Goal: Task Accomplishment & Management: Manage account settings

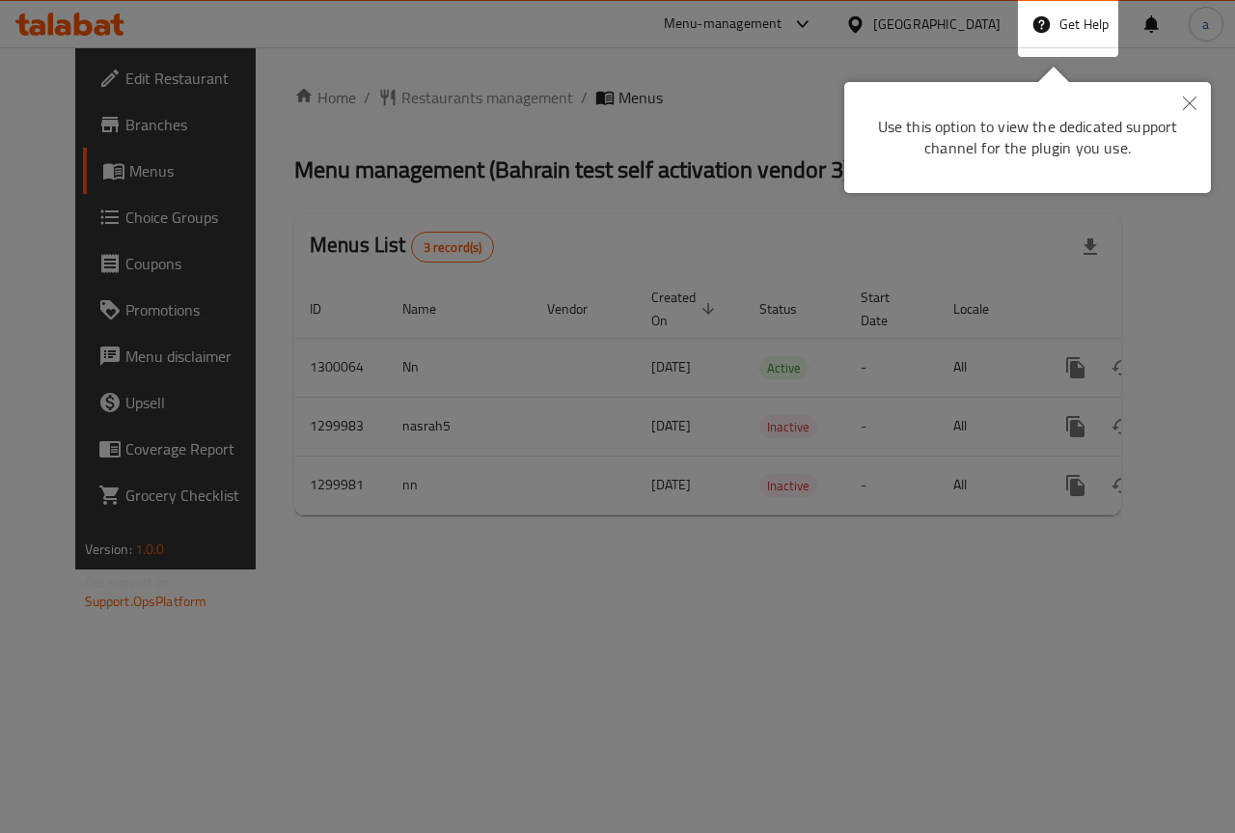
click at [1204, 113] on button "Close" at bounding box center [1189, 104] width 42 height 44
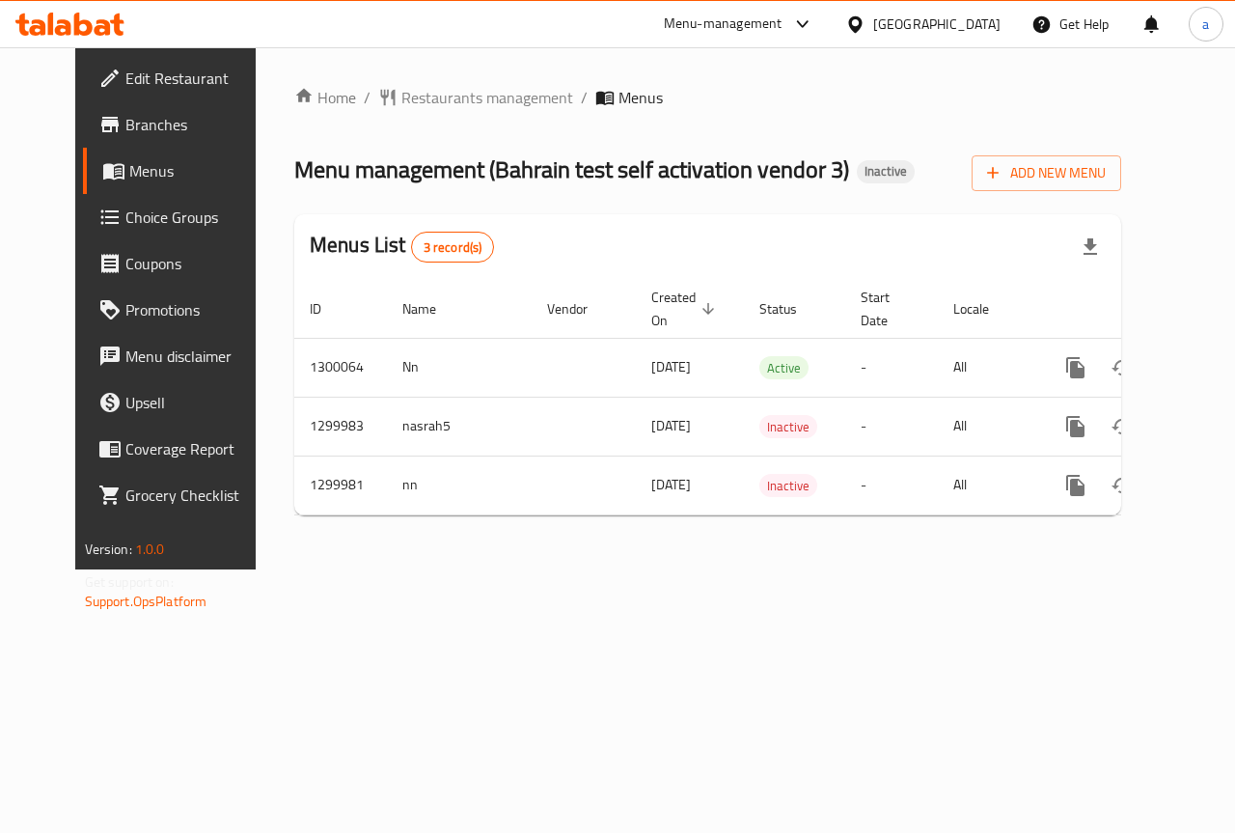
scroll to position [0, 7]
click at [737, 569] on div "Home / Restaurants management / Menus Menu management ( Bahrain test self activ…" at bounding box center [708, 308] width 904 height 522
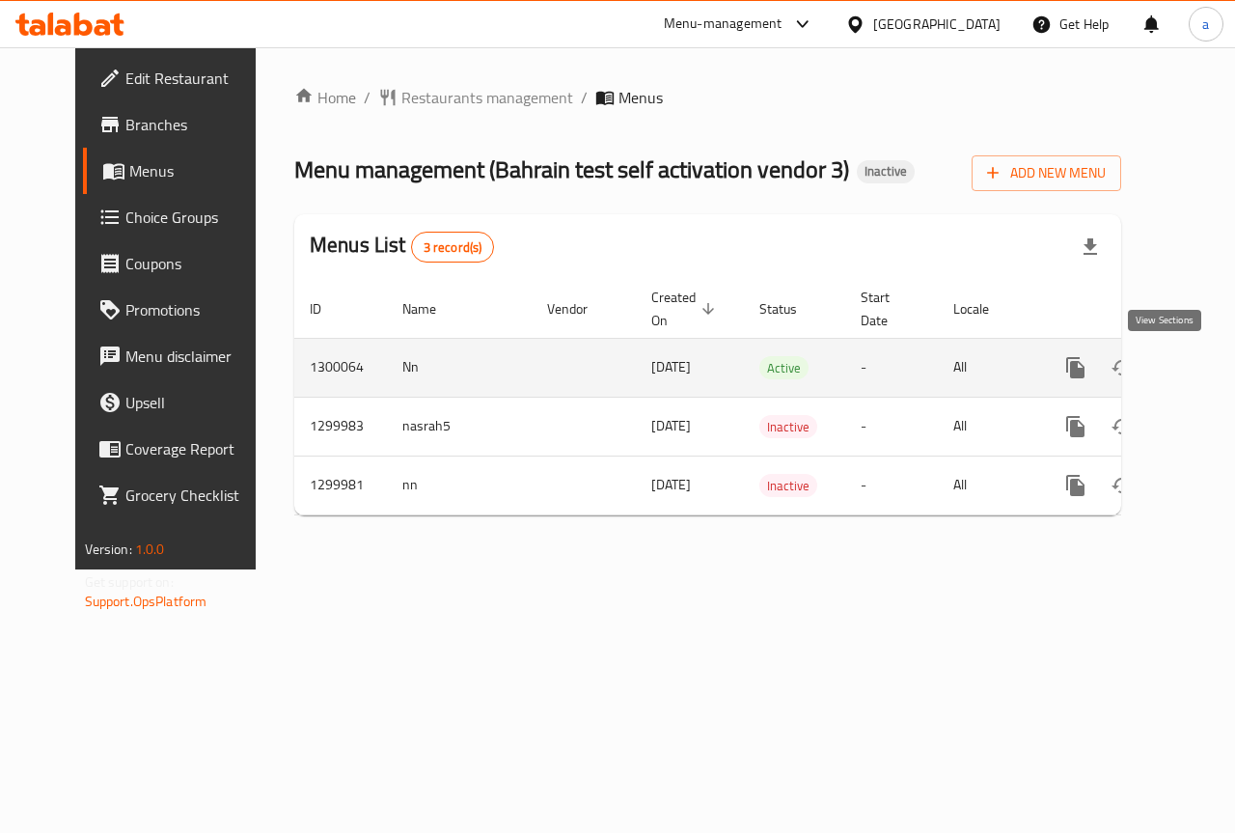
click at [1191, 366] on link "enhanced table" at bounding box center [1214, 367] width 46 height 46
click at [1203, 371] on icon "enhanced table" at bounding box center [1214, 367] width 23 height 23
click at [1203, 364] on icon "enhanced table" at bounding box center [1214, 367] width 23 height 23
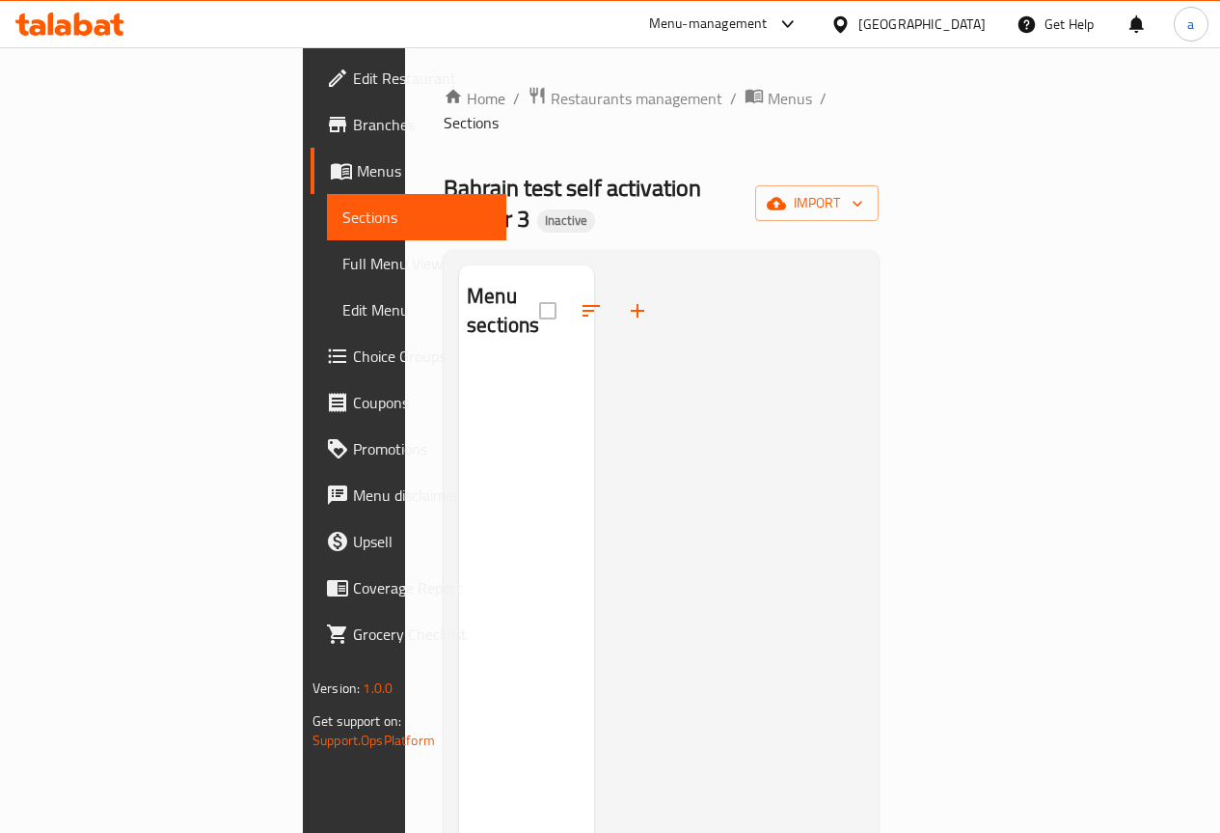
click at [481, 486] on div "Menu sections" at bounding box center [526, 681] width 135 height 833
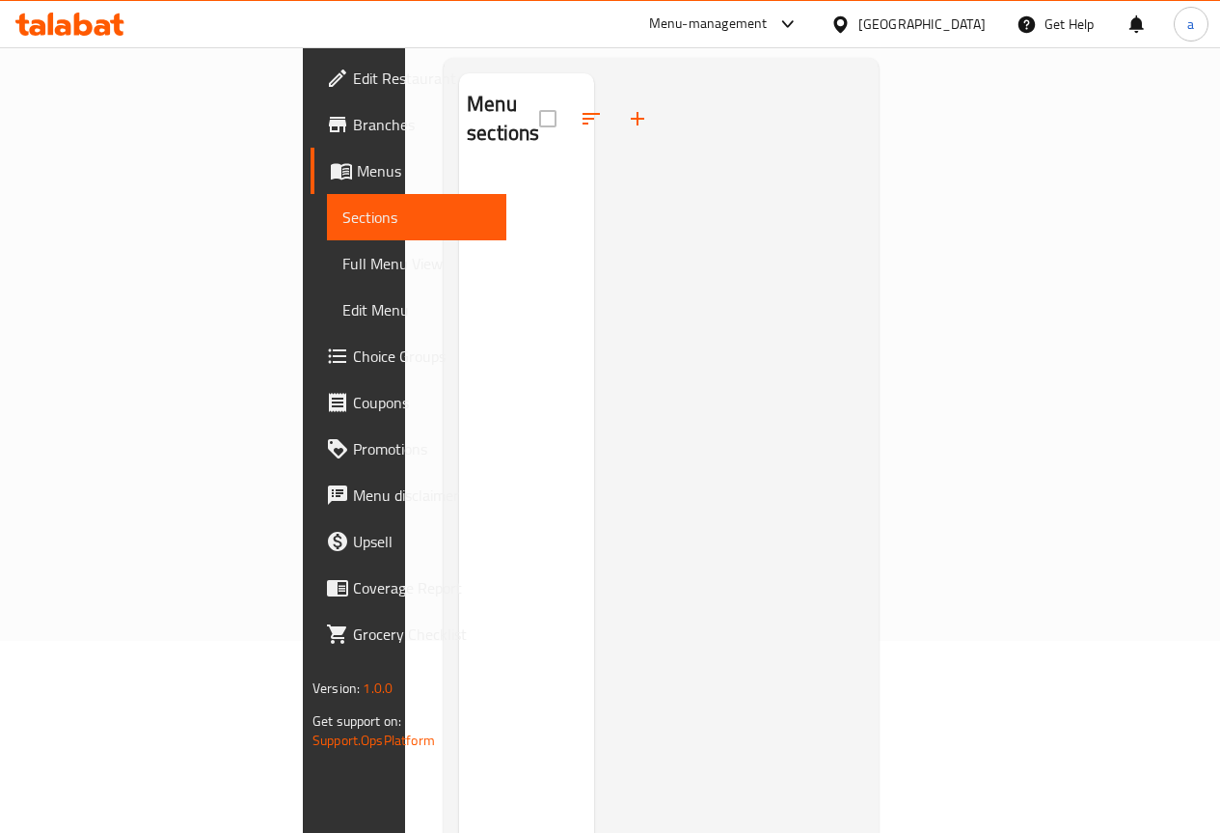
scroll to position [193, 0]
click at [353, 348] on span "Choice Groups" at bounding box center [422, 355] width 138 height 23
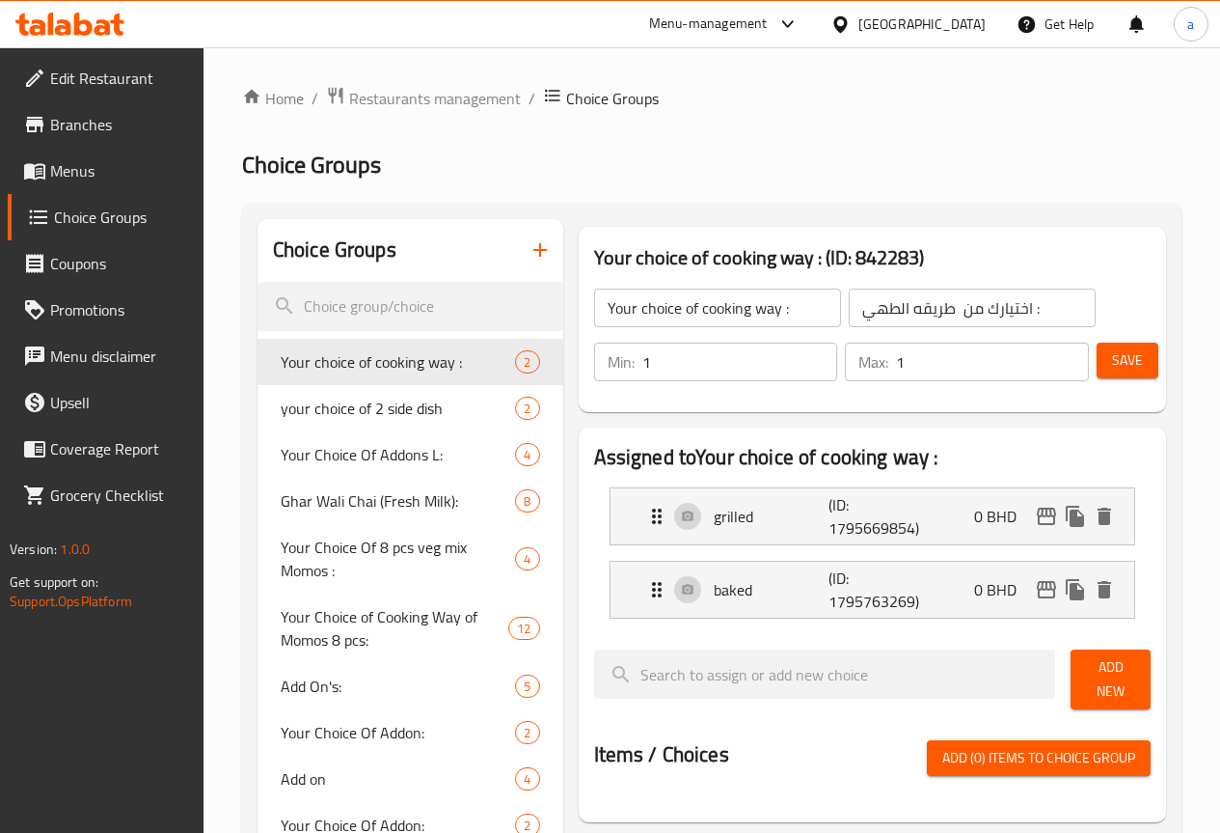
click at [517, 263] on button "button" at bounding box center [540, 250] width 46 height 46
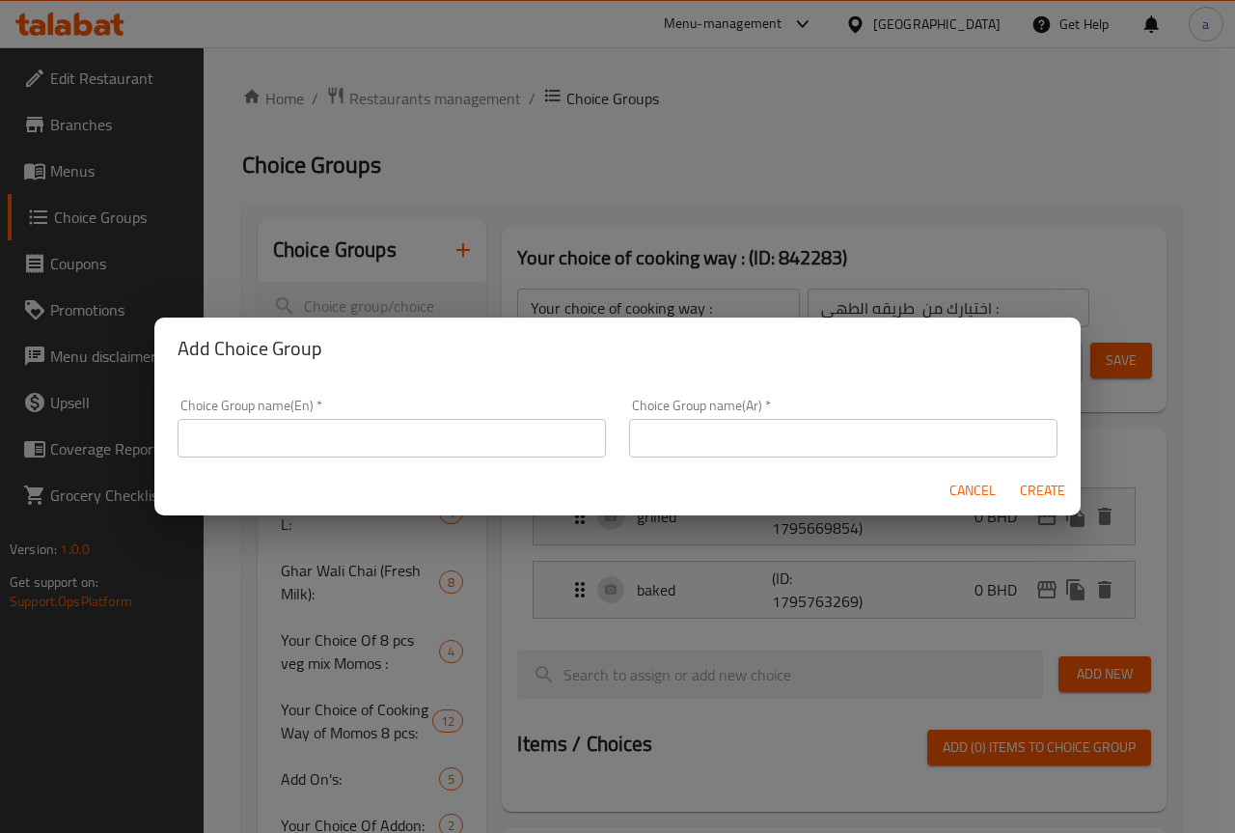
click at [456, 416] on div "Choice Group name(En)   * Choice Group name(En) *" at bounding box center [391, 427] width 428 height 59
click at [459, 426] on input "text" at bounding box center [391, 438] width 428 height 39
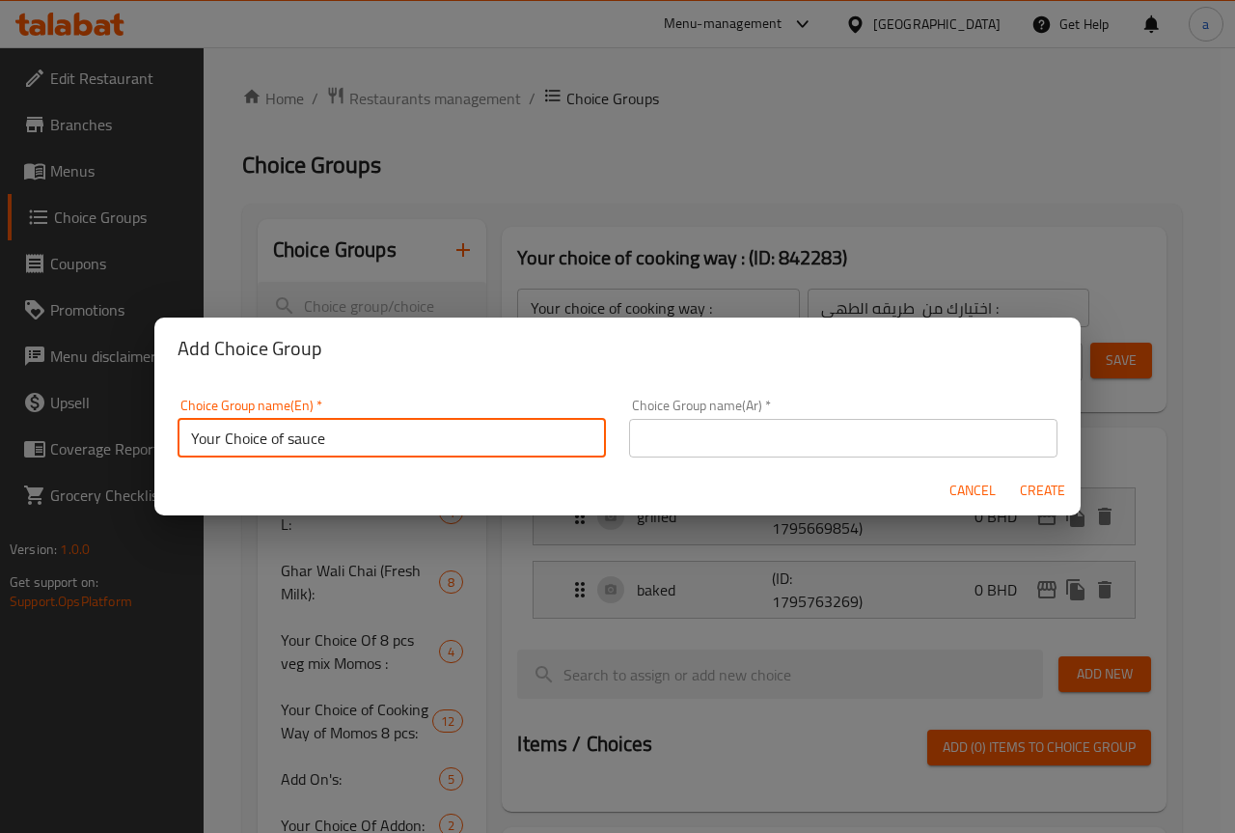
click at [279, 439] on input "Your Choice of sauce" at bounding box center [391, 438] width 428 height 39
click at [299, 438] on input "Your Choice Of sauce" at bounding box center [391, 438] width 428 height 39
click at [296, 437] on input "Your Choice Of sauce" at bounding box center [391, 438] width 428 height 39
click at [360, 432] on input "Your Choice Of Sauce" at bounding box center [391, 438] width 428 height 39
type input "Your Choice Of Sauce:"
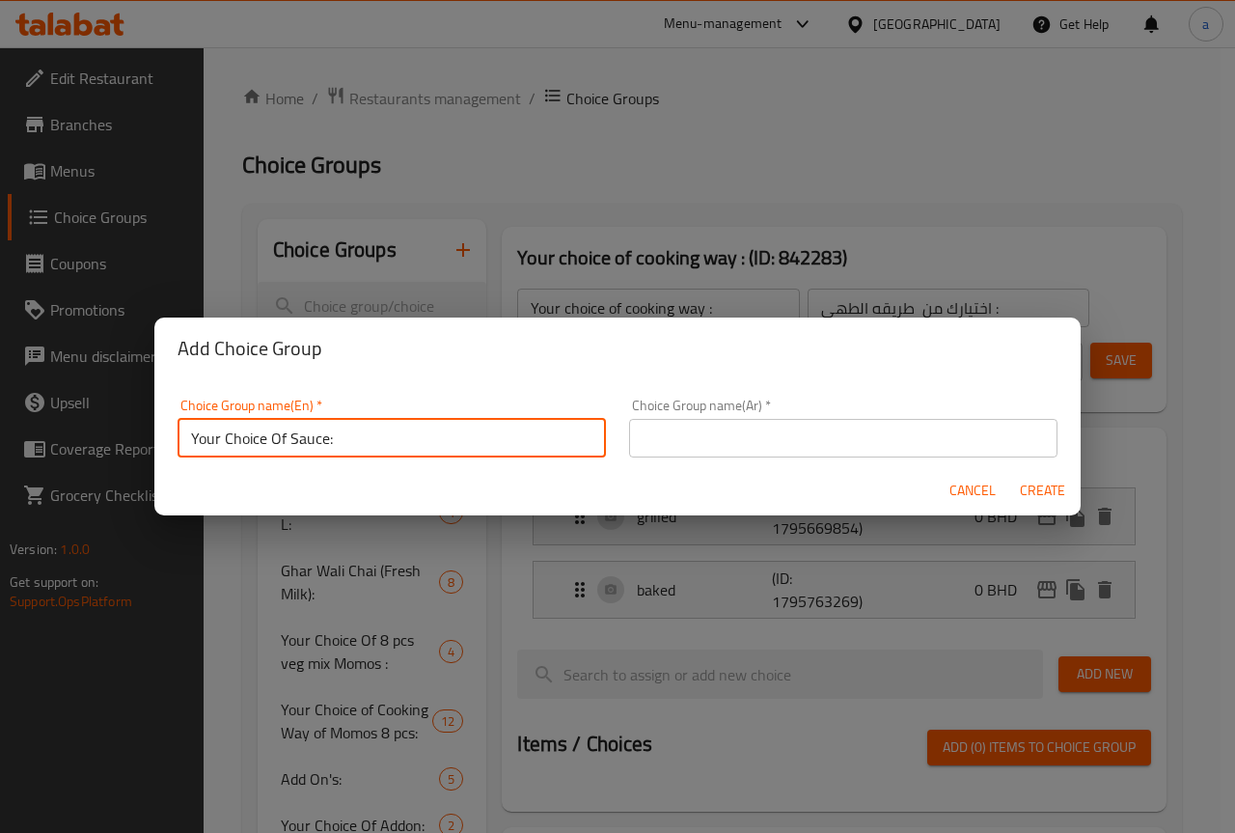
click at [659, 435] on input "text" at bounding box center [843, 438] width 428 height 39
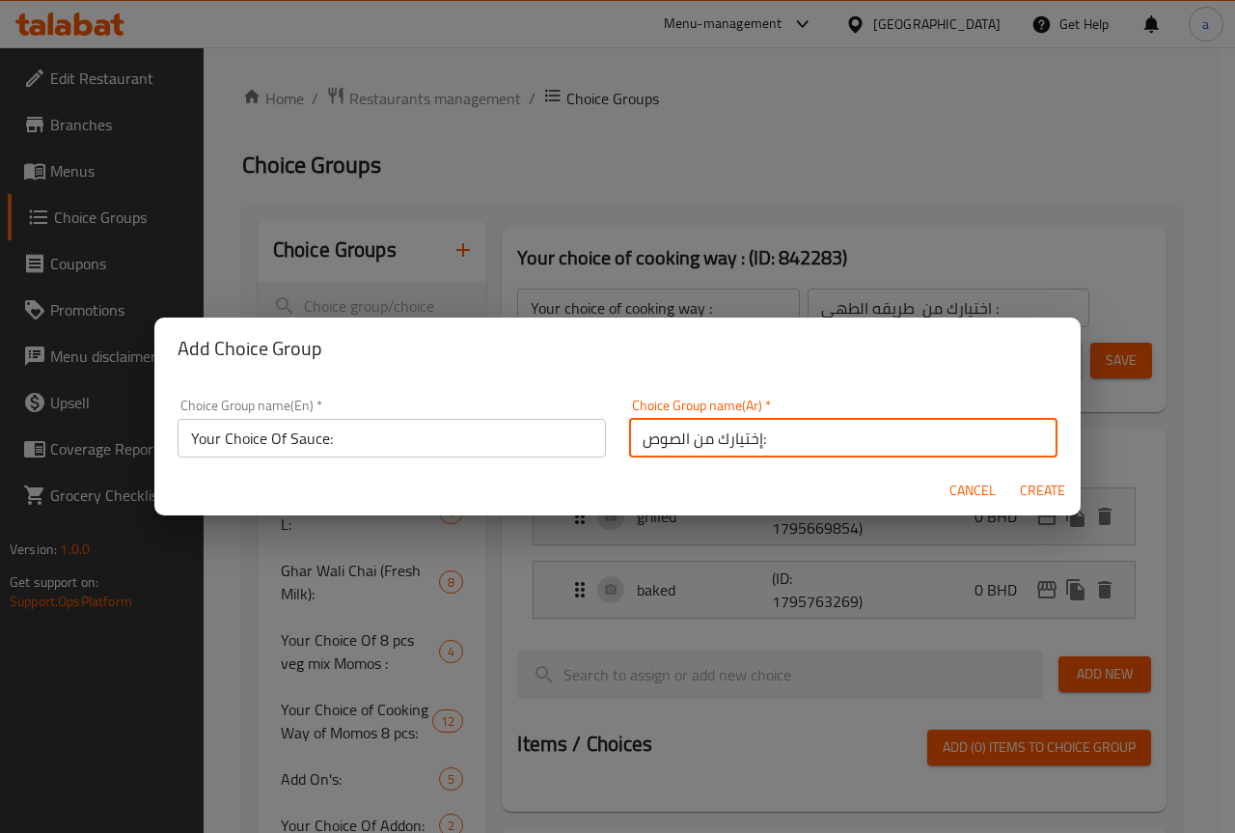
type input "إختيارك من الصوص:"
click at [1028, 486] on span "Create" at bounding box center [1042, 490] width 46 height 24
type input "Your Choice Of Sauce:"
type input "إختيارك من الصوص:"
type input "0"
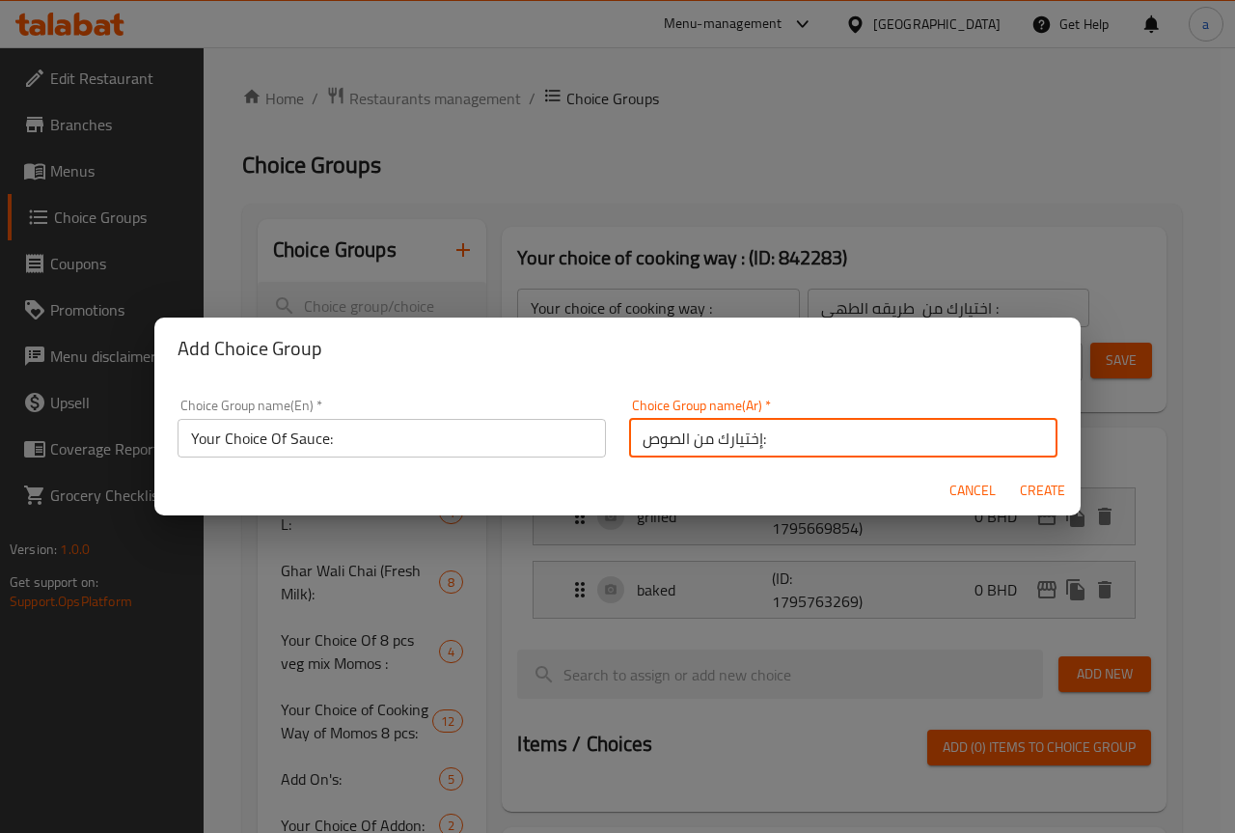
type input "0"
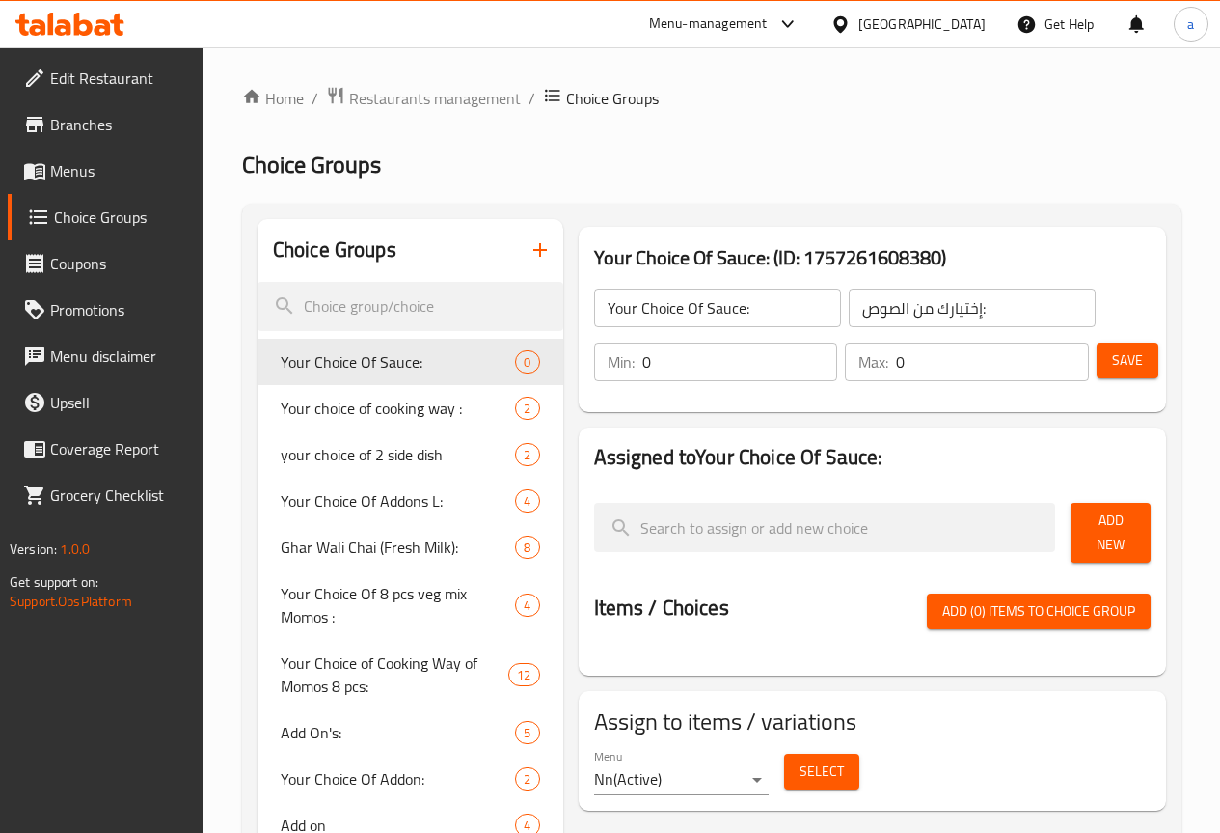
click at [668, 313] on input "Your Choice Of Sauce:" at bounding box center [717, 307] width 247 height 39
click at [697, 319] on input "Your Choice Of Sauce:" at bounding box center [717, 307] width 247 height 39
click at [594, 309] on input "Your Choice Of Sauce:" at bounding box center [717, 307] width 247 height 39
click at [1112, 350] on span "Save" at bounding box center [1127, 360] width 31 height 24
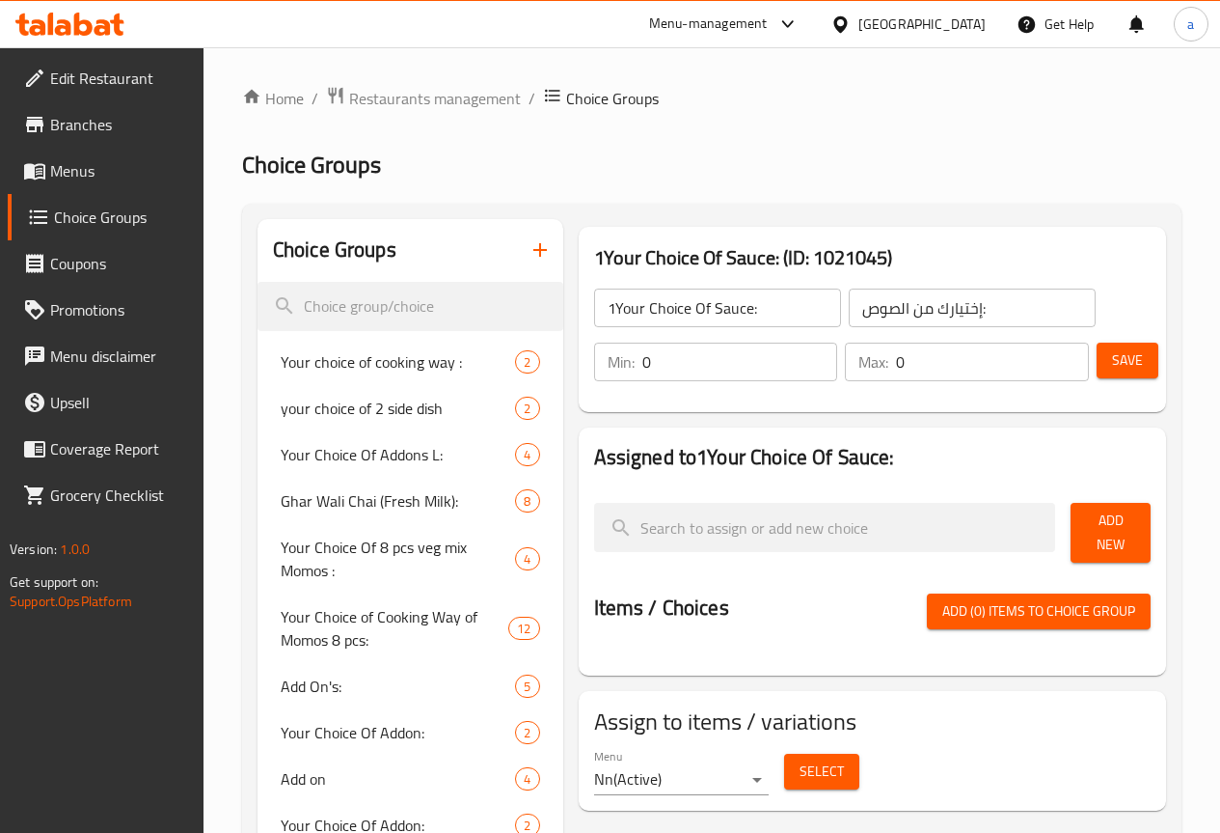
click at [594, 311] on input "1Your Choice Of Sauce:" at bounding box center [717, 307] width 247 height 39
click at [666, 309] on input "Your Choice Of Sauce:" at bounding box center [717, 307] width 247 height 39
click at [680, 314] on input "Your Choice Of Sauce:" at bounding box center [717, 307] width 247 height 39
type input "Your Choice Of Sauce for small"
drag, startPoint x: 953, startPoint y: 302, endPoint x: 939, endPoint y: 314, distance: 19.1
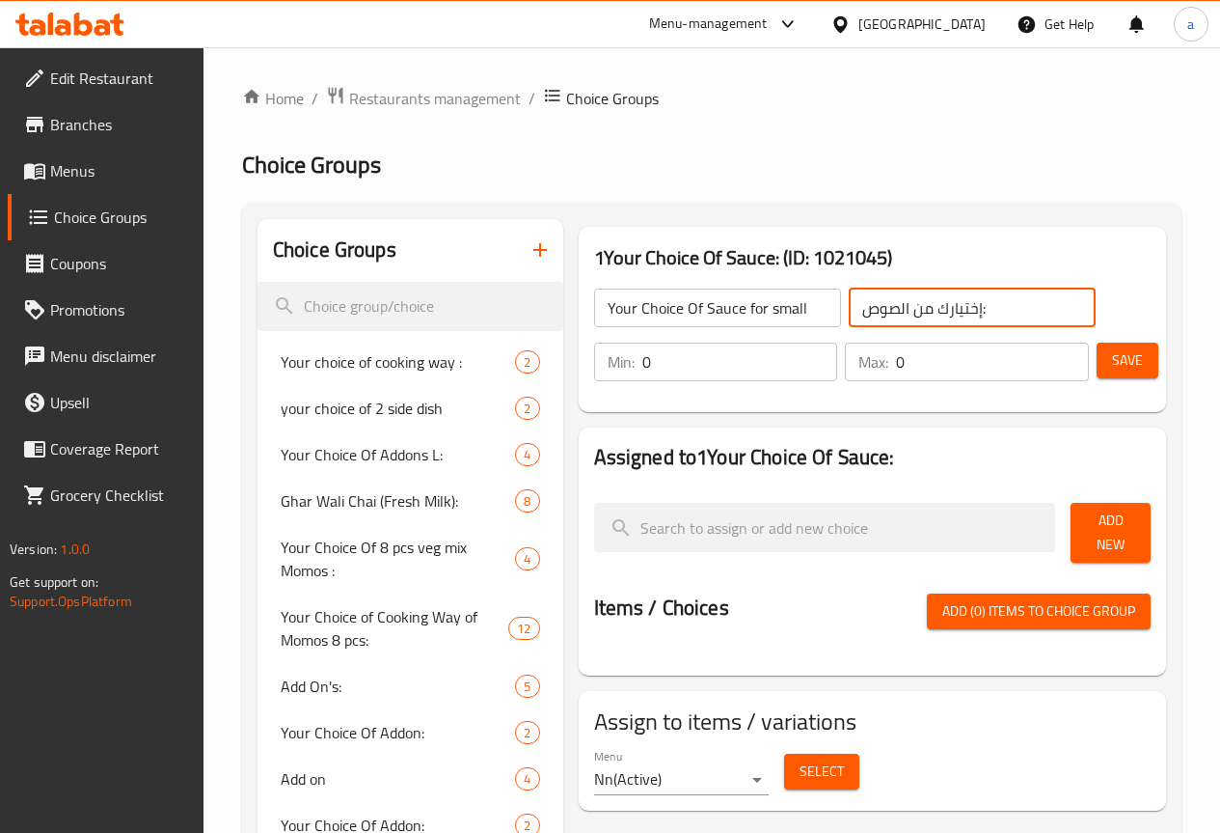
click at [939, 314] on input "إختيارك من الصوص:" at bounding box center [972, 307] width 247 height 39
click at [849, 314] on input "إختيارك من الصوص" at bounding box center [972, 307] width 247 height 39
click at [981, 305] on input "إختيارك من الصوص" at bounding box center [972, 307] width 247 height 39
type input "إختيارك من الصوص للصغير"
click at [703, 380] on input "0" at bounding box center [740, 361] width 196 height 39
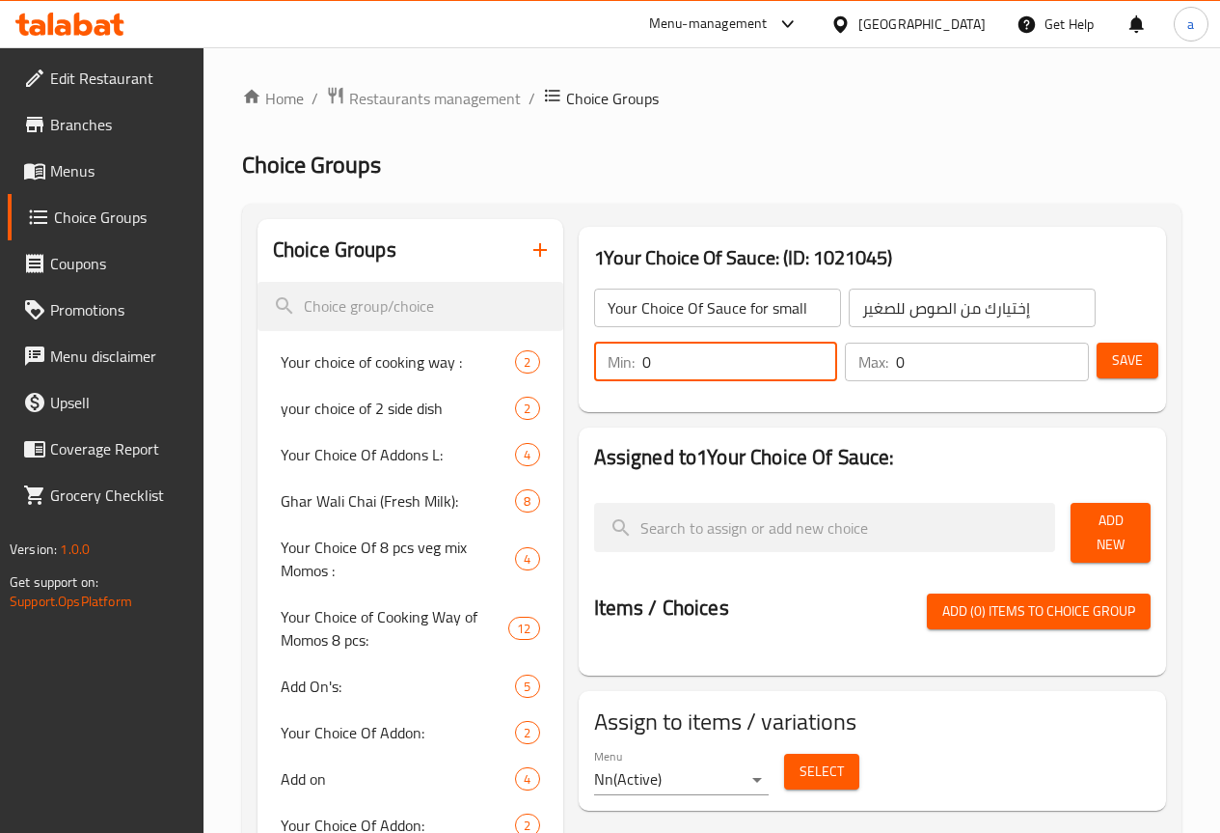
click at [703, 380] on input "0" at bounding box center [740, 361] width 196 height 39
drag, startPoint x: 705, startPoint y: 372, endPoint x: 540, endPoint y: 405, distance: 168.2
click at [579, 405] on div "1Your Choice Of Sauce: (ID: 1021045) Your Choice Of Sauce for small ​ إختيارك م…" at bounding box center [872, 319] width 587 height 185
type input "1"
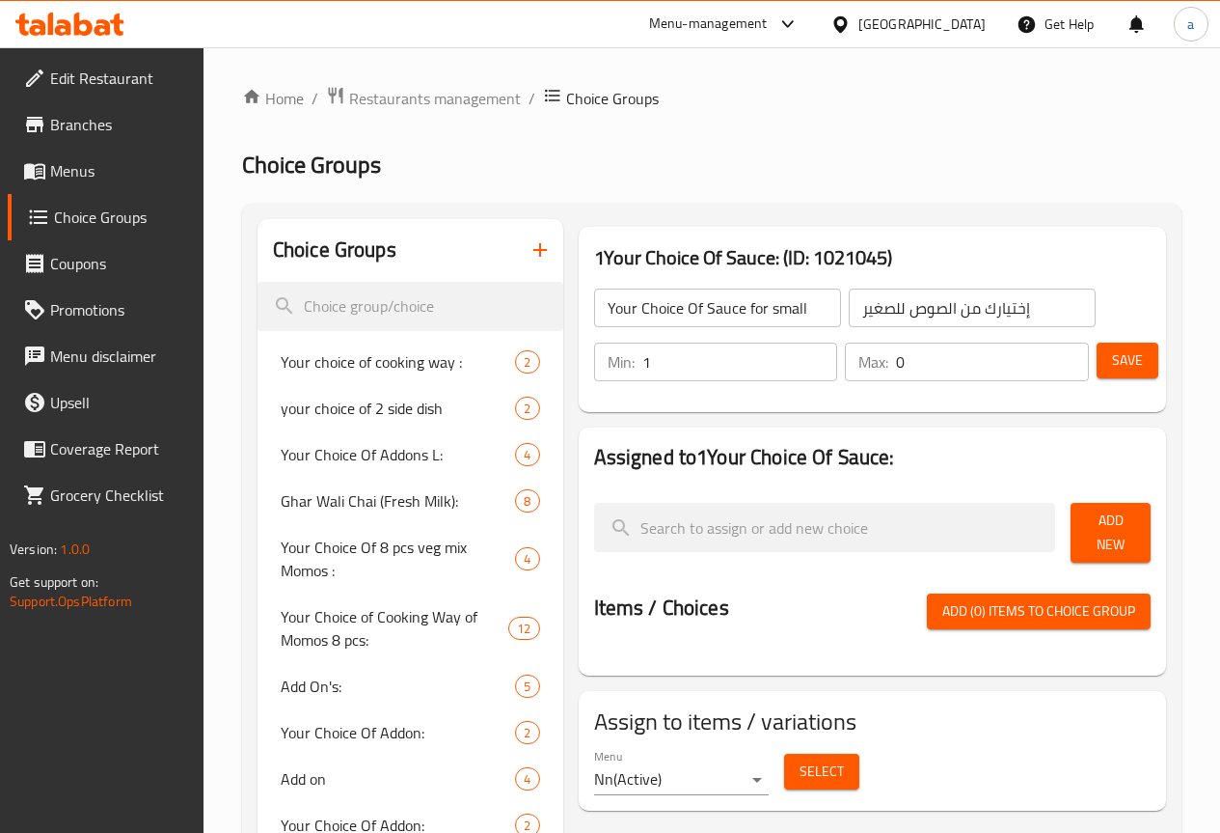
drag, startPoint x: 1003, startPoint y: 336, endPoint x: 867, endPoint y: 359, distance: 138.0
click at [867, 359] on div "Min: 1 ​ Max: 0 ​" at bounding box center [842, 362] width 510 height 54
click at [907, 367] on input "0" at bounding box center [992, 361] width 193 height 39
drag, startPoint x: 832, startPoint y: 379, endPoint x: 811, endPoint y: 385, distance: 21.1
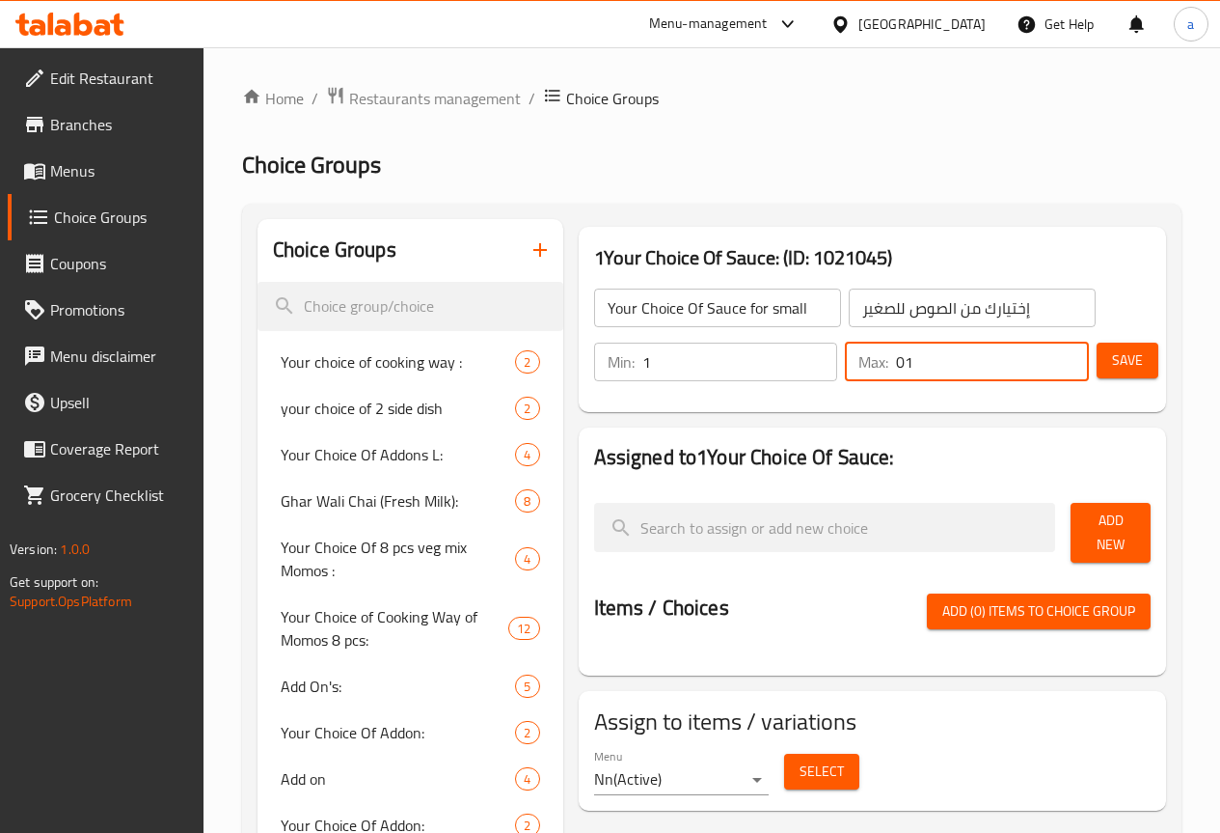
click at [811, 385] on div "Min: 1 ​ Max: 01 ​" at bounding box center [842, 362] width 510 height 54
type input "1"
click at [861, 412] on div "1Your Choice Of Sauce: (ID: 1021045) Your Choice Of Sauce for small ​ إختيارك م…" at bounding box center [872, 319] width 603 height 201
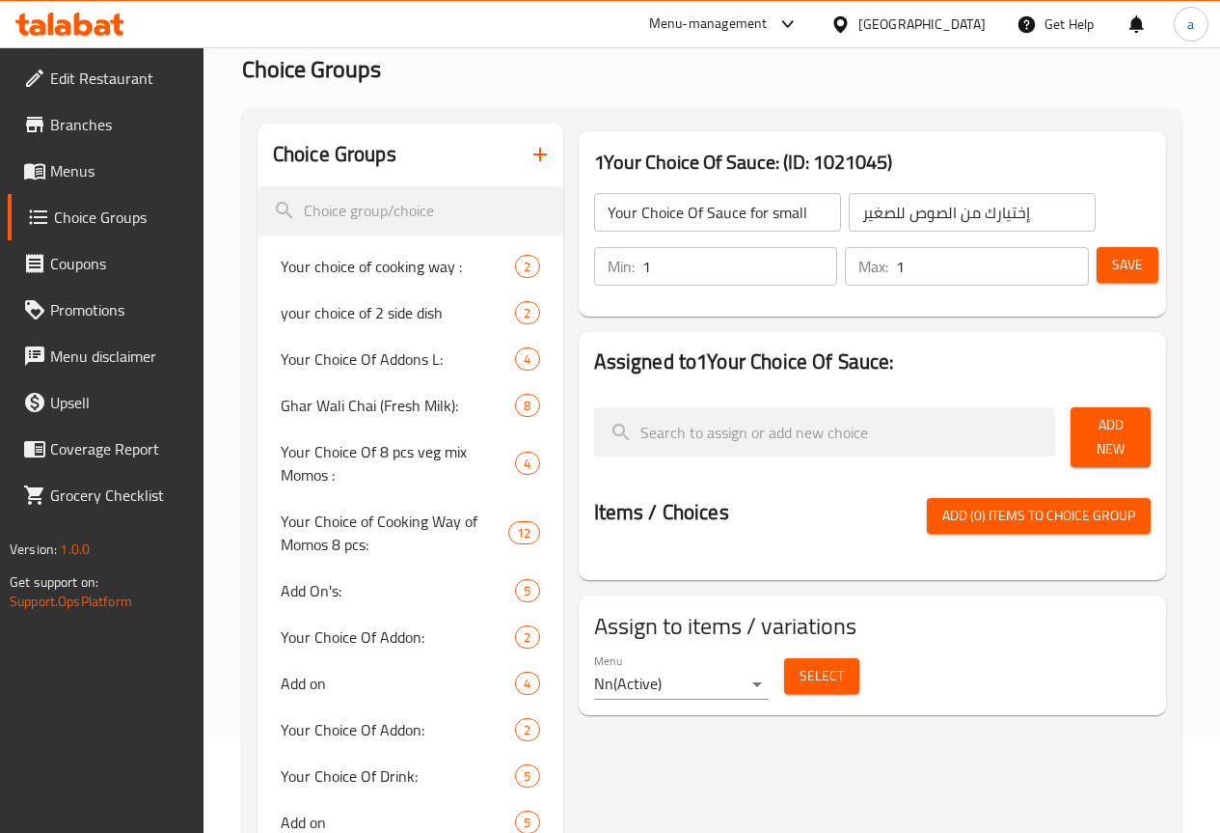
scroll to position [96, 0]
click at [1115, 267] on span "Save" at bounding box center [1127, 264] width 31 height 24
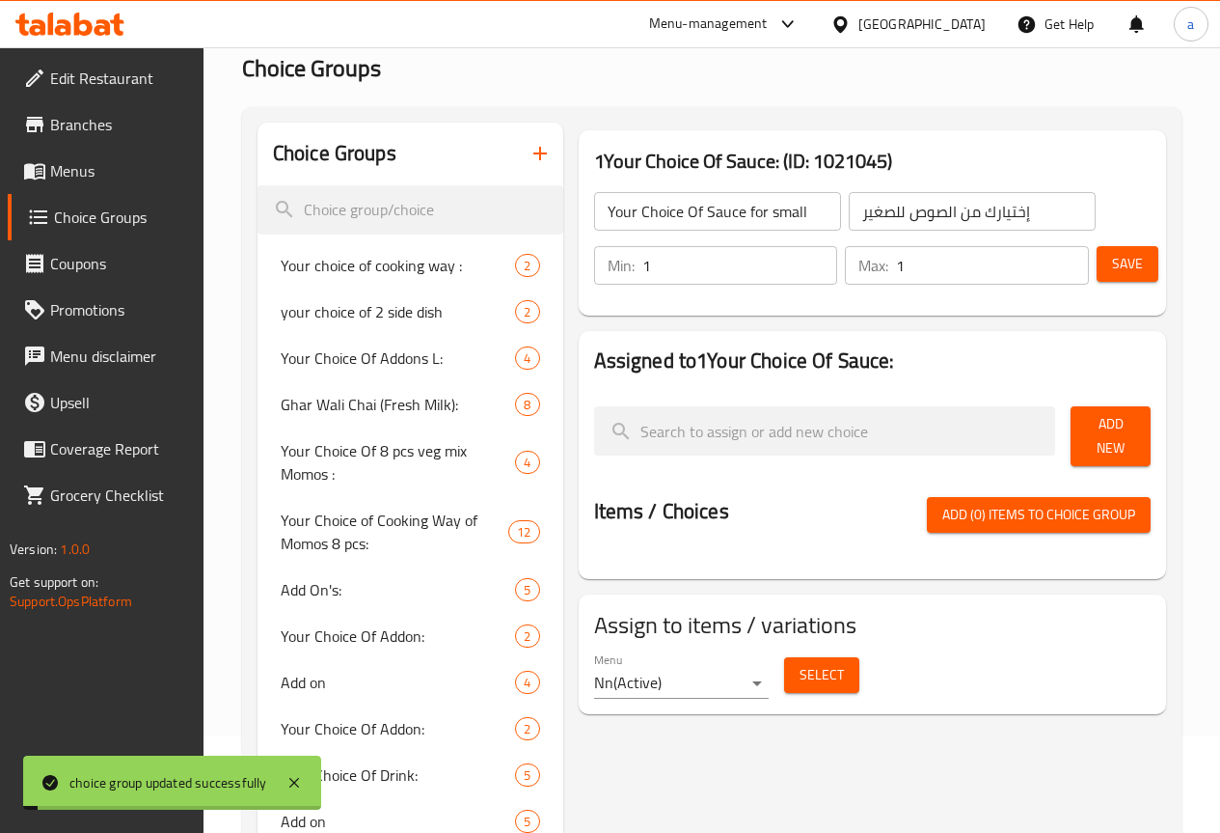
click at [1098, 421] on span "Add New" at bounding box center [1110, 436] width 49 height 48
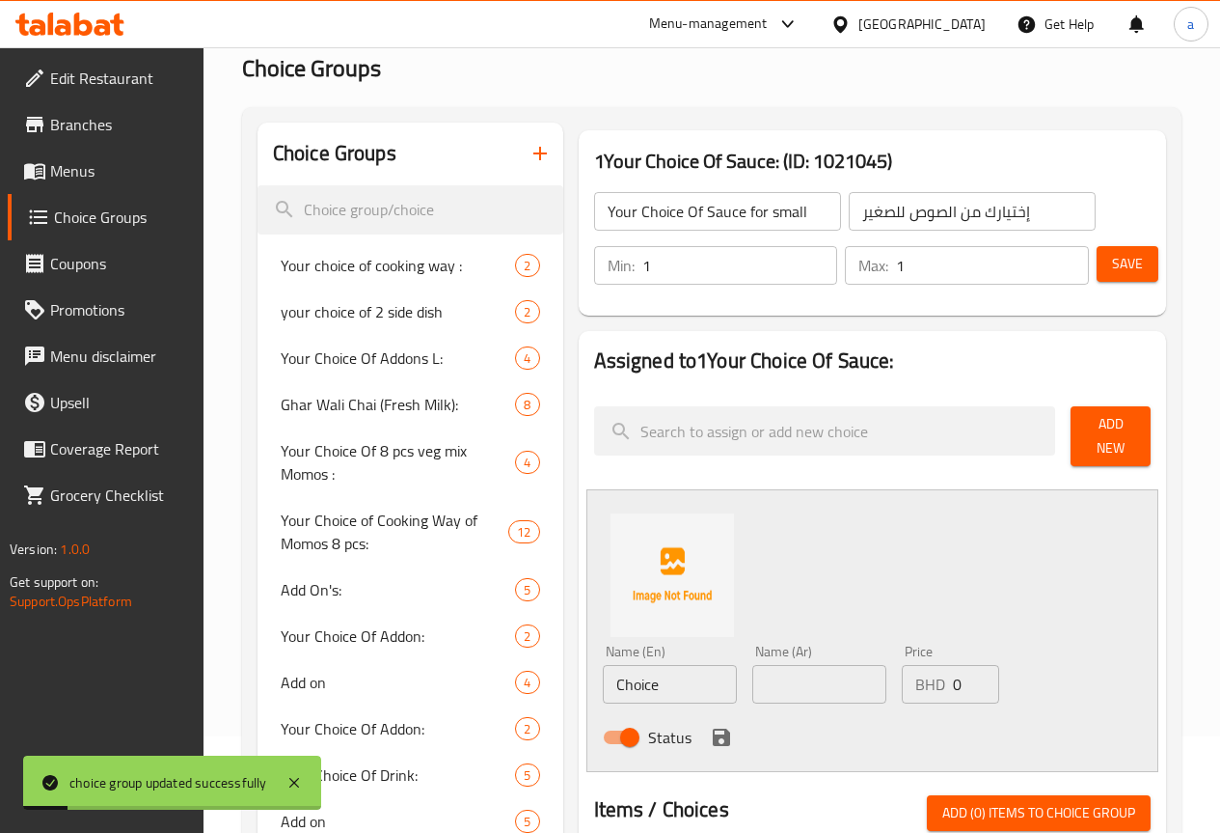
click at [629, 668] on input "Choice" at bounding box center [670, 684] width 134 height 39
type input "س"
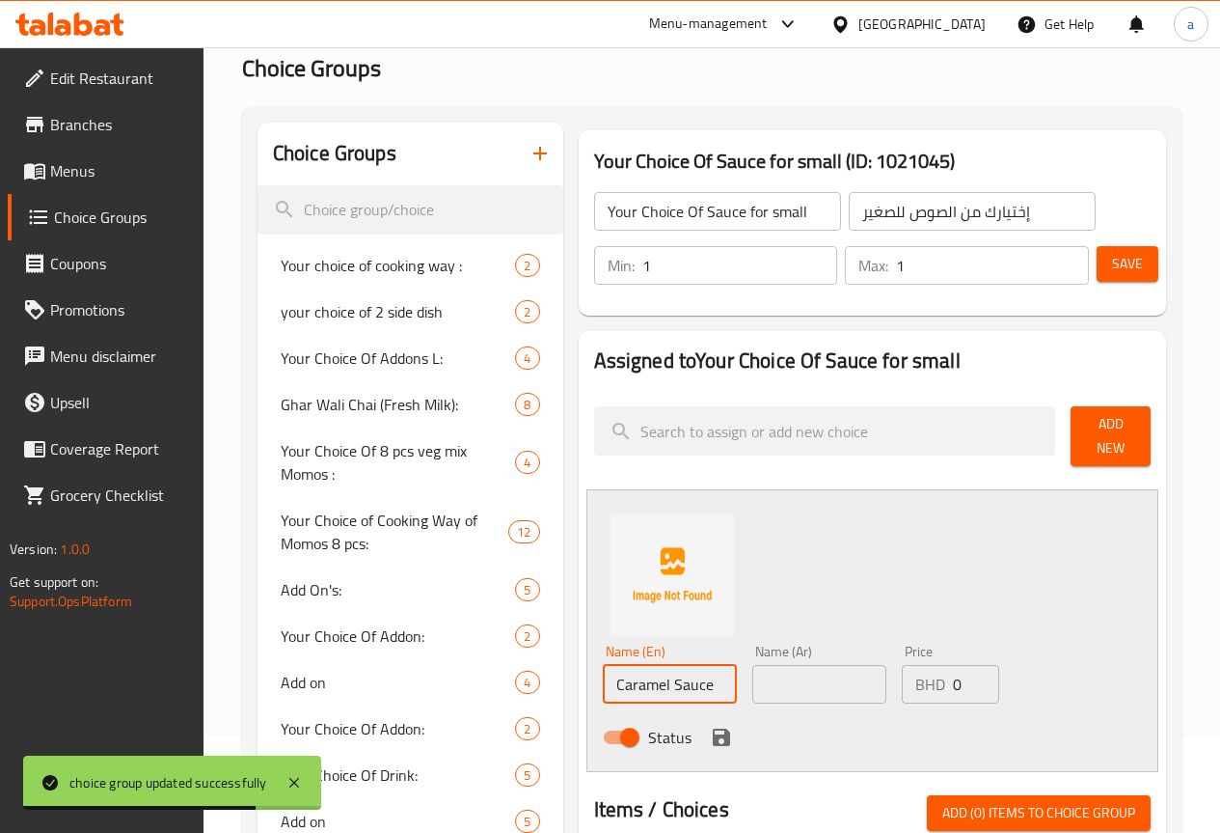
type input "Caramel Sauce"
click at [752, 666] on input "text" at bounding box center [819, 684] width 134 height 39
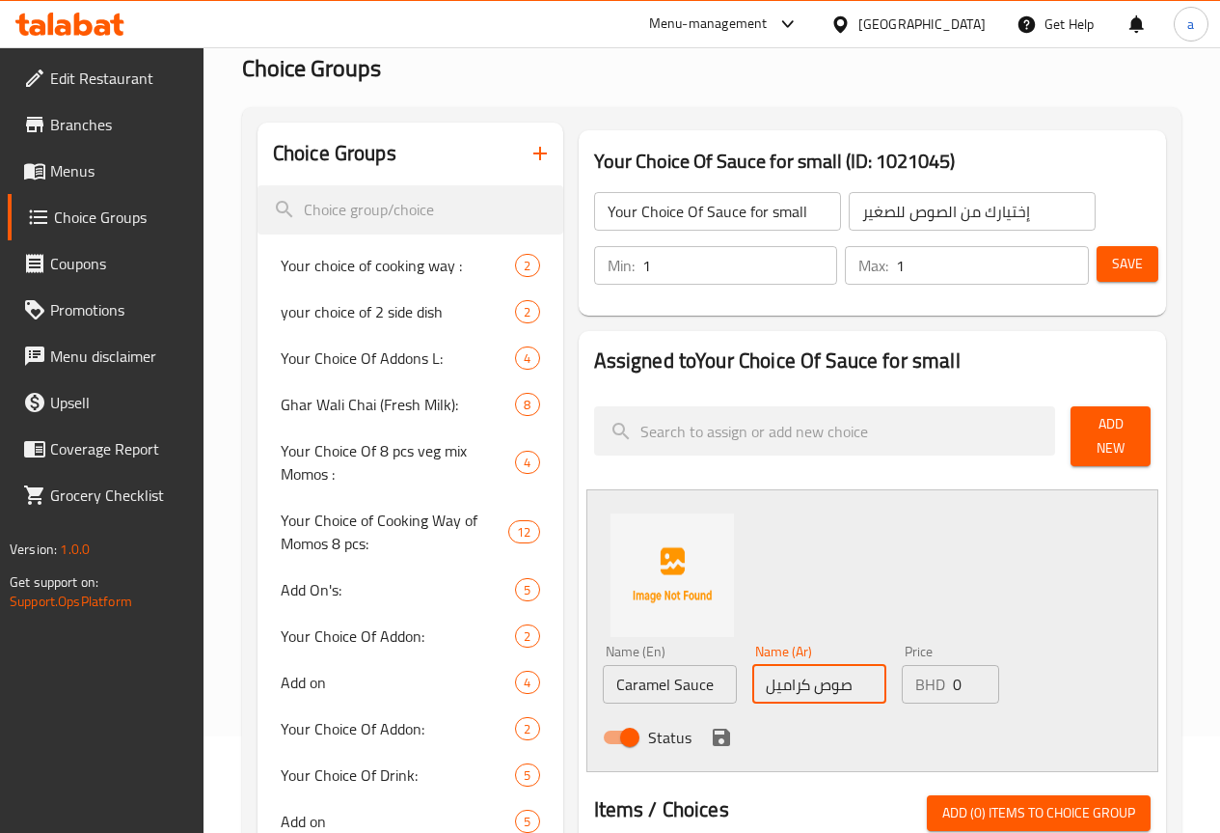
scroll to position [289, 0]
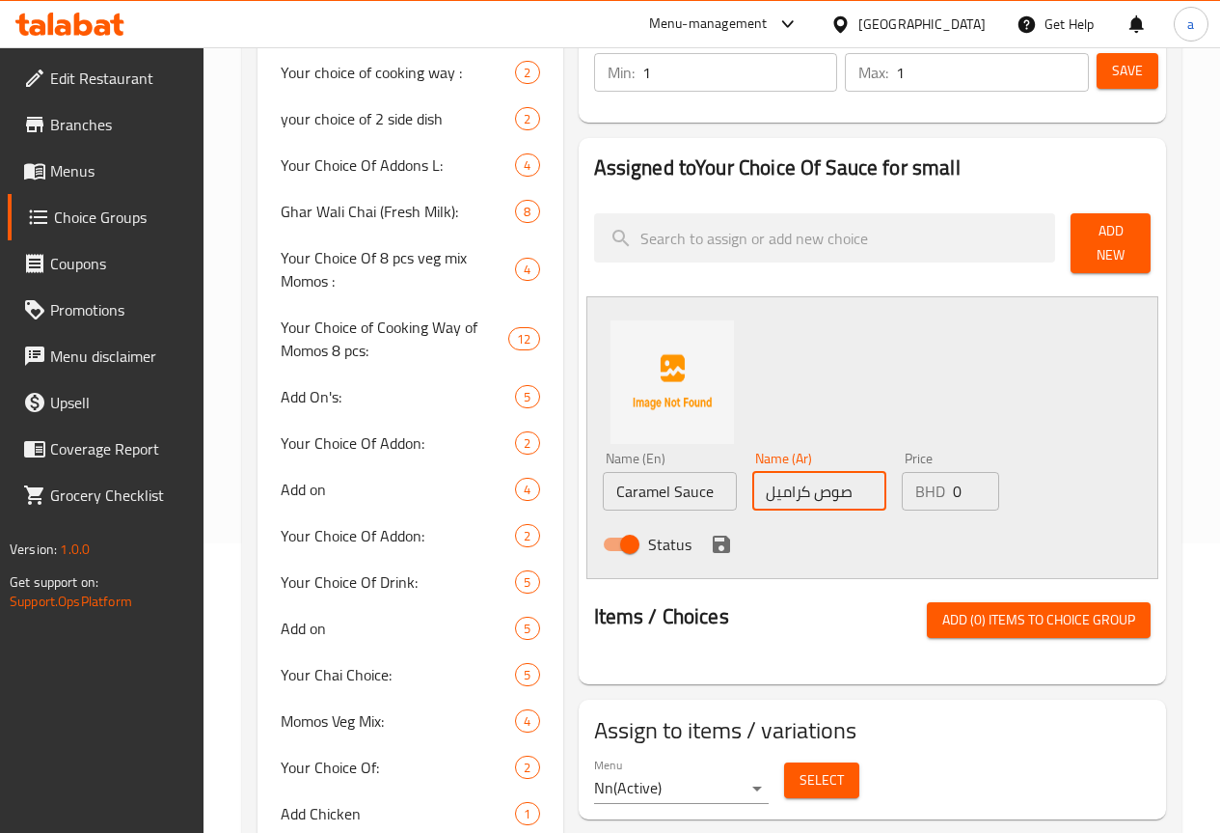
type input "صوص كراميل"
click at [953, 500] on div "Price BHD 0 Price" at bounding box center [950, 481] width 113 height 74
click at [953, 492] on input "0" at bounding box center [976, 491] width 46 height 39
type input "10"
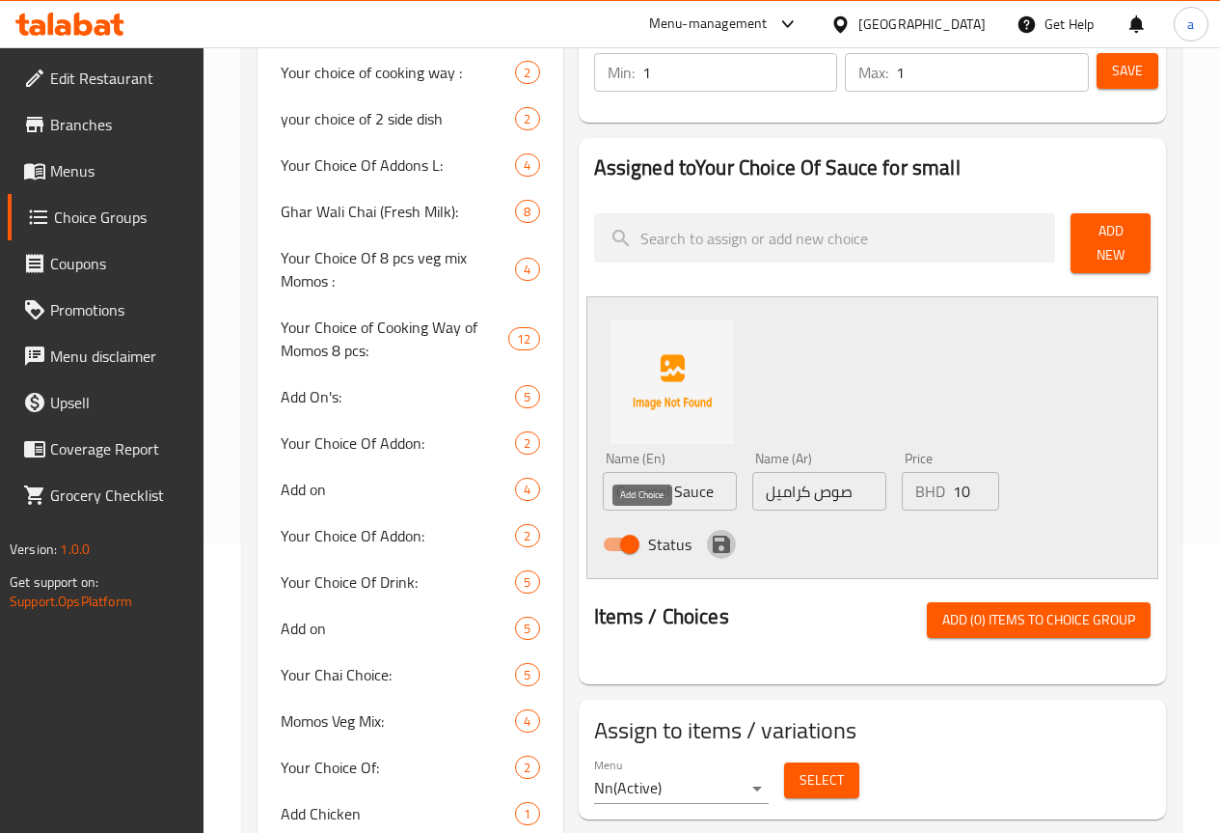
click at [710, 538] on icon "save" at bounding box center [721, 543] width 23 height 23
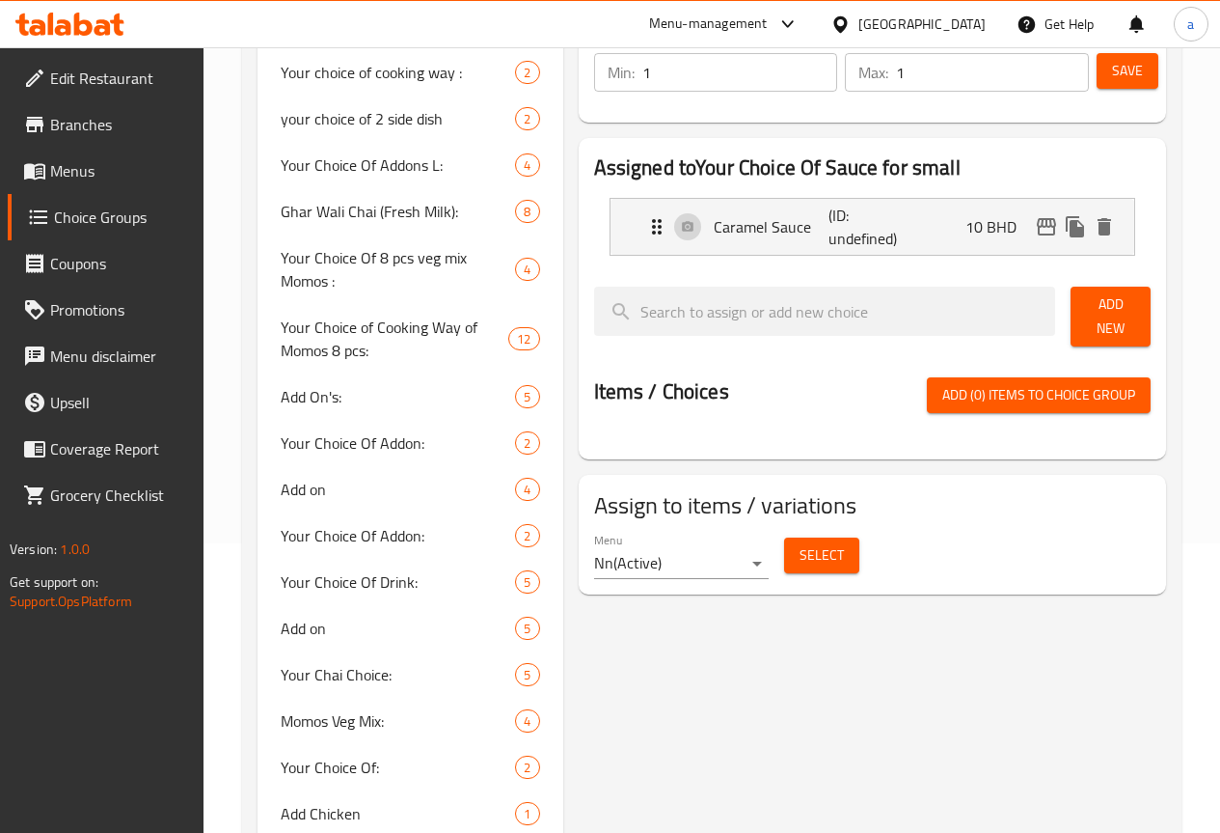
click at [1106, 301] on span "Add New" at bounding box center [1110, 316] width 49 height 48
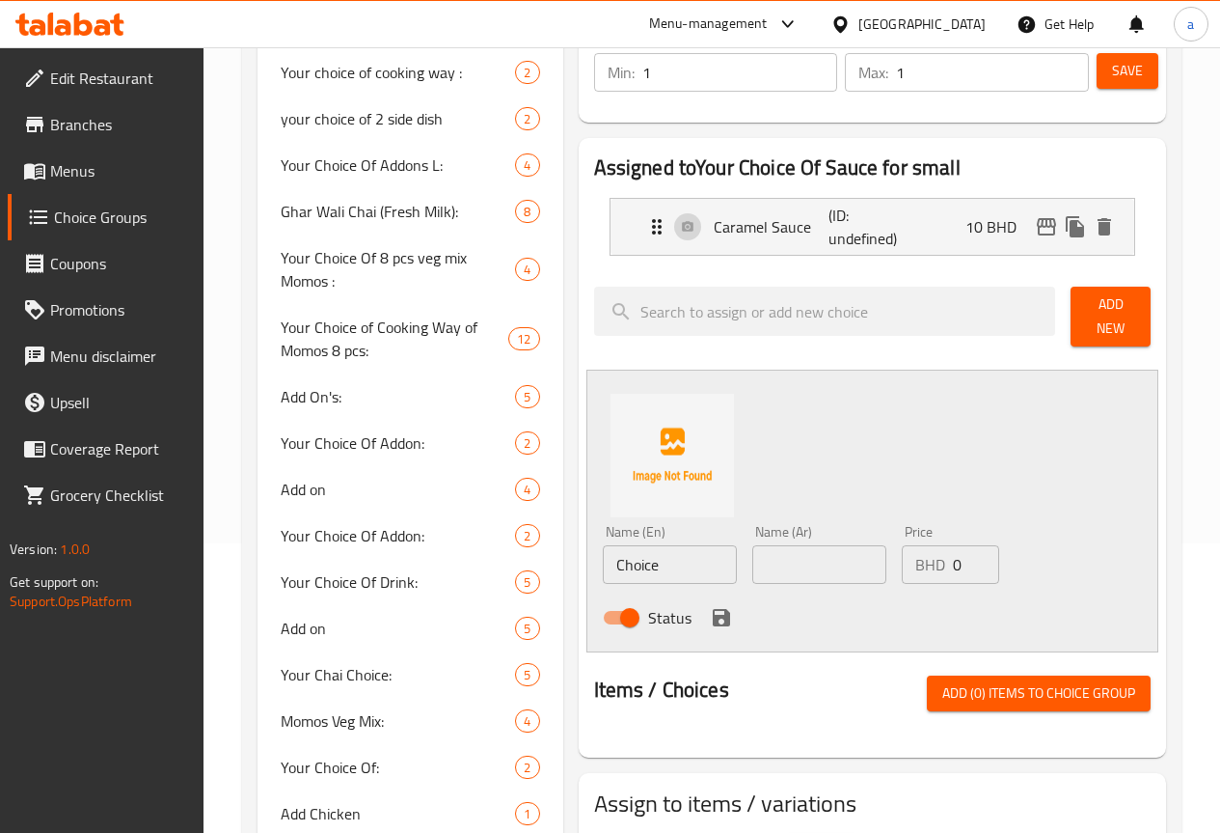
click at [752, 546] on input "text" at bounding box center [819, 564] width 134 height 39
click at [614, 553] on input "Choice" at bounding box center [670, 564] width 134 height 39
type input "Chocolate"
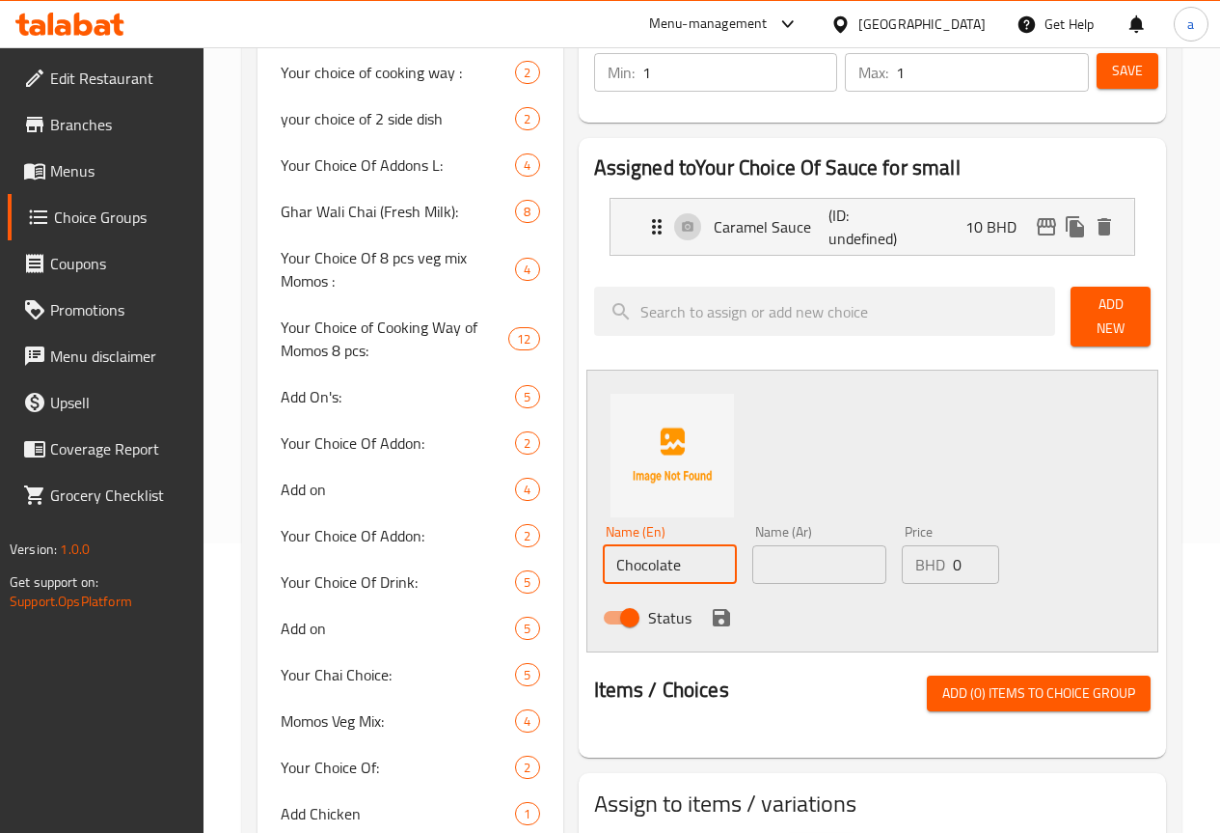
click at [752, 564] on input "text" at bounding box center [819, 564] width 134 height 39
type input "شوكولاتة"
click at [962, 556] on input "0" at bounding box center [976, 564] width 46 height 39
type input "15"
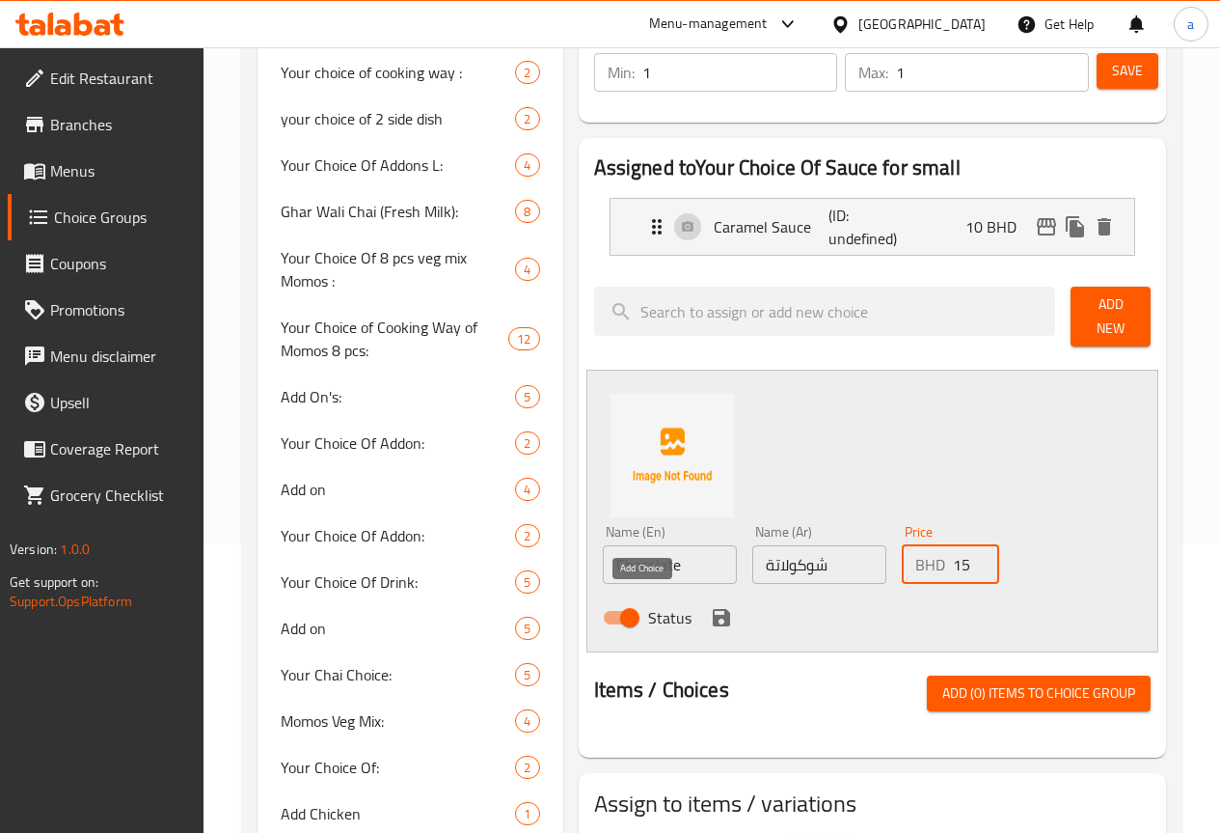
click at [713, 610] on icon "save" at bounding box center [721, 617] width 17 height 17
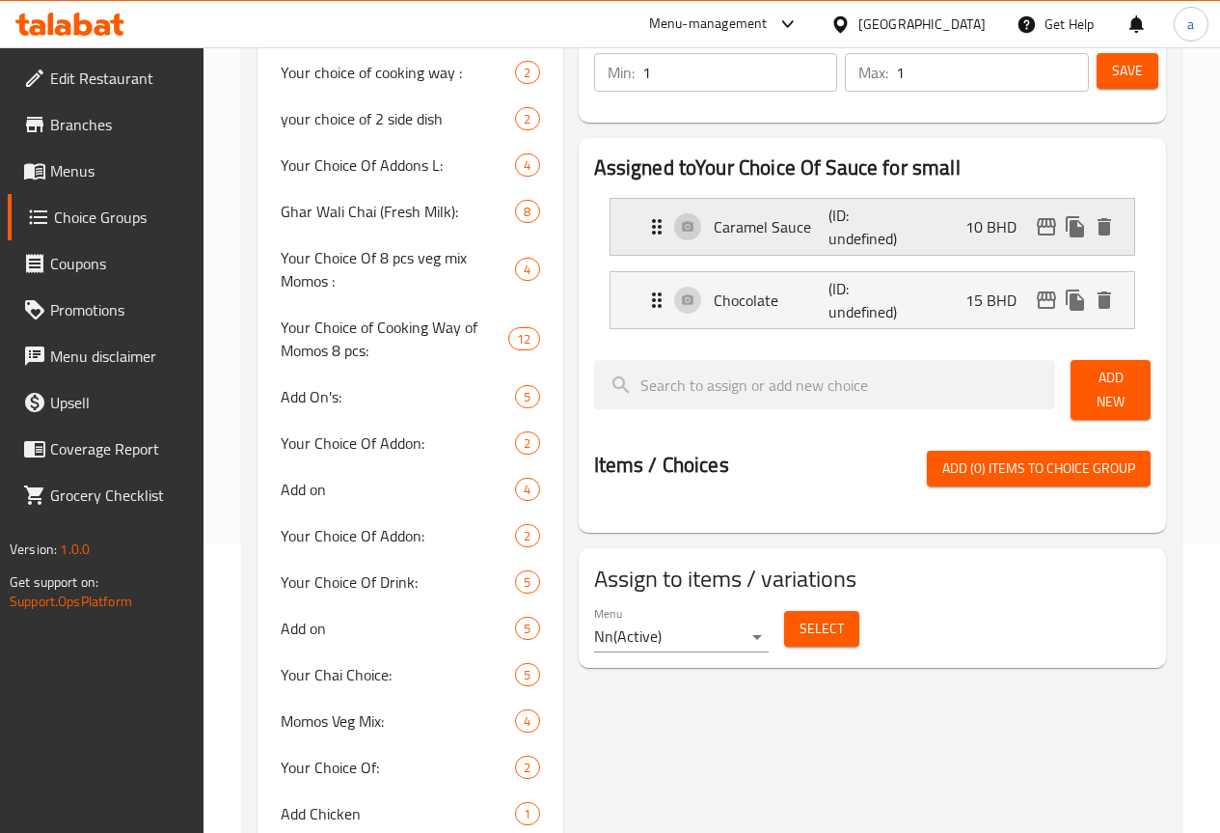
click at [829, 229] on p "(ID: undefined)" at bounding box center [867, 227] width 77 height 46
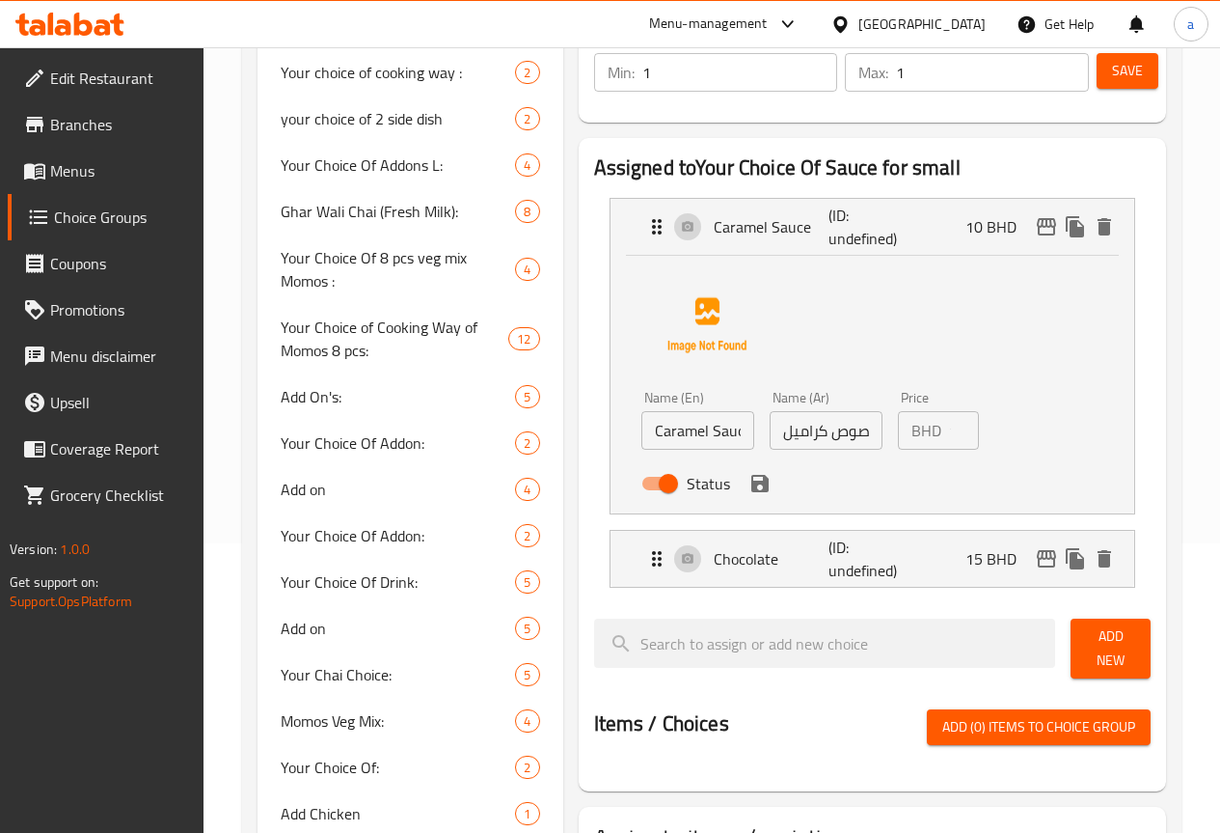
click at [663, 431] on input "Caramel Sauce" at bounding box center [698, 430] width 113 height 39
type input "Caramel"
click at [770, 437] on input "صوص كراميل" at bounding box center [826, 430] width 113 height 39
click at [787, 432] on input "صوص كراميل" at bounding box center [826, 430] width 113 height 39
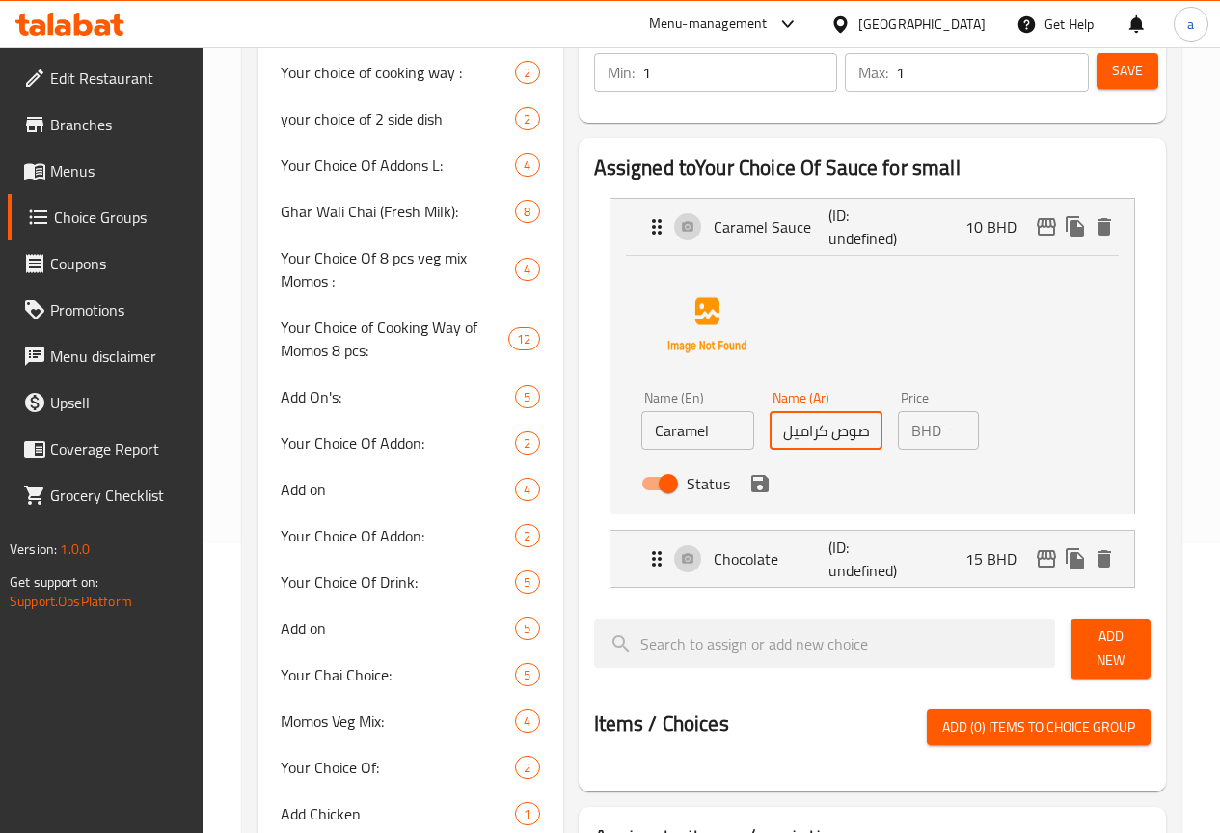
click at [787, 432] on input "صوص كراميل" at bounding box center [826, 430] width 113 height 39
click at [751, 488] on icon "save" at bounding box center [759, 483] width 17 height 17
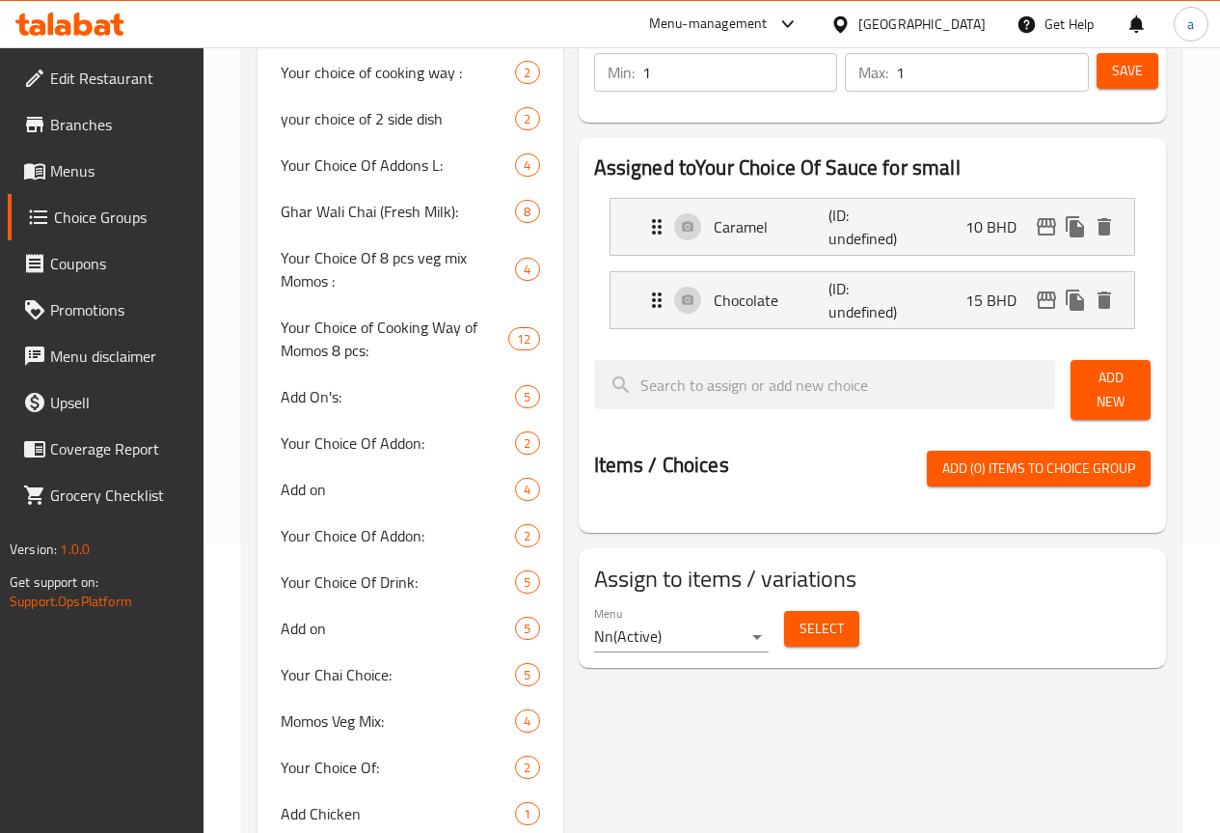
type input "كراميل"
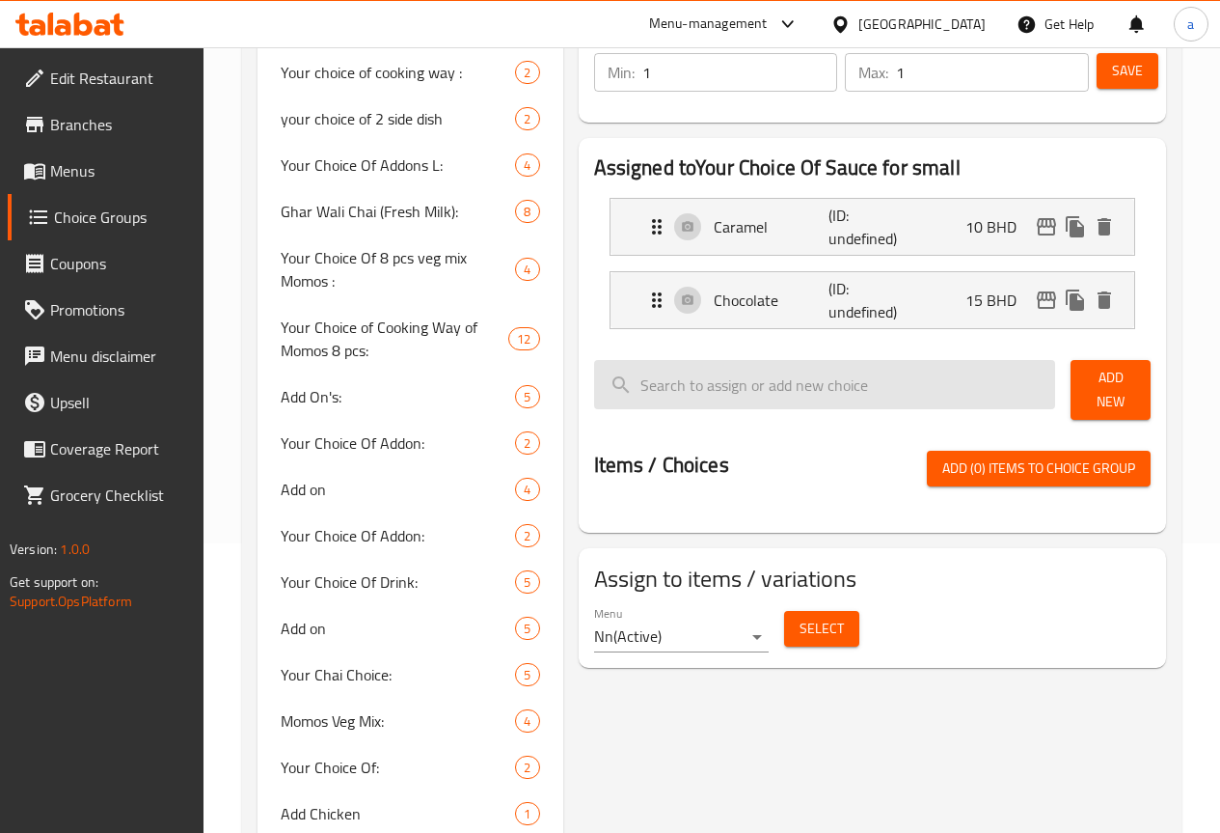
drag, startPoint x: 1086, startPoint y: 376, endPoint x: 1006, endPoint y: 388, distance: 80.9
click at [1089, 376] on span "Add New" at bounding box center [1110, 390] width 49 height 48
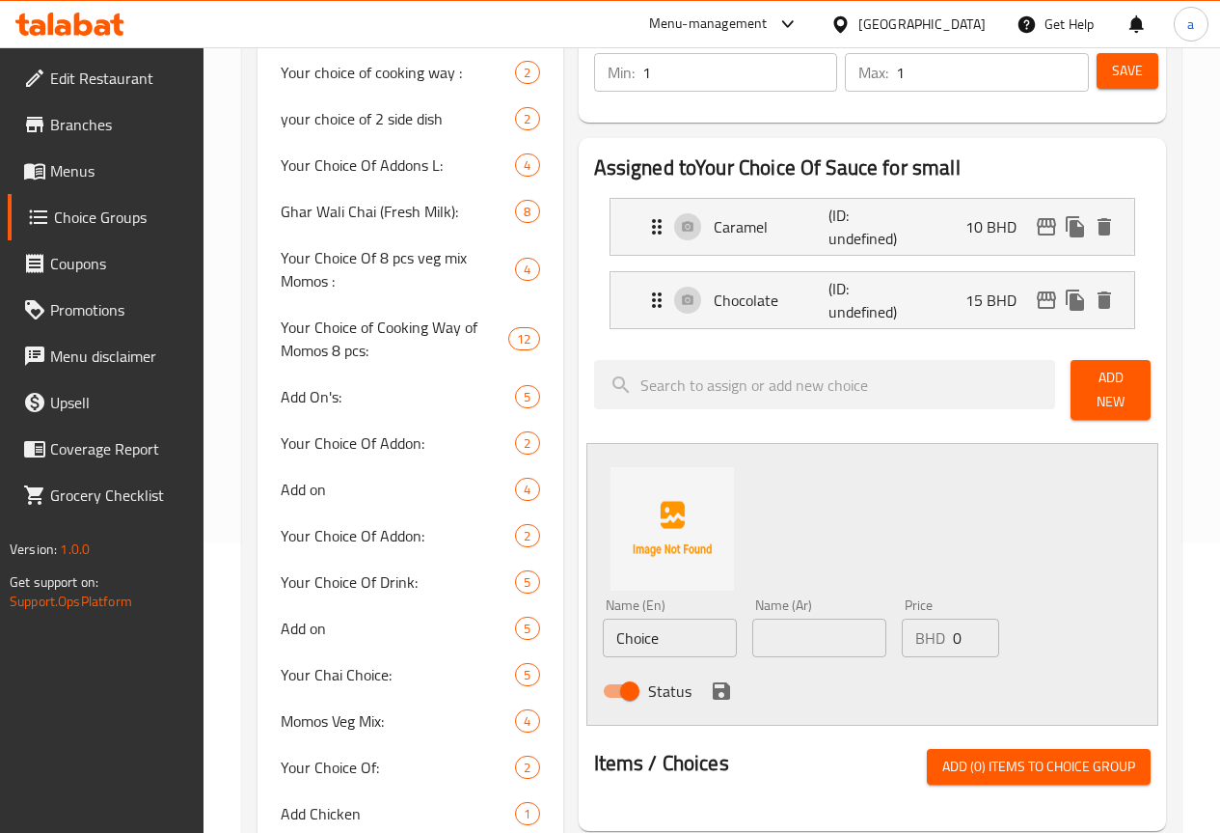
click at [752, 623] on input "text" at bounding box center [819, 637] width 134 height 39
type input "فانيليا"
click at [635, 623] on input "Choice" at bounding box center [670, 637] width 134 height 39
type input "Vanilla"
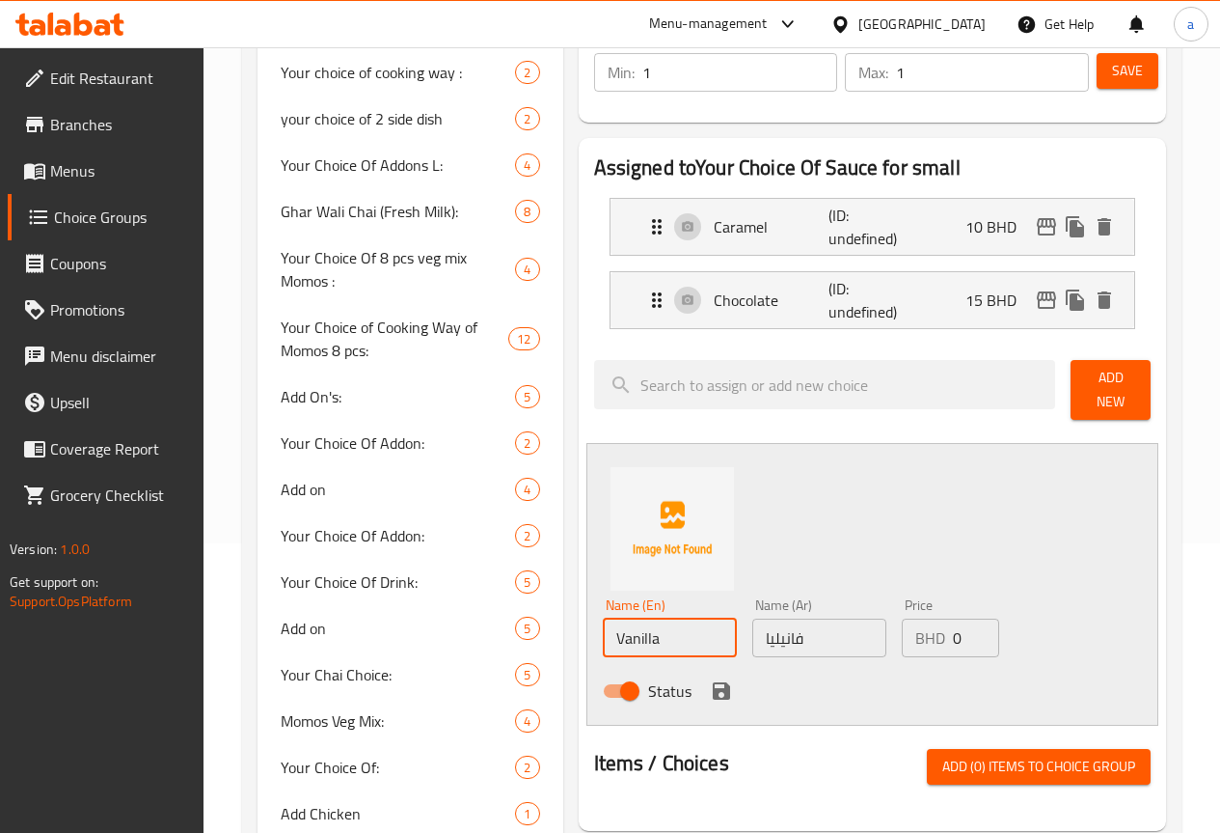
click at [953, 634] on input "0" at bounding box center [976, 637] width 46 height 39
type input "20"
click at [713, 682] on icon "save" at bounding box center [721, 690] width 17 height 17
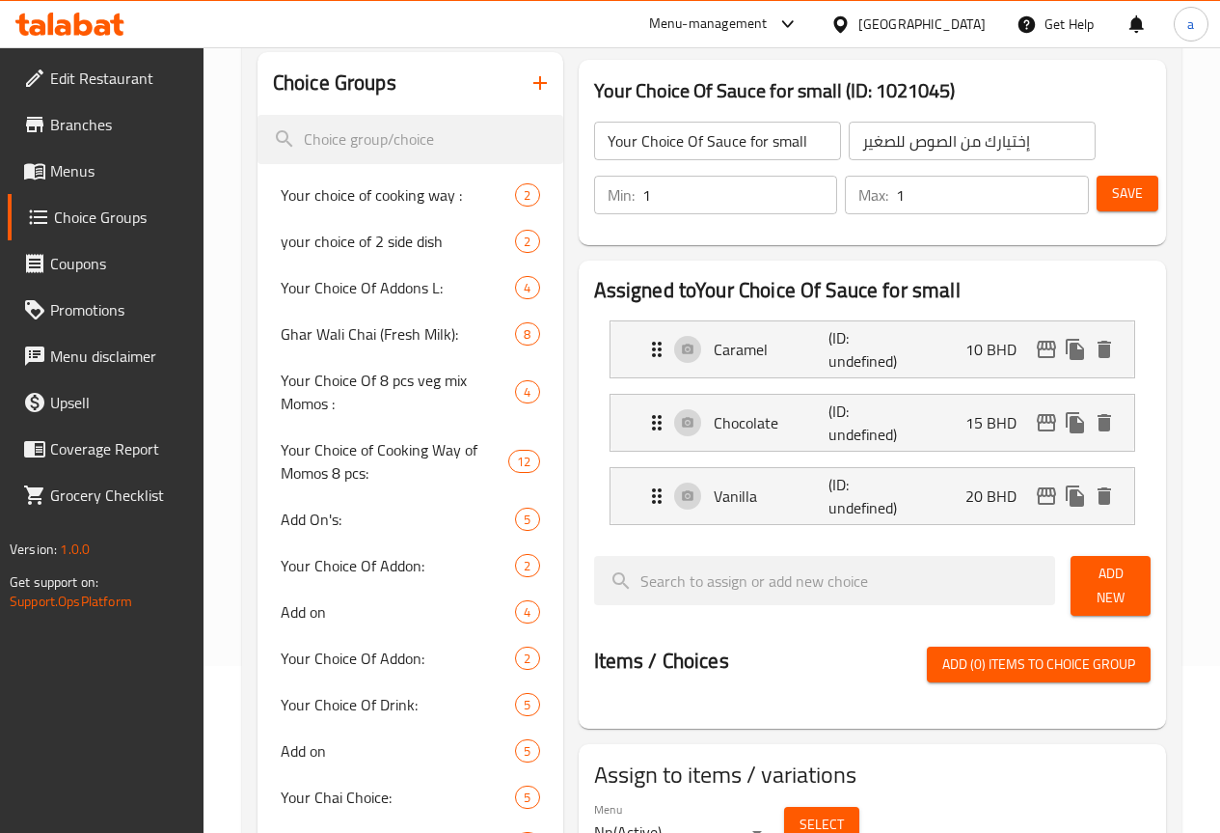
scroll to position [96, 0]
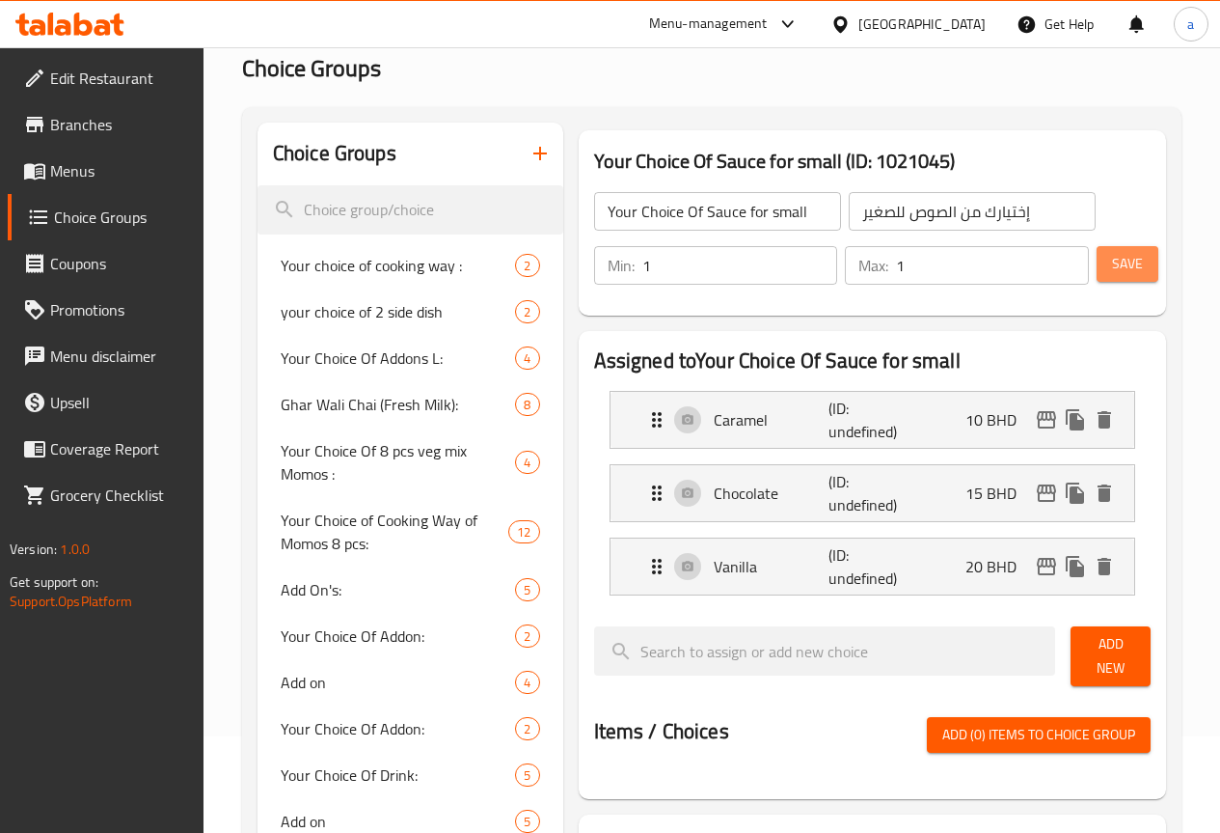
click at [1133, 275] on span "Save" at bounding box center [1127, 264] width 31 height 24
click at [104, 175] on span "Menus" at bounding box center [119, 170] width 138 height 23
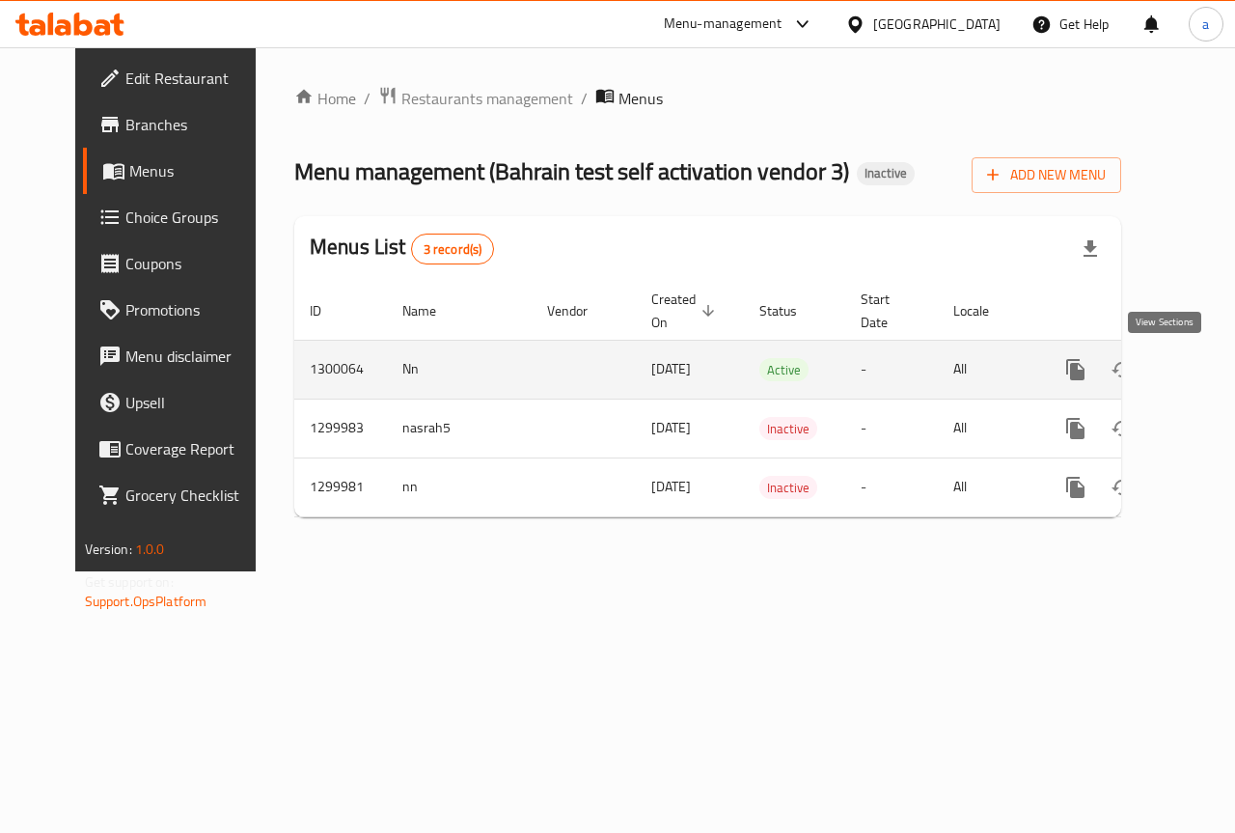
click at [1203, 372] on icon "enhanced table" at bounding box center [1214, 369] width 23 height 23
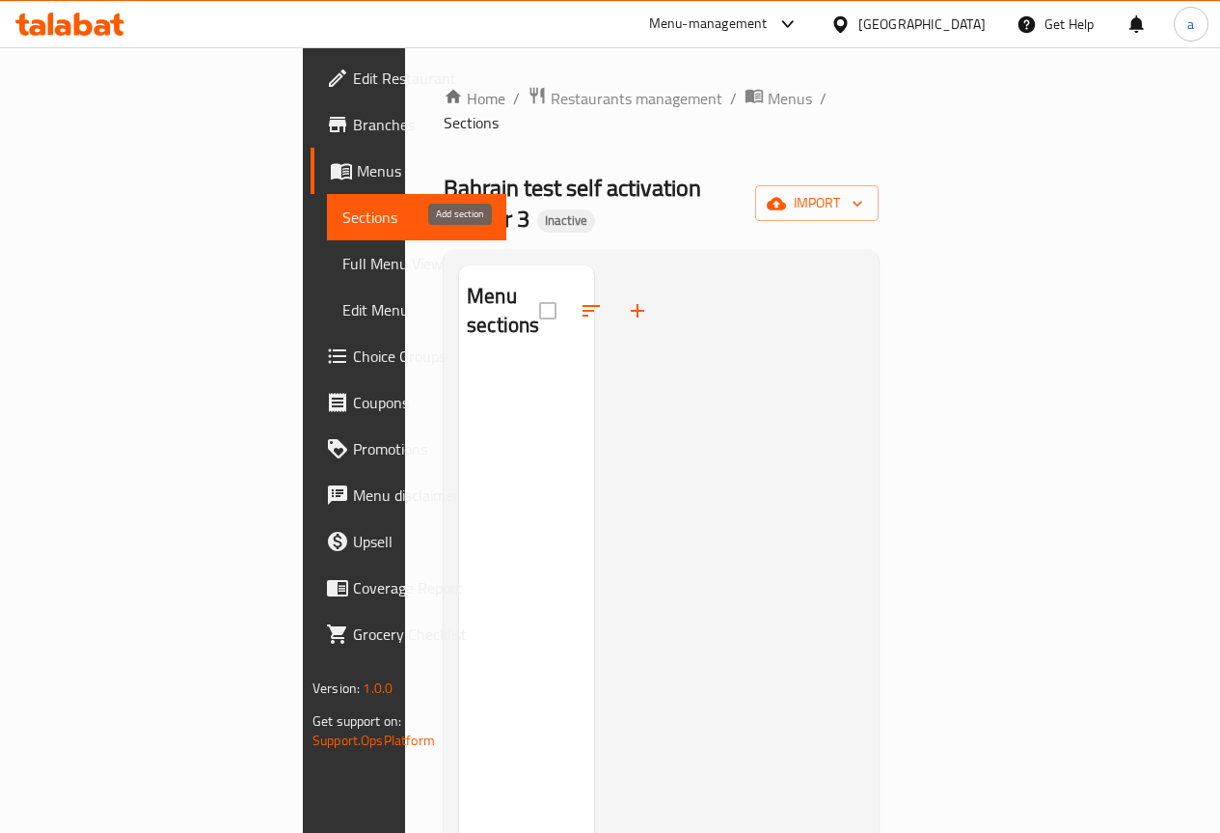
click at [614, 287] on button "button" at bounding box center [637, 310] width 46 height 46
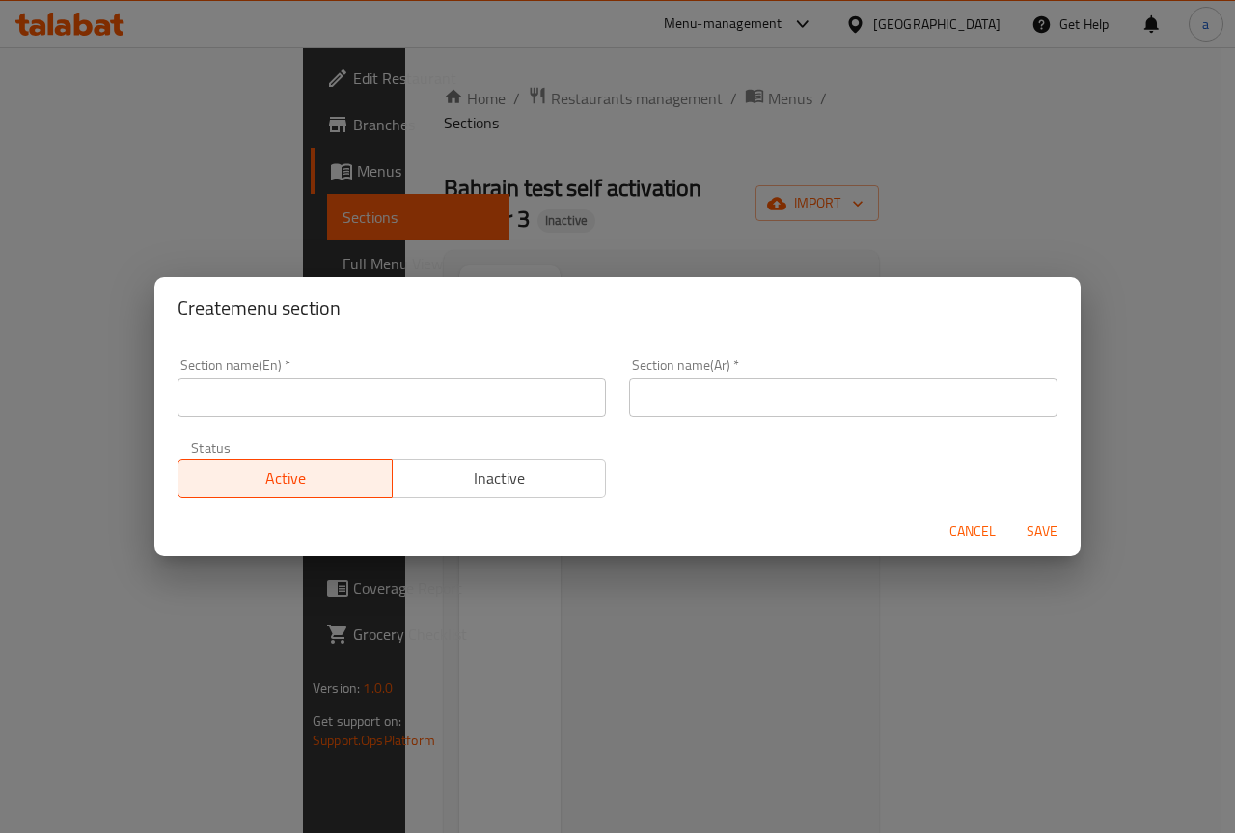
click at [495, 406] on input "text" at bounding box center [391, 397] width 428 height 39
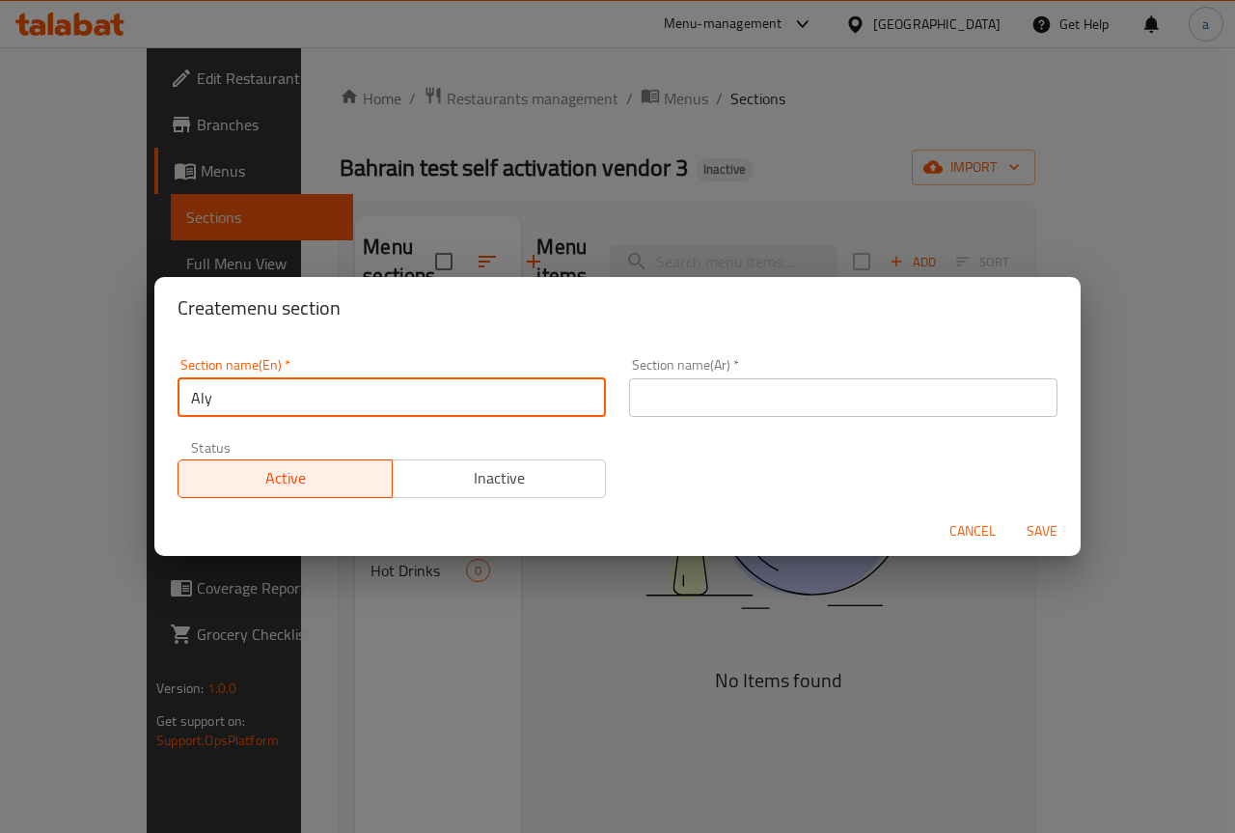
type input "Aly"
click at [752, 390] on input "text" at bounding box center [843, 397] width 428 height 39
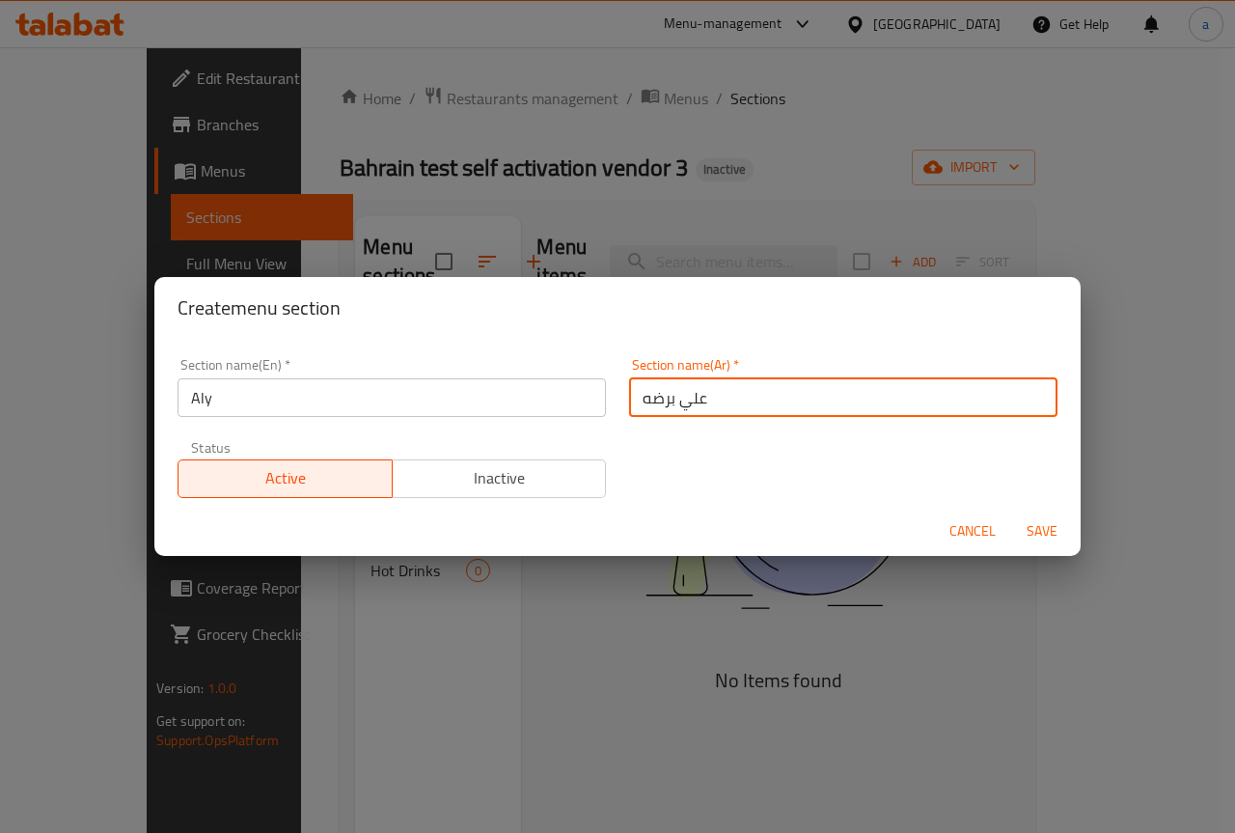
type input "علي برضه"
click at [1026, 529] on span "Save" at bounding box center [1042, 531] width 46 height 24
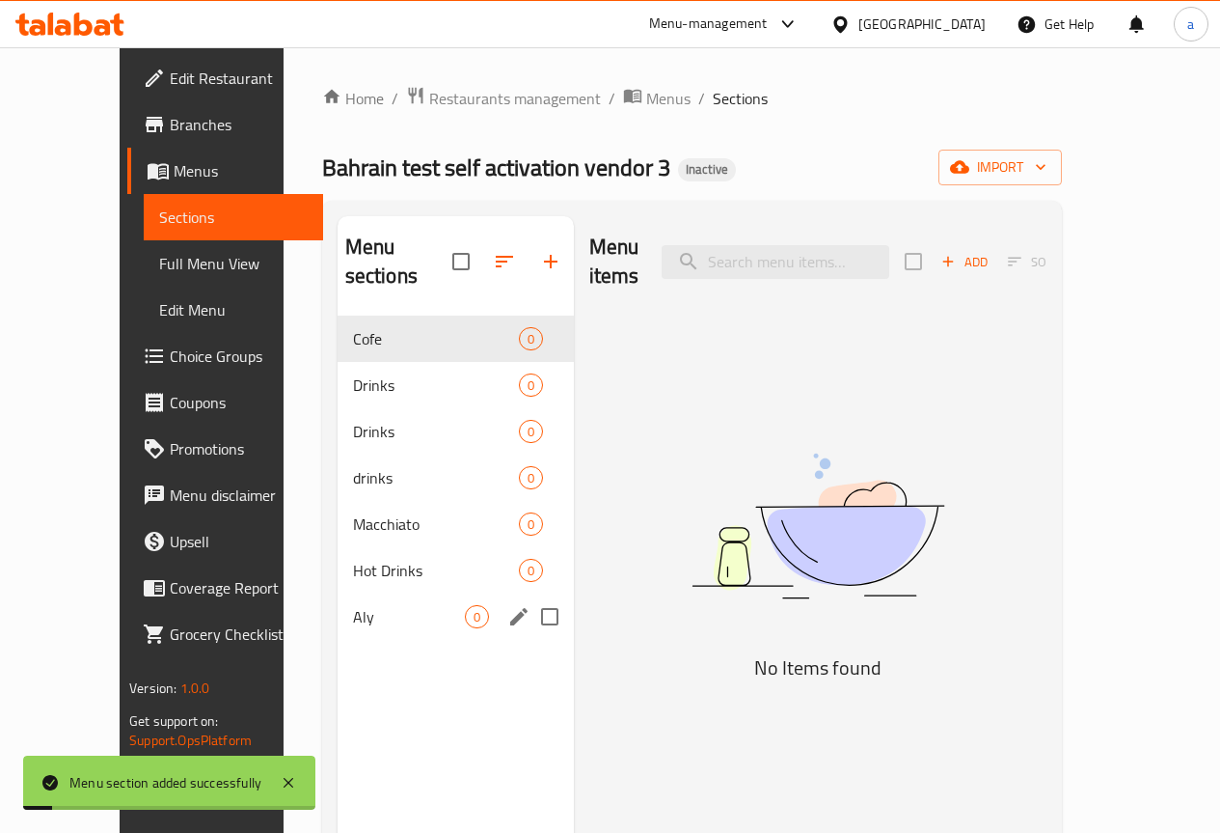
click at [353, 605] on span "Aly" at bounding box center [409, 616] width 112 height 23
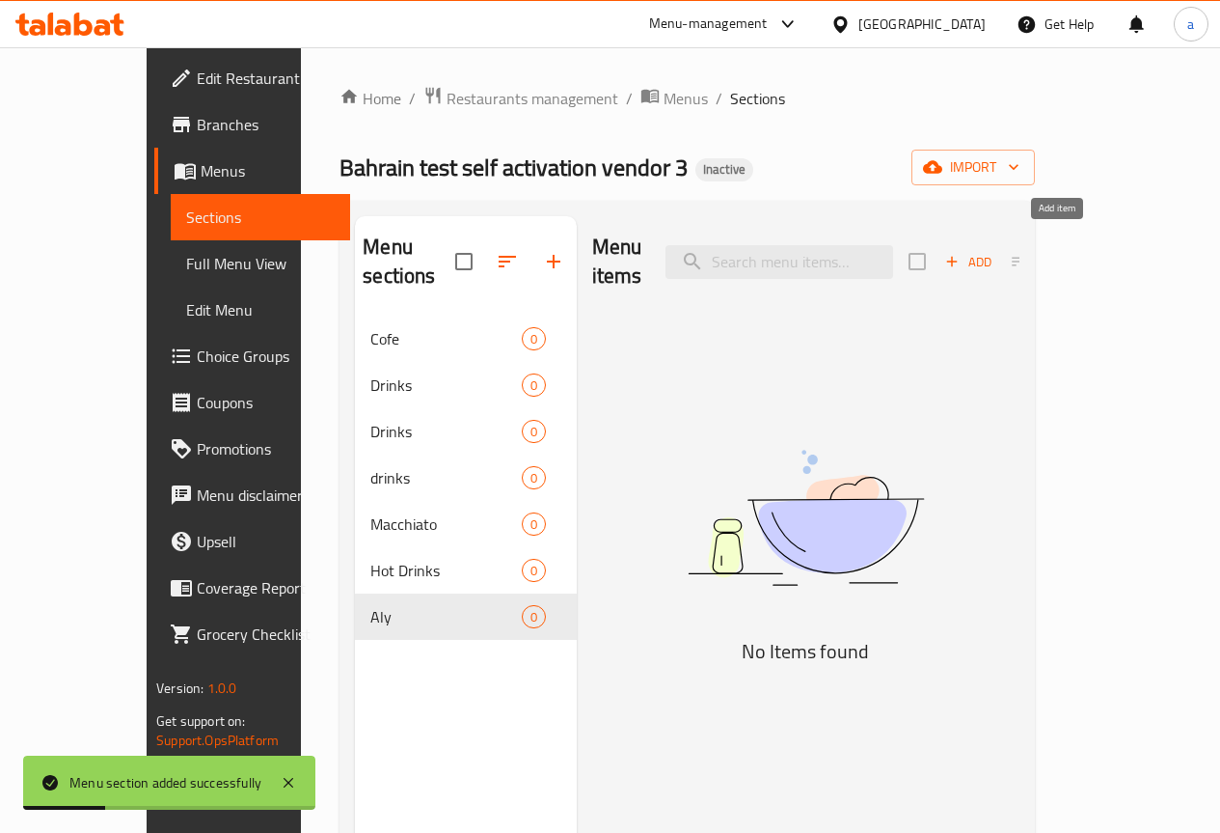
click at [995, 252] on span "Add" at bounding box center [968, 262] width 52 height 22
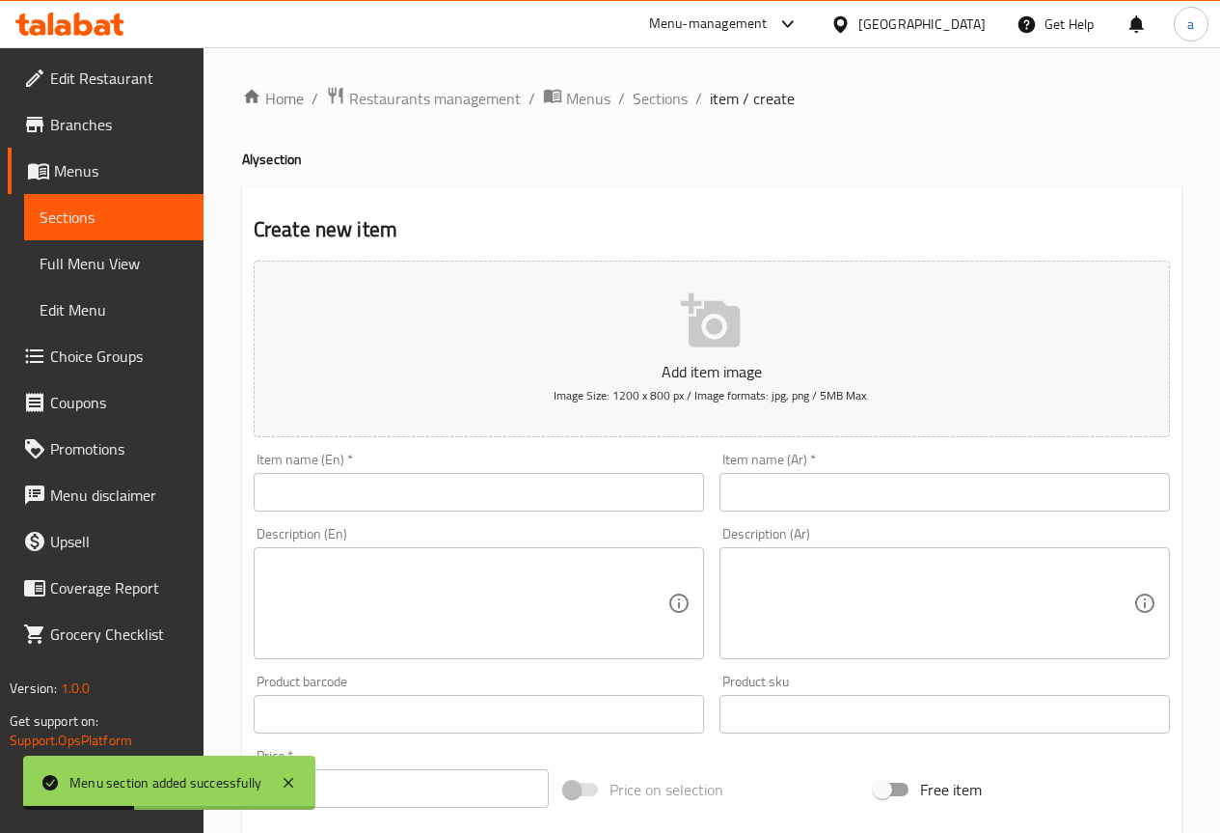
scroll to position [96, 0]
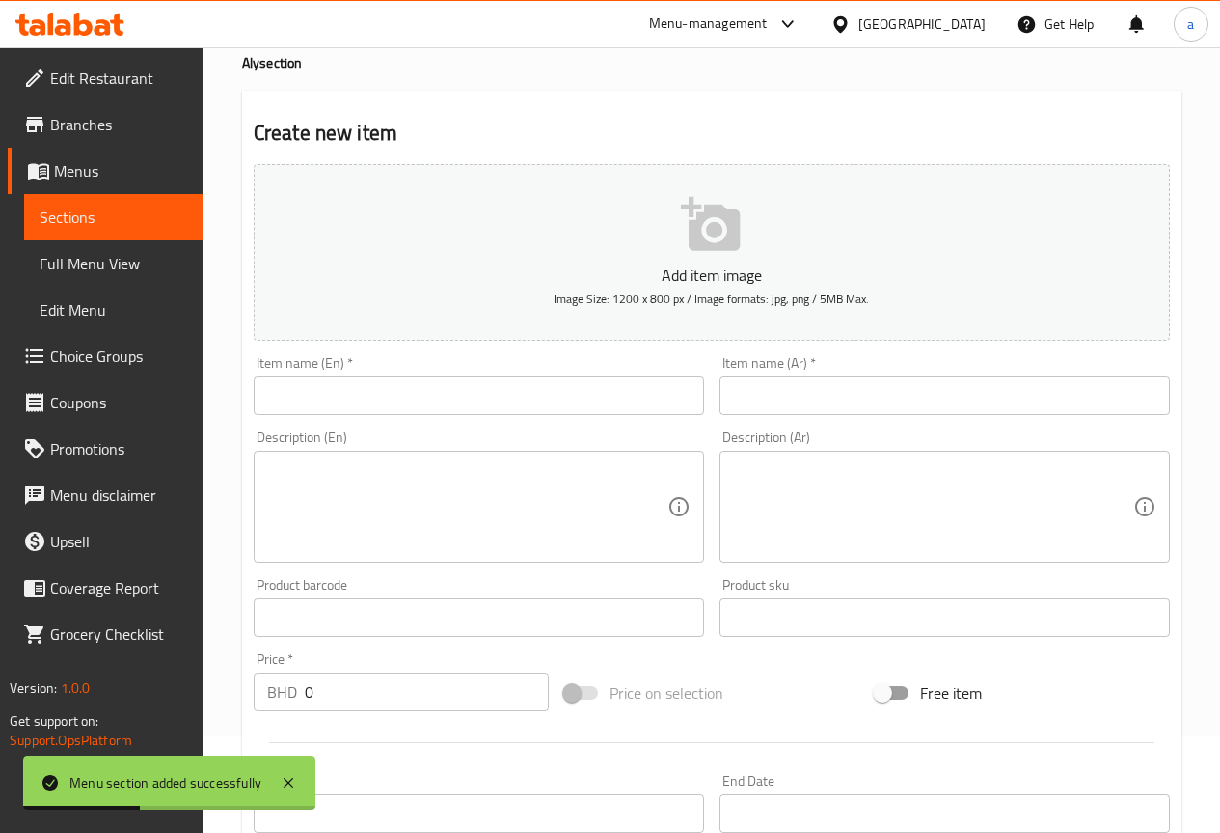
click at [457, 400] on input "text" at bounding box center [479, 395] width 451 height 39
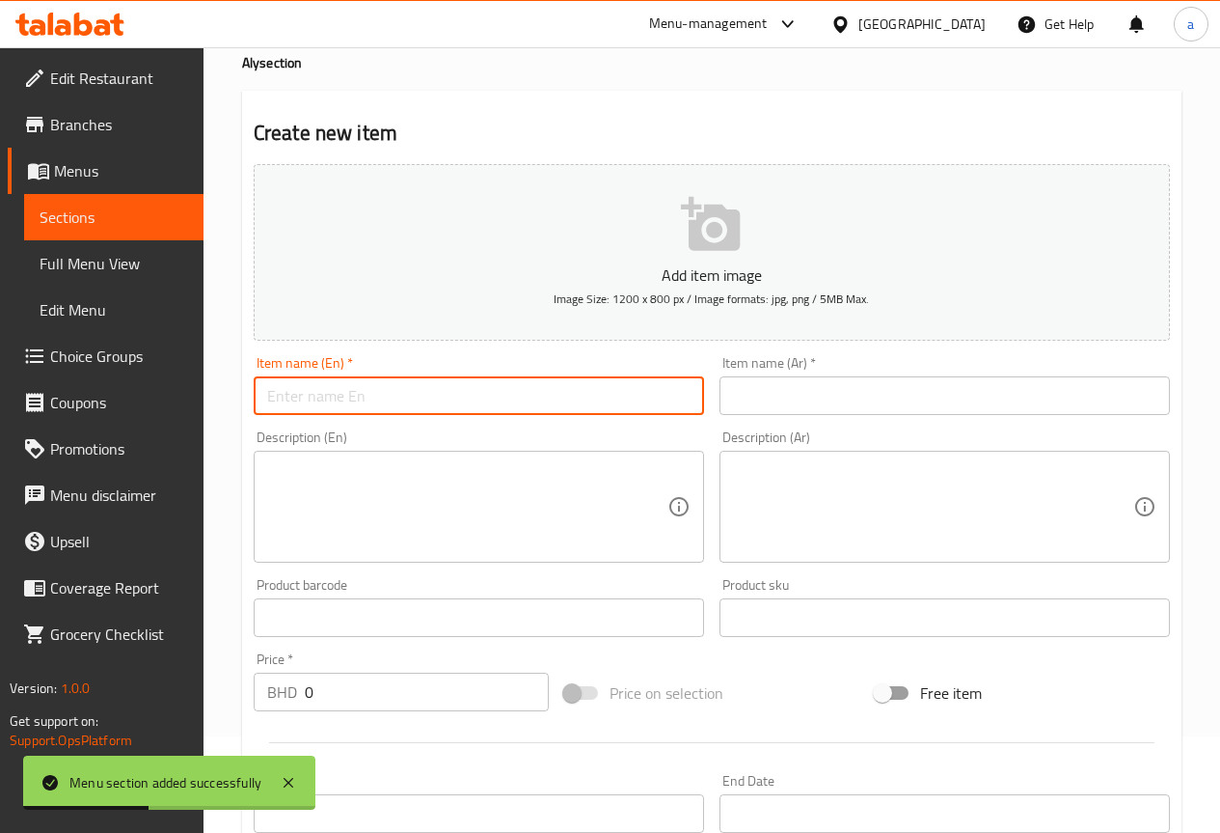
type input "a"
type input "Macchiato"
click at [766, 377] on input "text" at bounding box center [945, 395] width 451 height 39
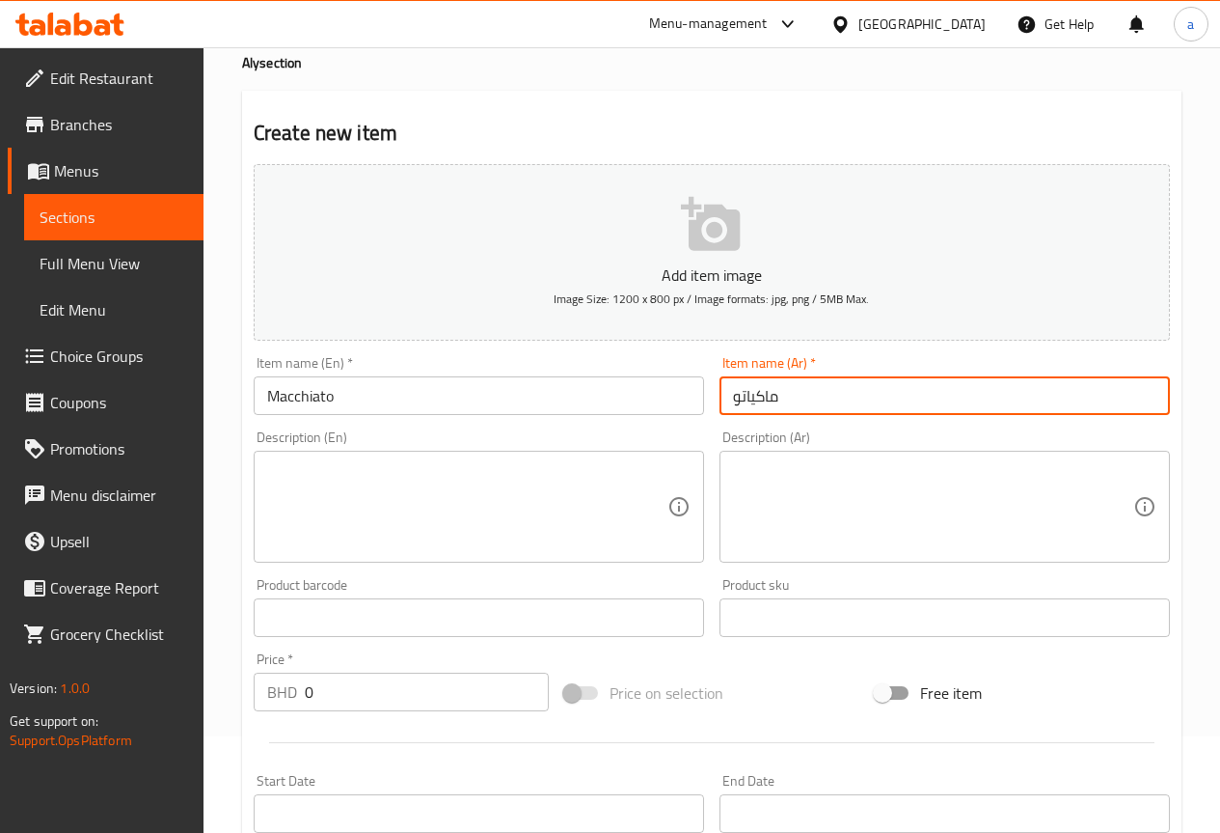
type input "ماكياتو"
click at [790, 403] on input "ماكياتو" at bounding box center [945, 395] width 451 height 39
click at [547, 477] on textarea at bounding box center [467, 507] width 400 height 92
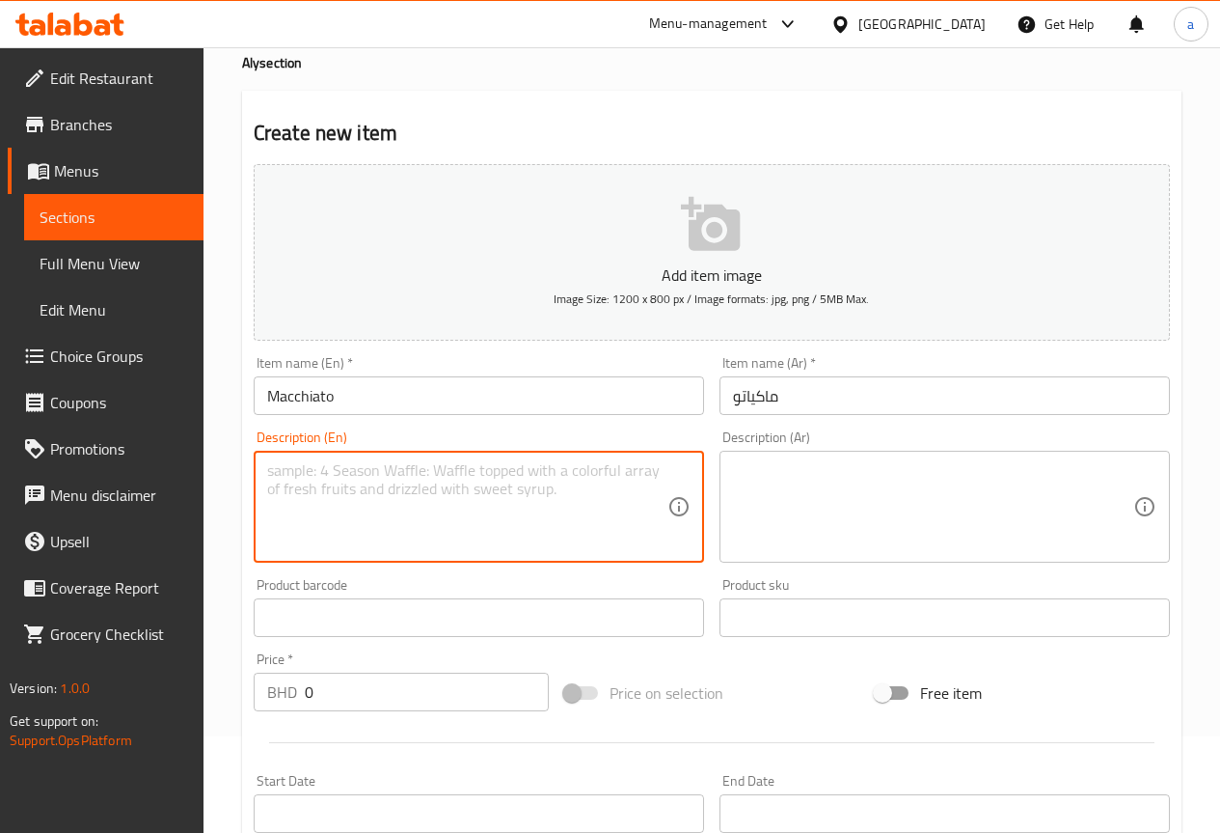
type textarea "ش"
click at [547, 477] on textarea "spresso shot stemed milk, milk foum" at bounding box center [467, 507] width 400 height 92
paste textarea "espresso shot steamed milk, milk foa"
click at [276, 474] on textarea "espresso shot steamed milk, milk foam" at bounding box center [467, 507] width 400 height 92
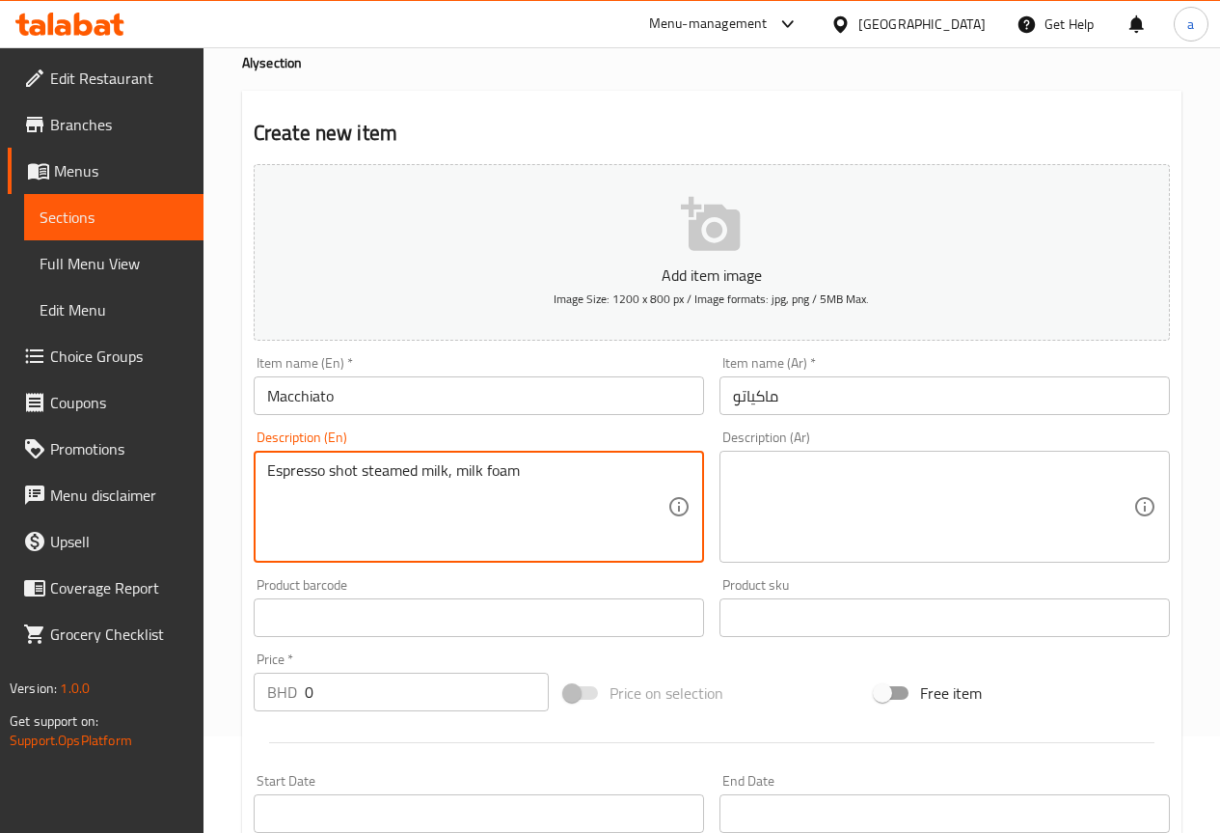
click at [561, 479] on textarea "Espresso shot steamed milk, milk foam" at bounding box center [467, 507] width 400 height 92
type textarea "Espresso shot steamed milk, milk foam"
click at [847, 491] on textarea at bounding box center [933, 507] width 400 height 92
paste textarea "جرعة إسبرسو من الحليب المبخر، رغوة الحليب"
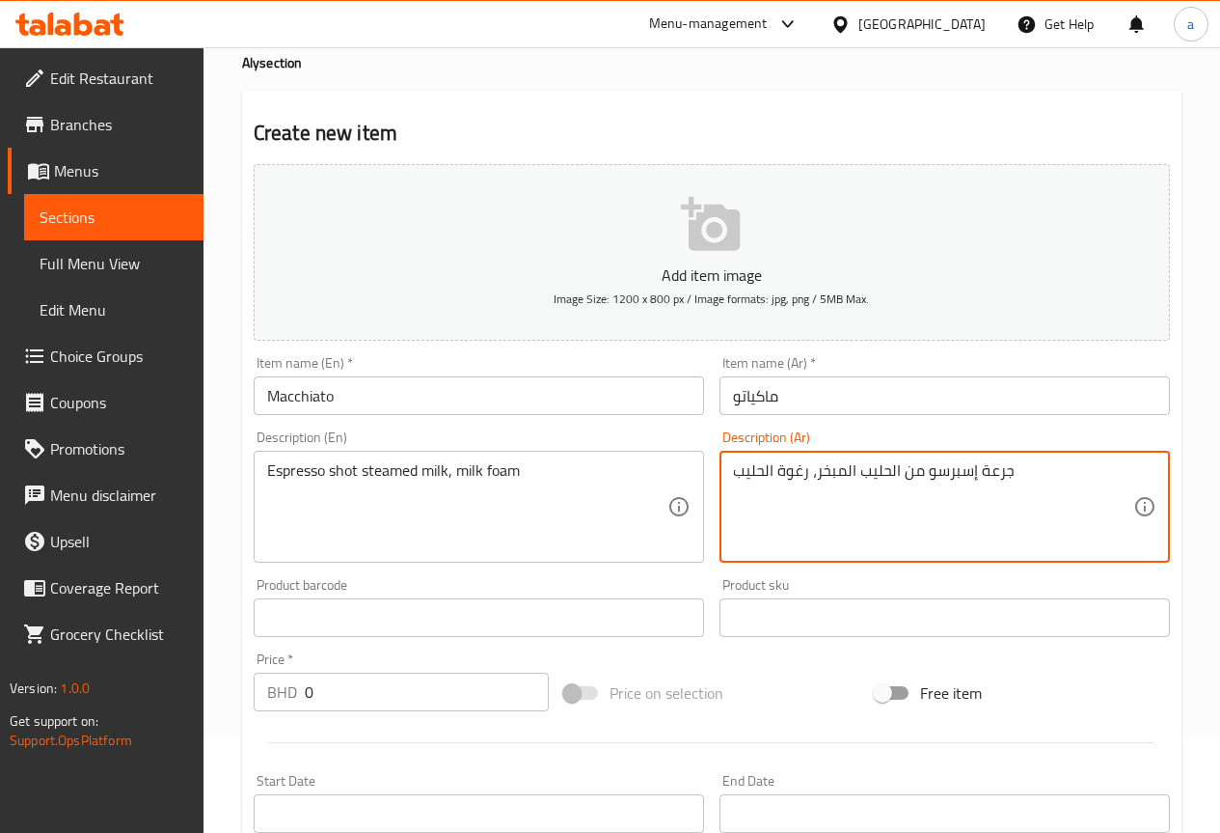
click at [996, 470] on textarea "جرعة إسبرسو من الحليب المبخر، رغوة الحليب" at bounding box center [933, 507] width 400 height 92
click at [935, 471] on textarea "إسبرسو من الحليب المبخر، رغوة الحليب" at bounding box center [933, 507] width 400 height 92
click at [930, 470] on textarea "إسبرسو من الحليب المبخر، رغوة الحليب" at bounding box center [933, 507] width 400 height 92
click at [957, 495] on textarea "جرعة إسبرسو من الحليب المبخر، رغوة الحليب" at bounding box center [933, 507] width 400 height 92
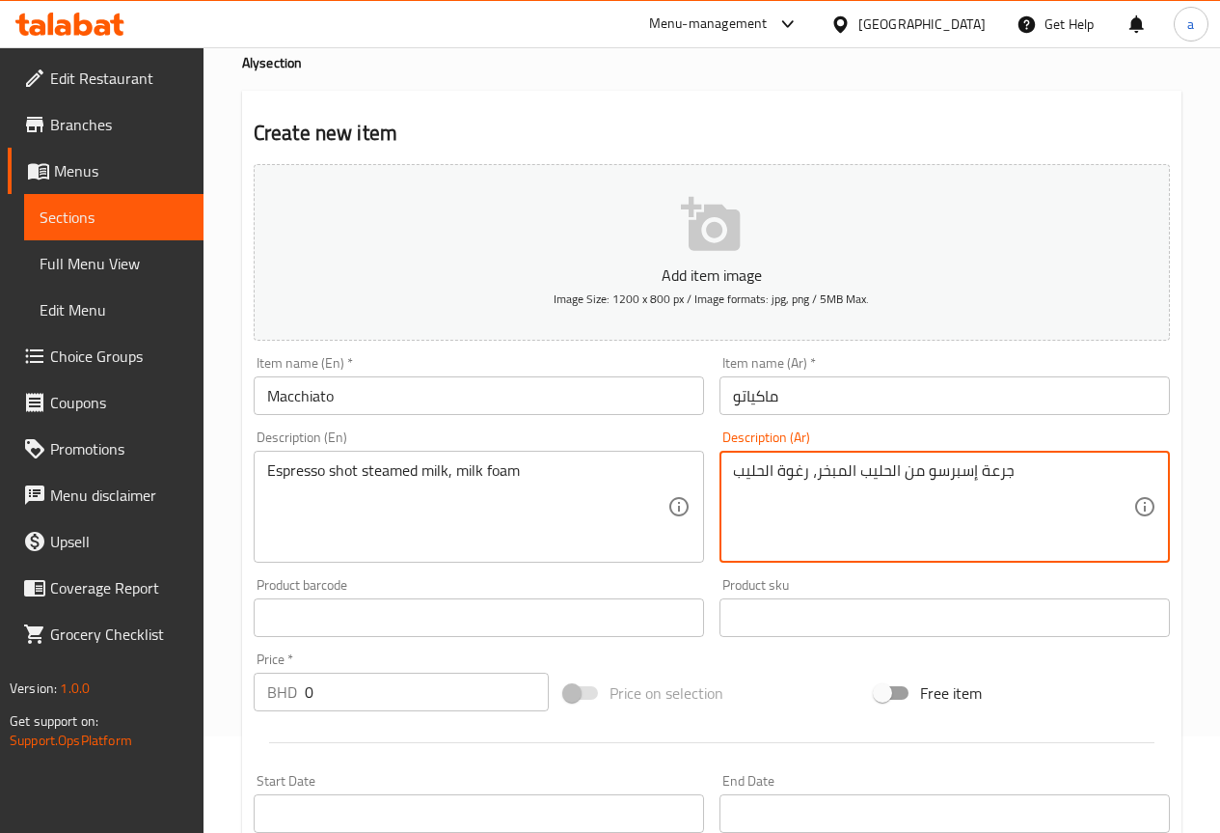
type textarea "جرعة إسبرسو من الحليب المبخر، رغوة الحليب"
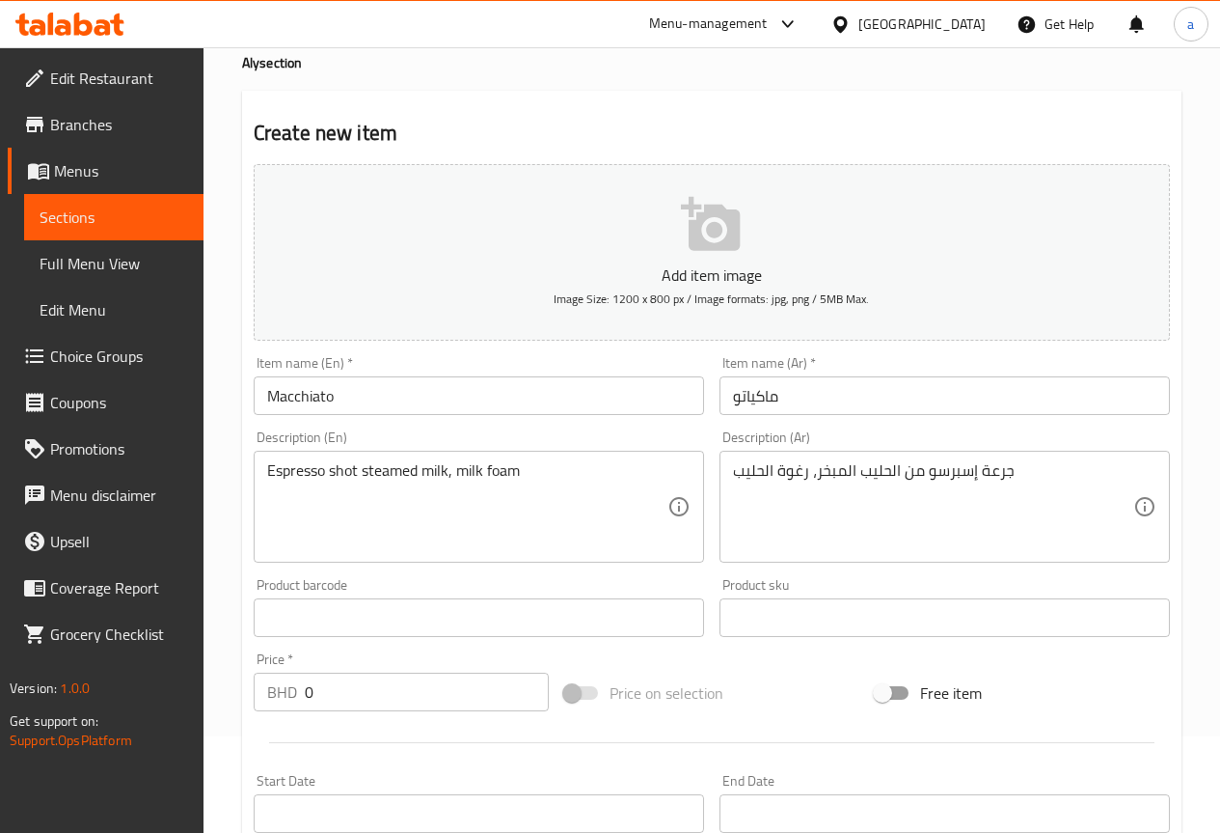
click at [770, 566] on div "Description (Ar) جرعة إسبرسو من الحليب المبخر، رغوة الحليب Description (Ar)" at bounding box center [945, 497] width 466 height 148
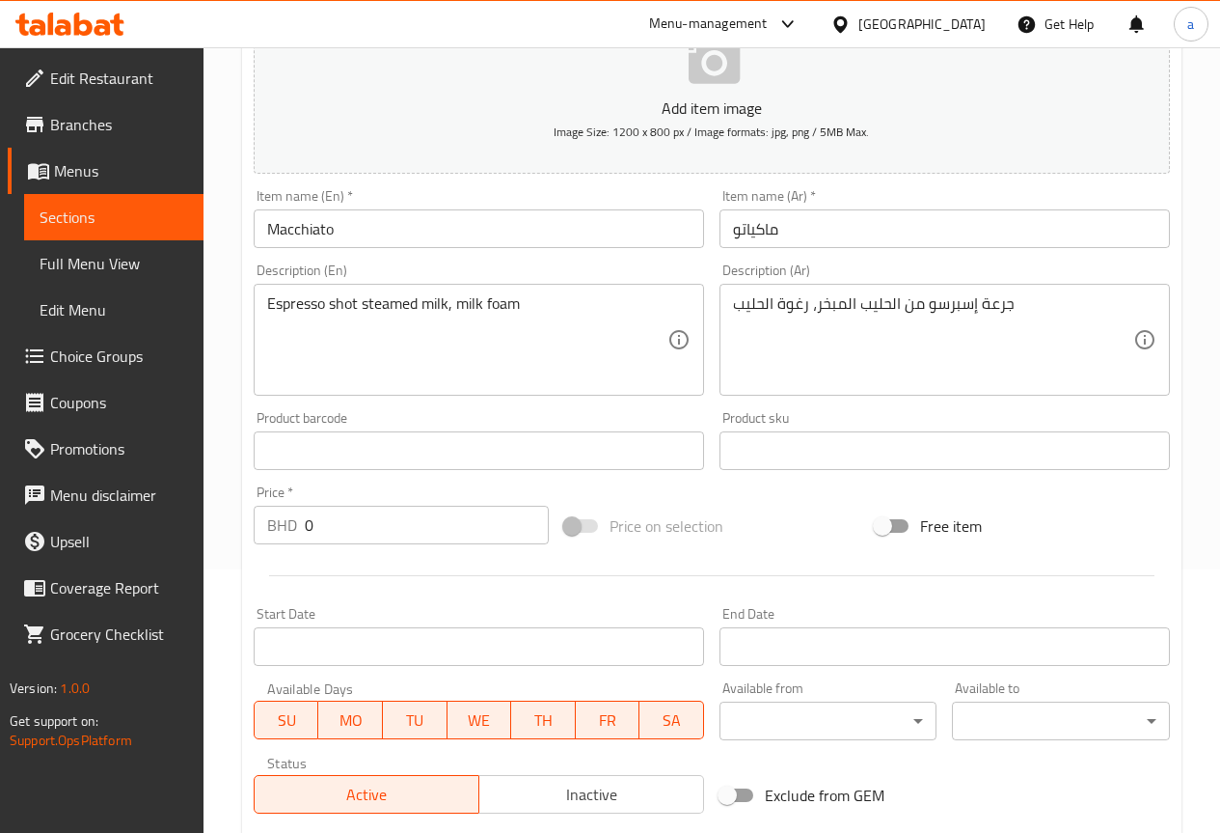
scroll to position [289, 0]
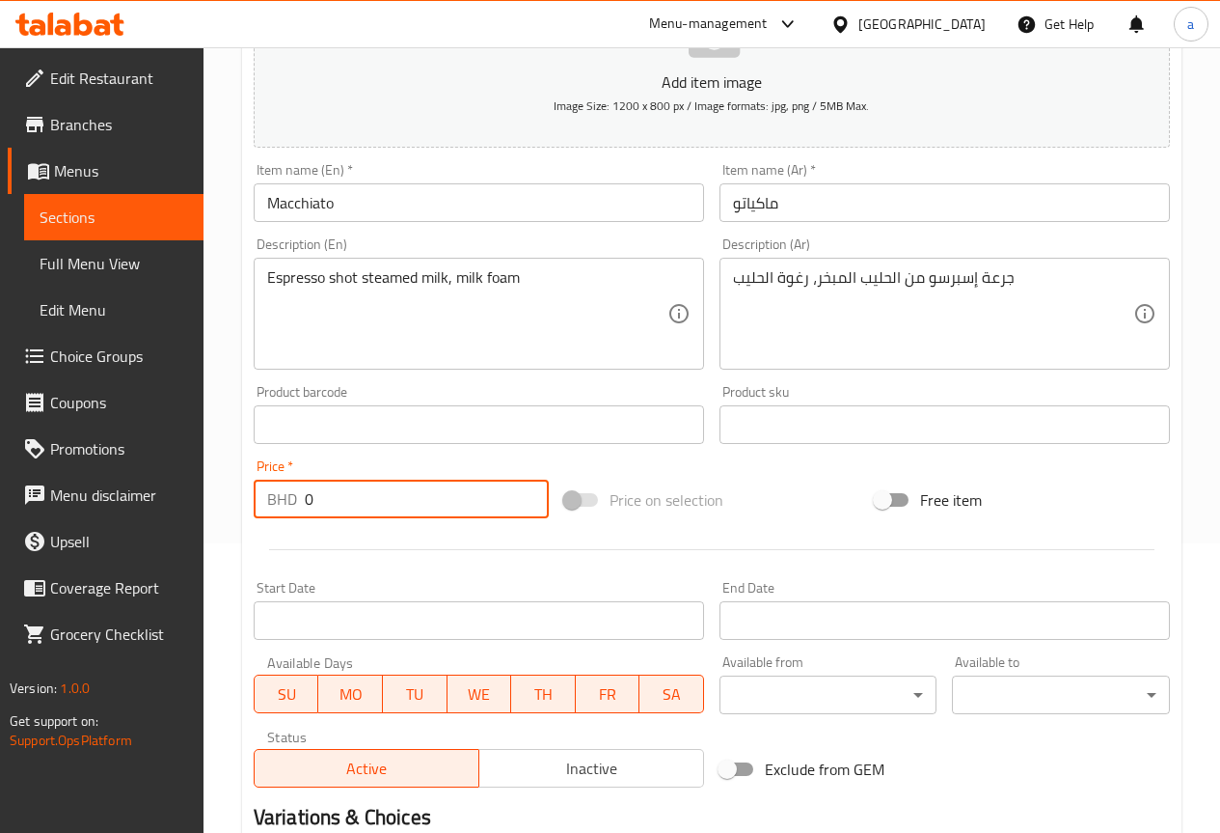
click at [436, 515] on input "0" at bounding box center [427, 498] width 244 height 39
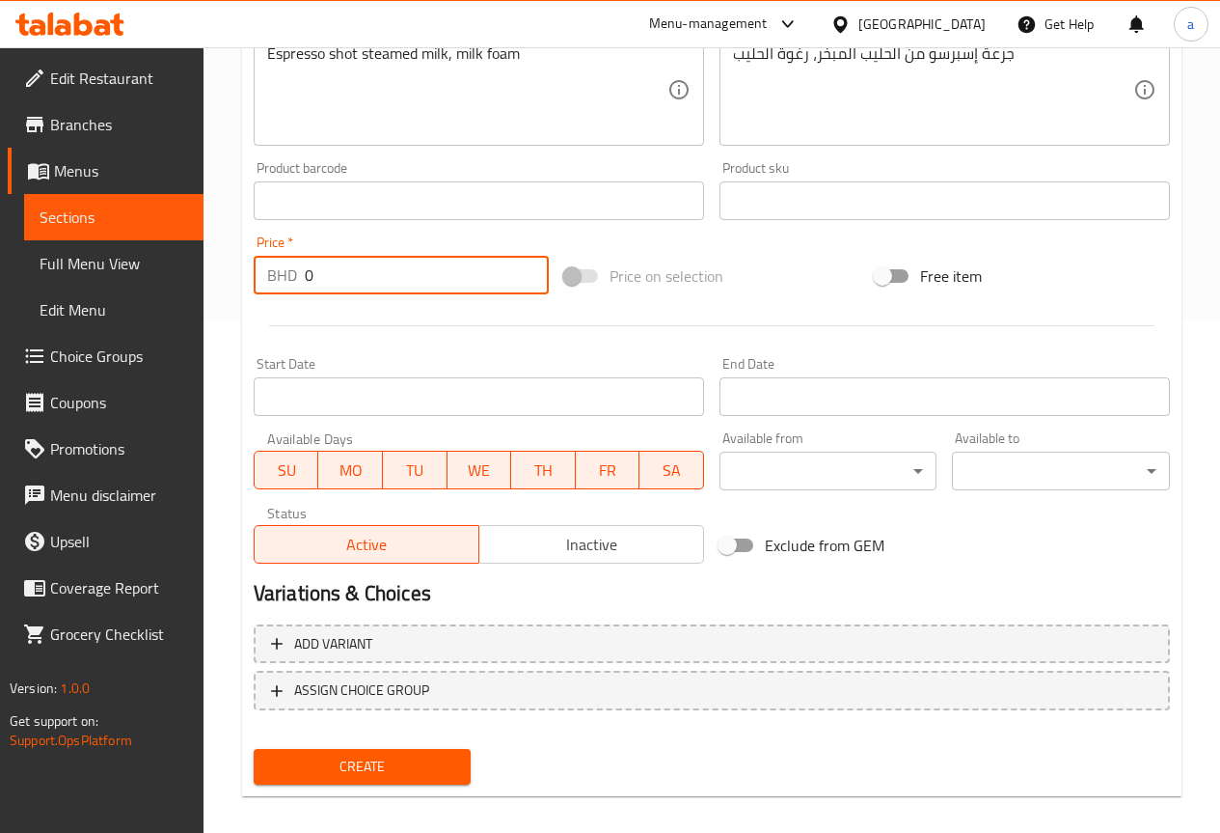
scroll to position [531, 0]
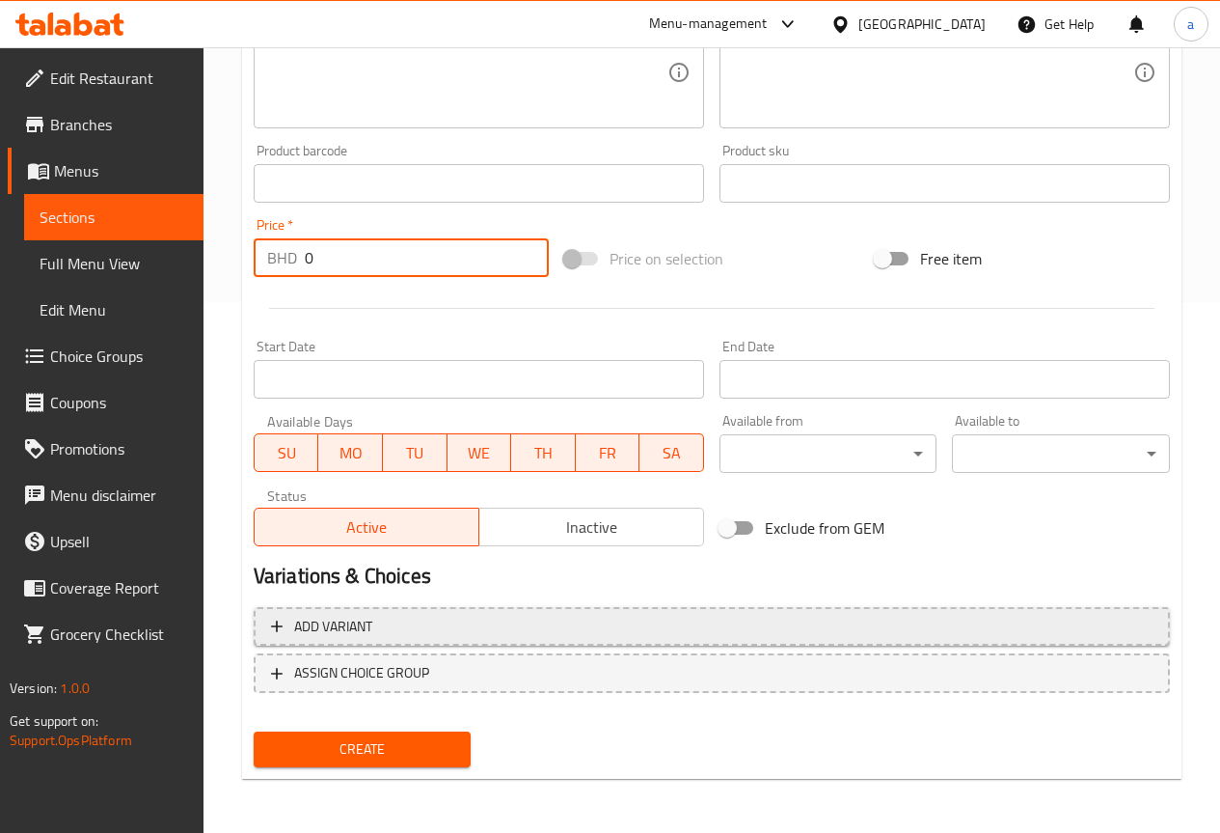
click at [486, 625] on span "Add variant" at bounding box center [712, 626] width 882 height 24
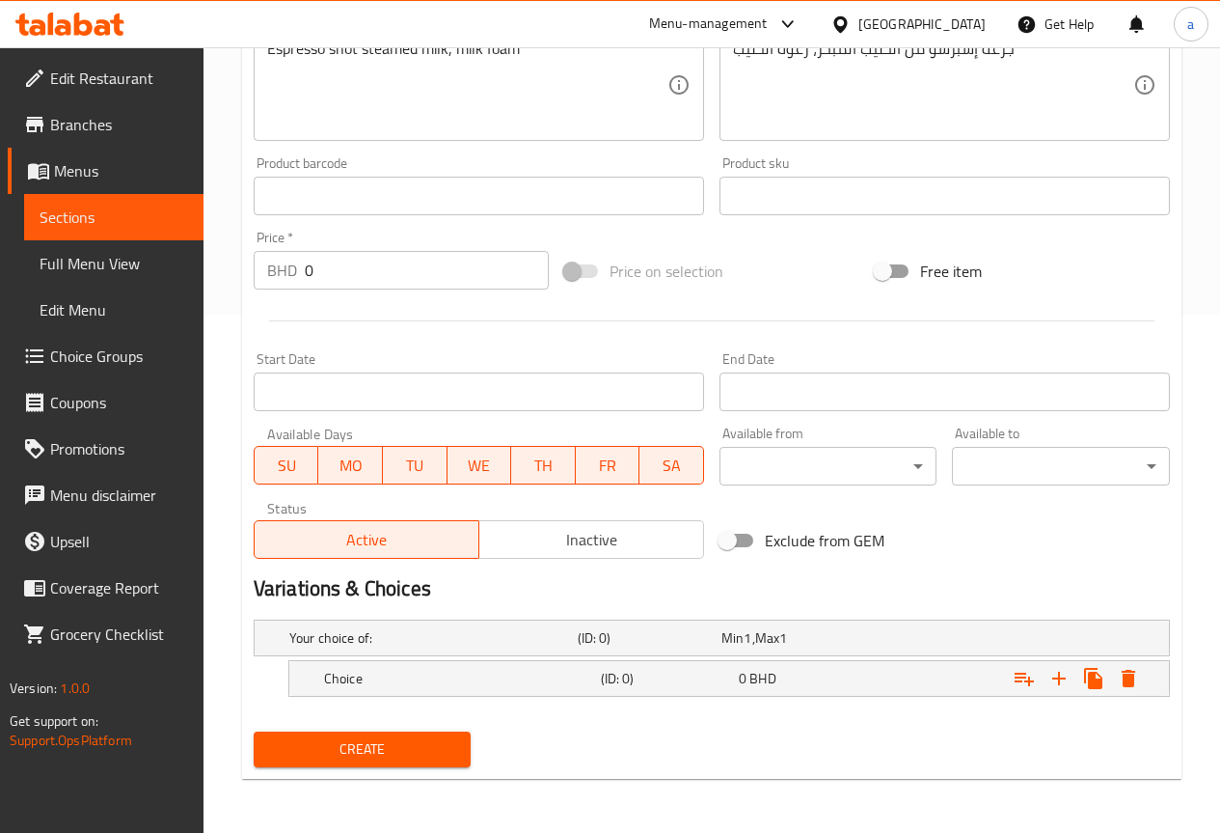
scroll to position [518, 0]
click at [526, 677] on h5 "Choice" at bounding box center [458, 678] width 269 height 19
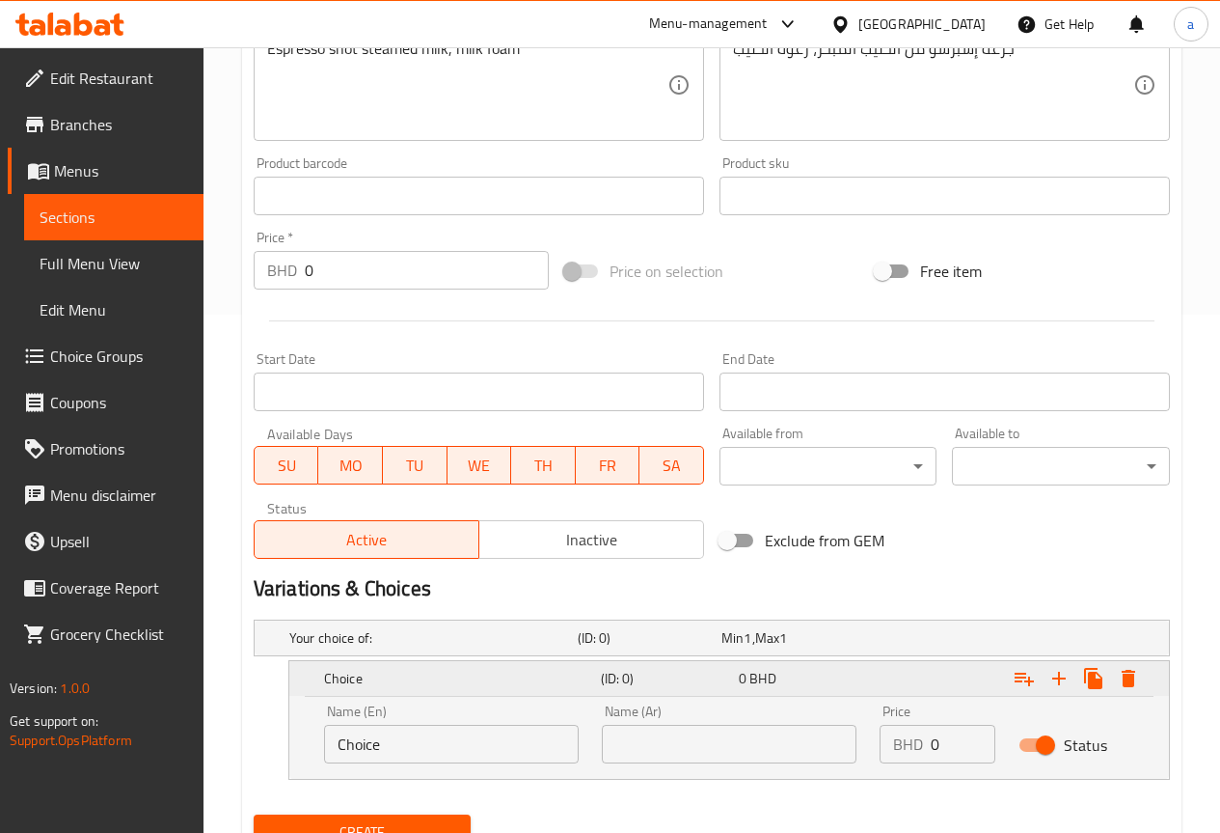
click at [526, 677] on h5 "Choice" at bounding box center [458, 678] width 269 height 19
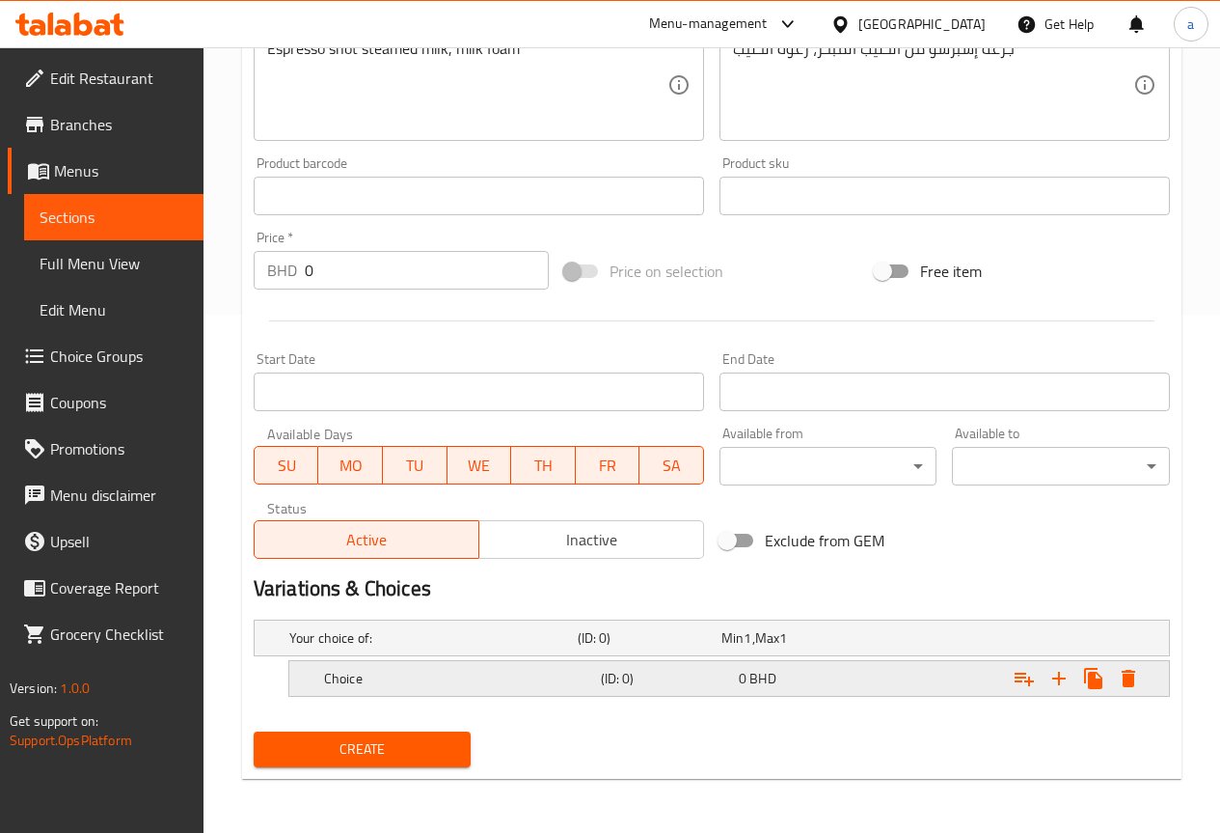
click at [567, 677] on h5 "Choice" at bounding box center [458, 678] width 269 height 19
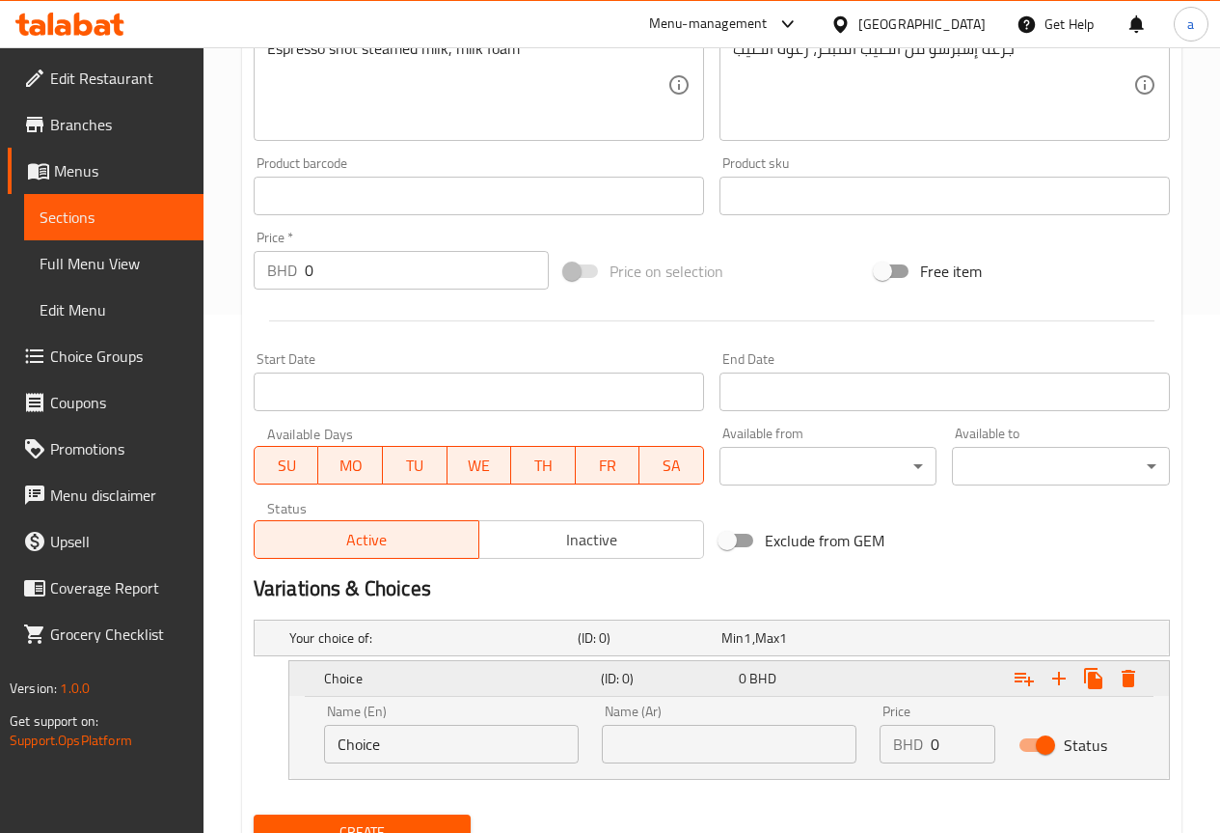
click at [567, 676] on h5 "Choice" at bounding box center [458, 678] width 269 height 19
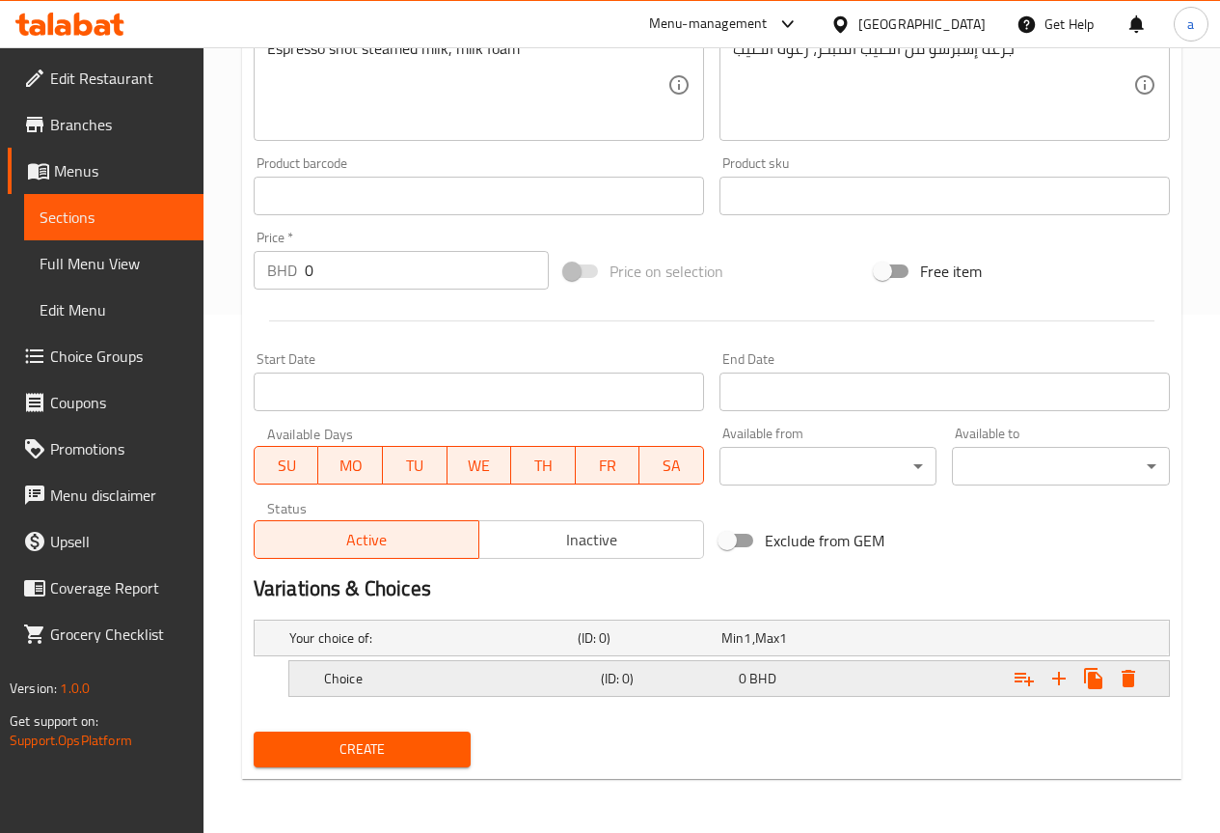
click at [567, 676] on h5 "Choice" at bounding box center [458, 678] width 269 height 19
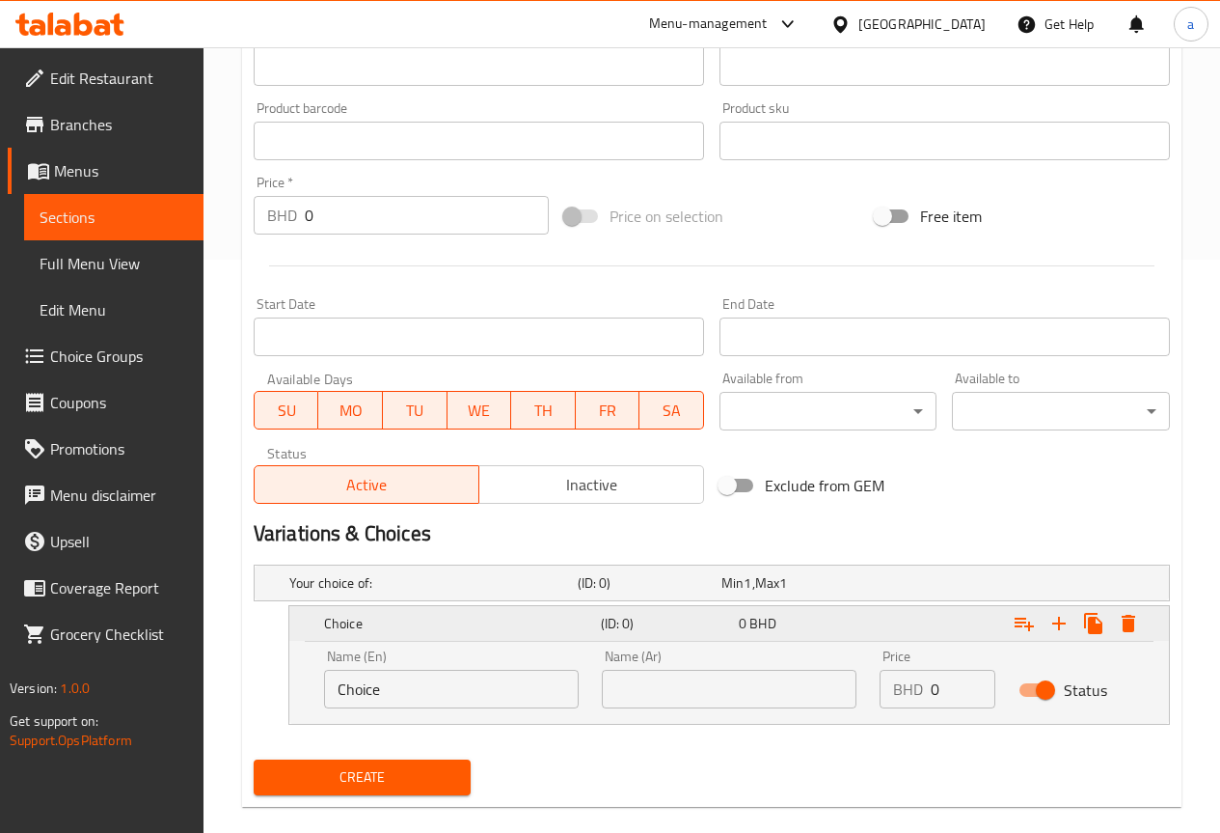
scroll to position [601, 0]
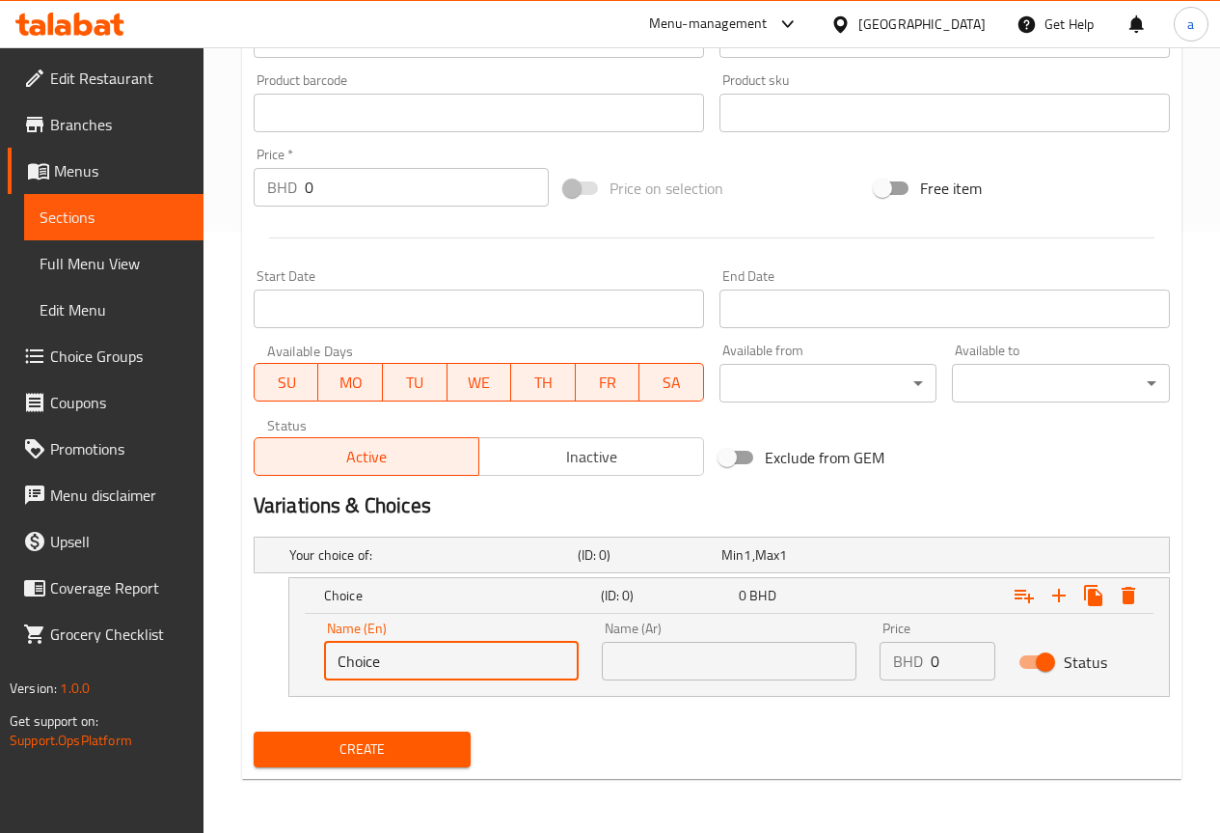
click at [543, 662] on input "Choice" at bounding box center [451, 661] width 255 height 39
type input "ٍ"
type input "Small"
click at [661, 670] on input "text" at bounding box center [729, 661] width 255 height 39
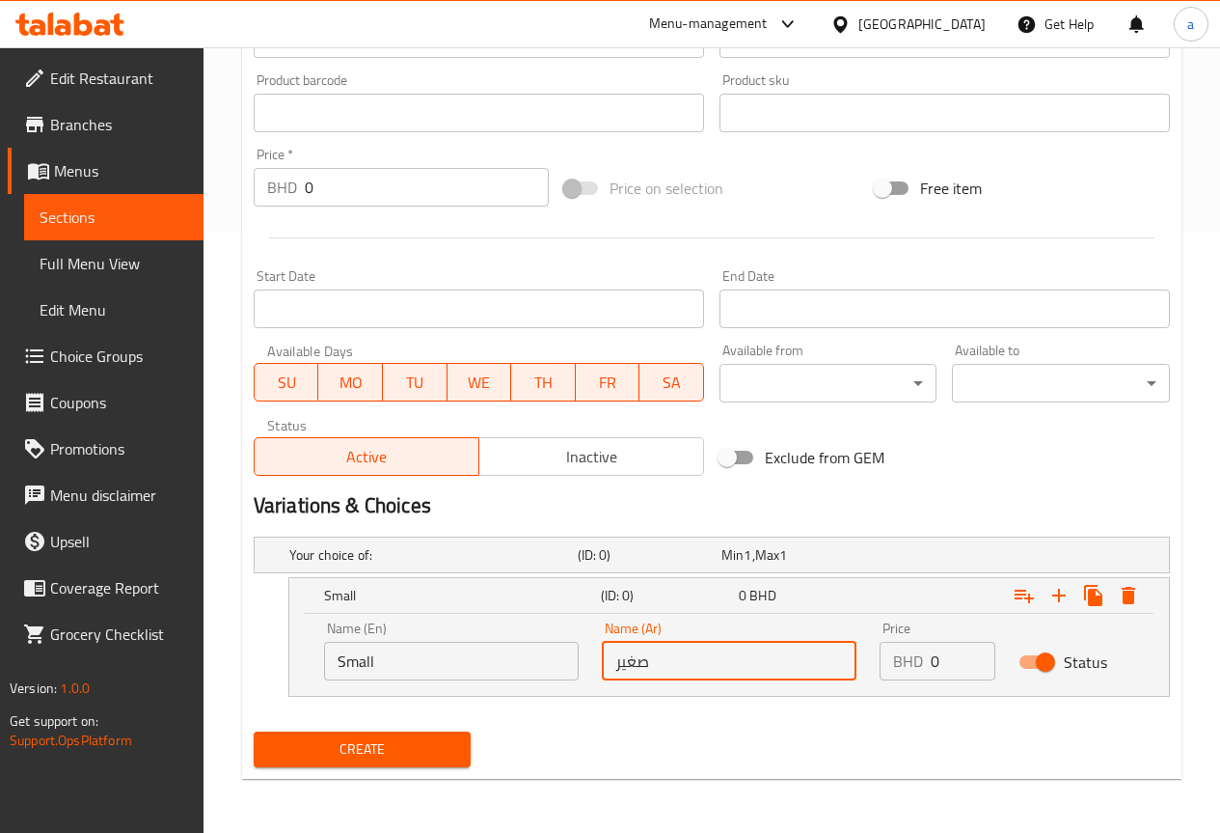
type input "صغير"
click at [933, 656] on input "0" at bounding box center [963, 661] width 65 height 39
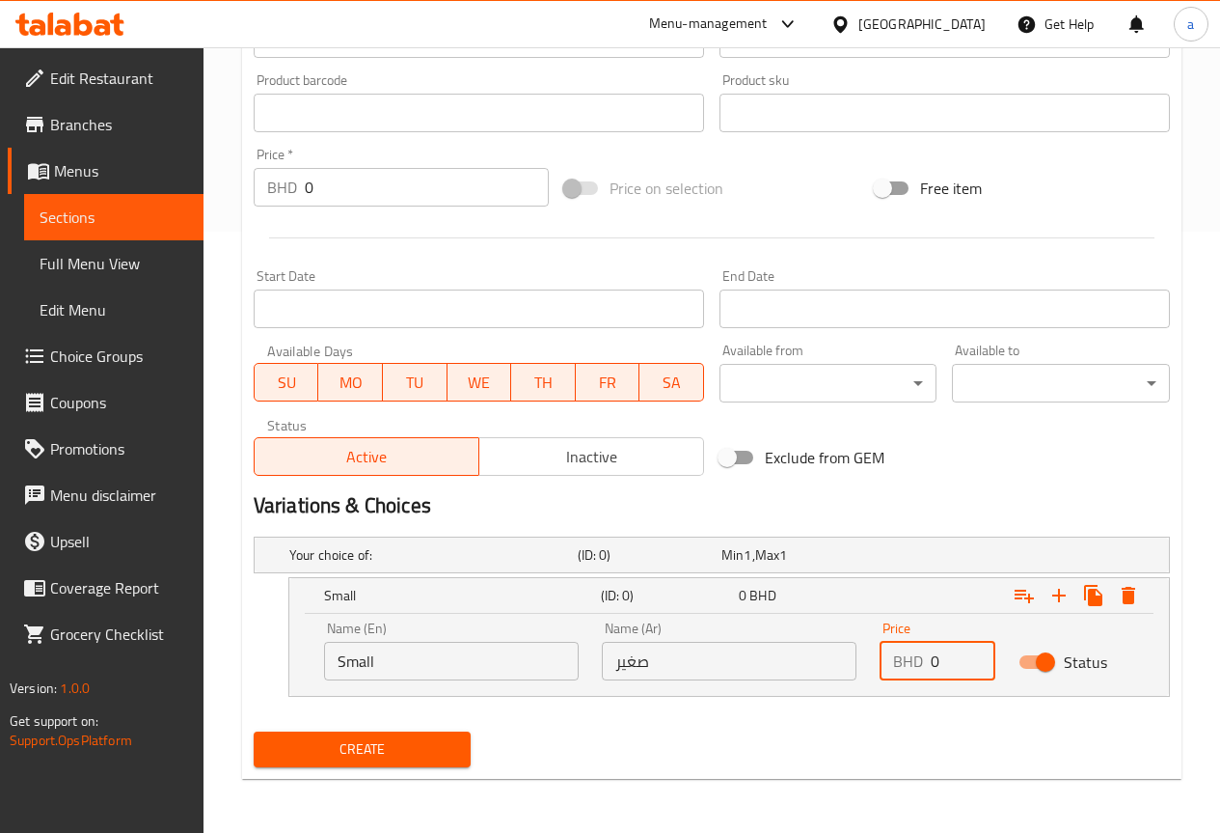
click at [933, 656] on input "0" at bounding box center [963, 661] width 65 height 39
type input "50"
click at [874, 716] on div "Your choice of: (ID: 0) Min 1 , Max 1 Name (En) Your choice of: Name (En) Name …" at bounding box center [712, 626] width 932 height 195
click at [1063, 591] on icon "Expand" at bounding box center [1059, 595] width 23 height 23
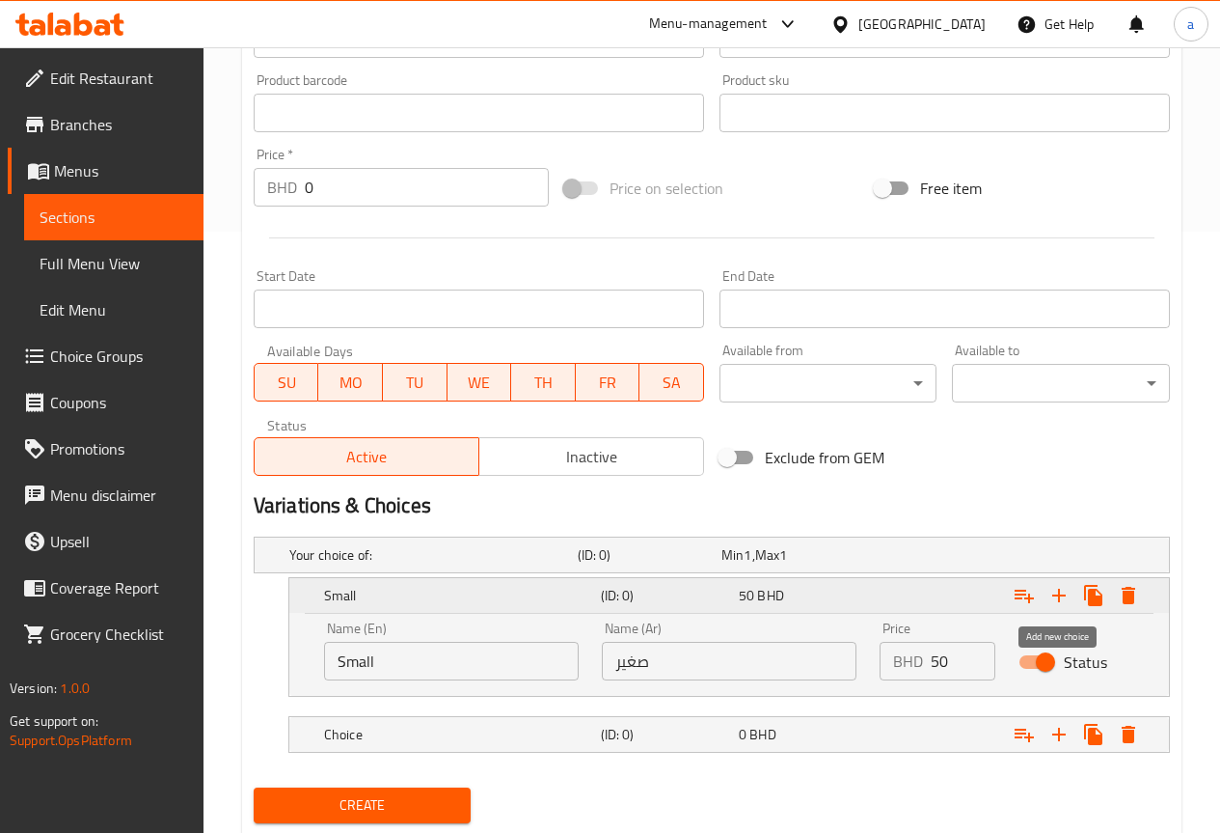
click at [1060, 606] on icon "Expand" at bounding box center [1059, 595] width 23 height 23
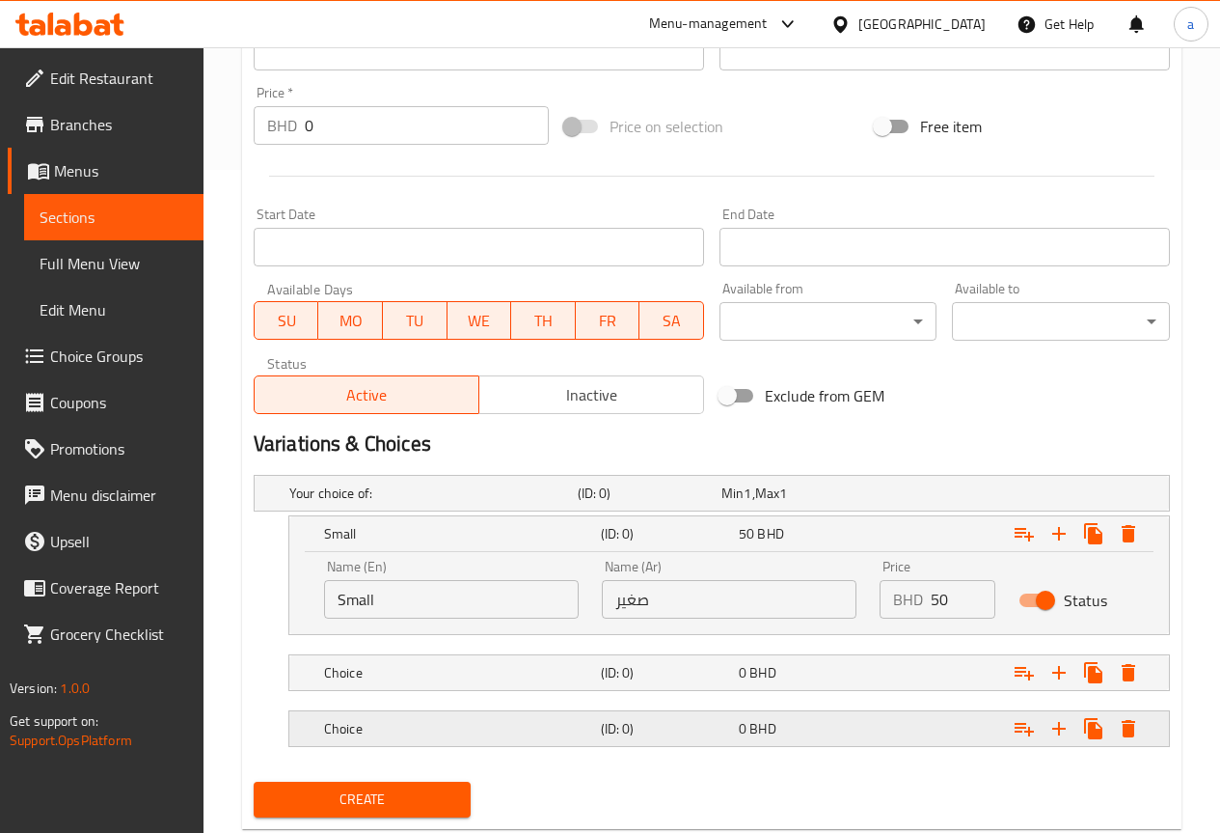
scroll to position [713, 0]
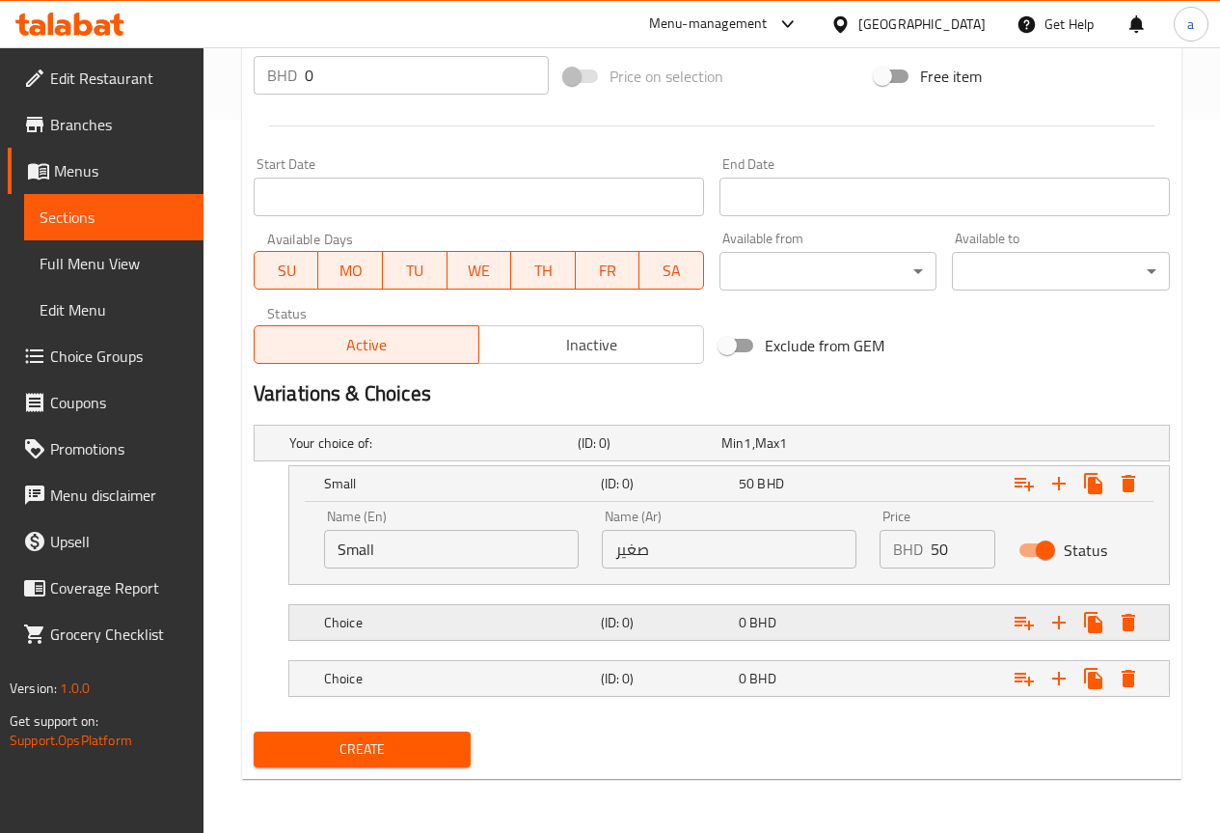
click at [624, 618] on h5 "(ID: 0)" at bounding box center [666, 622] width 130 height 19
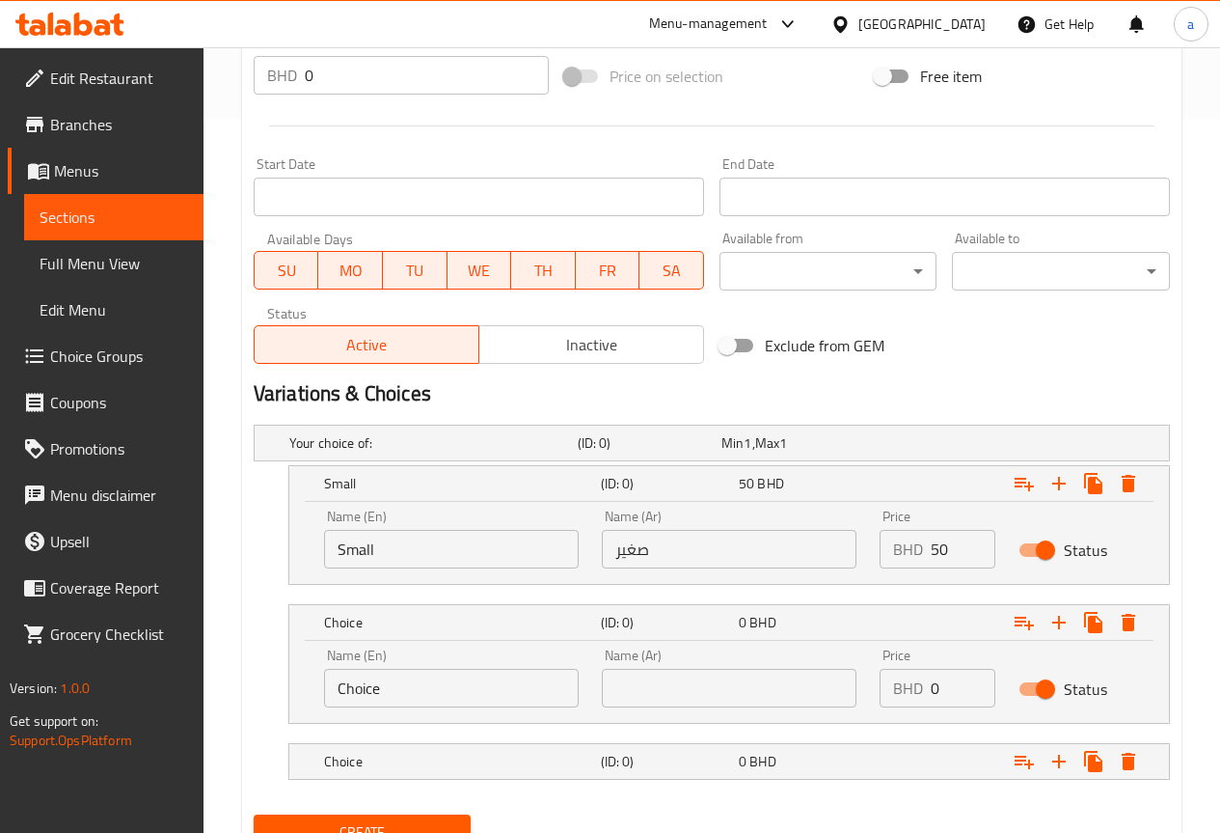
click at [385, 678] on input "Choice" at bounding box center [451, 688] width 255 height 39
type input "m"
type input "Medium"
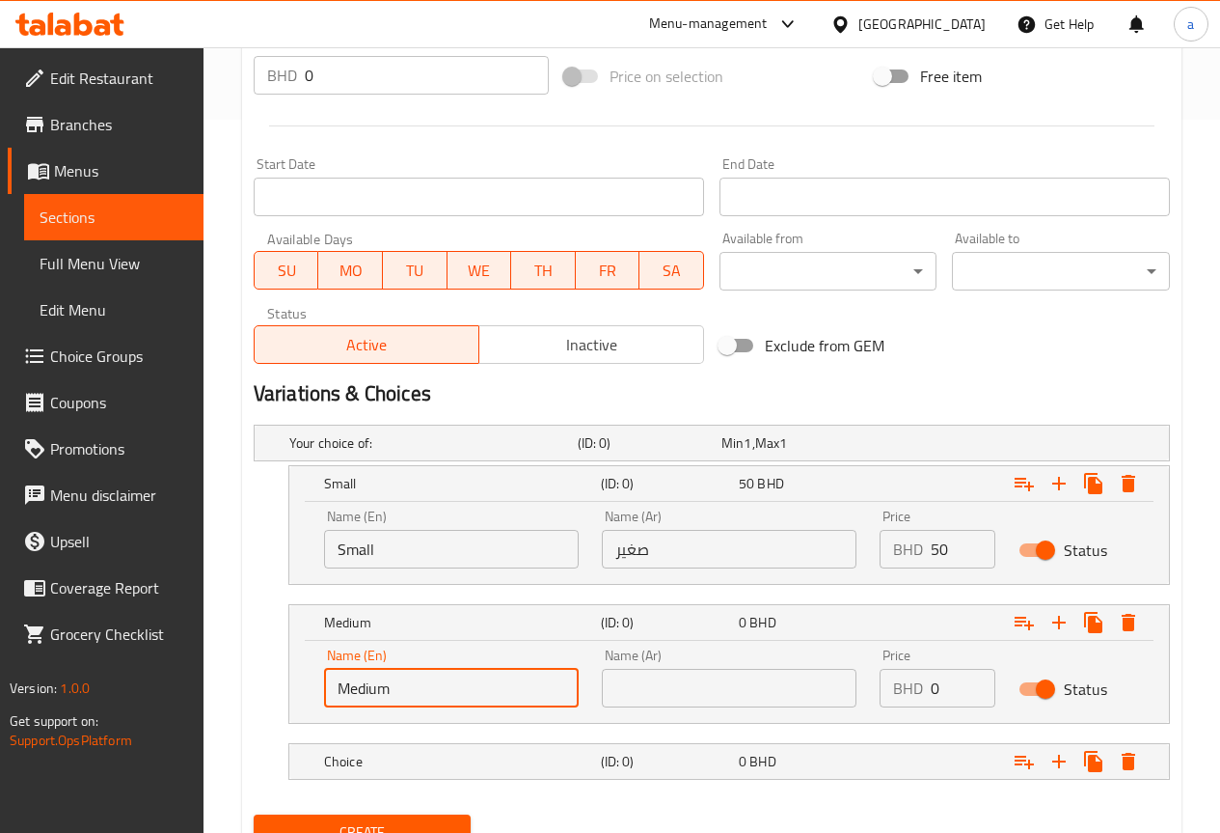
click at [705, 676] on input "text" at bounding box center [729, 688] width 255 height 39
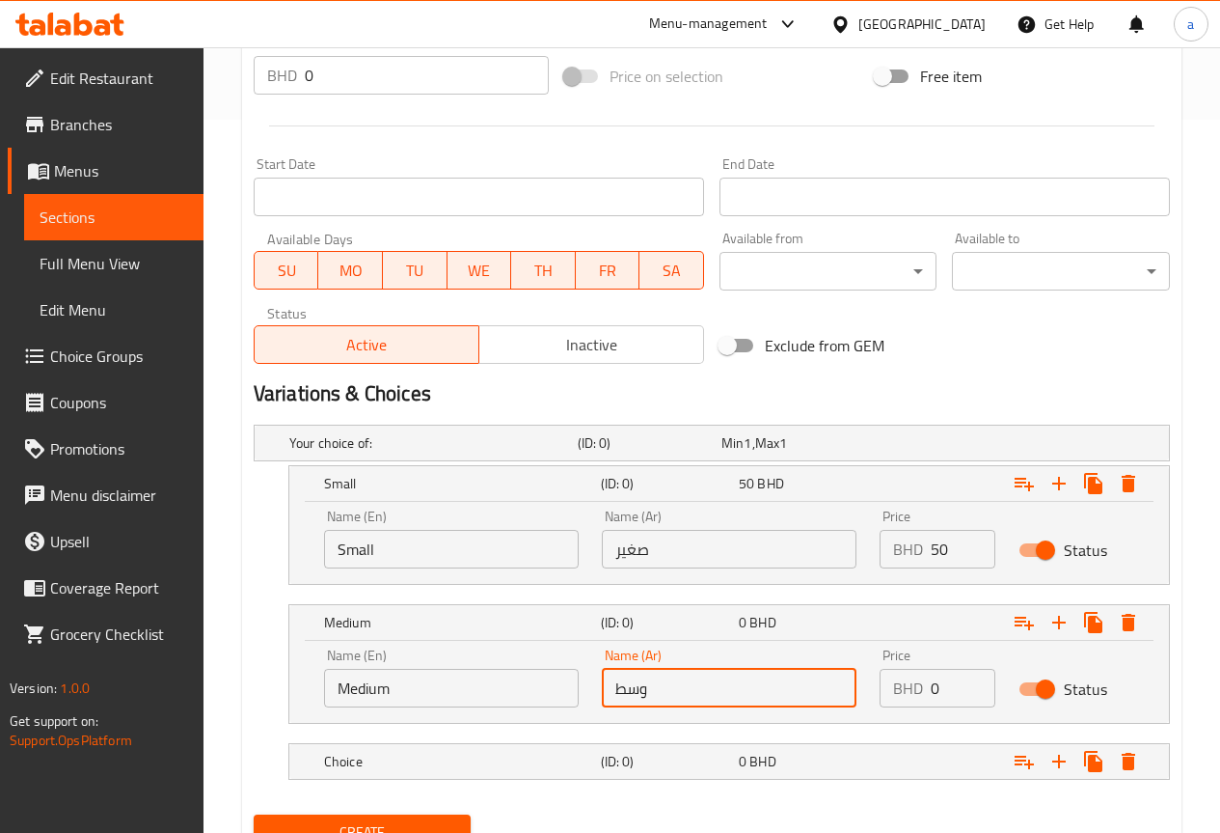
type input "وسط"
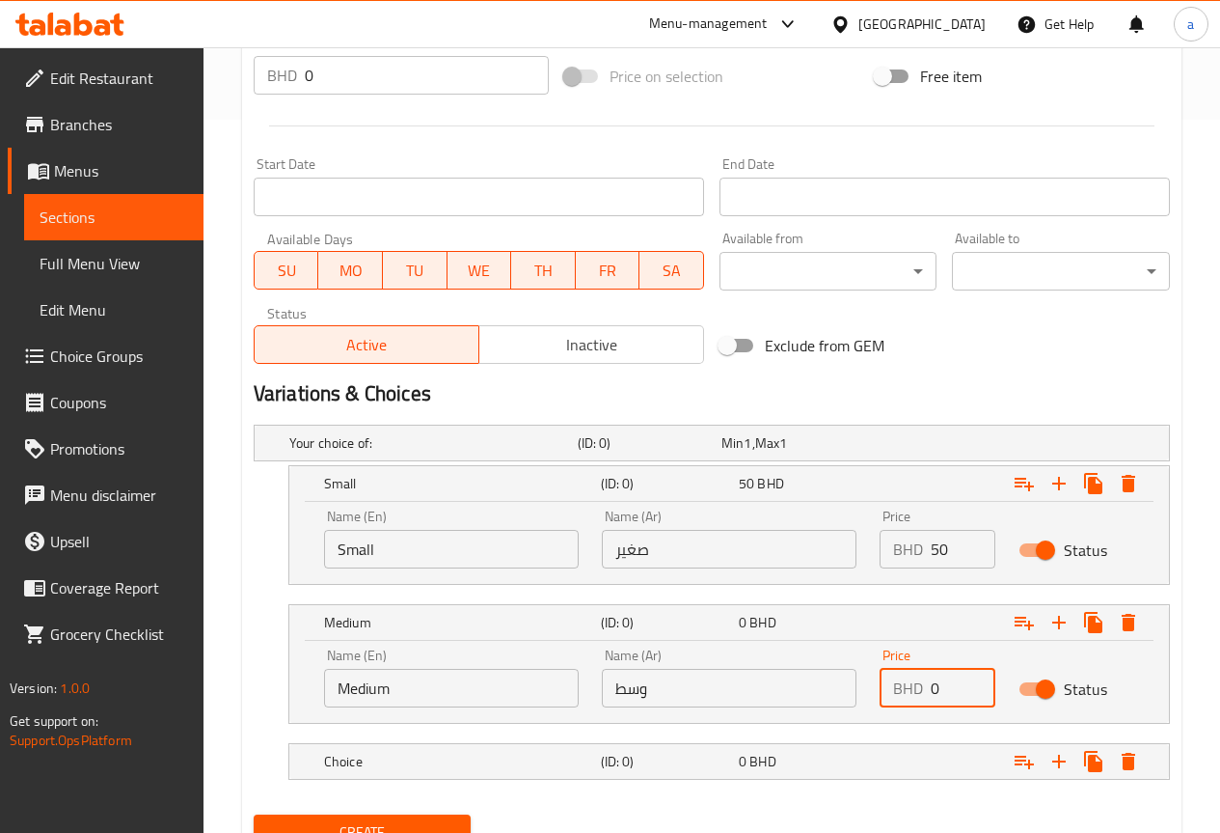
click at [956, 684] on input "0" at bounding box center [963, 688] width 65 height 39
type input "60"
click at [651, 765] on h5 "(ID: 0)" at bounding box center [666, 760] width 130 height 19
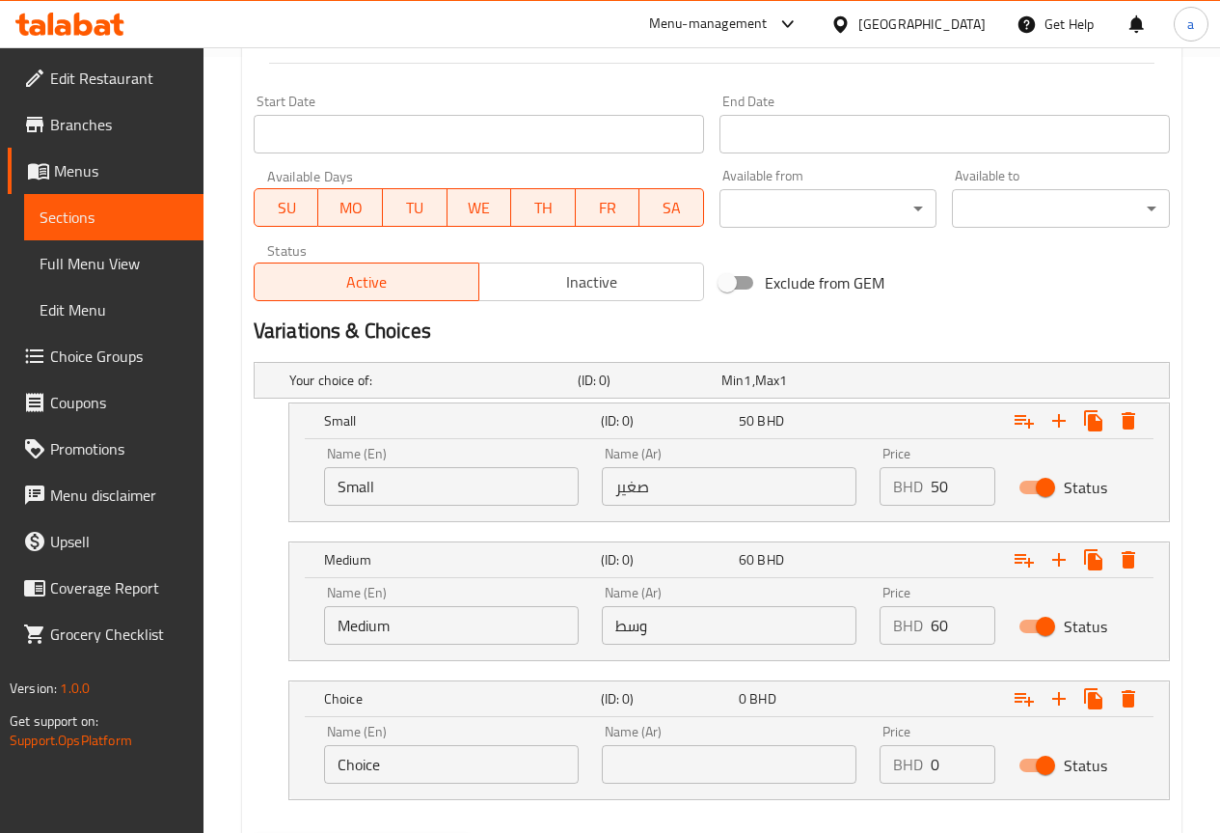
scroll to position [809, 0]
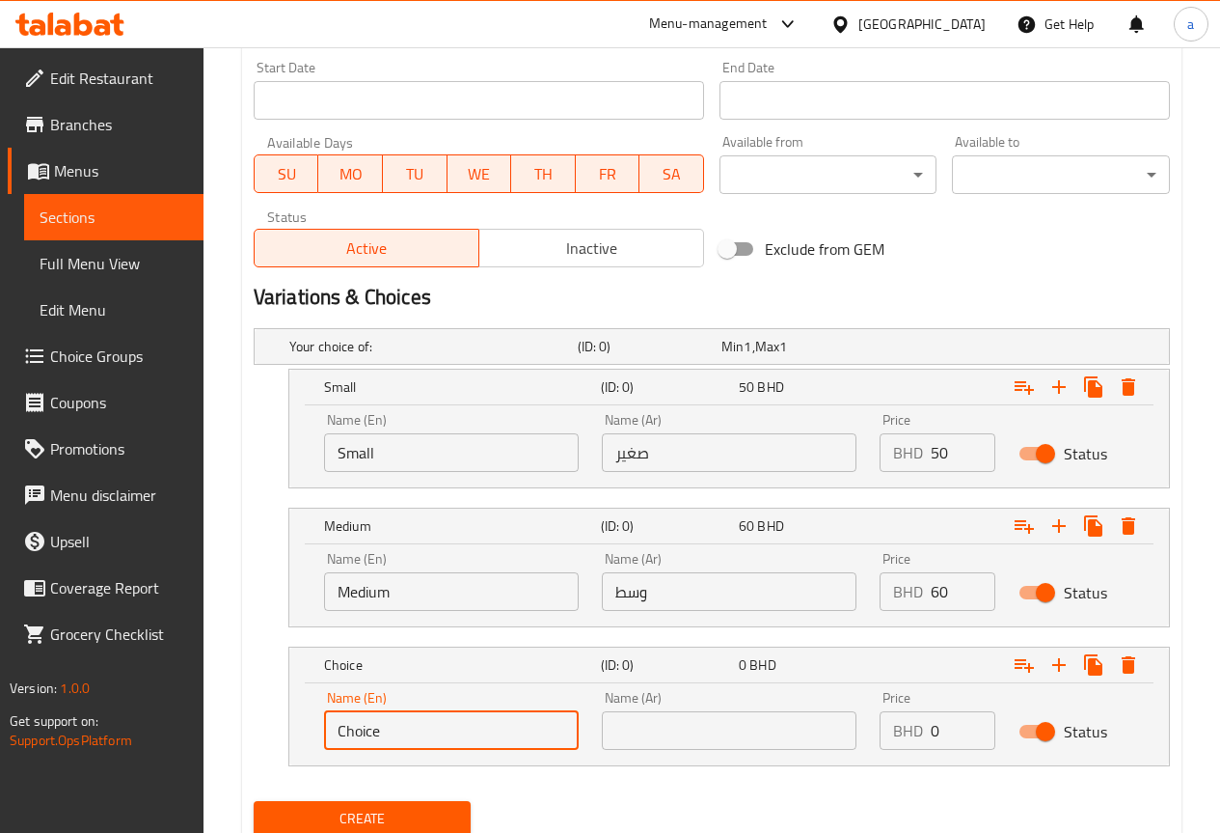
click at [495, 730] on input "Choice" at bounding box center [451, 730] width 255 height 39
type input "Large"
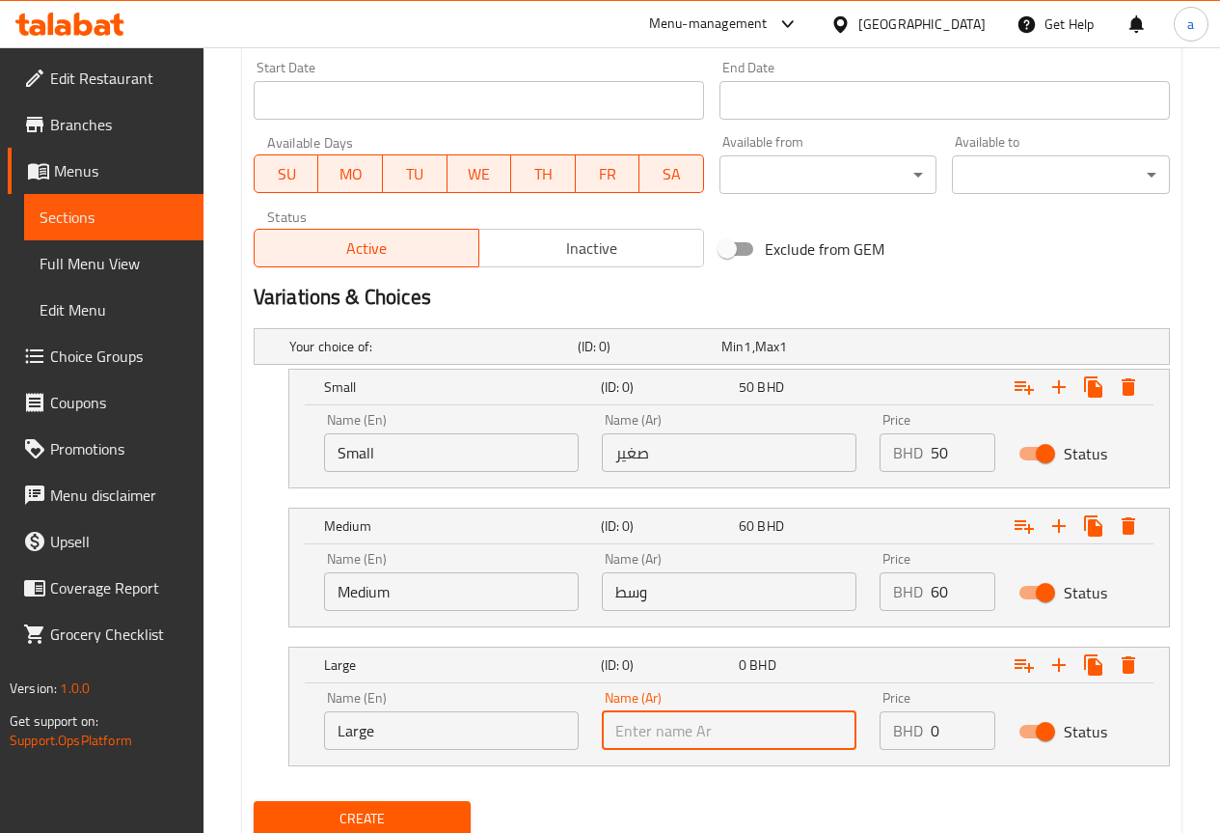
click at [675, 739] on input "text" at bounding box center [729, 730] width 255 height 39
type input "كبير"
click at [944, 713] on input "0" at bounding box center [963, 730] width 65 height 39
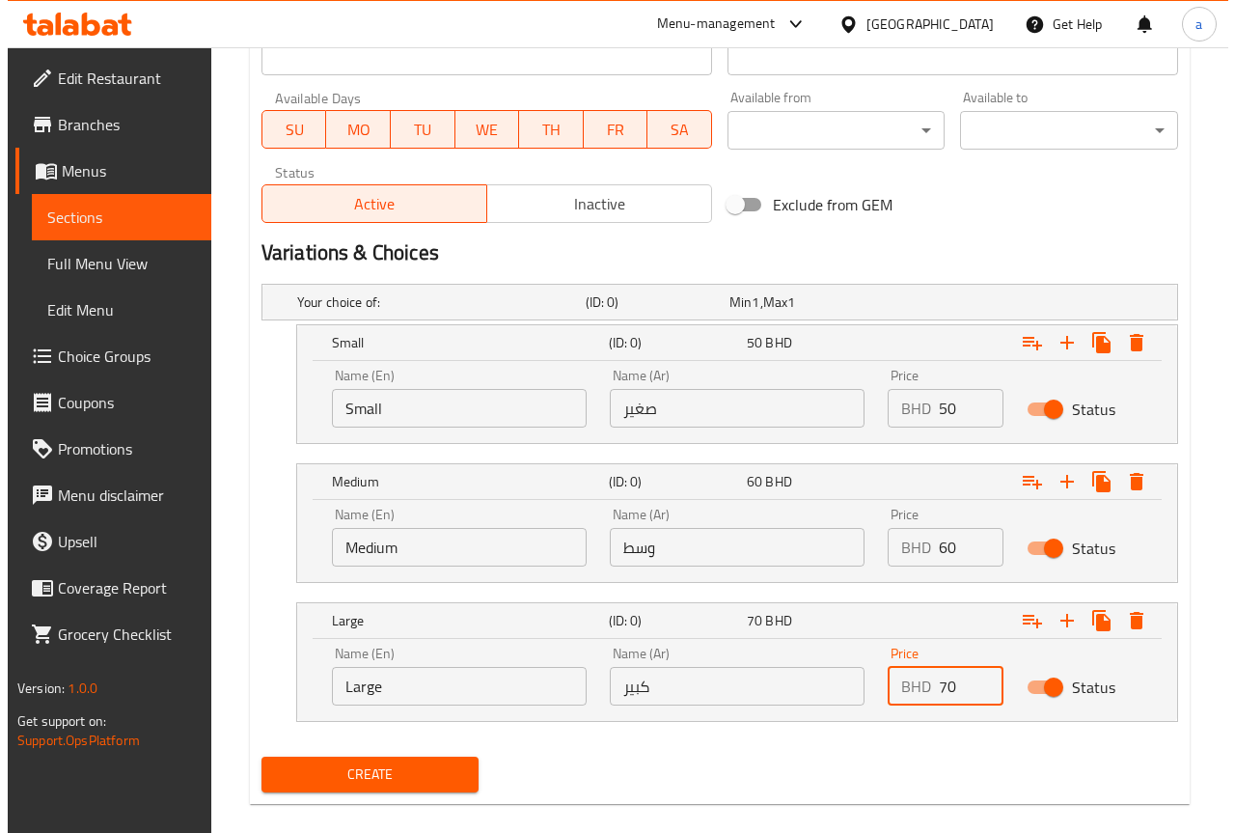
scroll to position [879, 0]
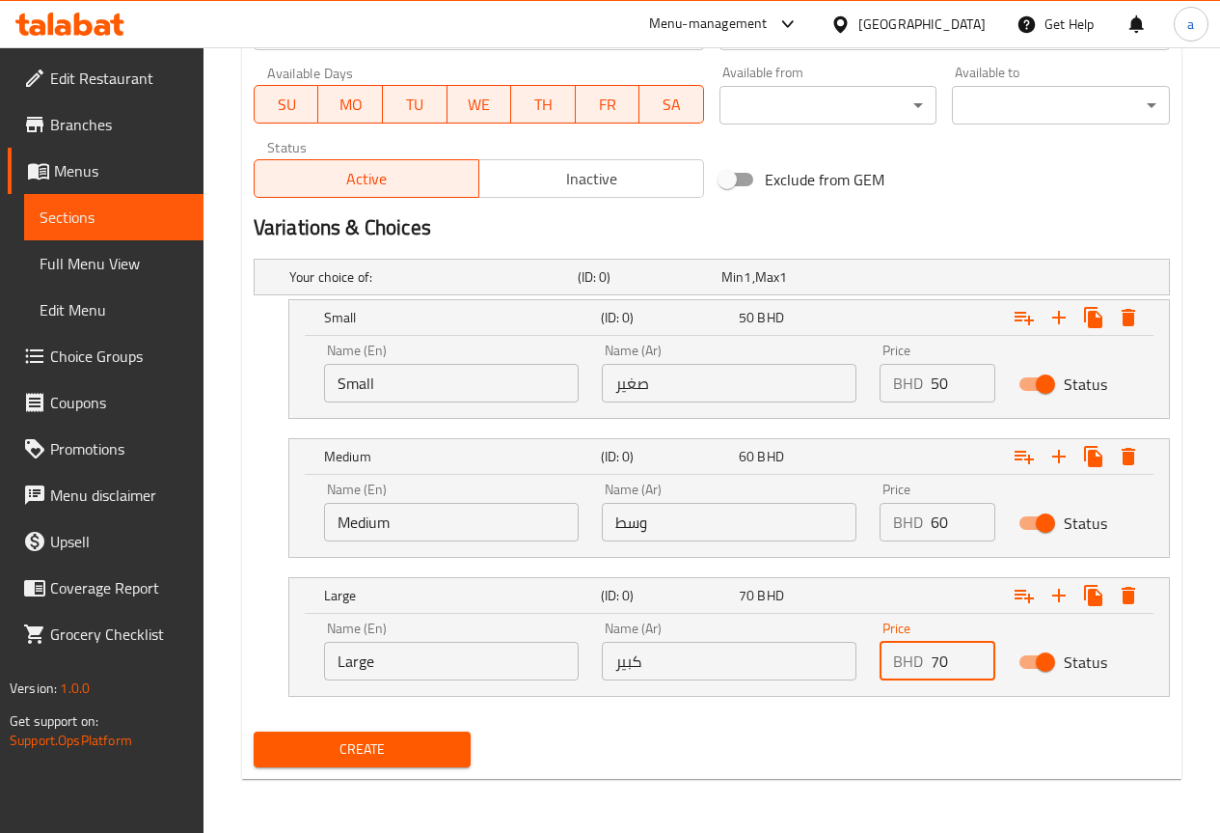
type input "70"
click at [782, 720] on div "Your choice of: (ID: 0) Min 1 , Max 1 Name (En) Your choice of: Name (En) Name …" at bounding box center [712, 487] width 932 height 473
click at [1027, 317] on icon "Expand" at bounding box center [1024, 317] width 23 height 23
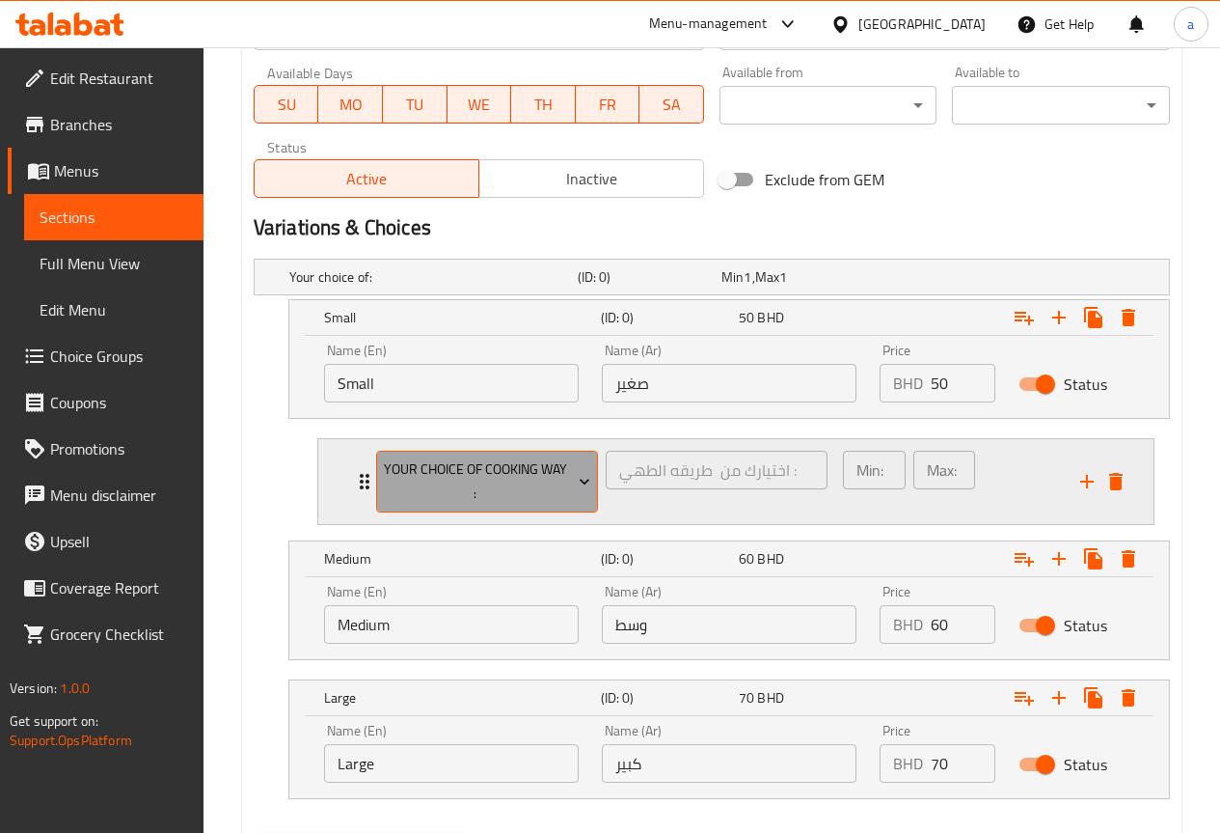
click at [536, 486] on span "Your choice of cooking way :" at bounding box center [486, 481] width 207 height 48
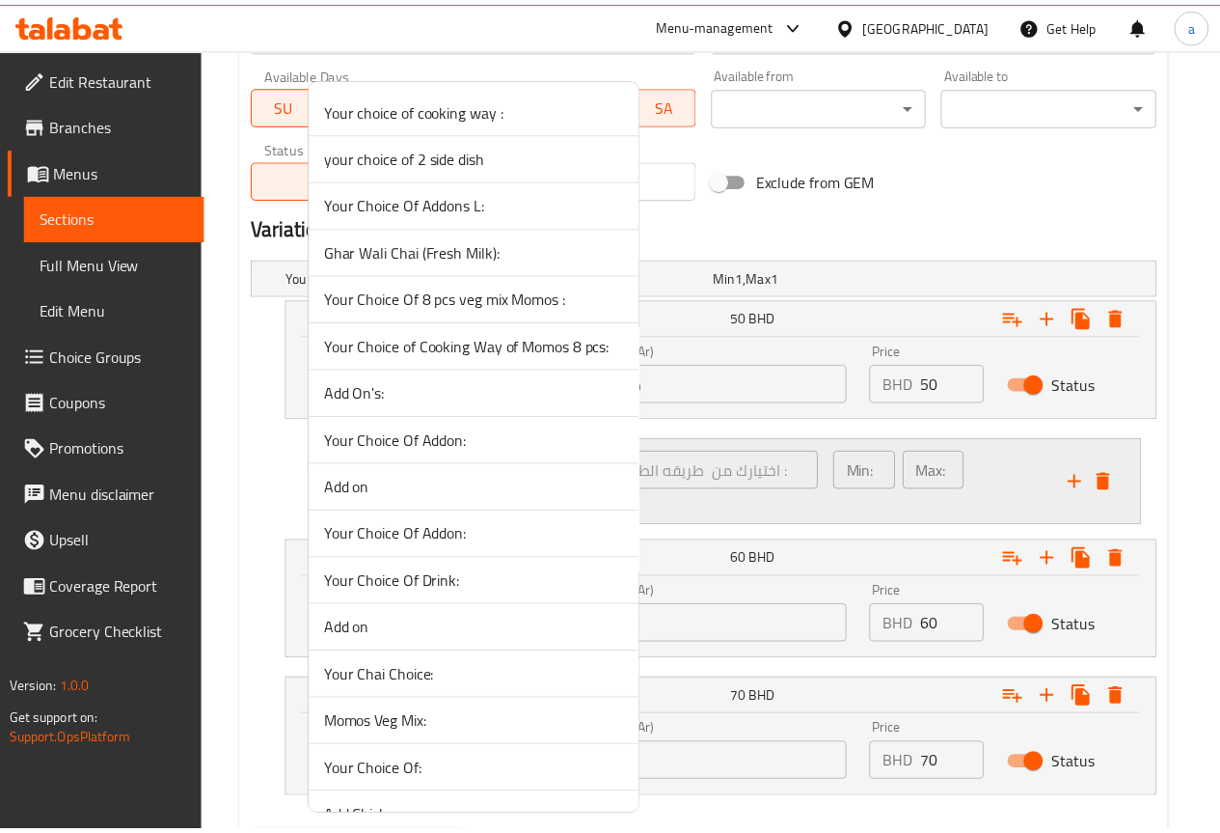
scroll to position [1789, 0]
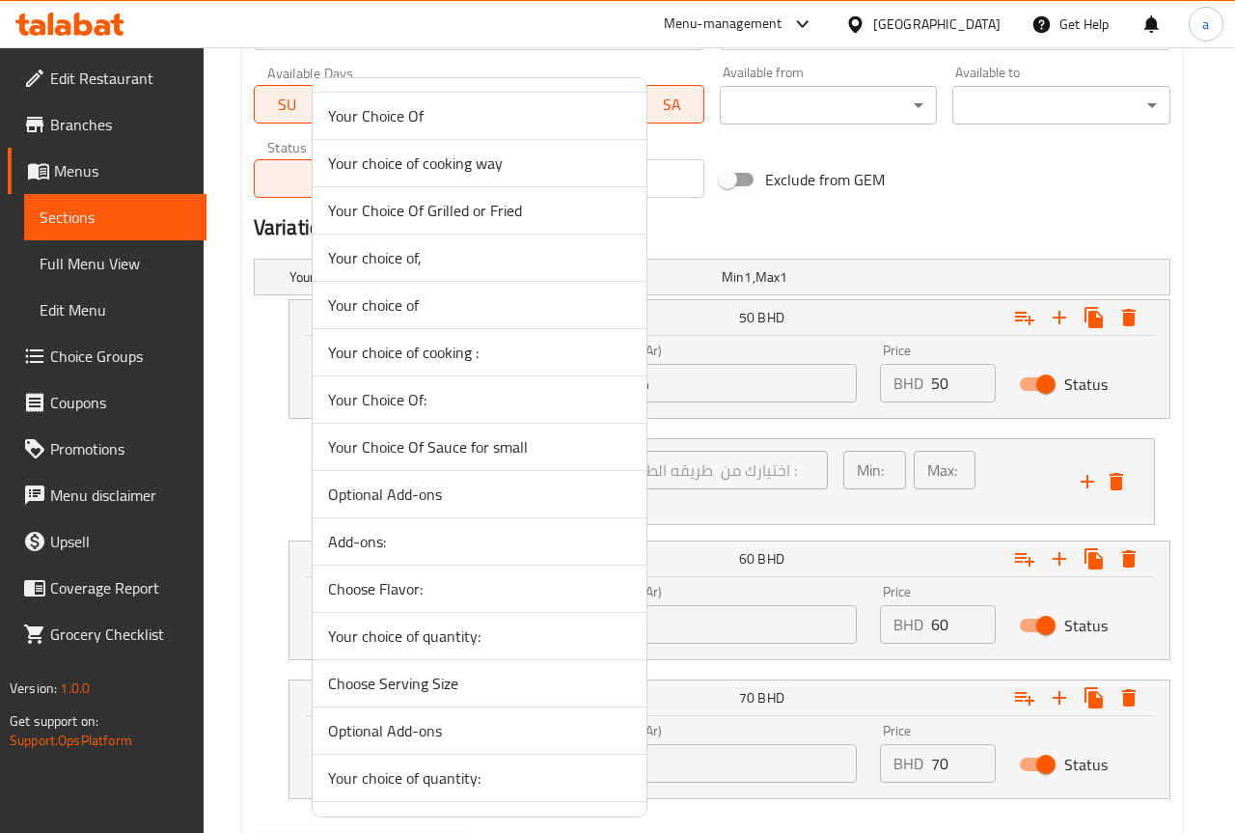
click at [585, 455] on span "Your Choice Of Sauce for small" at bounding box center [479, 446] width 303 height 23
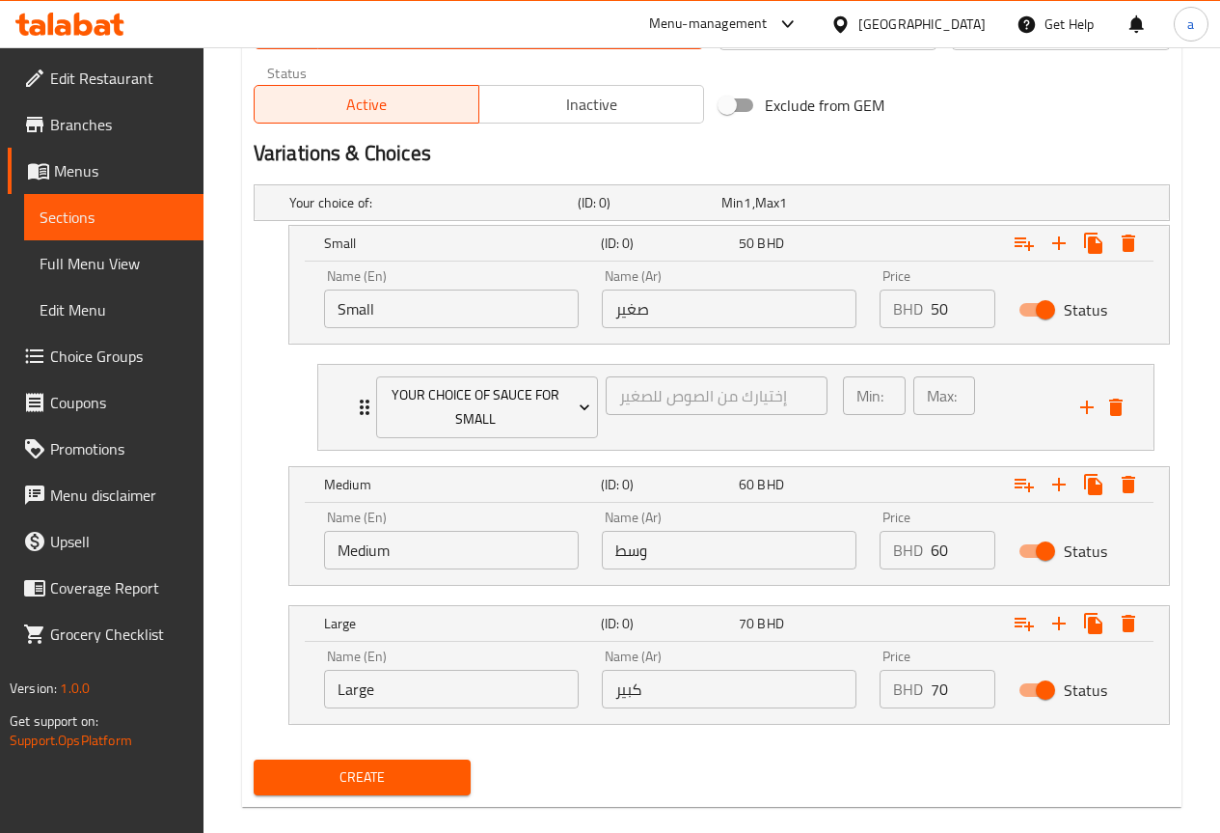
scroll to position [975, 0]
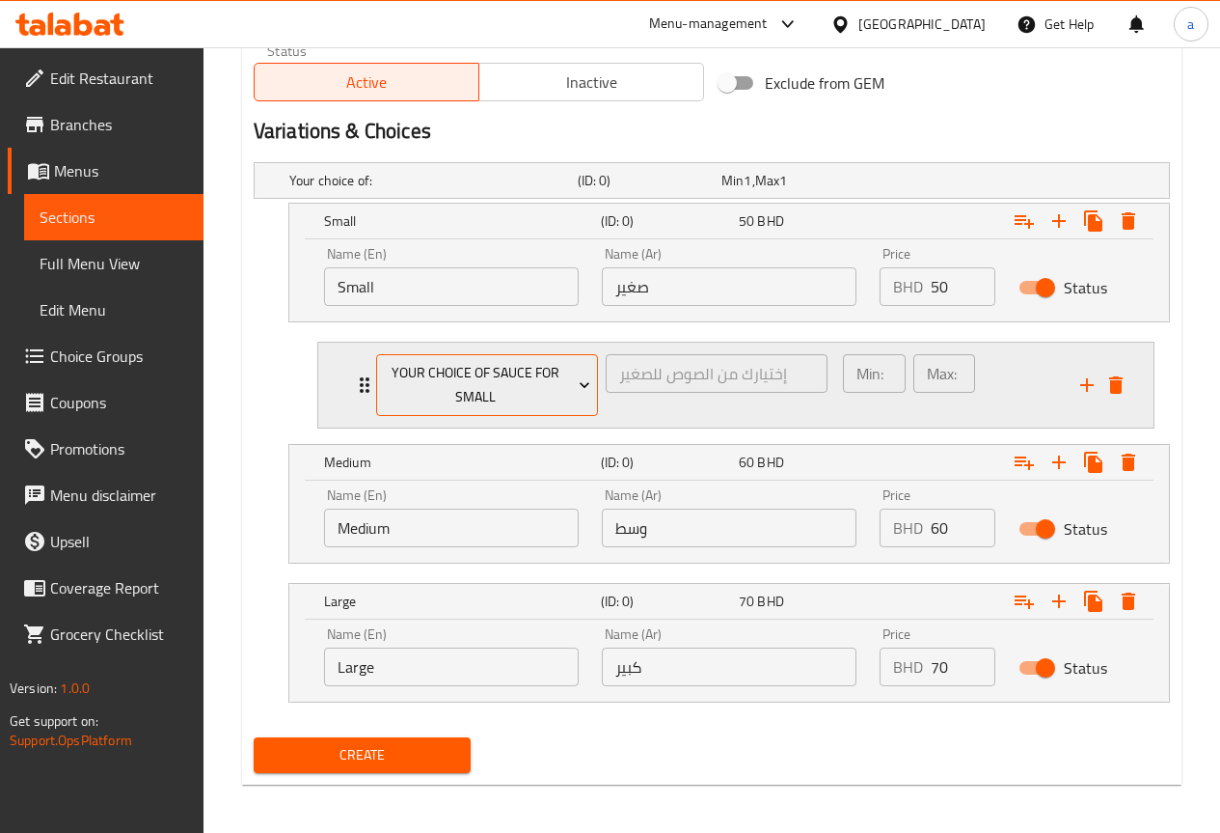
click at [542, 392] on span "Your Choice Of Sauce for small" at bounding box center [486, 385] width 207 height 48
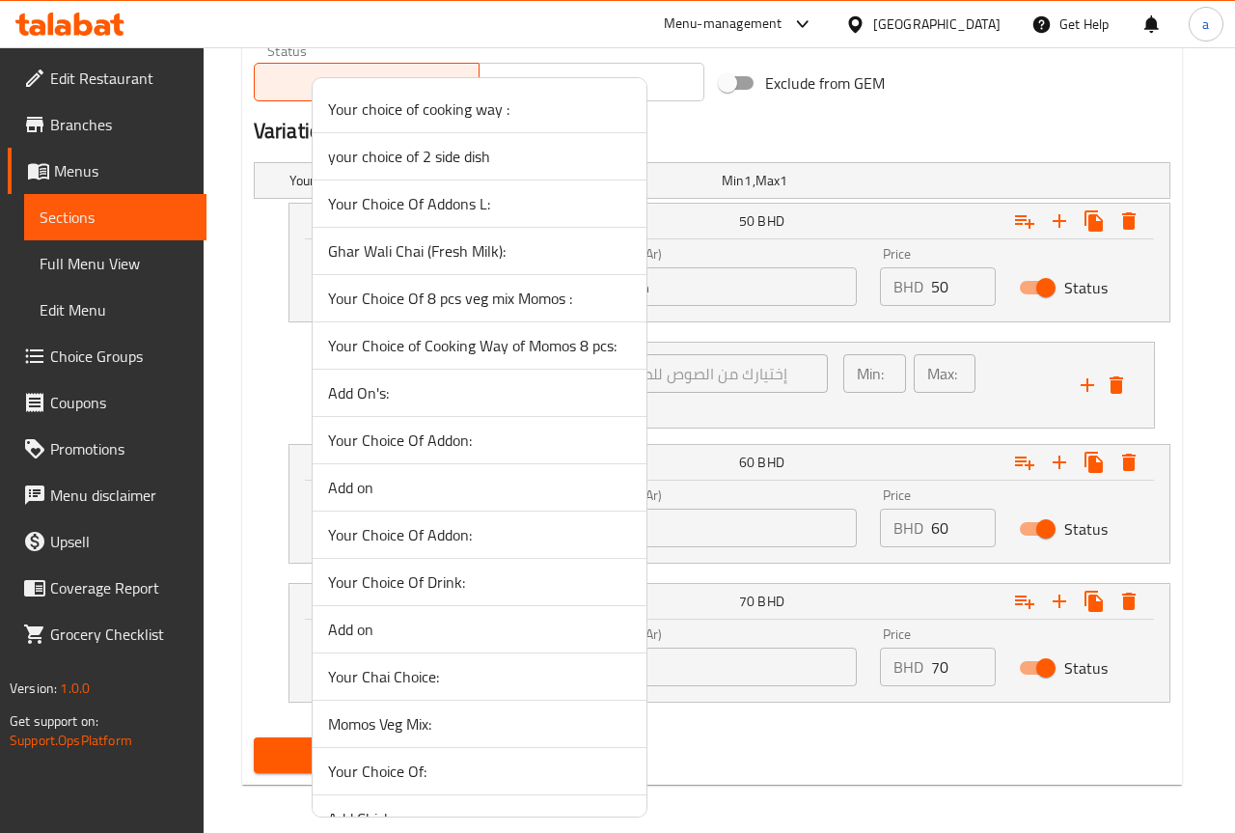
click at [249, 413] on div at bounding box center [617, 416] width 1235 height 833
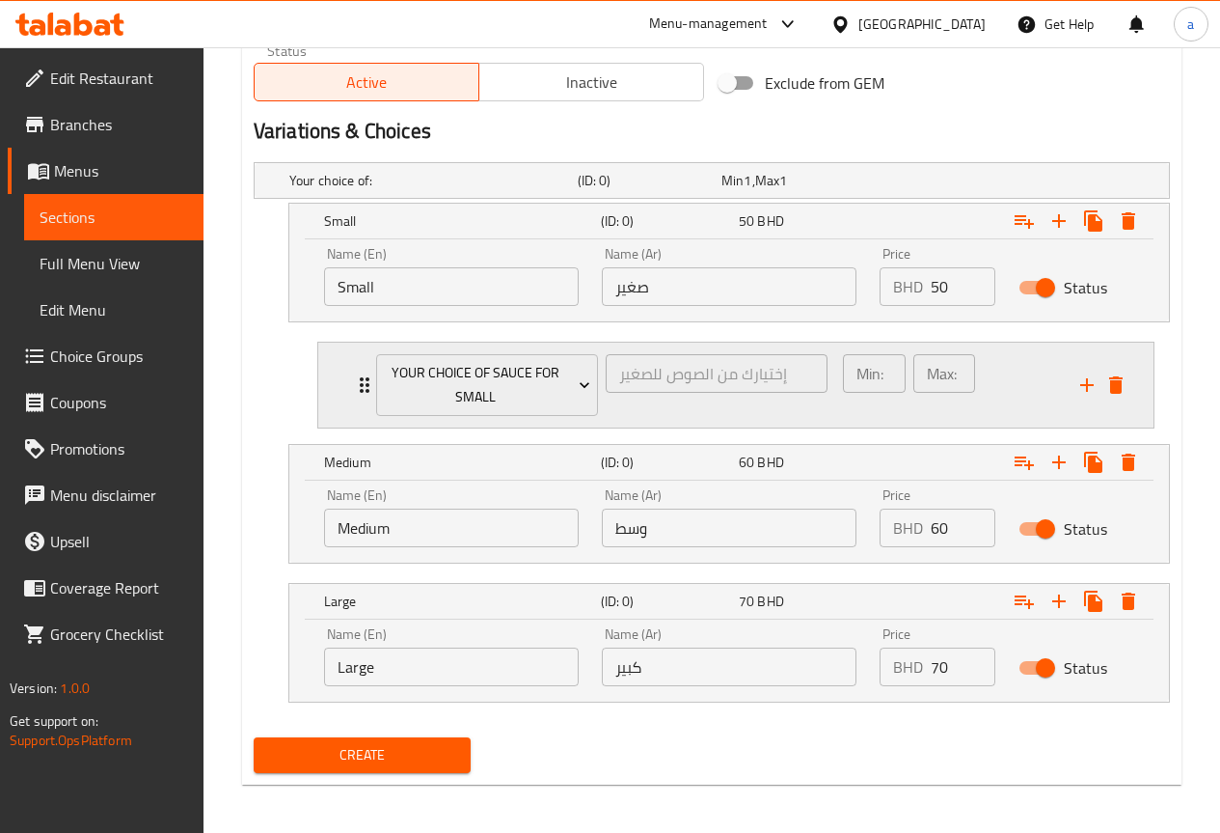
click at [362, 388] on icon "Expand" at bounding box center [364, 384] width 23 height 23
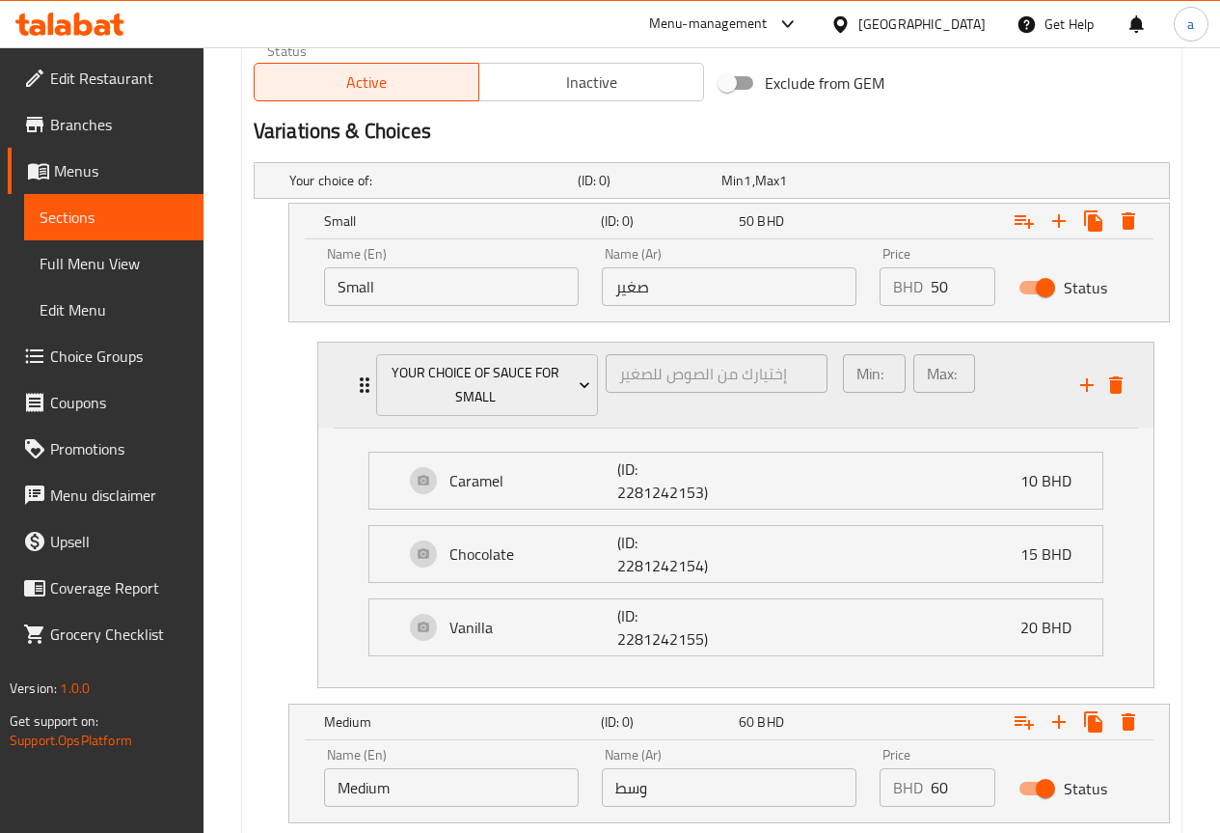
click at [362, 387] on icon "Expand" at bounding box center [364, 384] width 23 height 23
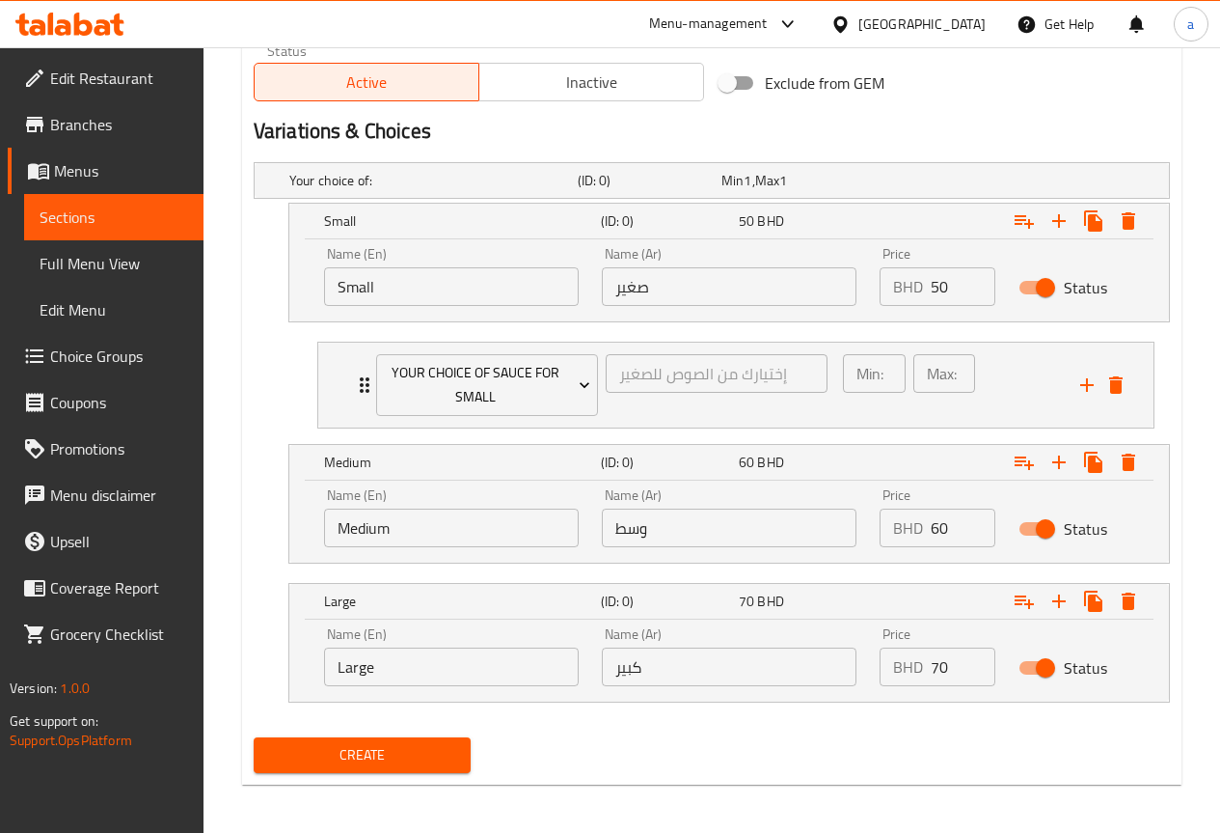
drag, startPoint x: 373, startPoint y: 744, endPoint x: 366, endPoint y: 702, distance: 42.2
click at [375, 745] on span "Create" at bounding box center [362, 755] width 187 height 24
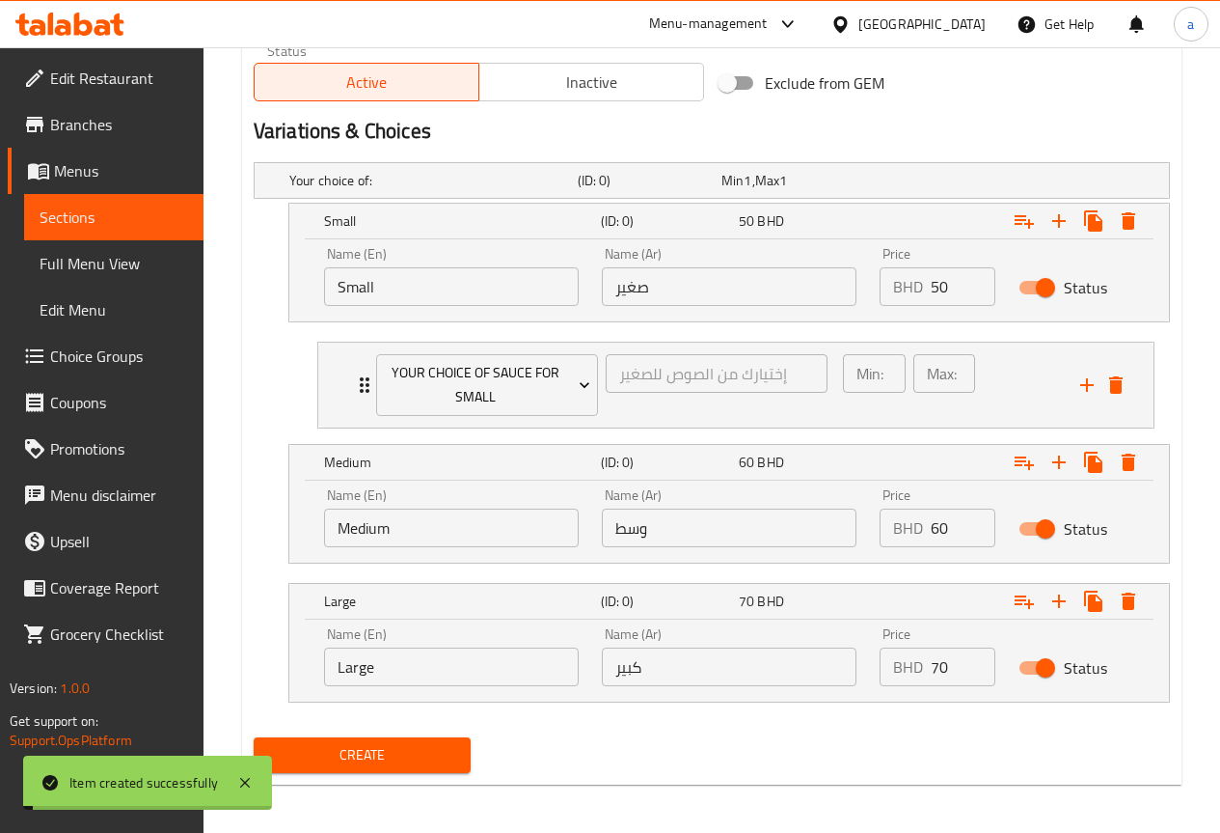
click at [105, 218] on span "Sections" at bounding box center [114, 216] width 149 height 23
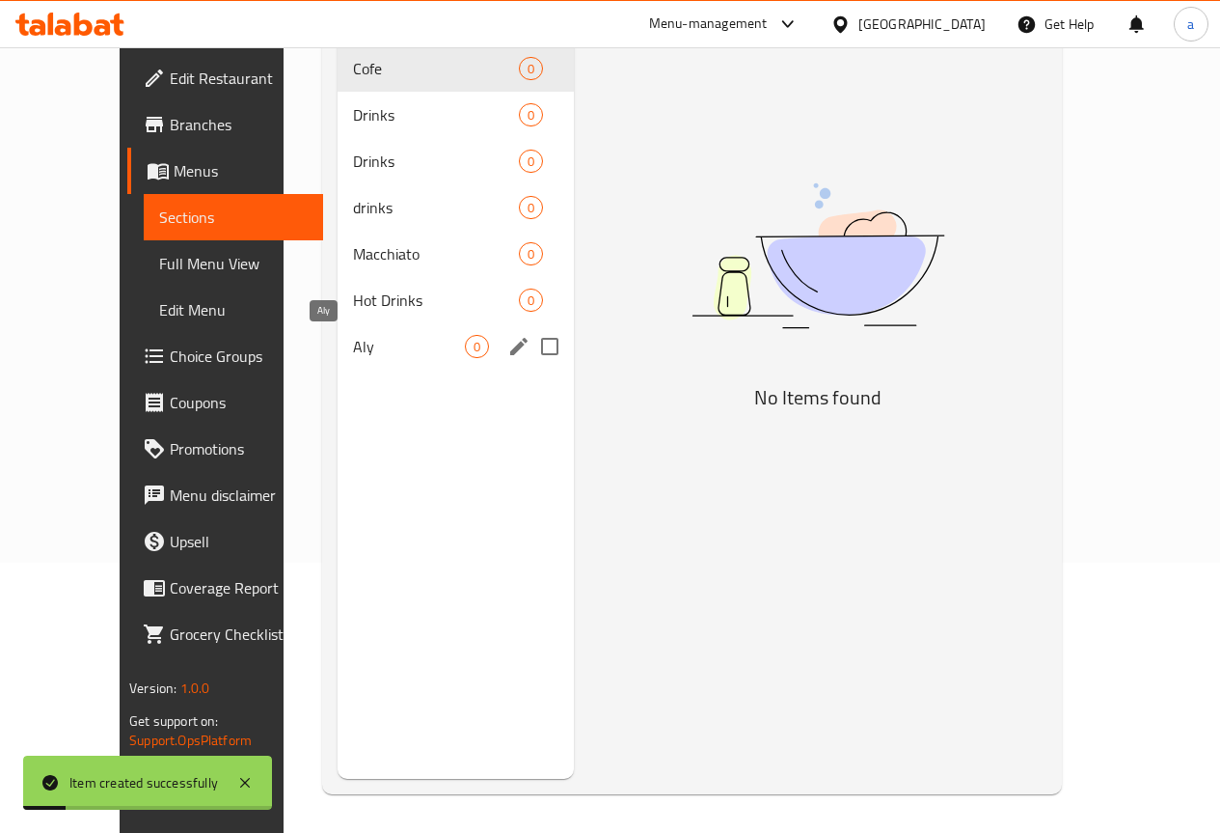
click at [353, 338] on span "Aly" at bounding box center [409, 346] width 112 height 23
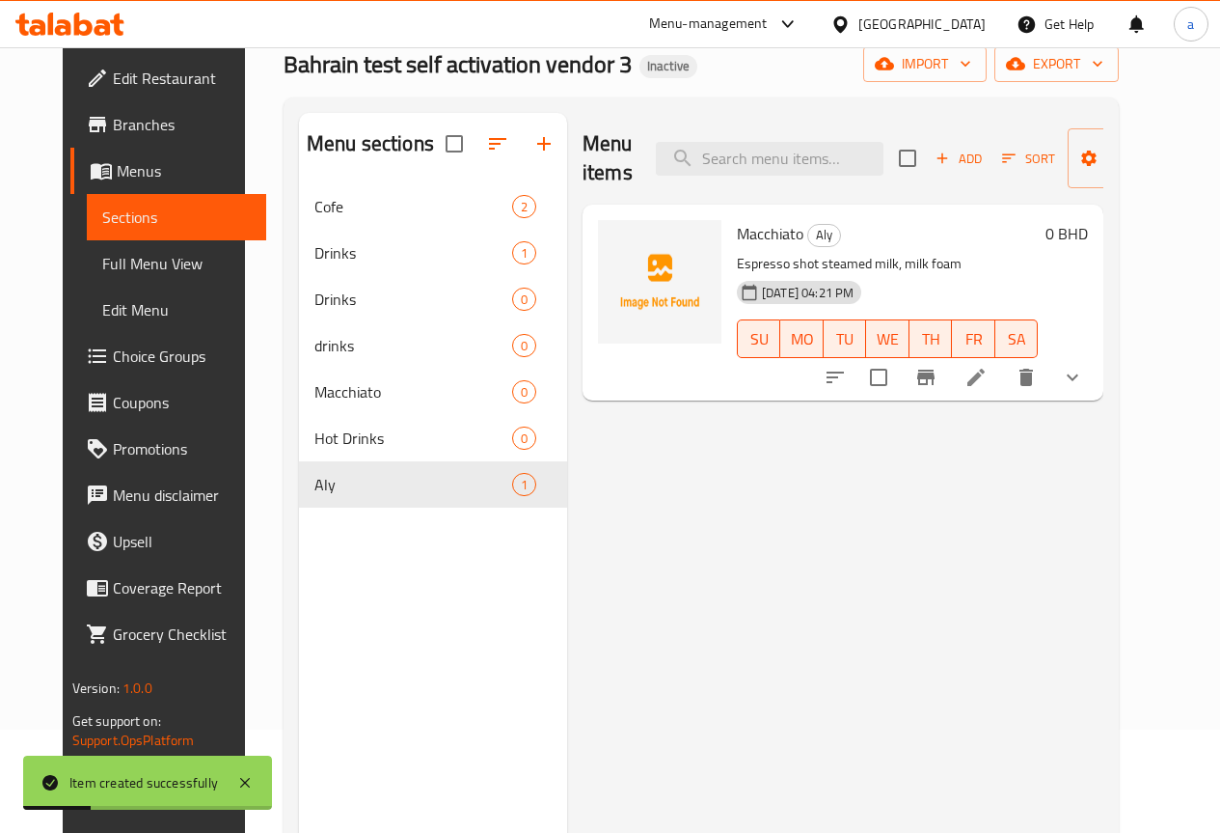
scroll to position [77, 0]
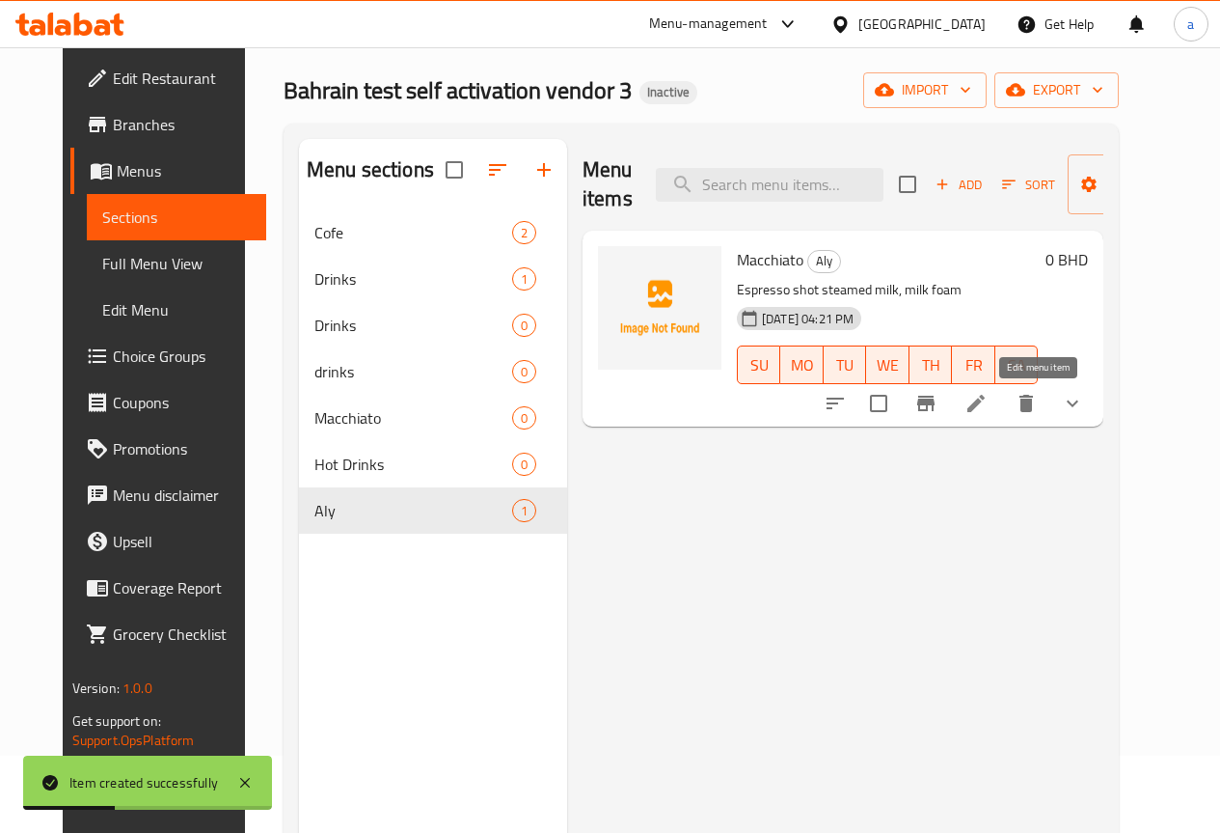
click at [988, 396] on icon at bounding box center [976, 403] width 23 height 23
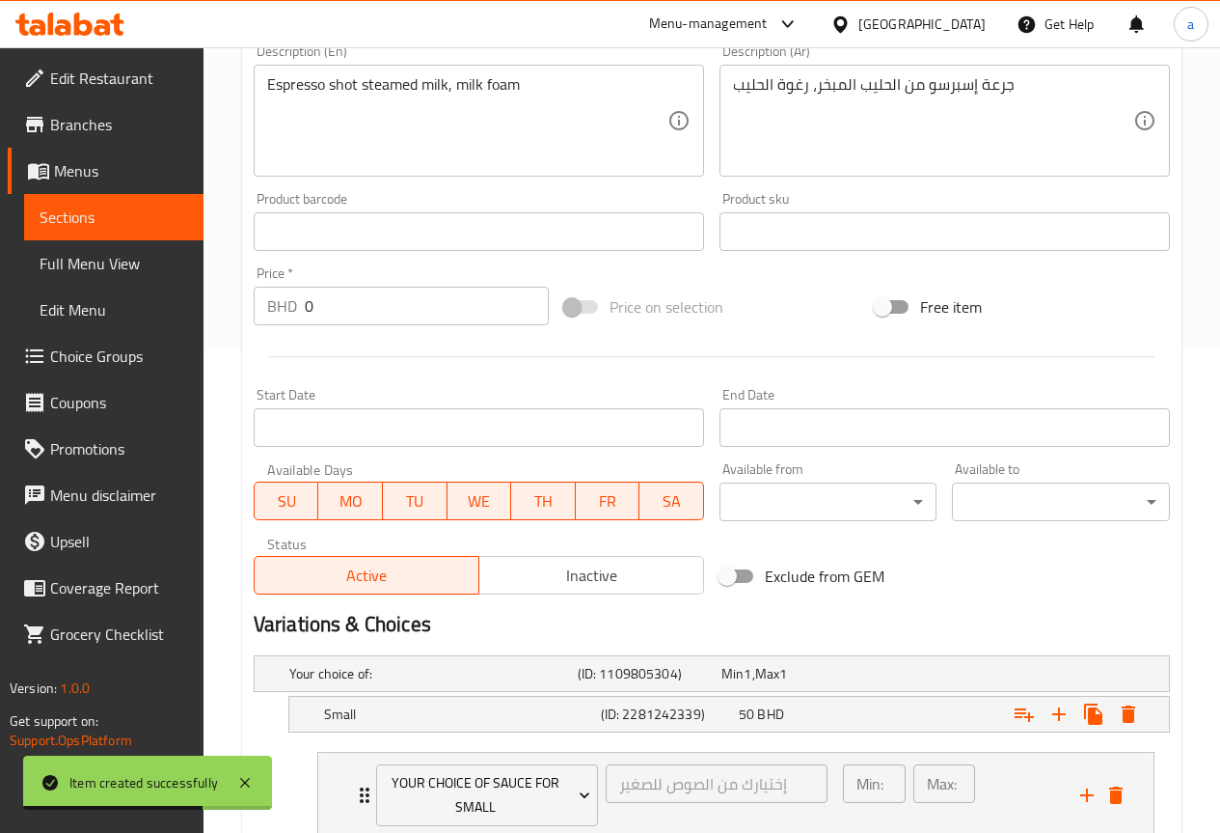
scroll to position [732, 0]
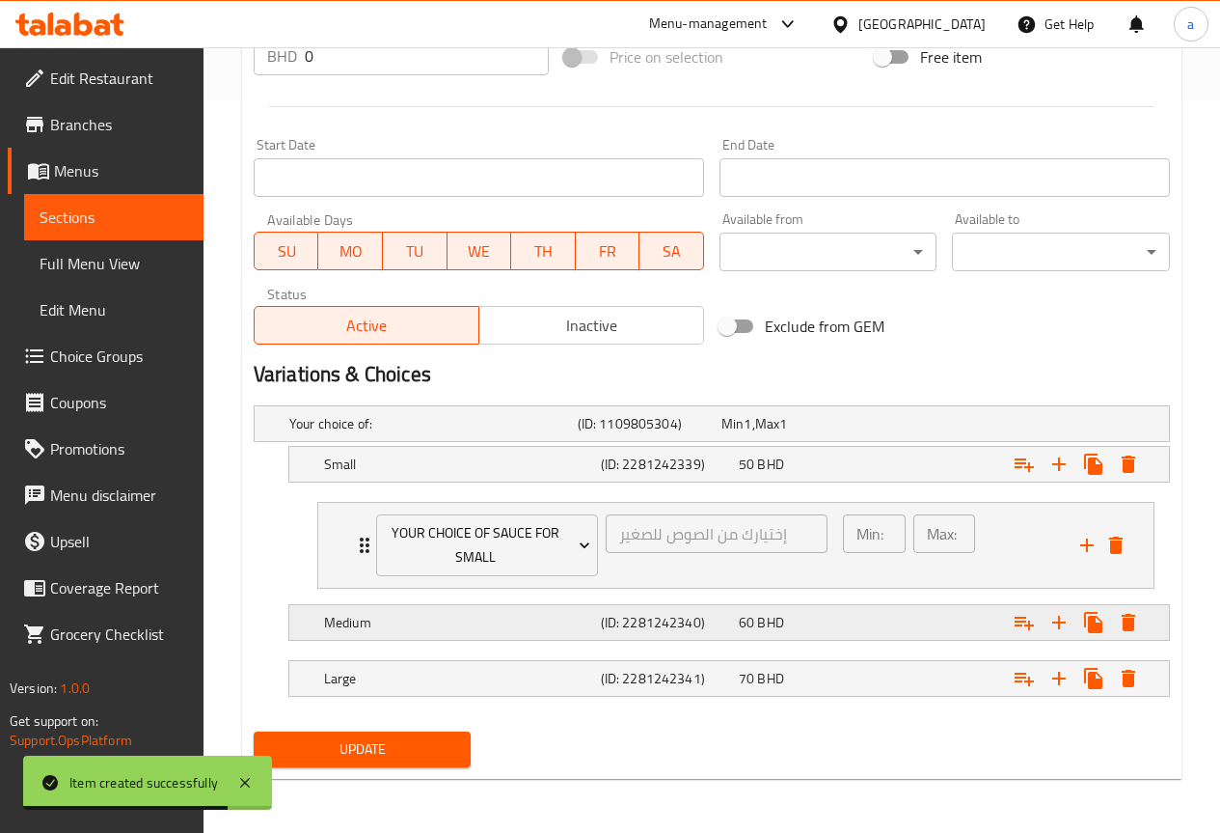
click at [585, 616] on h5 "Medium" at bounding box center [458, 622] width 269 height 19
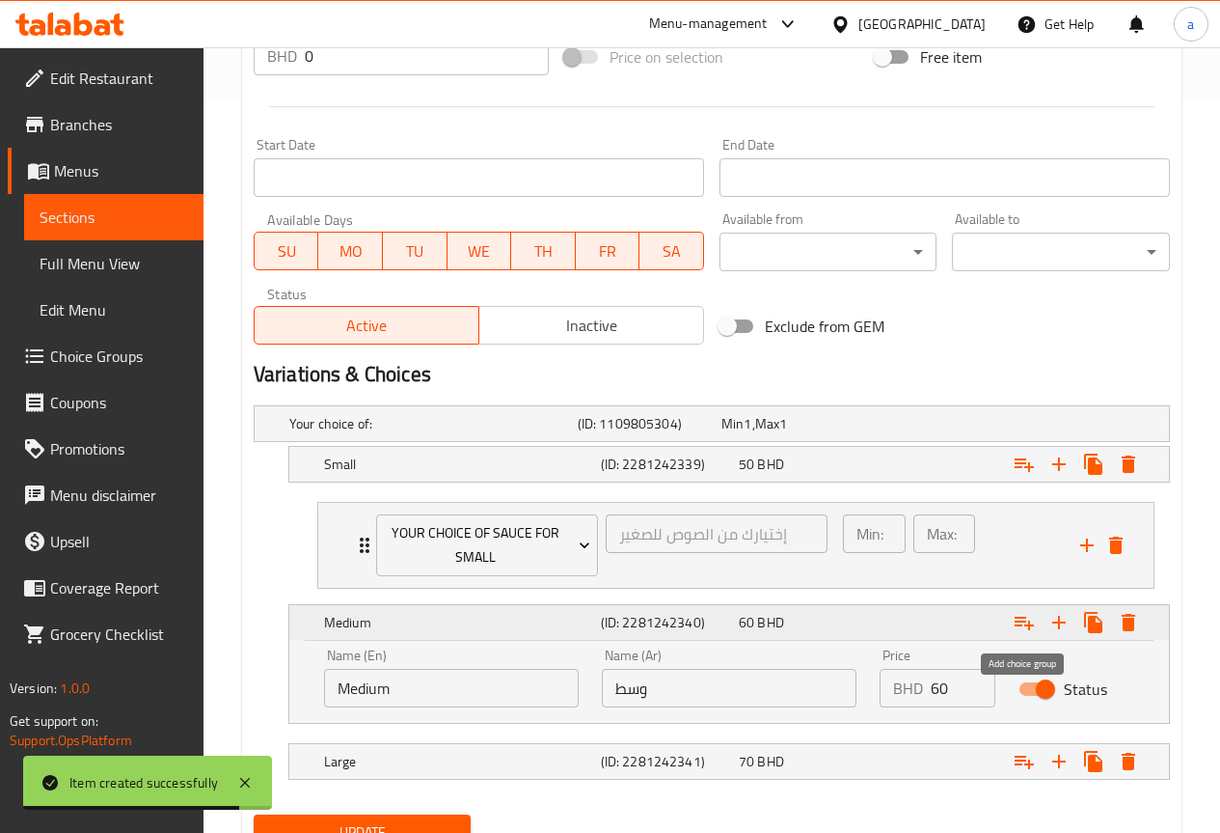
click at [1021, 621] on icon "Expand" at bounding box center [1024, 623] width 19 height 14
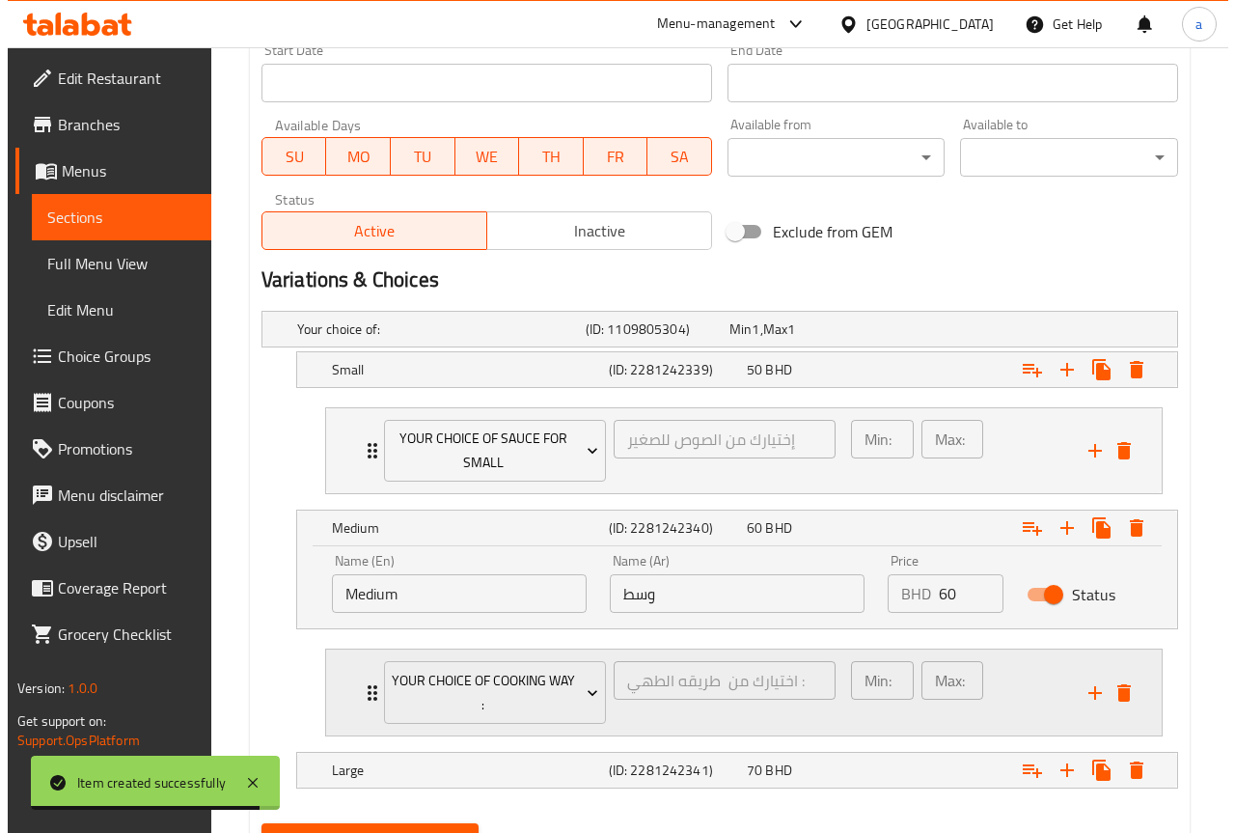
scroll to position [918, 0]
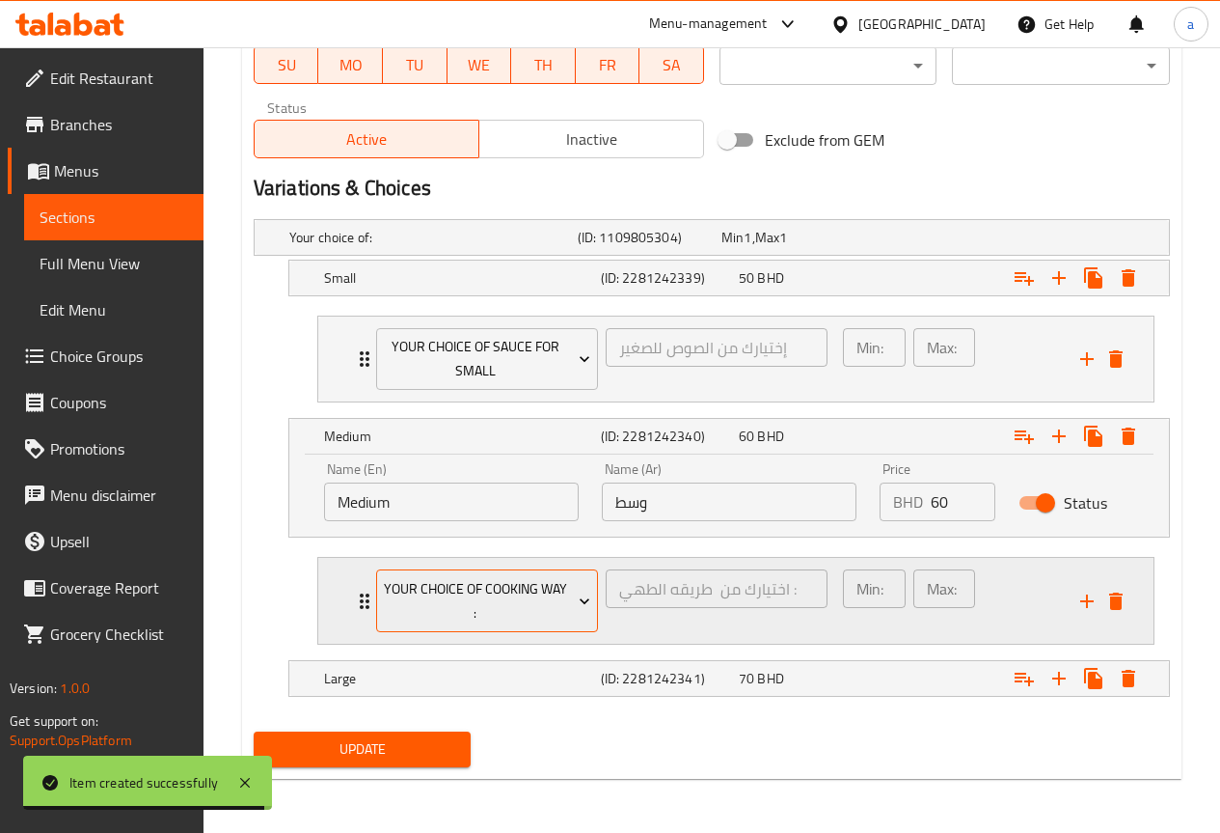
click at [485, 613] on span "Your choice of cooking way :" at bounding box center [486, 601] width 207 height 48
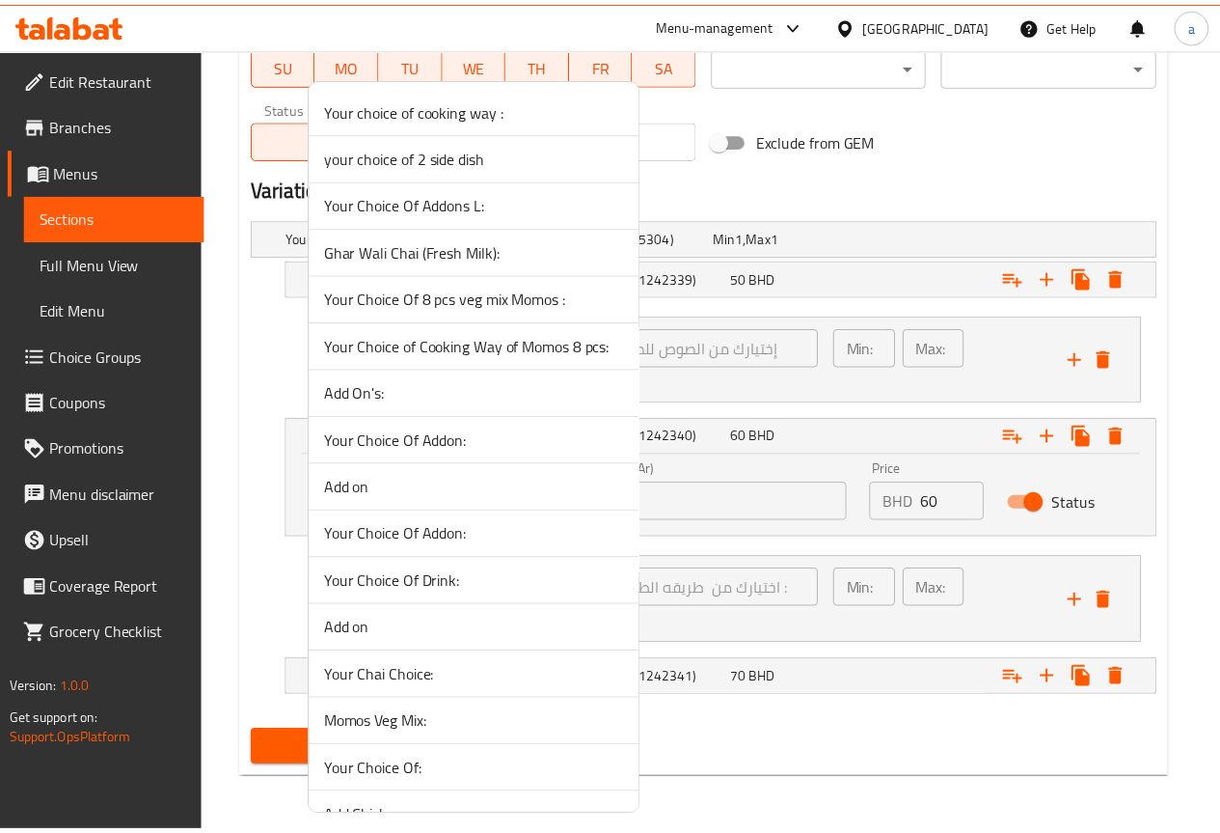
scroll to position [1884, 0]
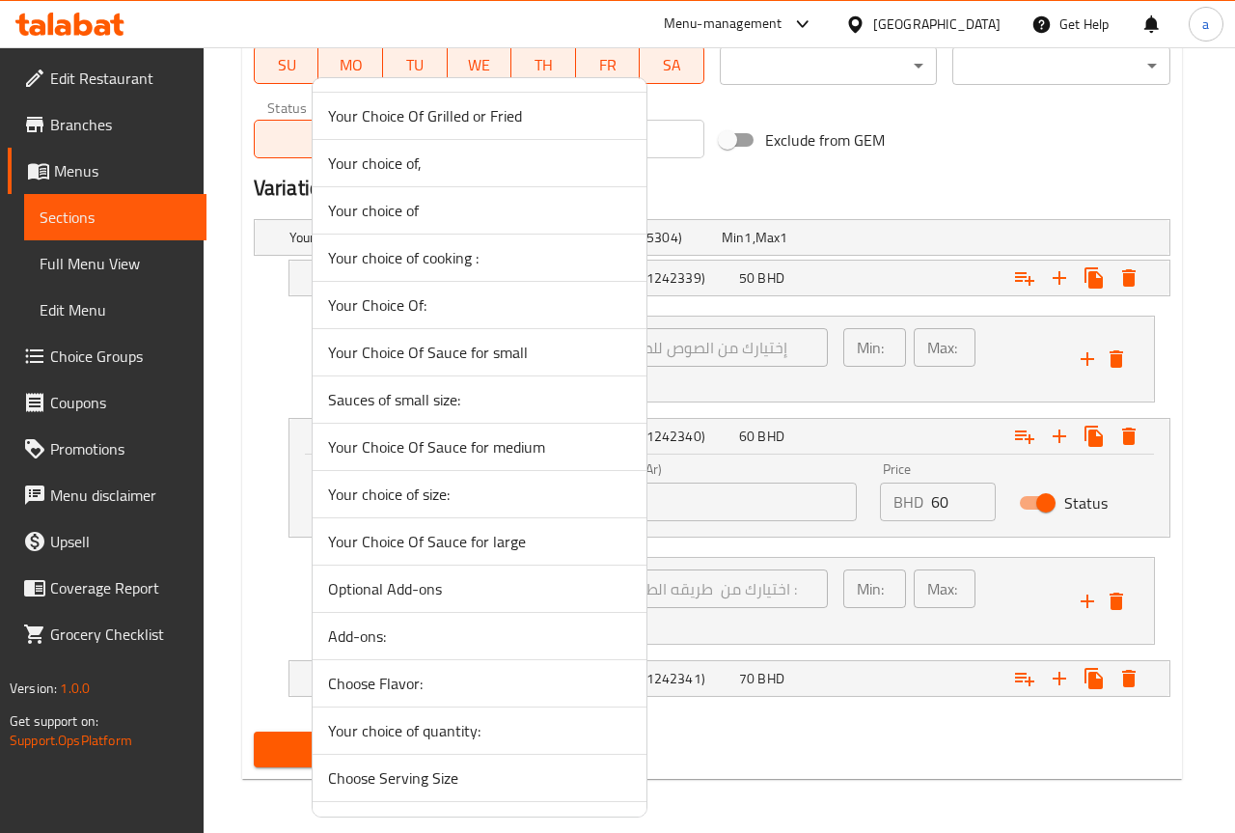
click at [513, 455] on span "Your Choice Of Sauce for medium" at bounding box center [479, 446] width 303 height 23
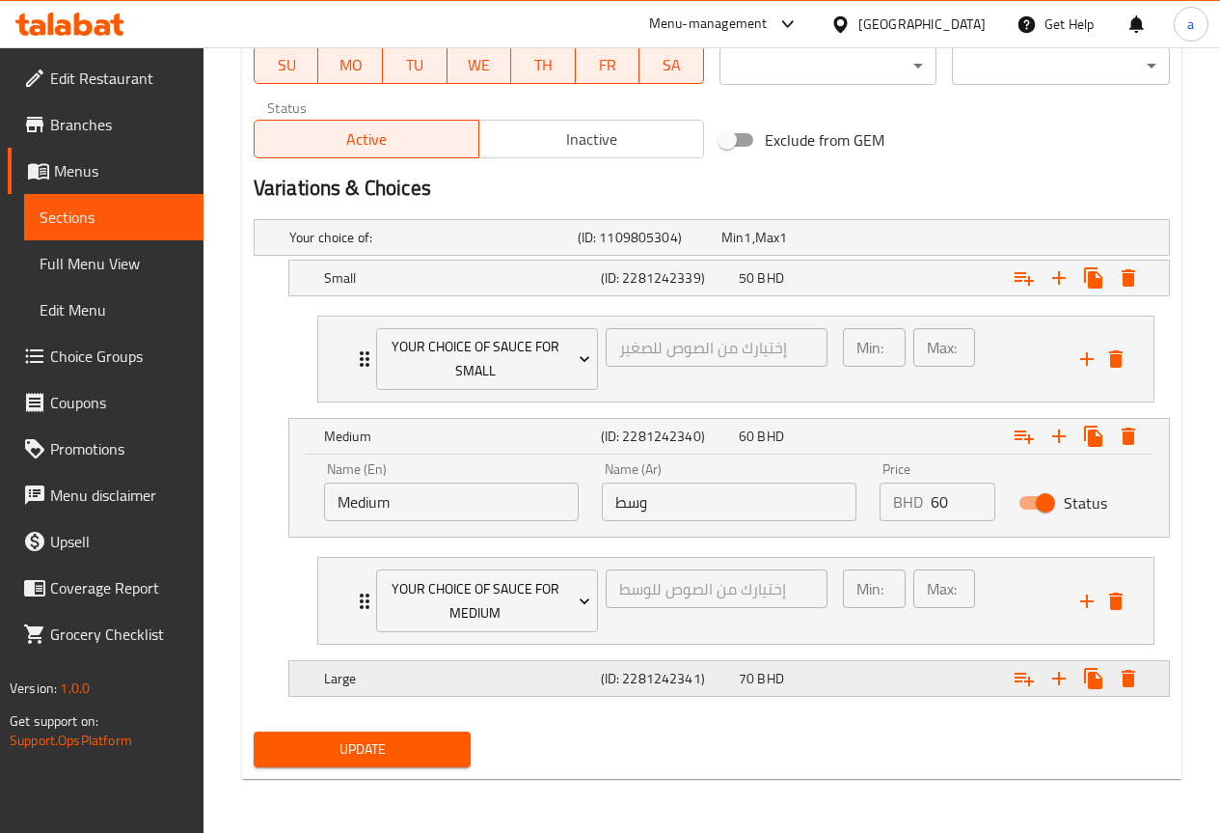
click at [713, 669] on h5 "(ID: 2281242341)" at bounding box center [666, 678] width 130 height 19
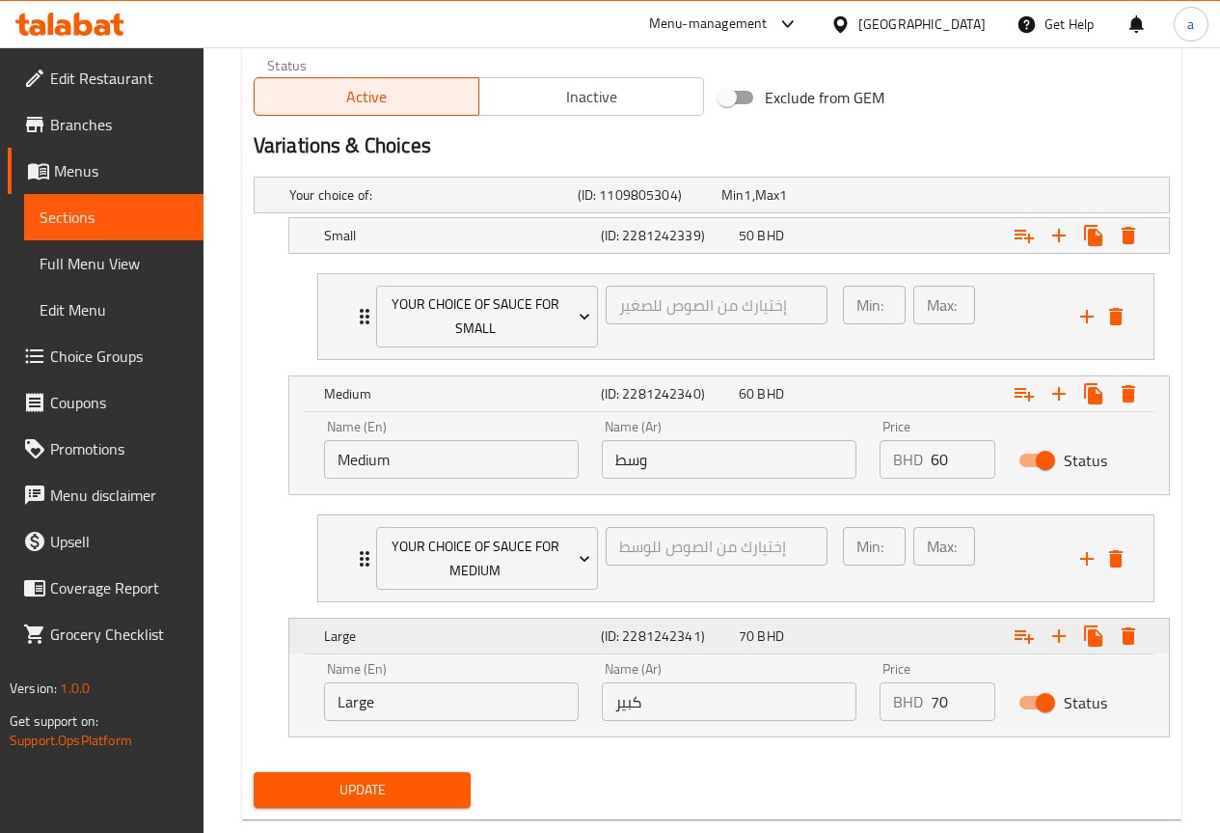
scroll to position [1001, 0]
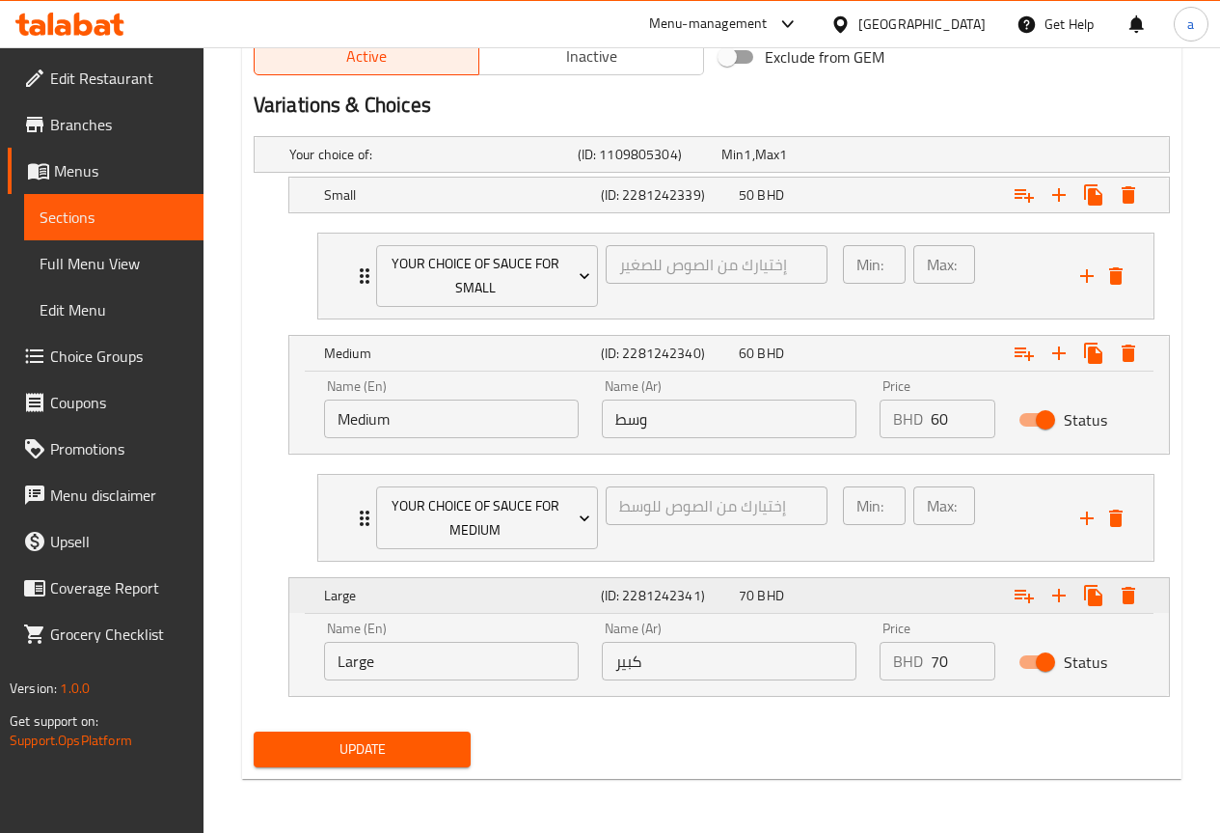
click at [1013, 595] on icon "Expand" at bounding box center [1024, 595] width 23 height 23
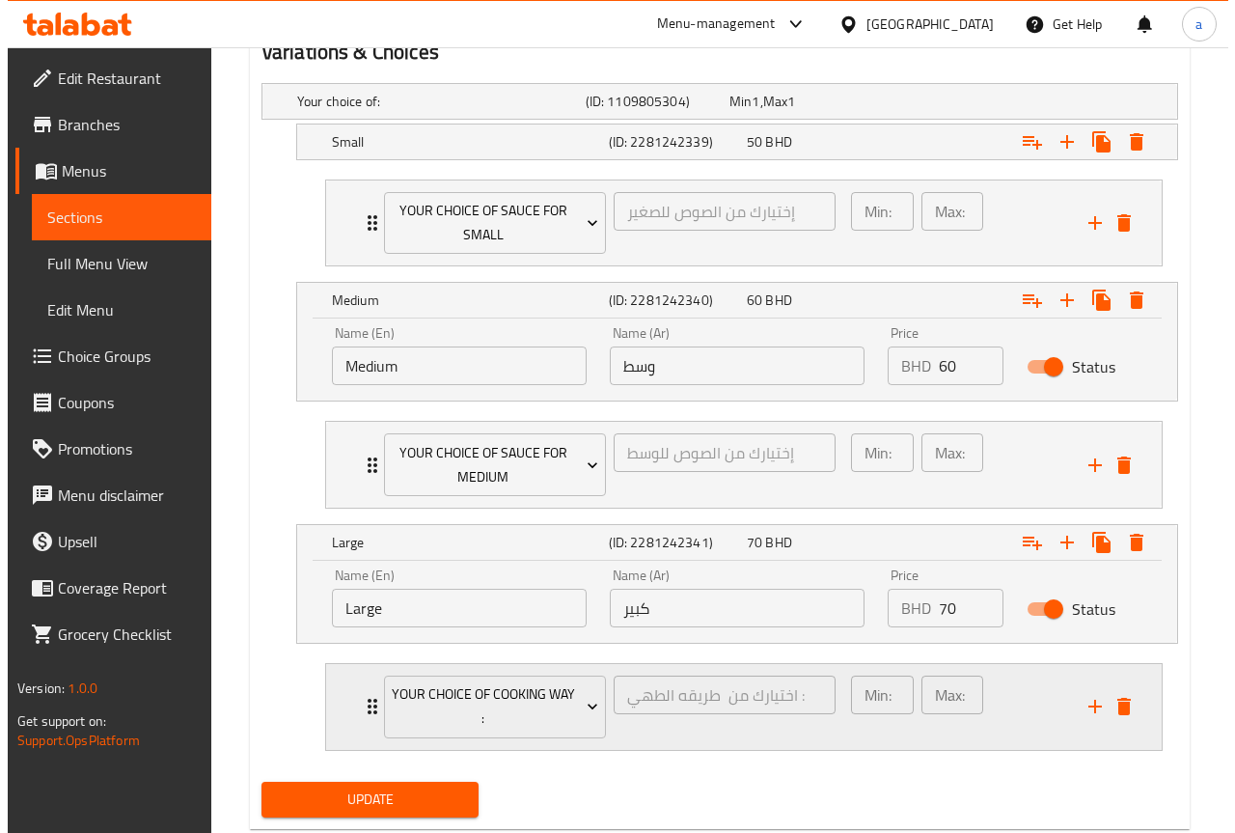
scroll to position [1105, 0]
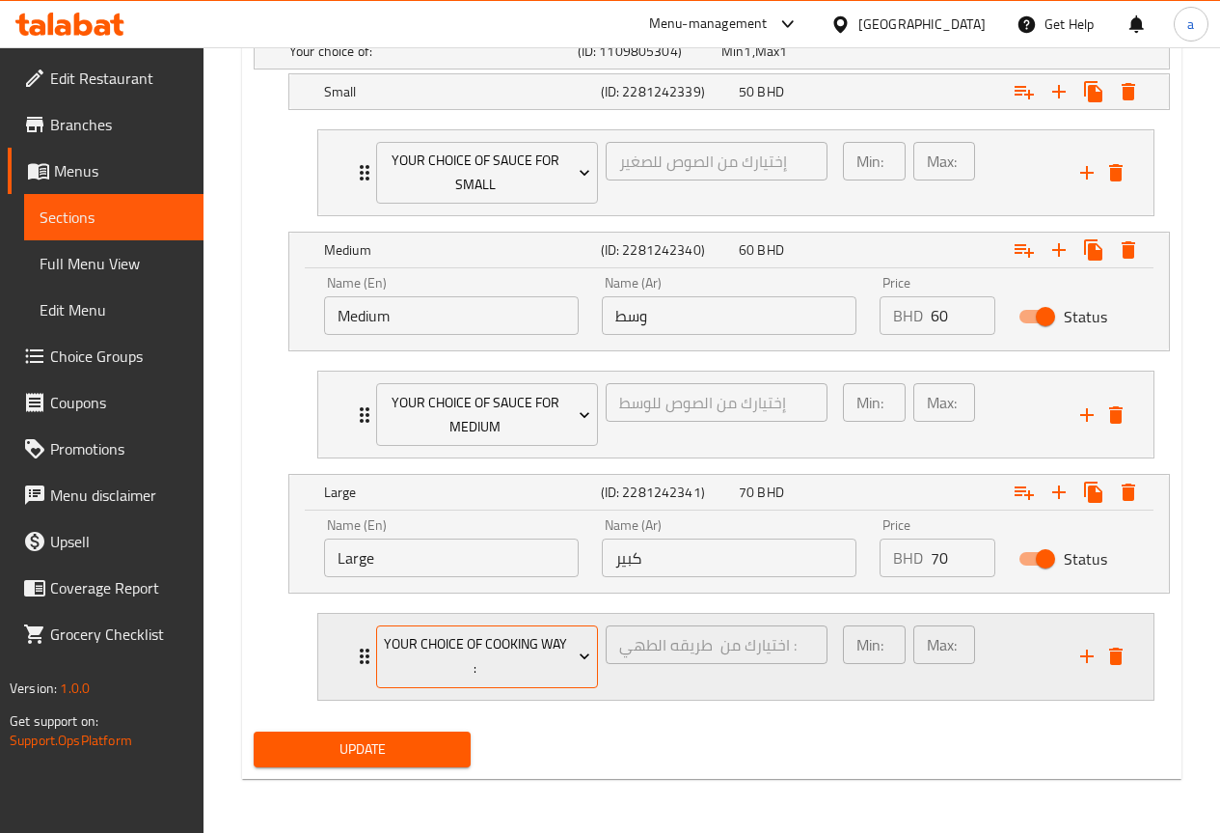
click at [449, 645] on span "Your choice of cooking way :" at bounding box center [486, 656] width 207 height 48
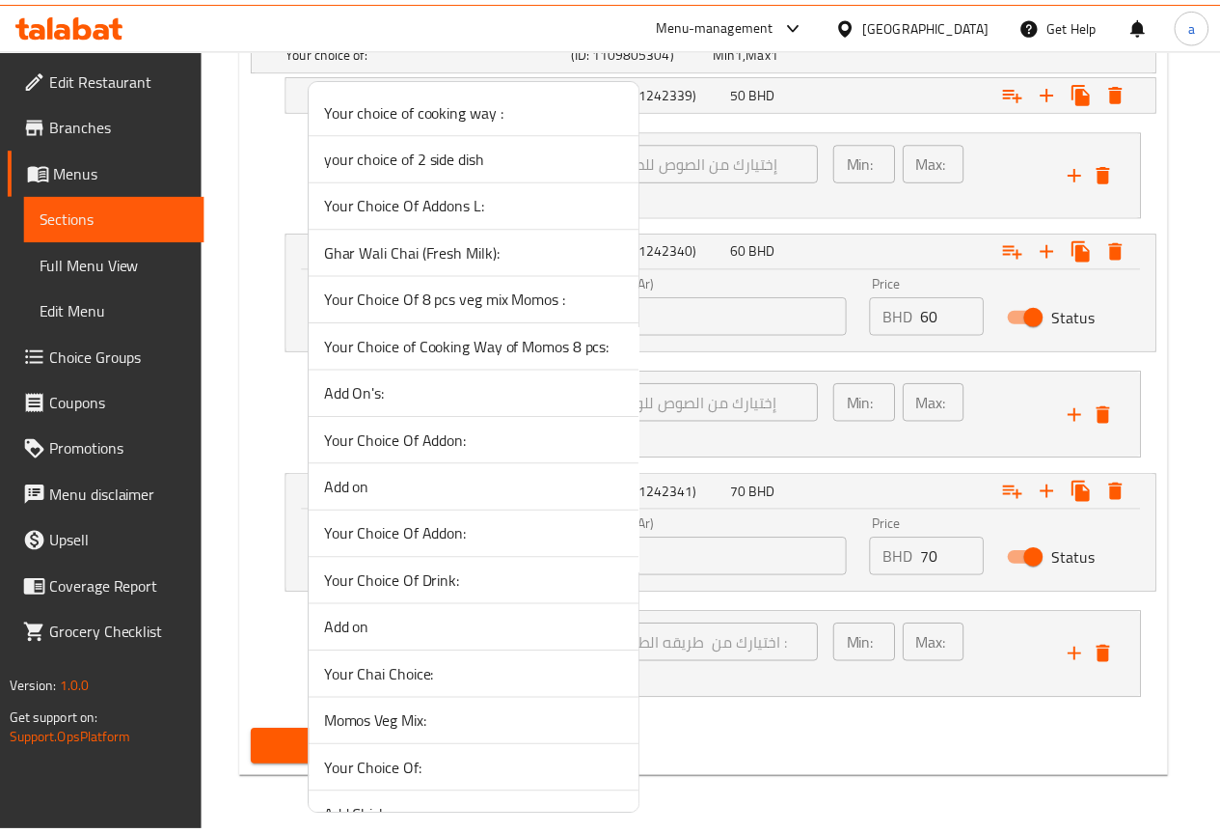
scroll to position [1884, 0]
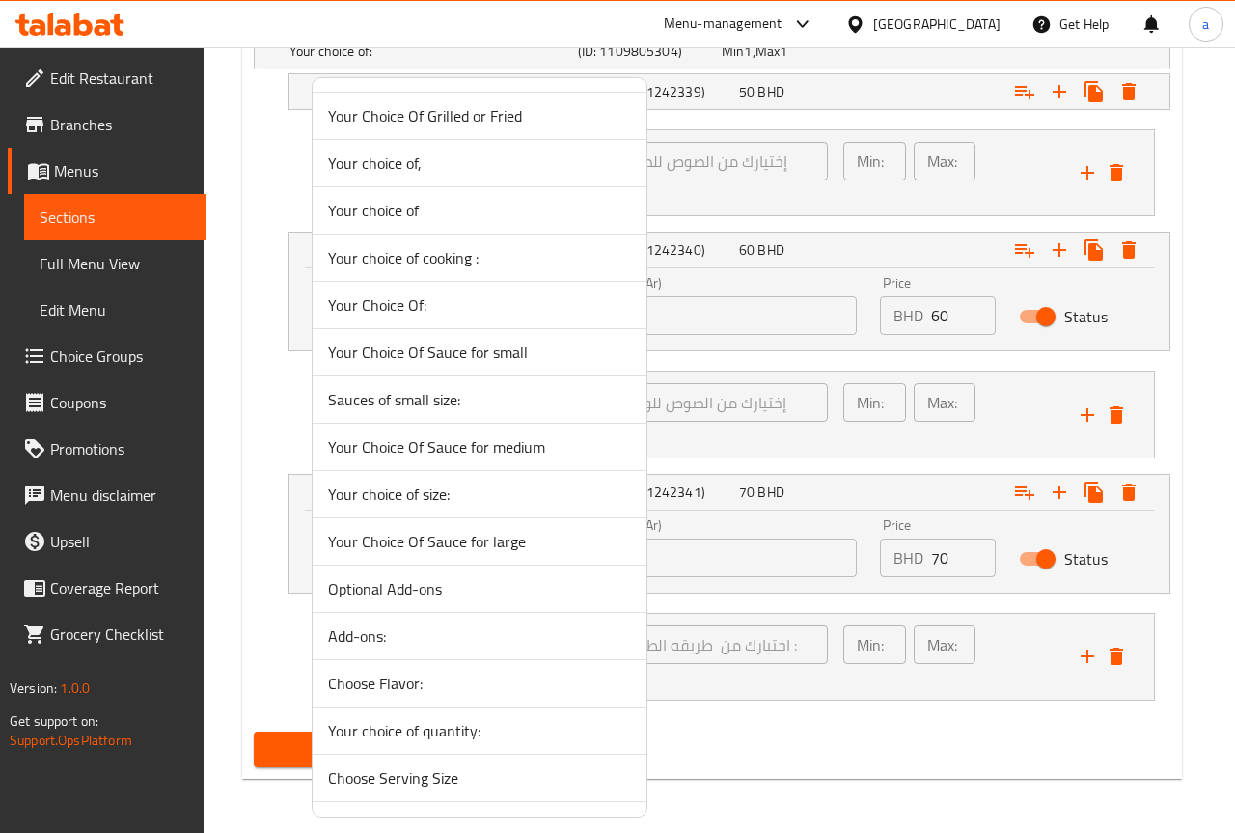
click at [388, 544] on span "Your Choice Of Sauce for large" at bounding box center [479, 541] width 303 height 23
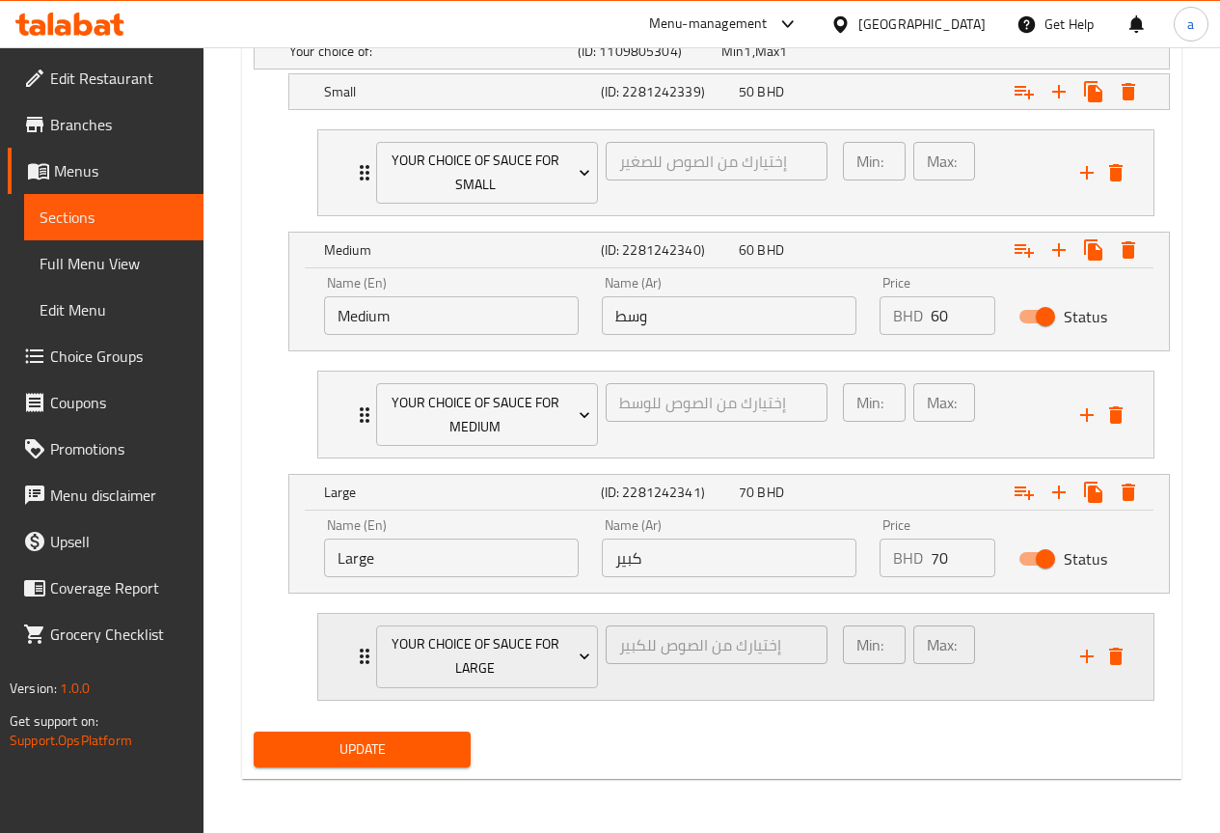
click at [864, 649] on p "Min:" at bounding box center [870, 644] width 27 height 23
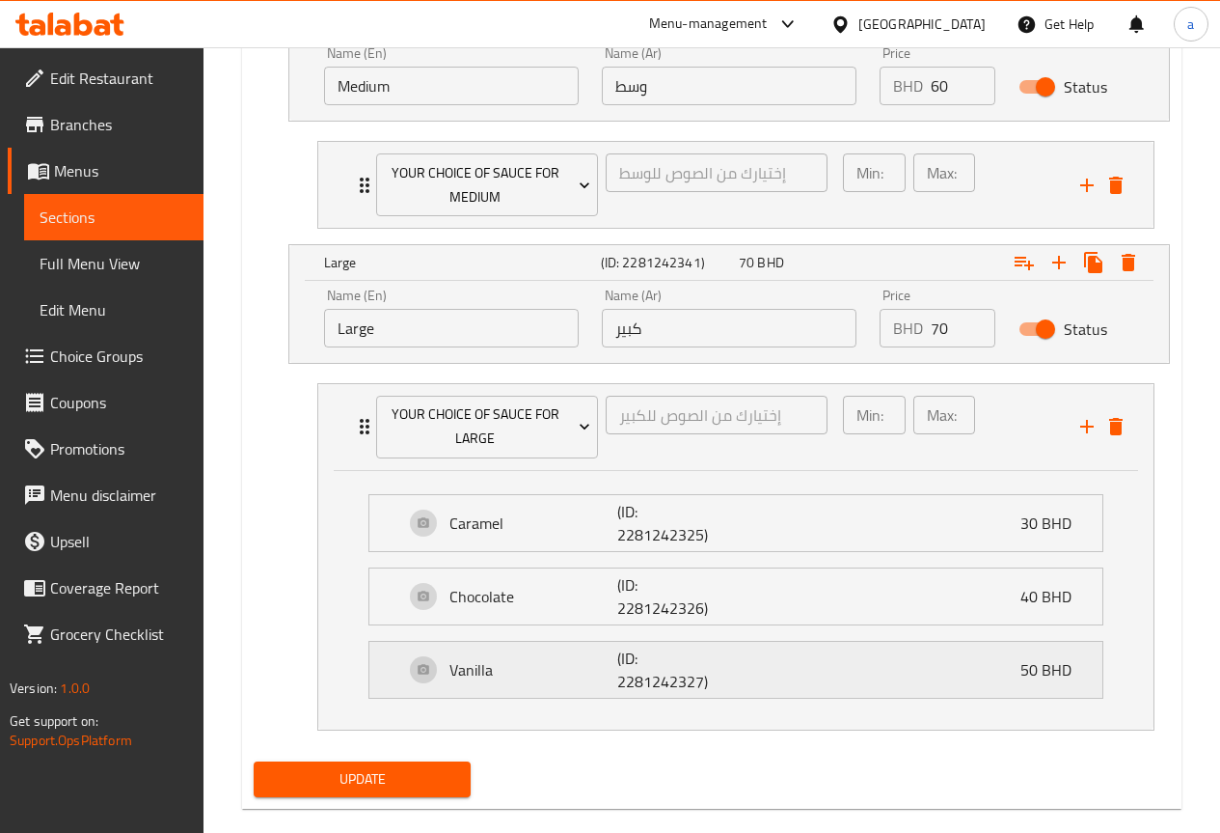
scroll to position [1364, 0]
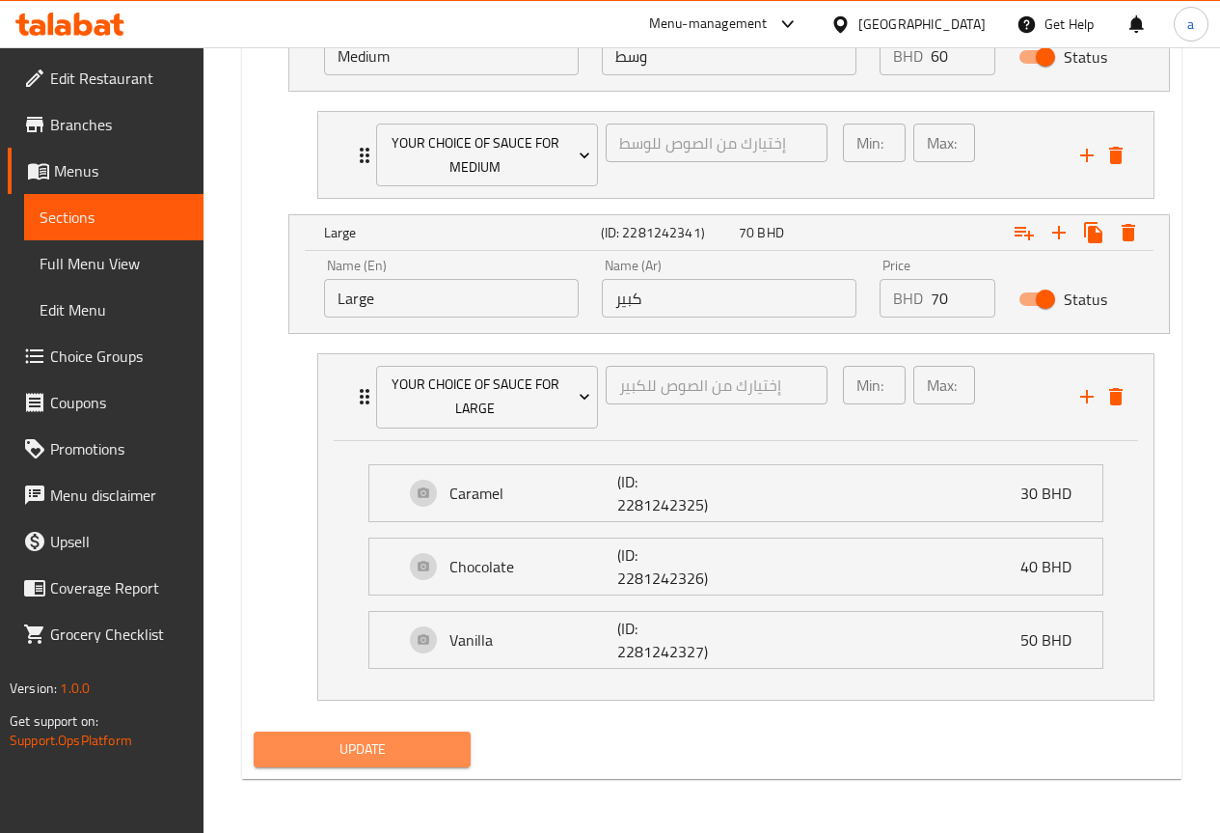
click at [414, 746] on span "Update" at bounding box center [362, 749] width 187 height 24
click at [331, 389] on div "Your Choice Of Sauce for large إختيارك من الصوص للكبير ​ Min: 1 ​ Max: 1 ​" at bounding box center [735, 397] width 835 height 86
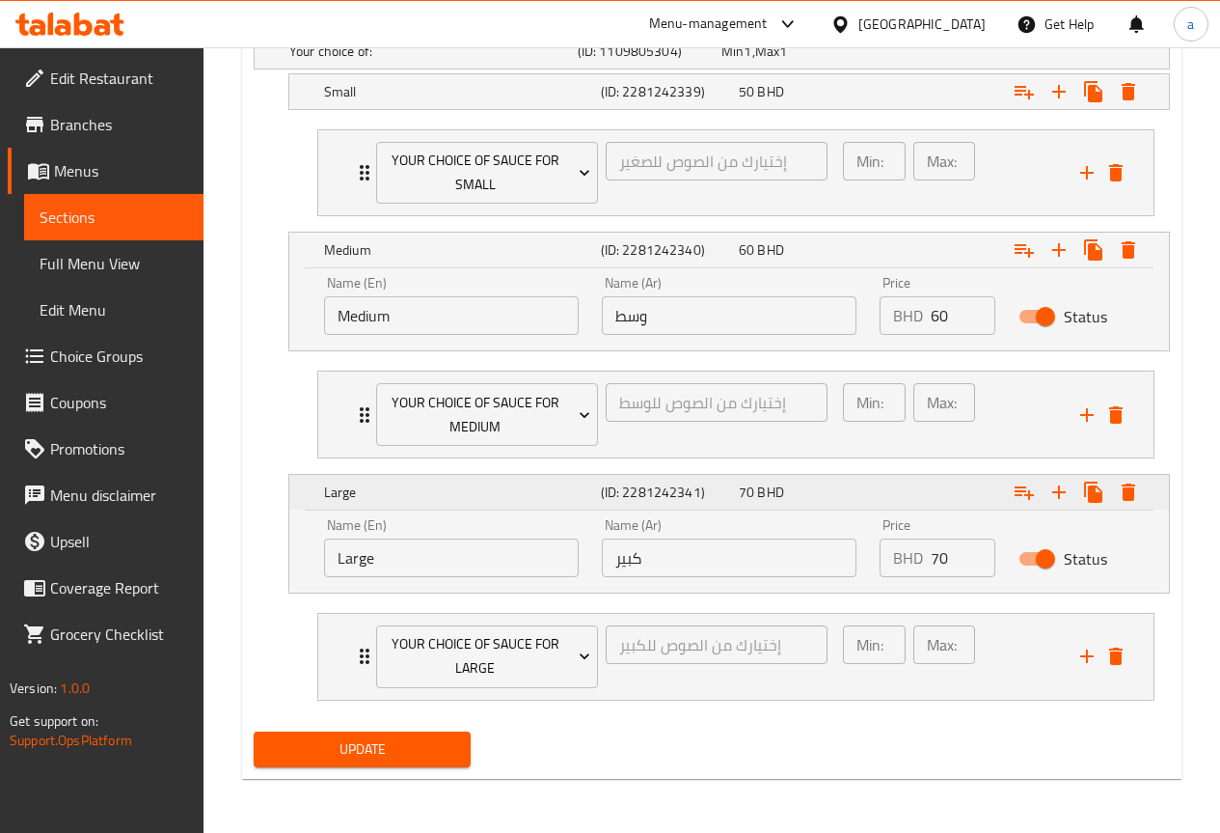
click at [333, 502] on h5 "Large" at bounding box center [458, 491] width 269 height 19
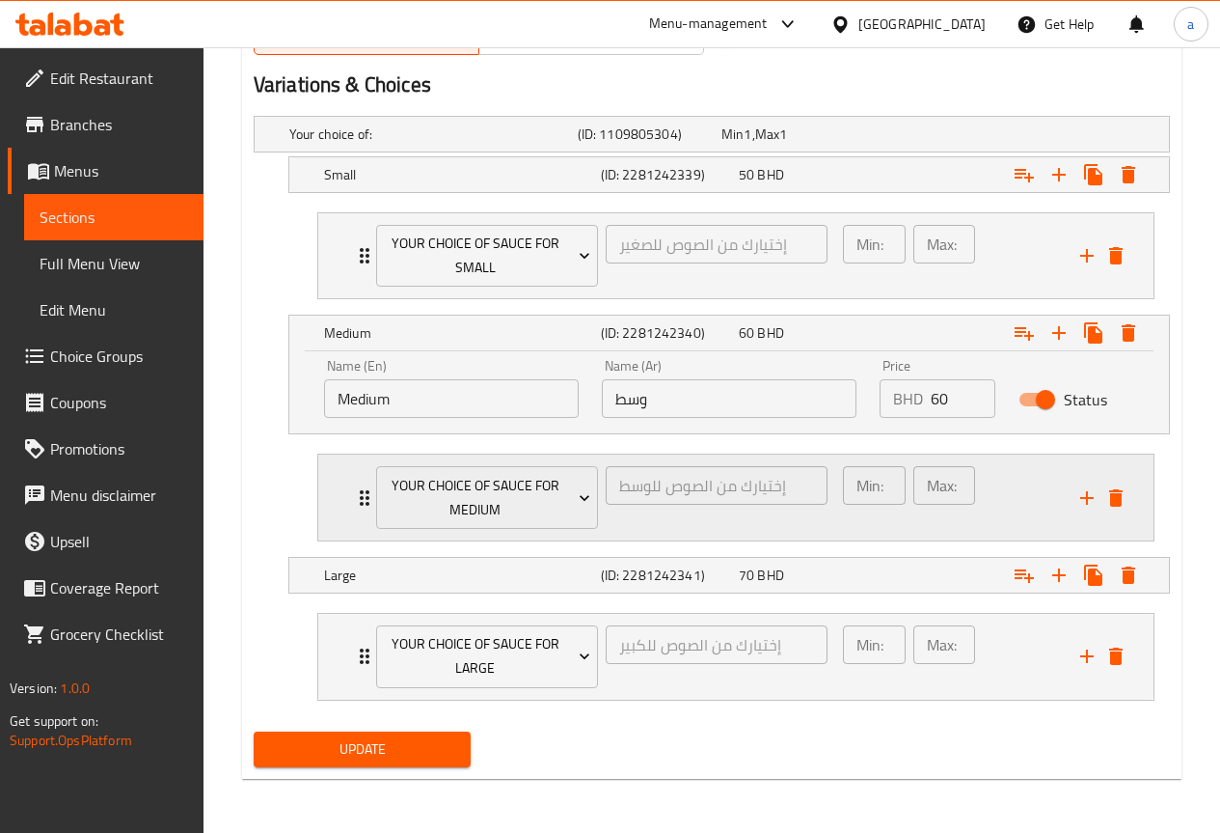
scroll to position [1022, 0]
click at [391, 333] on h5 "Medium" at bounding box center [458, 332] width 269 height 19
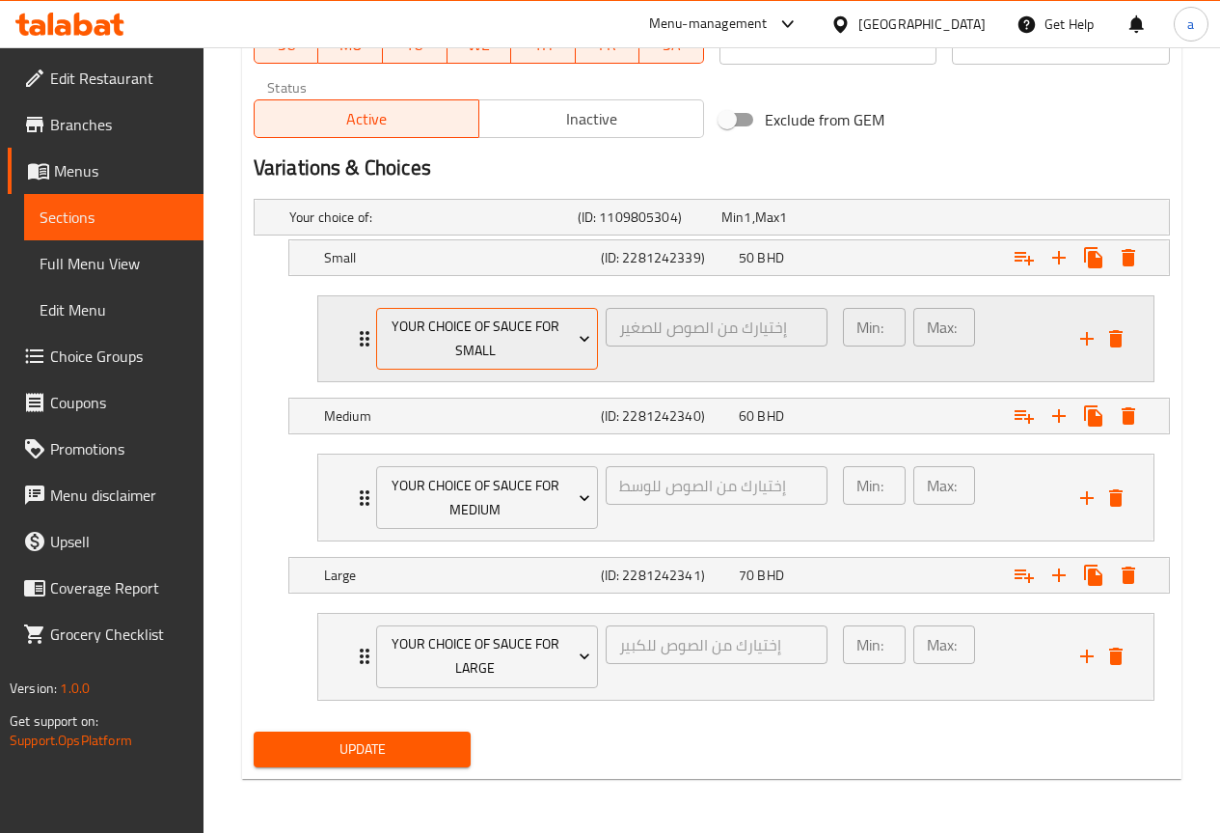
scroll to position [939, 0]
click at [401, 266] on h5 "Small" at bounding box center [458, 257] width 269 height 19
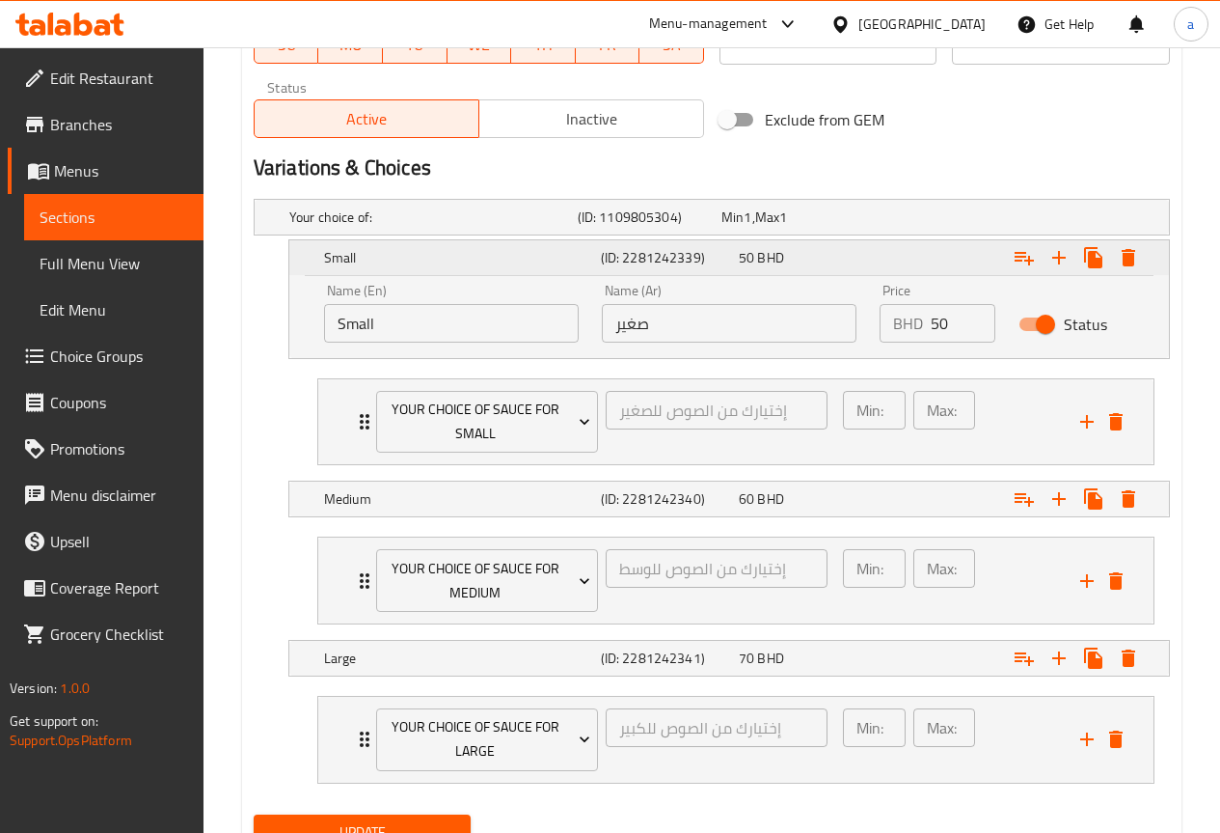
click at [403, 268] on div "Small" at bounding box center [458, 257] width 277 height 27
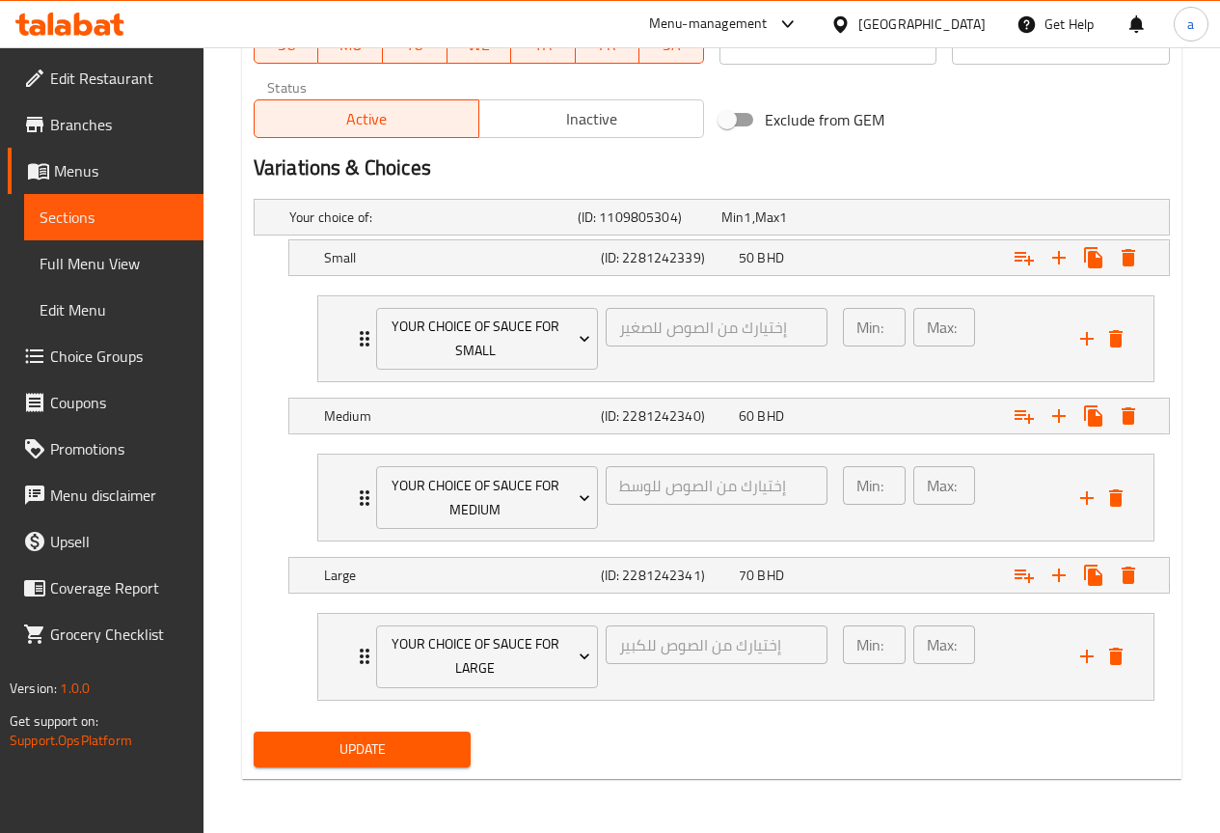
click at [124, 356] on span "Choice Groups" at bounding box center [119, 355] width 138 height 23
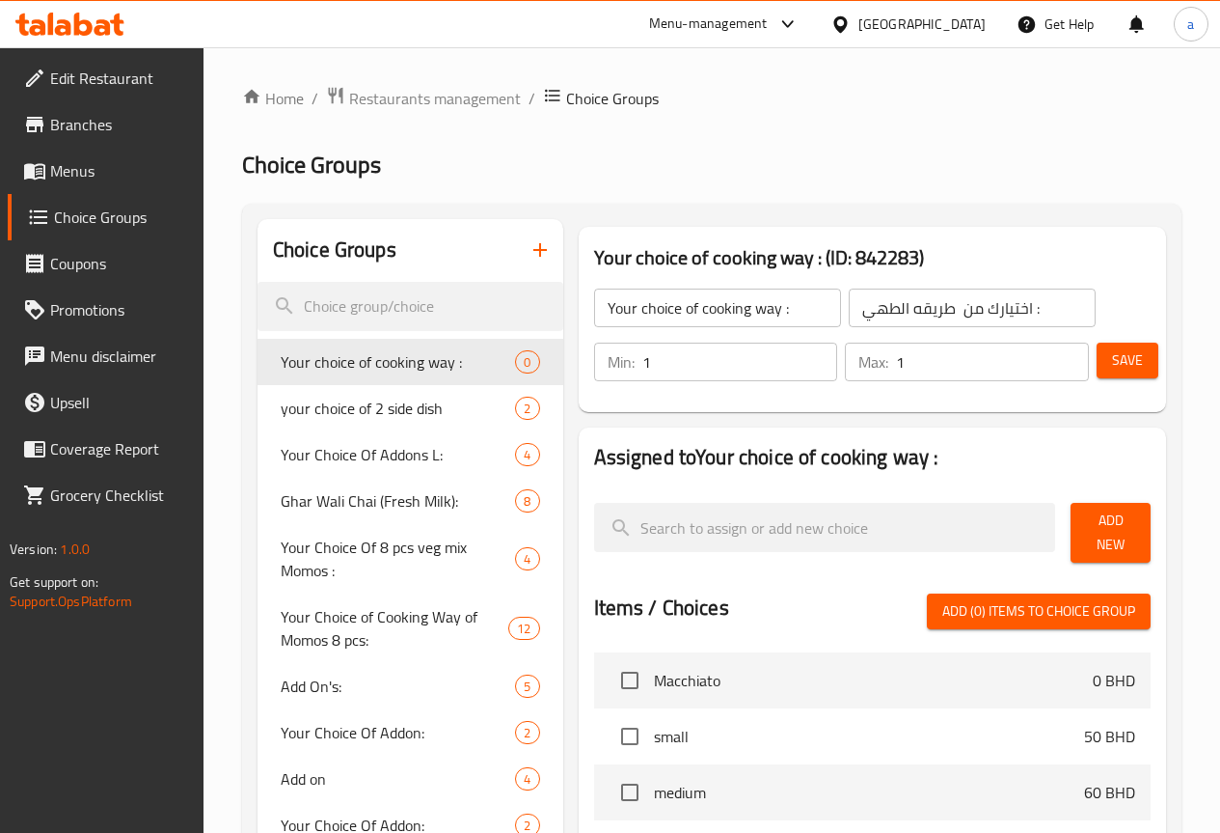
click at [529, 250] on icon "button" at bounding box center [540, 249] width 23 height 23
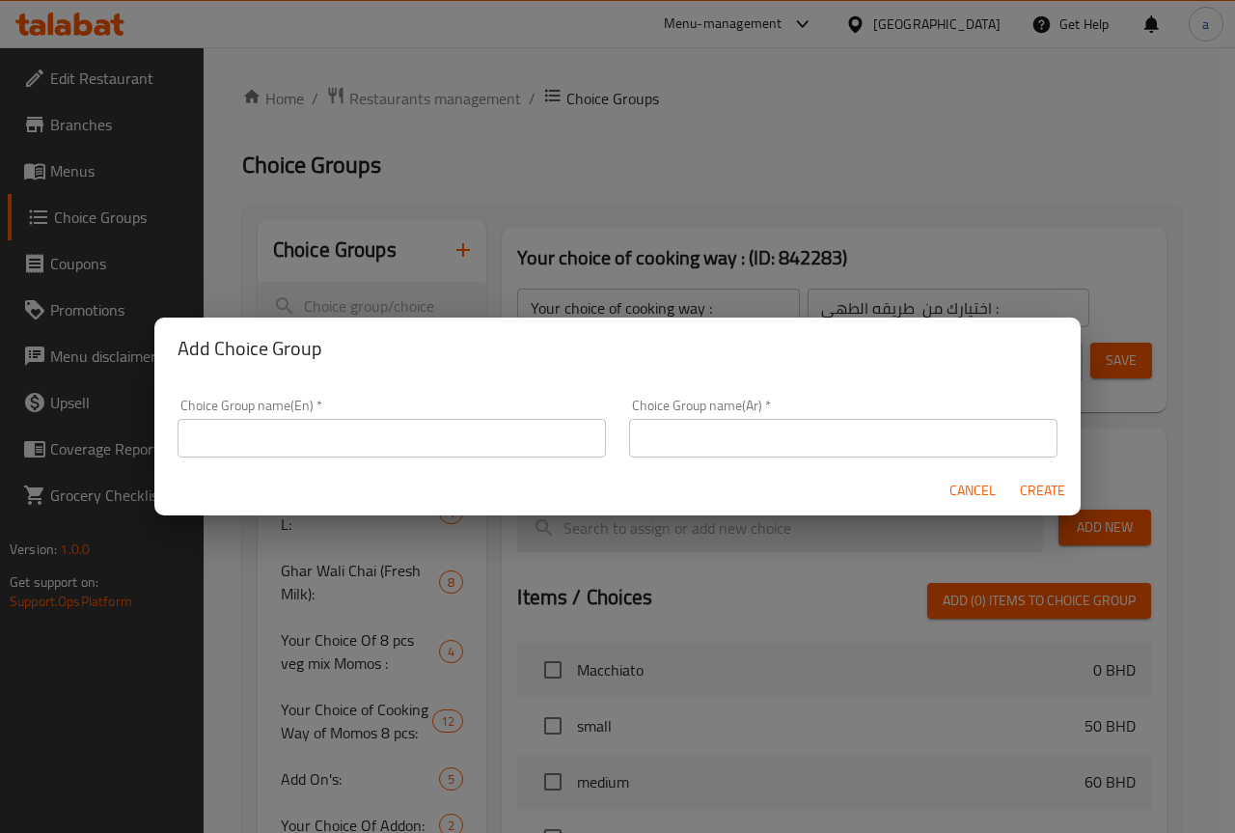
click at [393, 409] on div "Choice Group name(En)   * Choice Group name(En) *" at bounding box center [391, 427] width 428 height 59
click at [392, 428] on input "text" at bounding box center [391, 438] width 428 height 39
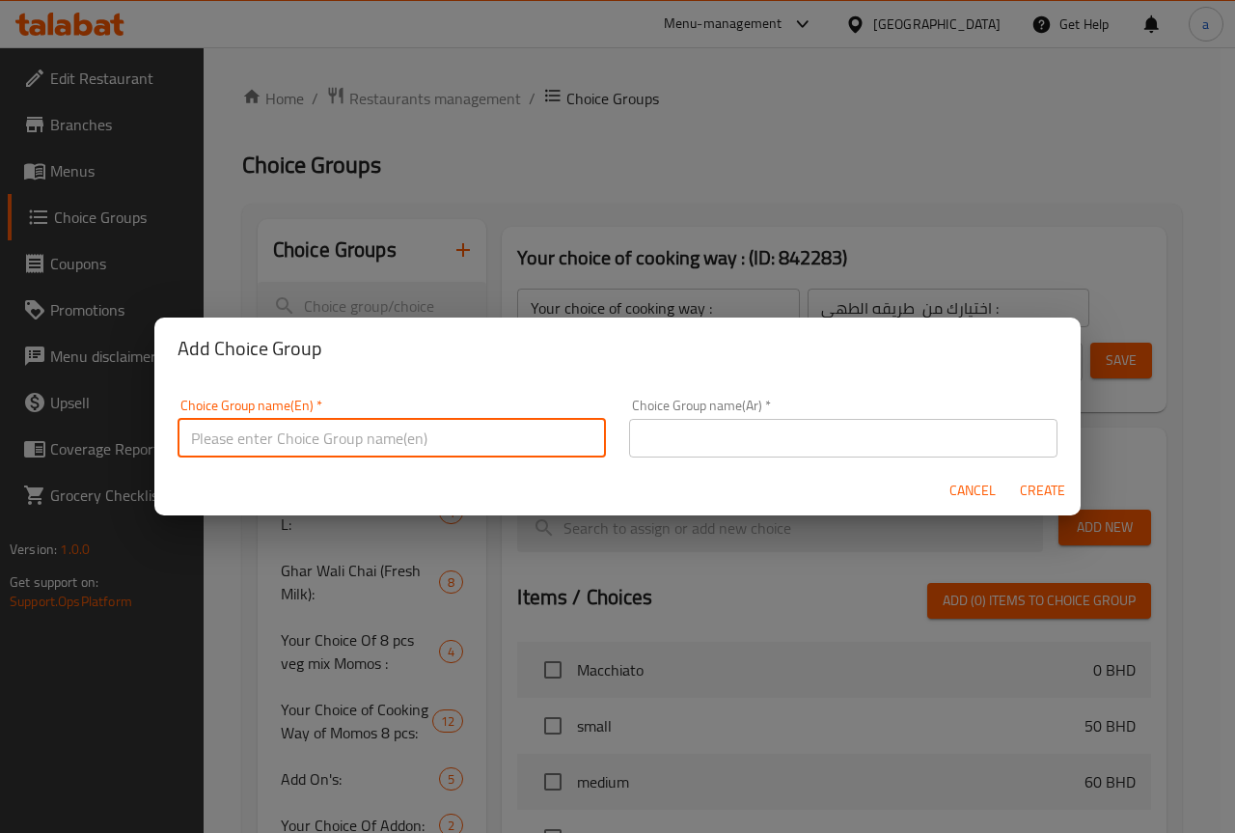
type input "Y"
type input "Your choice of sugar"
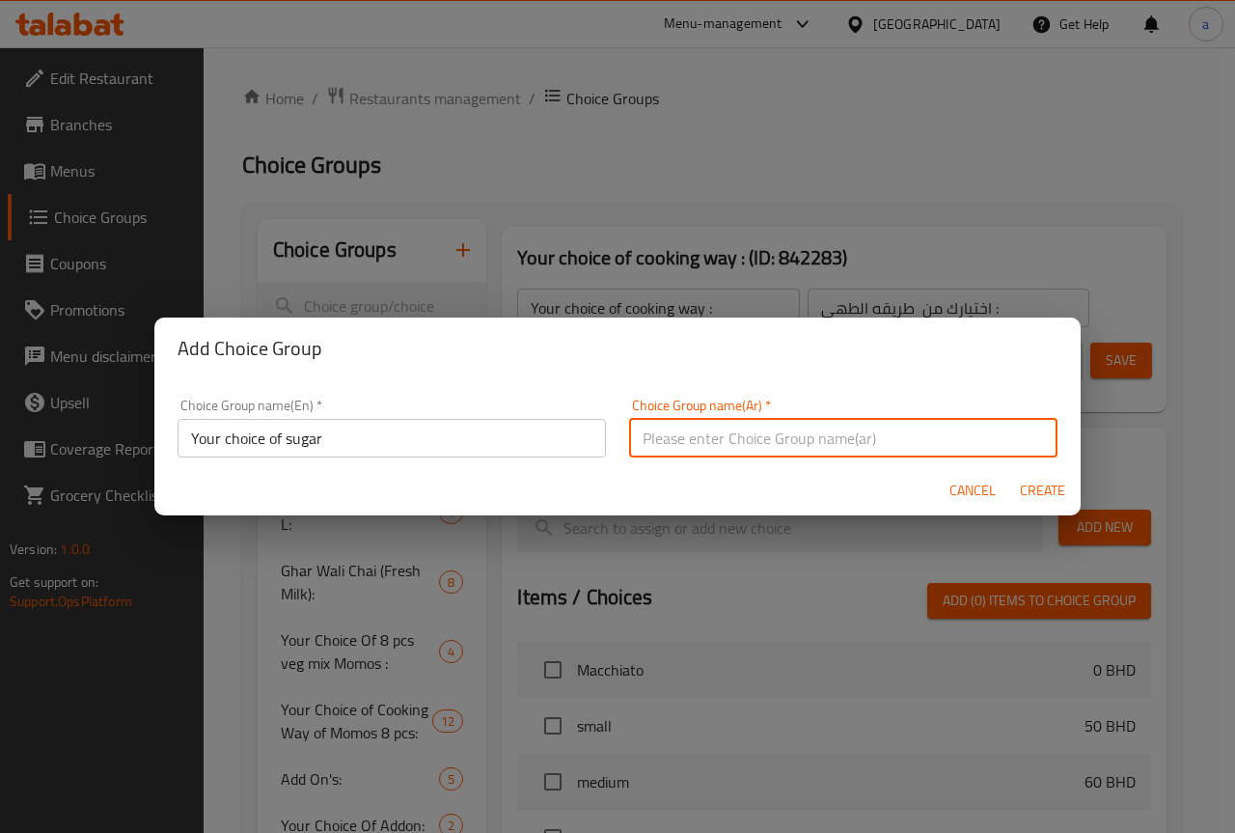
click at [795, 445] on input "text" at bounding box center [843, 438] width 428 height 39
type input "اختيارك من السكر"
click at [364, 444] on input "Your choice of sugar" at bounding box center [391, 438] width 428 height 39
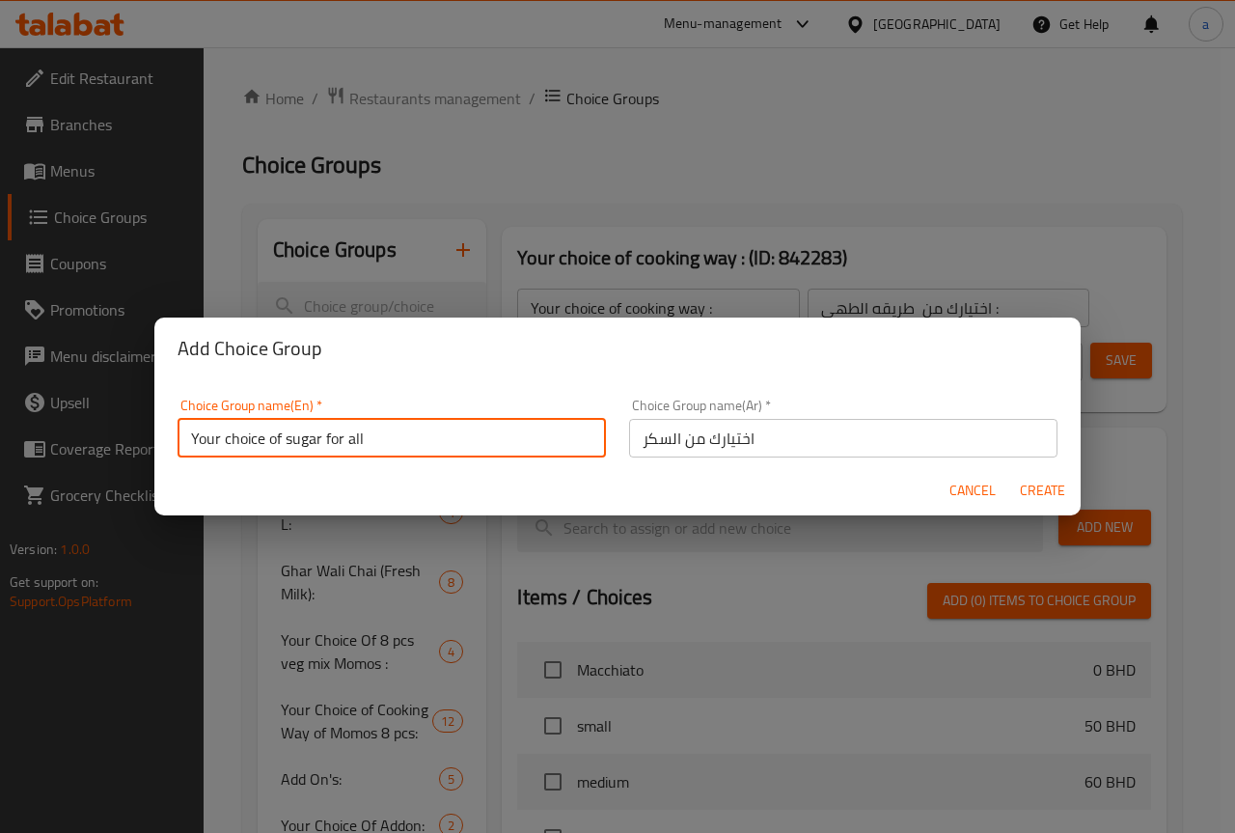
type input "Your choice of sugar for all"
click at [1028, 502] on span "Create" at bounding box center [1042, 490] width 46 height 24
type input "Your choice of sugar for all"
type input "اختيارك من السكر"
type input "0"
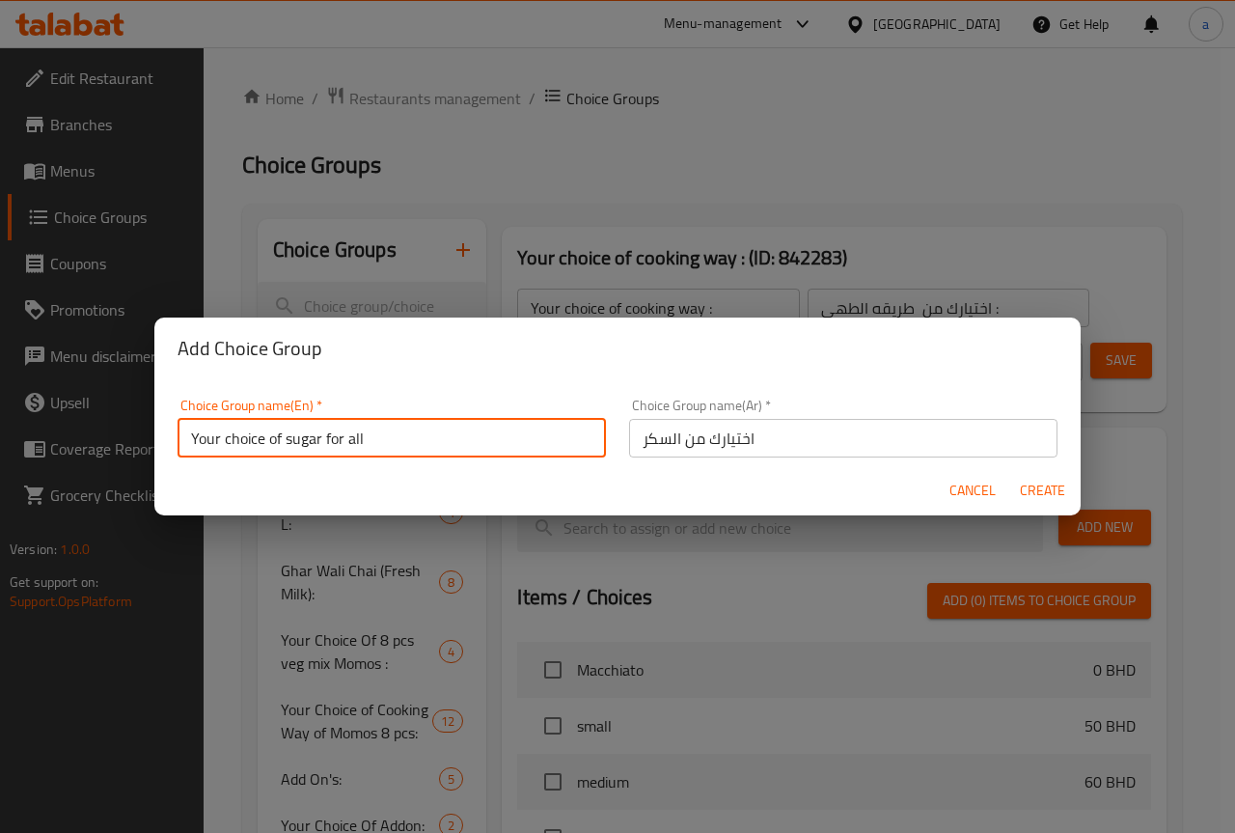
type input "0"
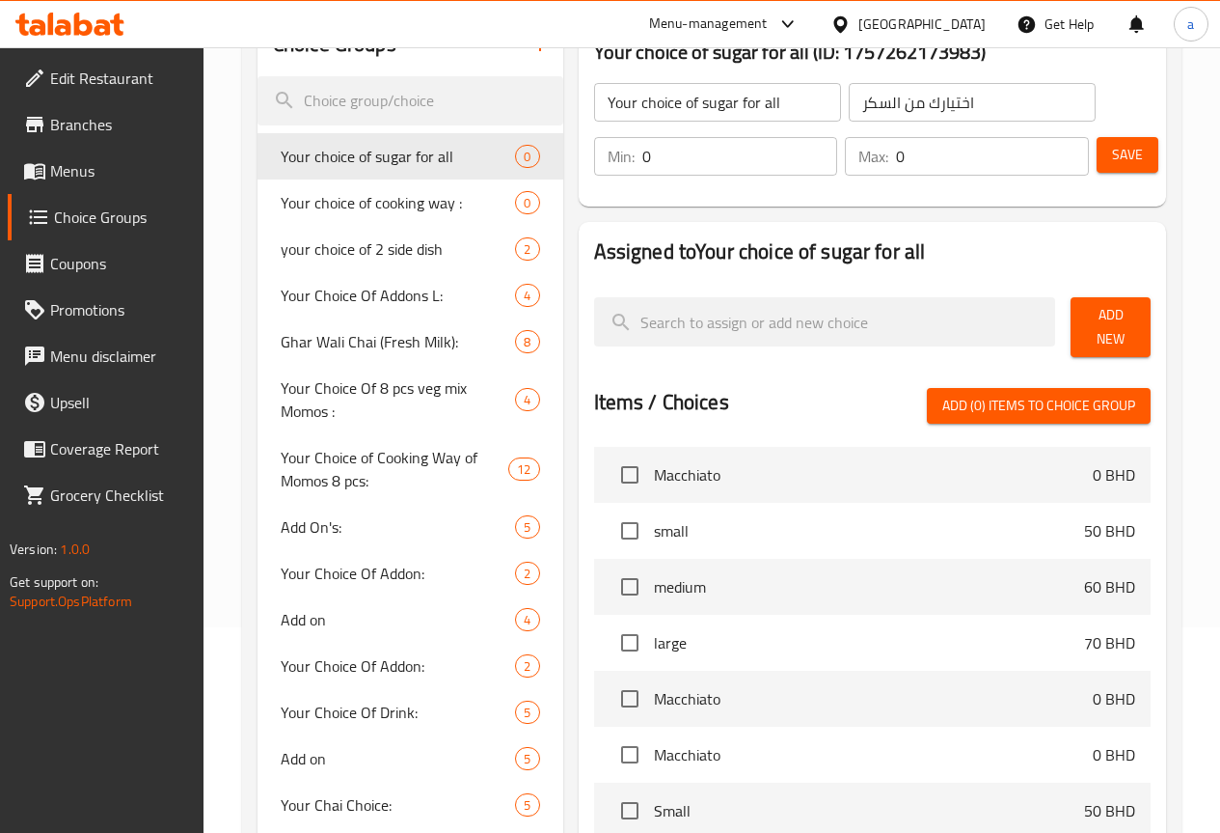
scroll to position [289, 0]
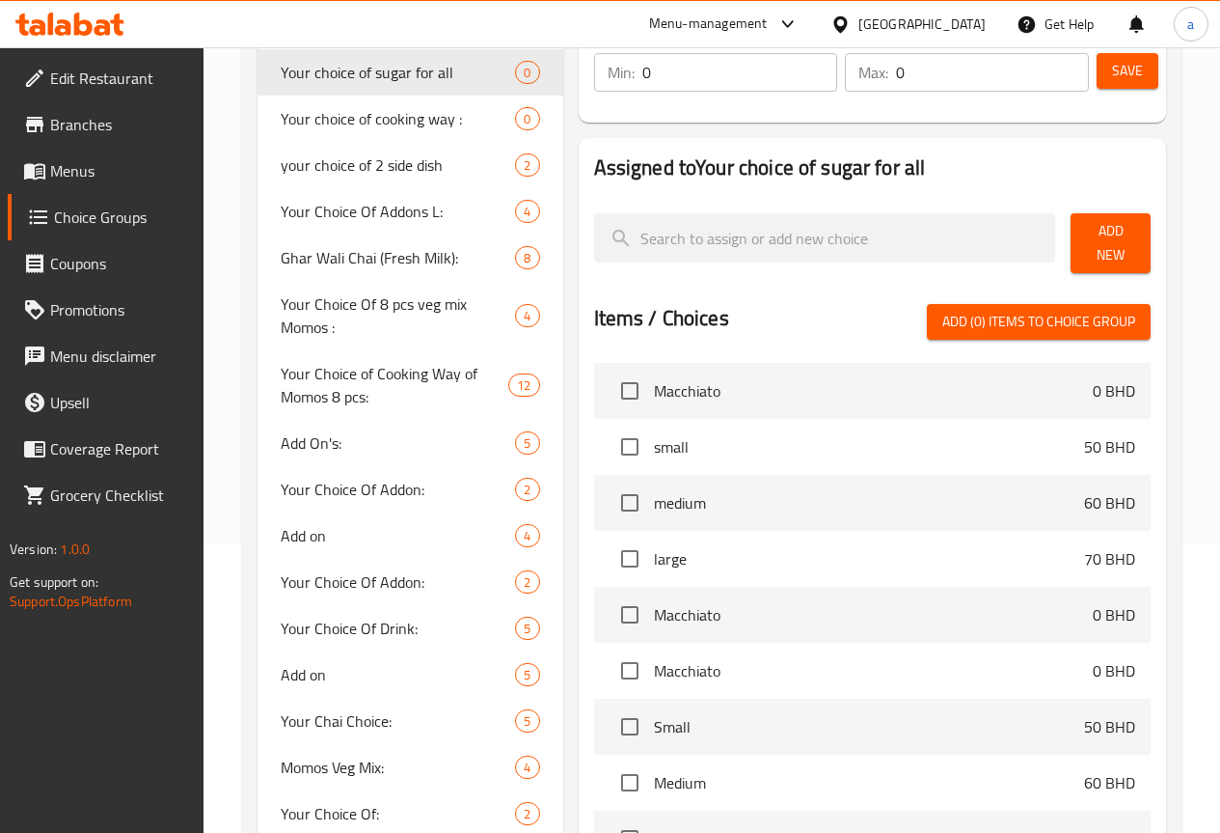
click at [1110, 233] on span "Add New" at bounding box center [1110, 243] width 49 height 48
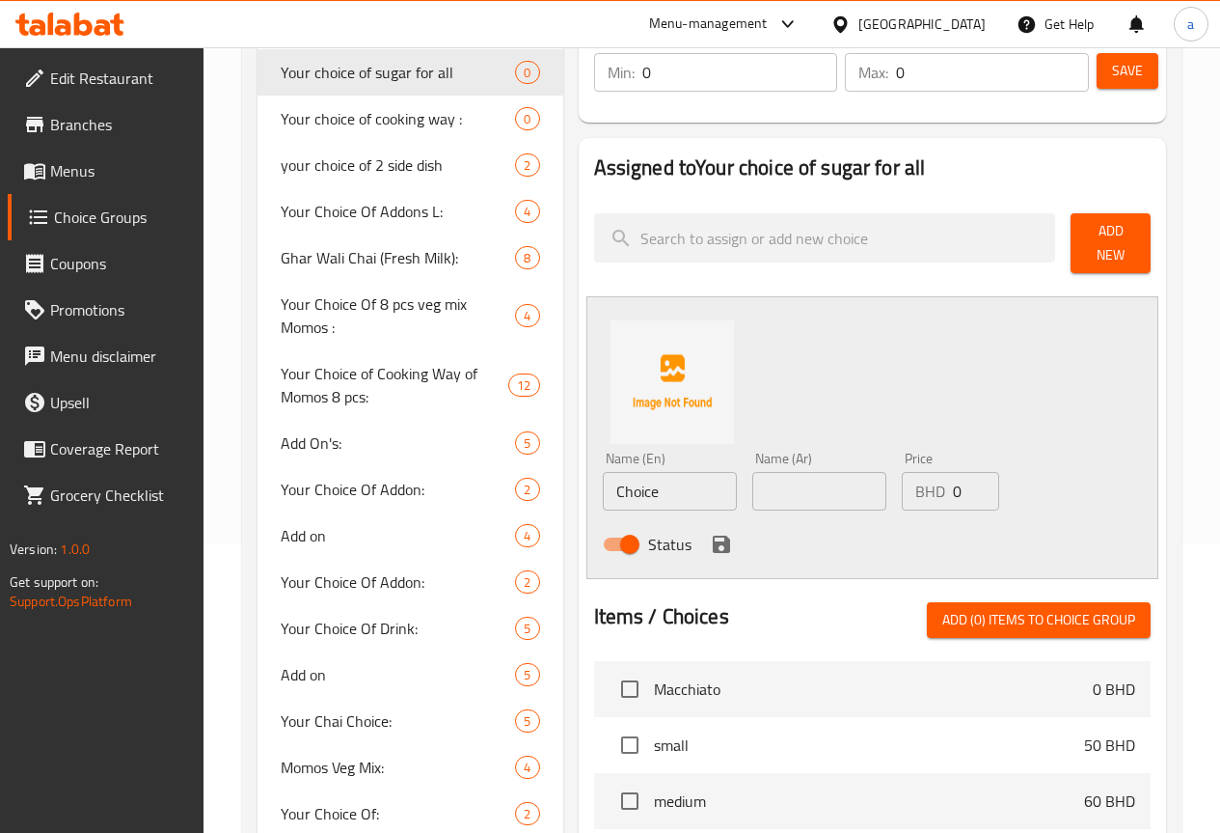
click at [629, 480] on input "Choice" at bounding box center [670, 491] width 134 height 39
type input "With sugar"
click at [782, 473] on input "text" at bounding box center [819, 491] width 134 height 39
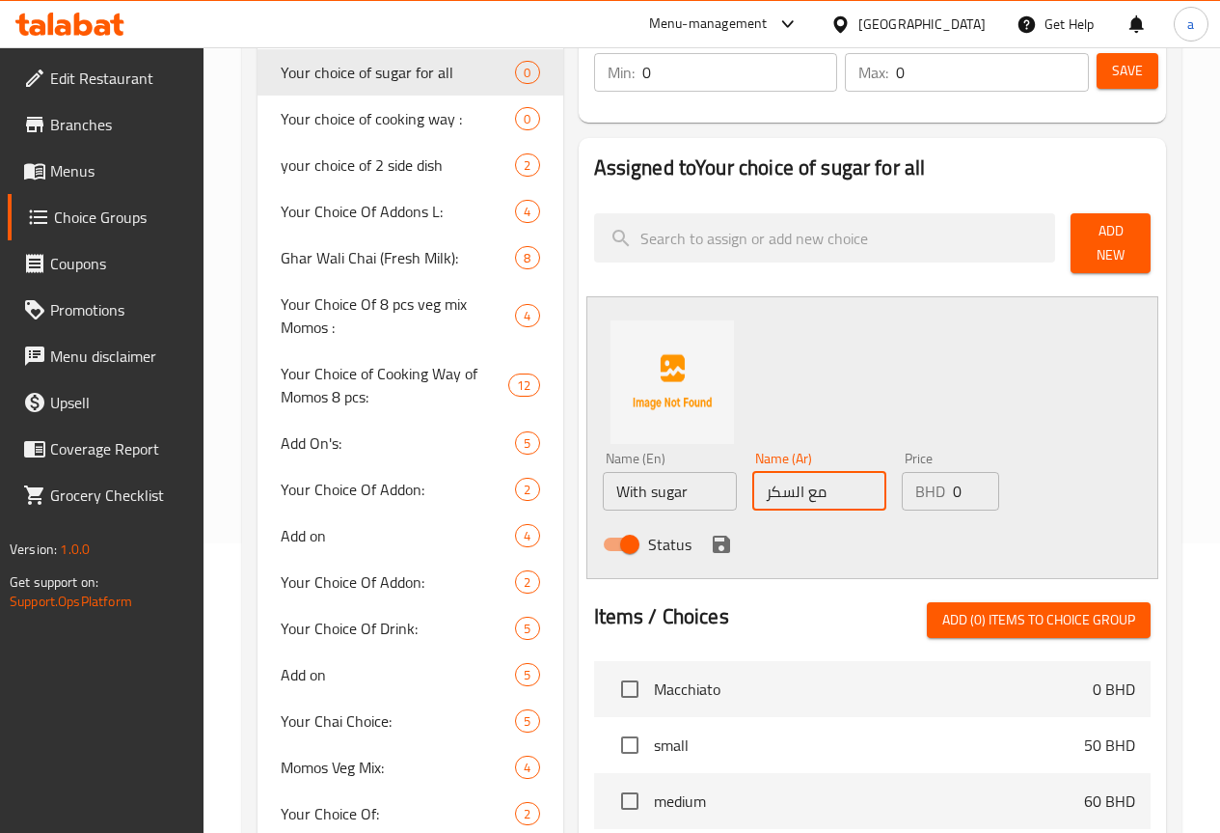
type input "مع السكر"
click at [953, 484] on input "0" at bounding box center [976, 491] width 46 height 39
click at [997, 413] on div "Name (En) With sugar Name (En) Name (Ar) مع السكر Name (Ar) Price BHD 0 Price S…" at bounding box center [873, 437] width 572 height 283
click at [710, 537] on icon "save" at bounding box center [721, 543] width 23 height 23
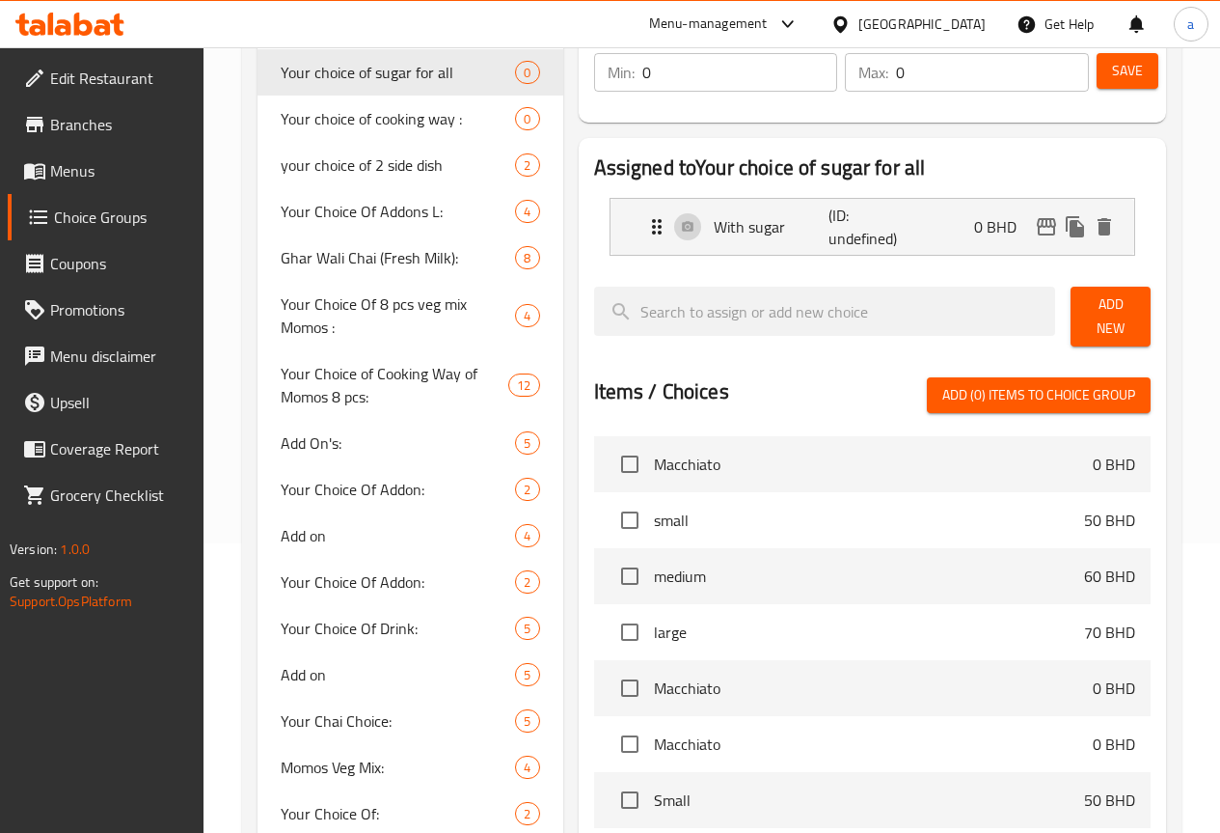
click at [1086, 305] on span "Add New" at bounding box center [1110, 316] width 49 height 48
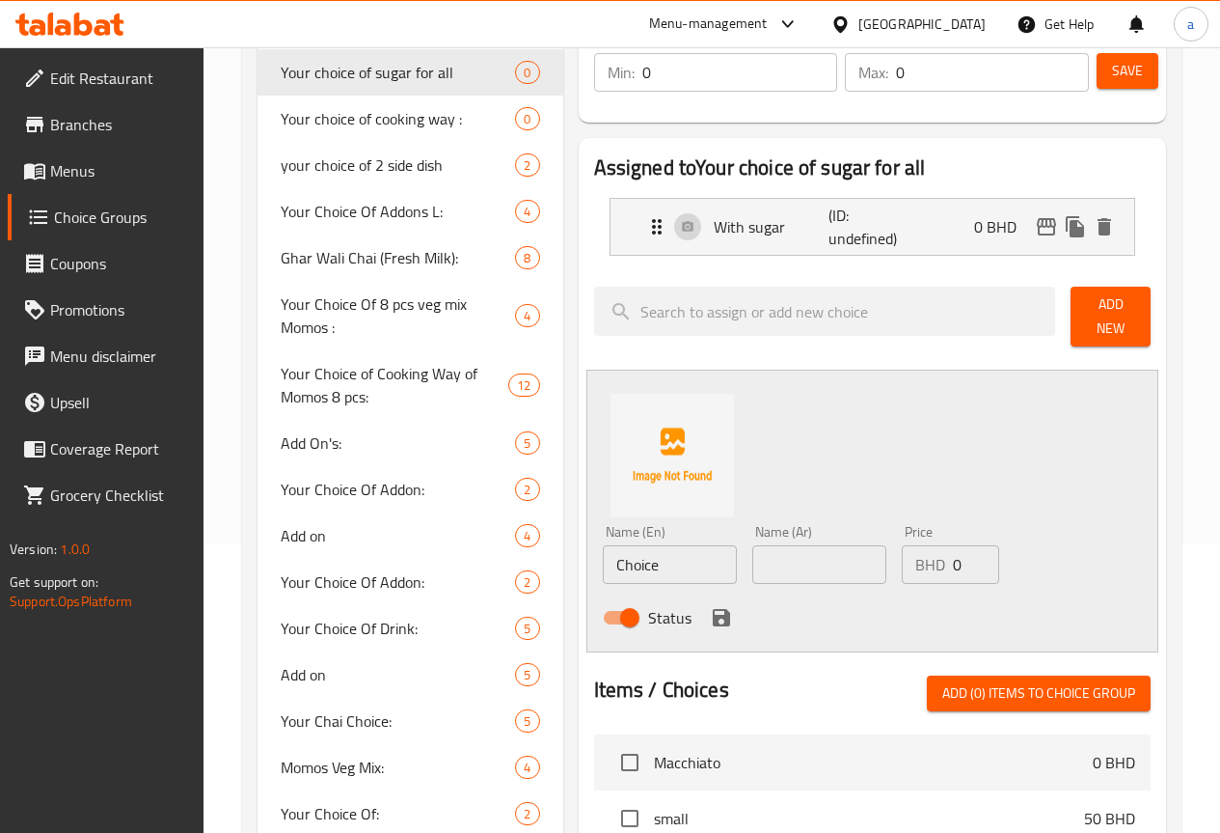
click at [603, 547] on input "Choice" at bounding box center [670, 564] width 134 height 39
type input "Without sugar"
click at [833, 560] on input "text" at bounding box center [819, 564] width 134 height 39
type input "بدون سكر"
click at [710, 611] on icon "save" at bounding box center [721, 617] width 23 height 23
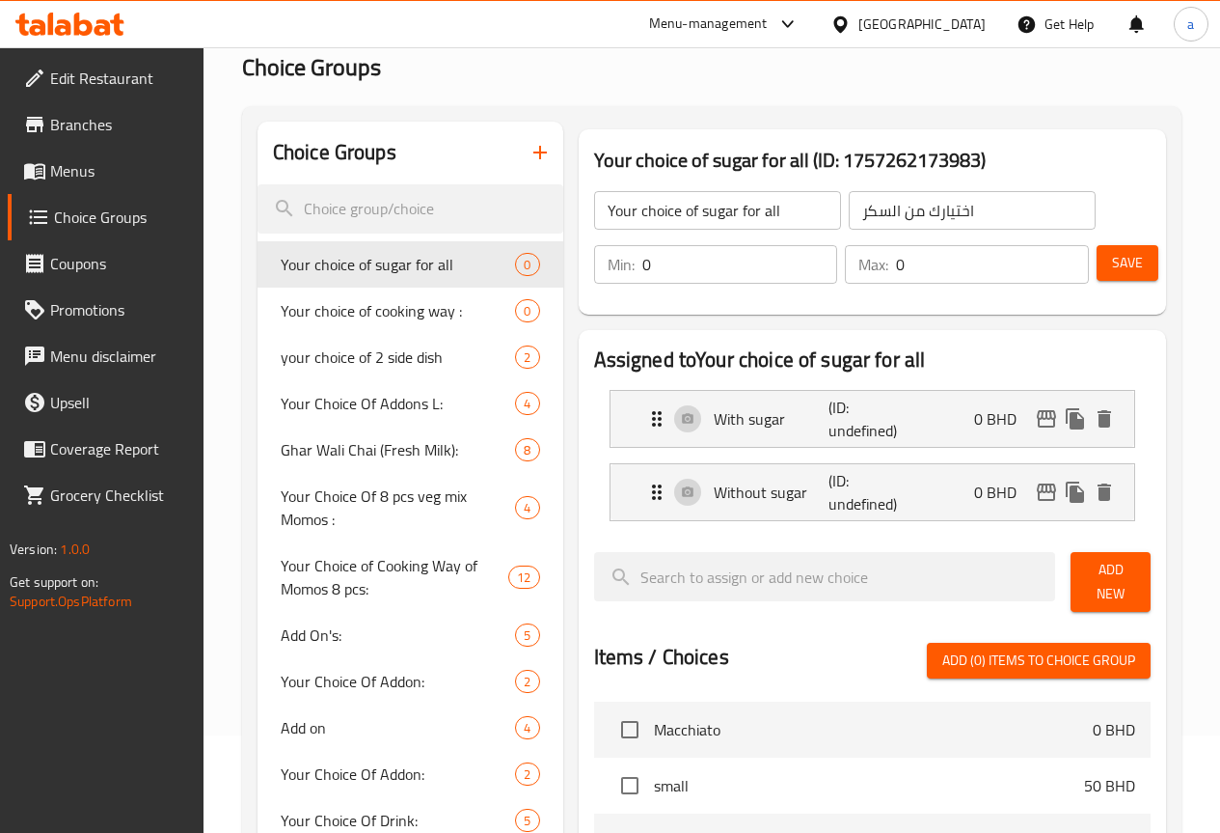
scroll to position [96, 0]
click at [711, 259] on input "0" at bounding box center [740, 265] width 196 height 39
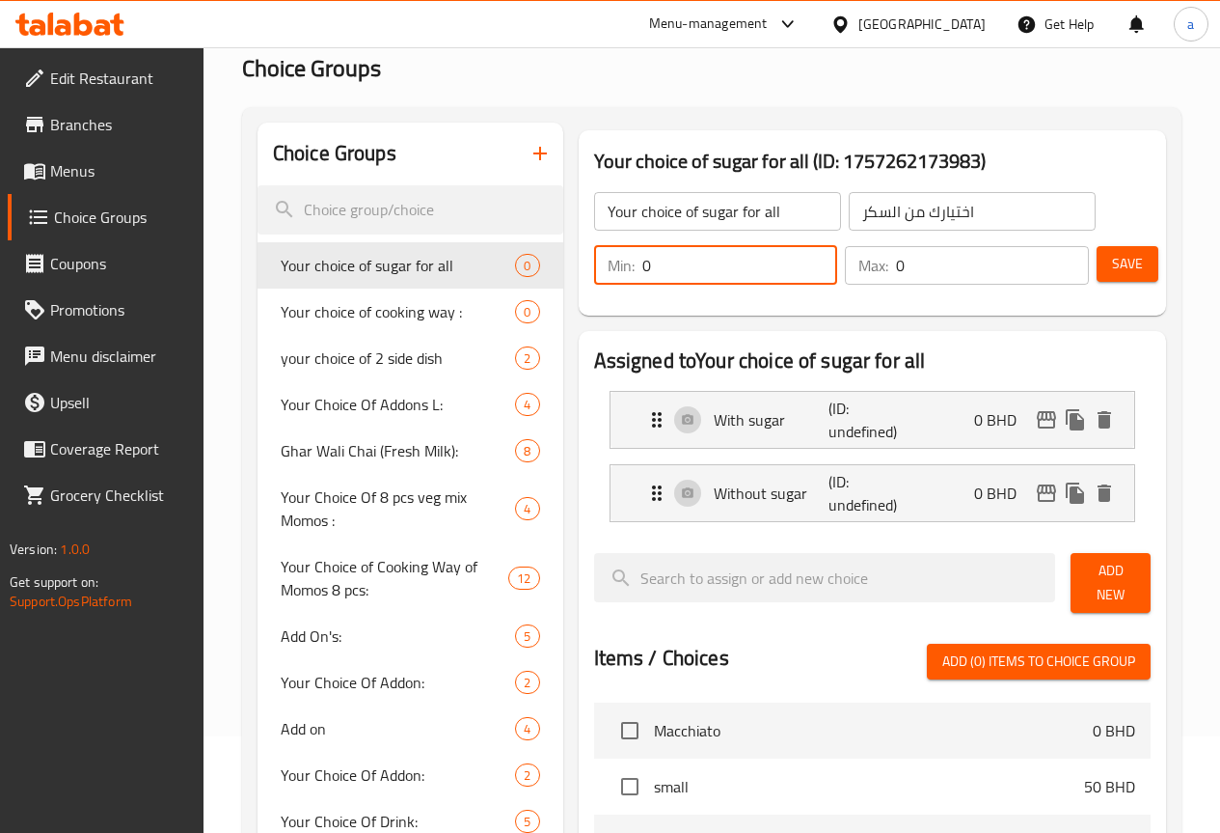
click at [711, 259] on input "0" at bounding box center [740, 265] width 196 height 39
drag, startPoint x: 711, startPoint y: 259, endPoint x: 532, endPoint y: 279, distance: 180.5
click at [594, 279] on div "Min: 0 ​" at bounding box center [716, 265] width 244 height 39
type input "1"
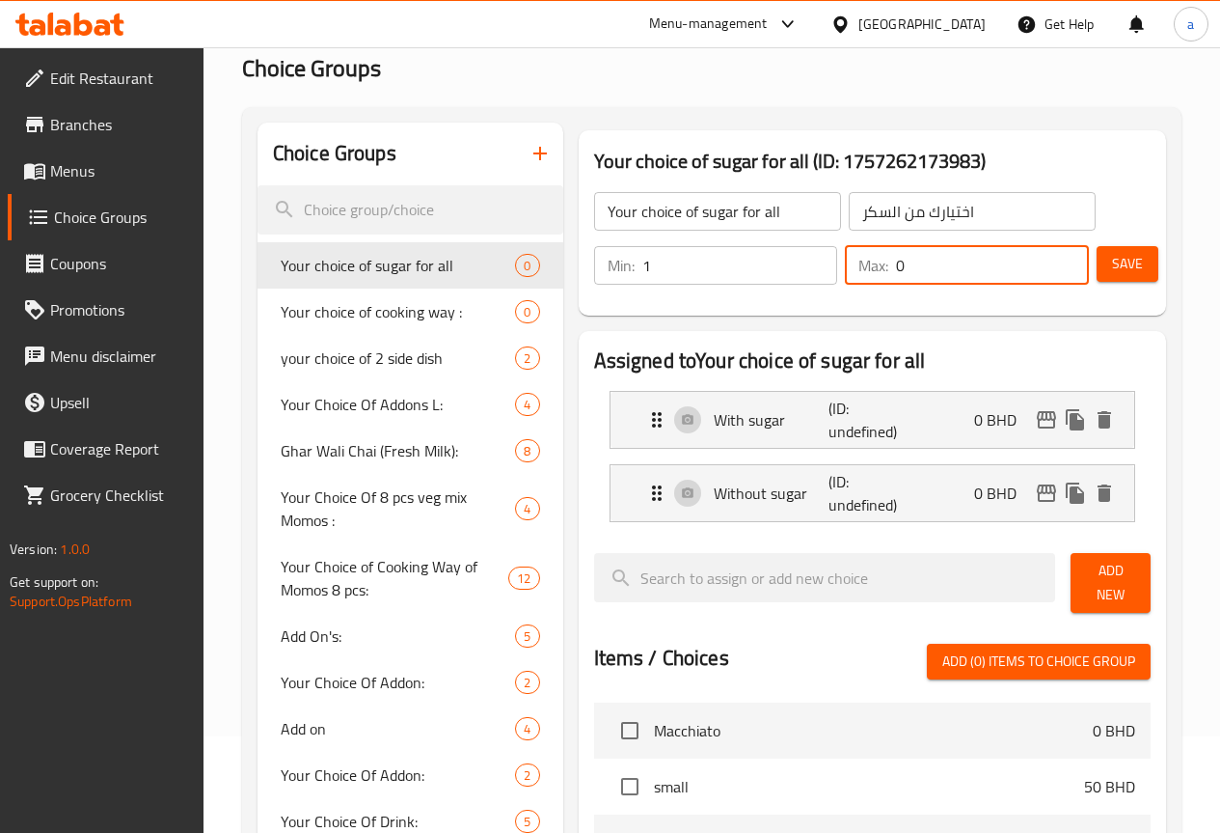
drag, startPoint x: 931, startPoint y: 272, endPoint x: 723, endPoint y: 294, distance: 209.5
click at [723, 294] on div "Min: 1 ​ Max: 0 ​ Save" at bounding box center [869, 265] width 572 height 62
type input "1"
click at [878, 323] on div "Assigned to Your choice of sugar for all With sugar (ID: undefined) 0 BHD Name …" at bounding box center [872, 770] width 603 height 894
click at [1135, 270] on span "Save" at bounding box center [1127, 264] width 31 height 24
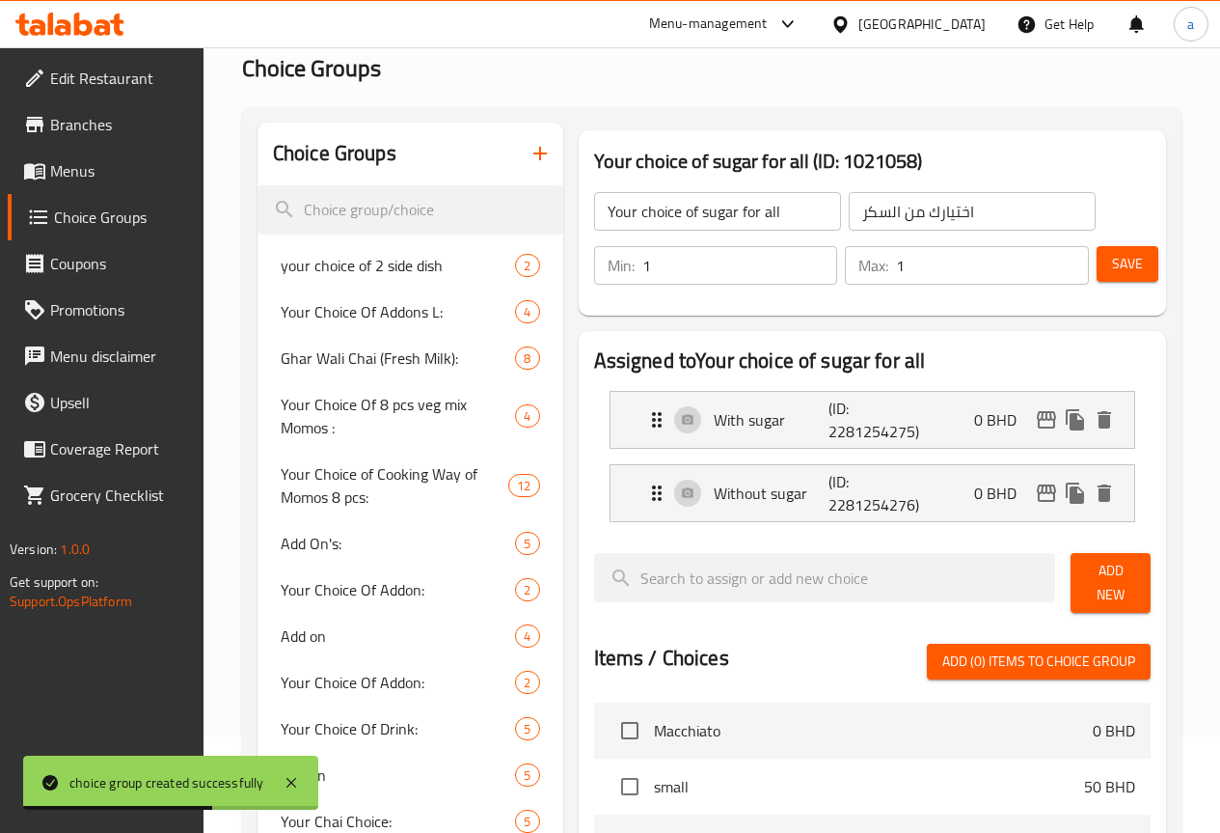
click at [90, 177] on span "Menus" at bounding box center [119, 170] width 138 height 23
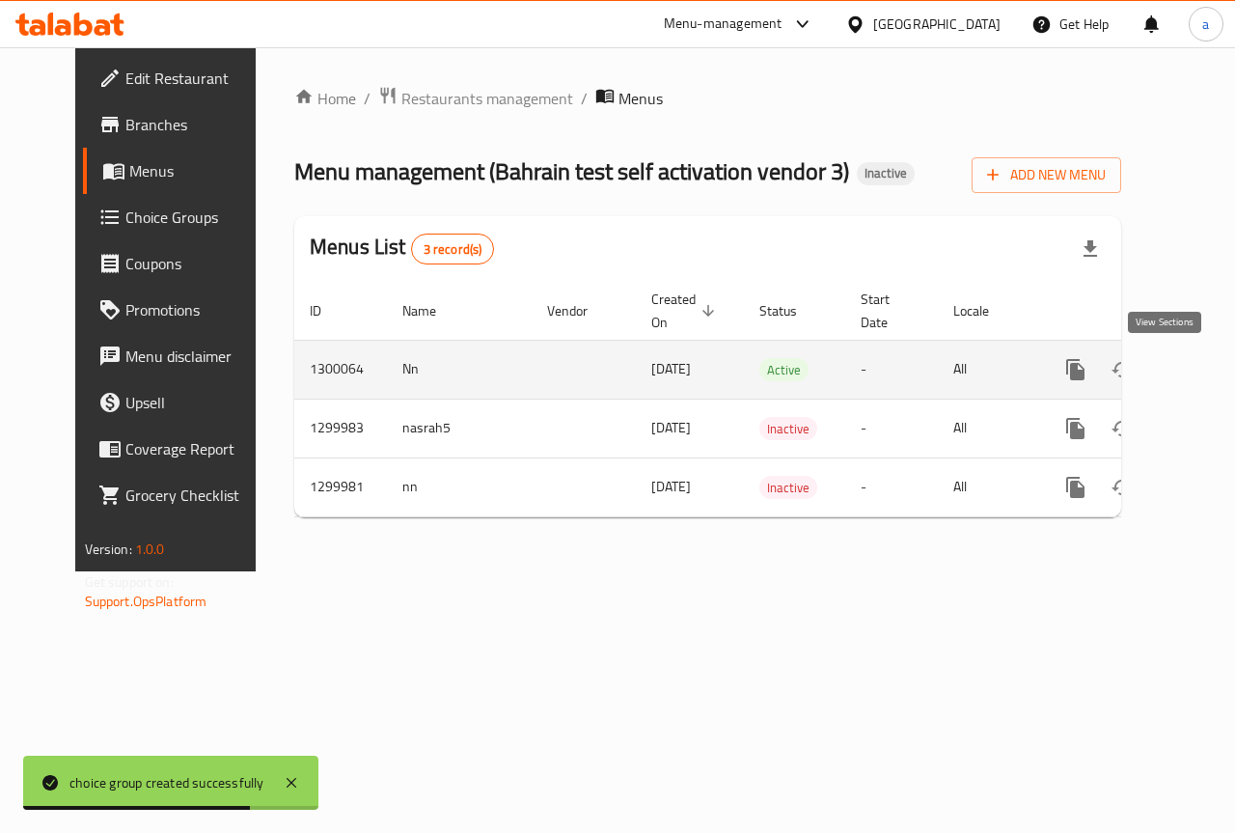
click at [1203, 374] on icon "enhanced table" at bounding box center [1214, 369] width 23 height 23
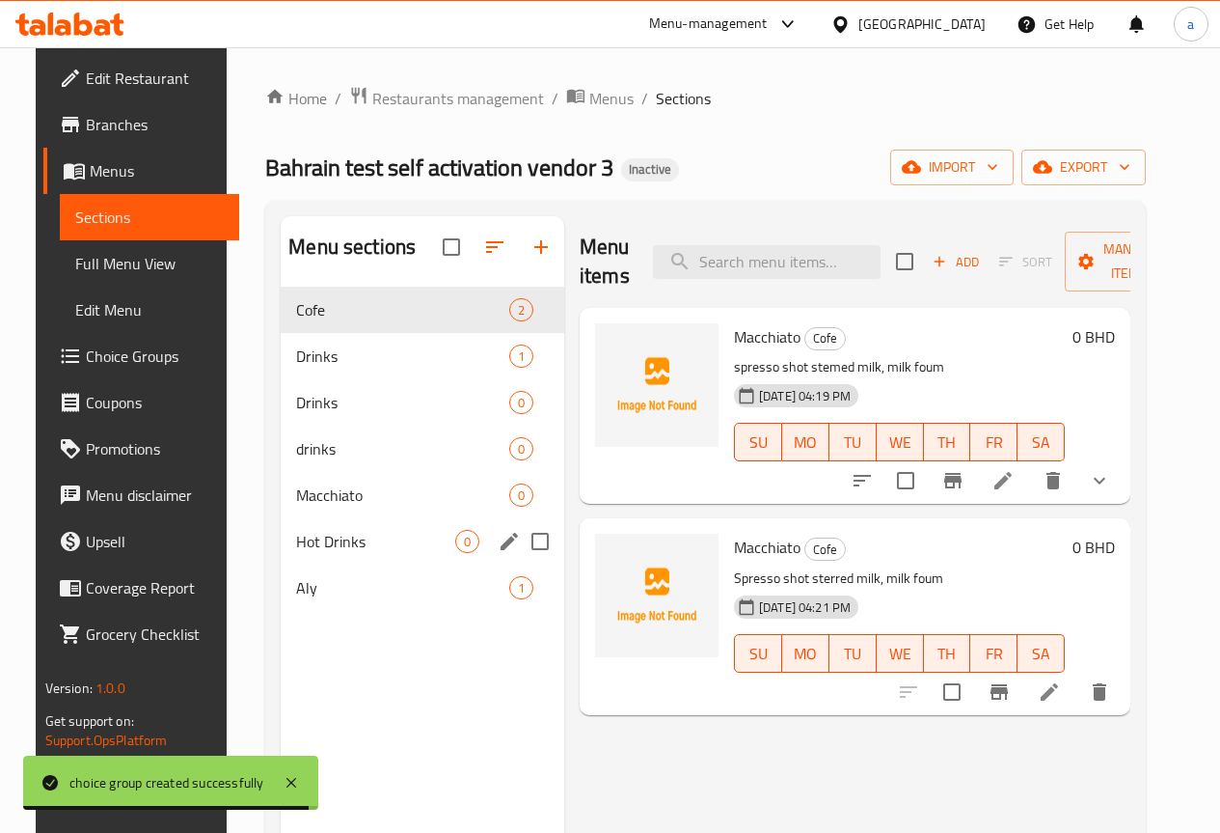
click at [332, 603] on div "Aly 1" at bounding box center [423, 587] width 284 height 46
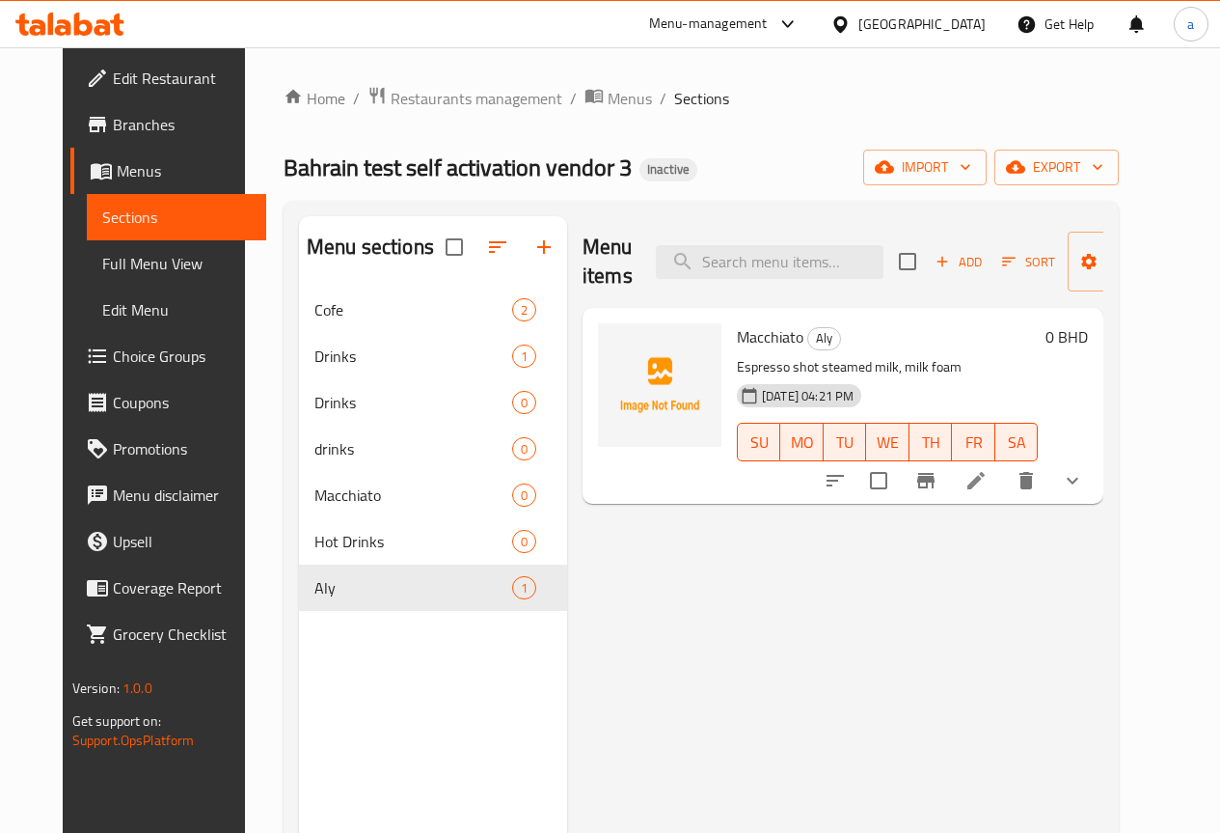
click at [988, 477] on icon at bounding box center [976, 480] width 23 height 23
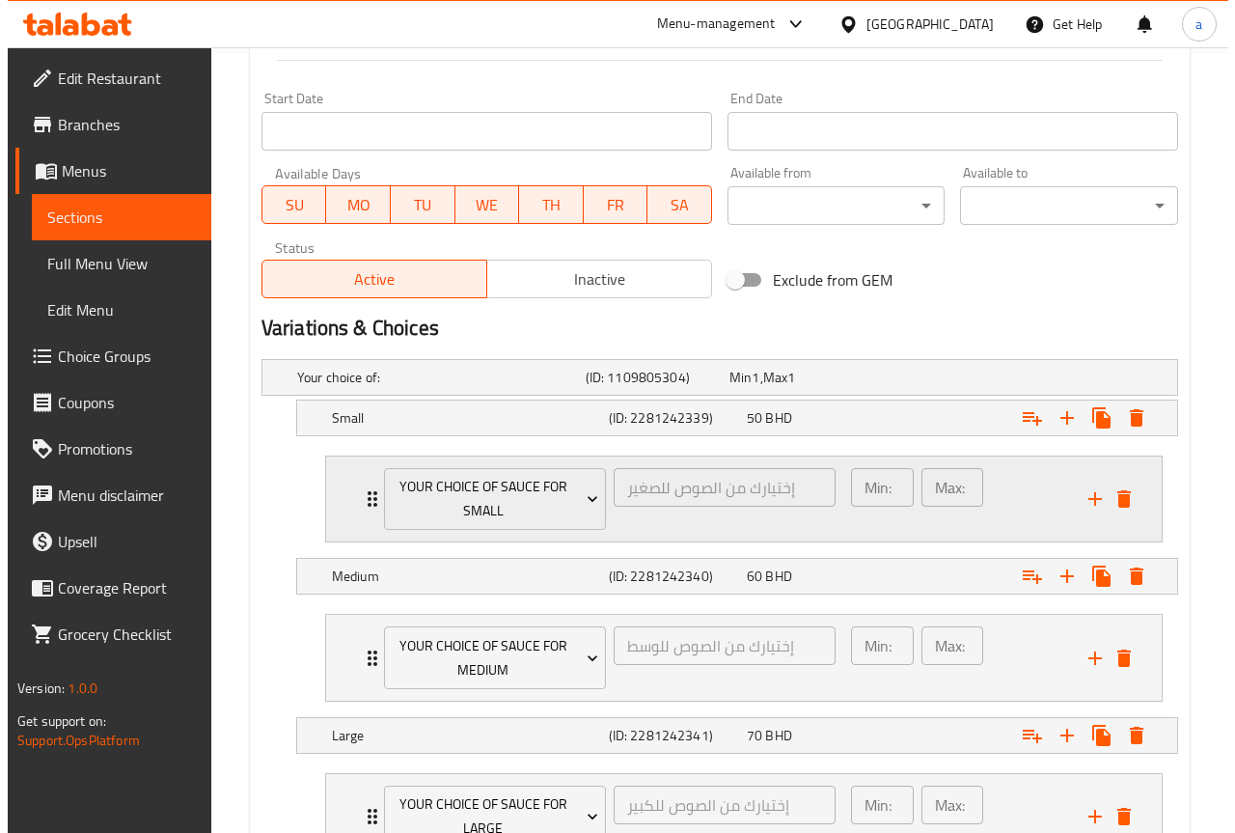
scroll to position [868, 0]
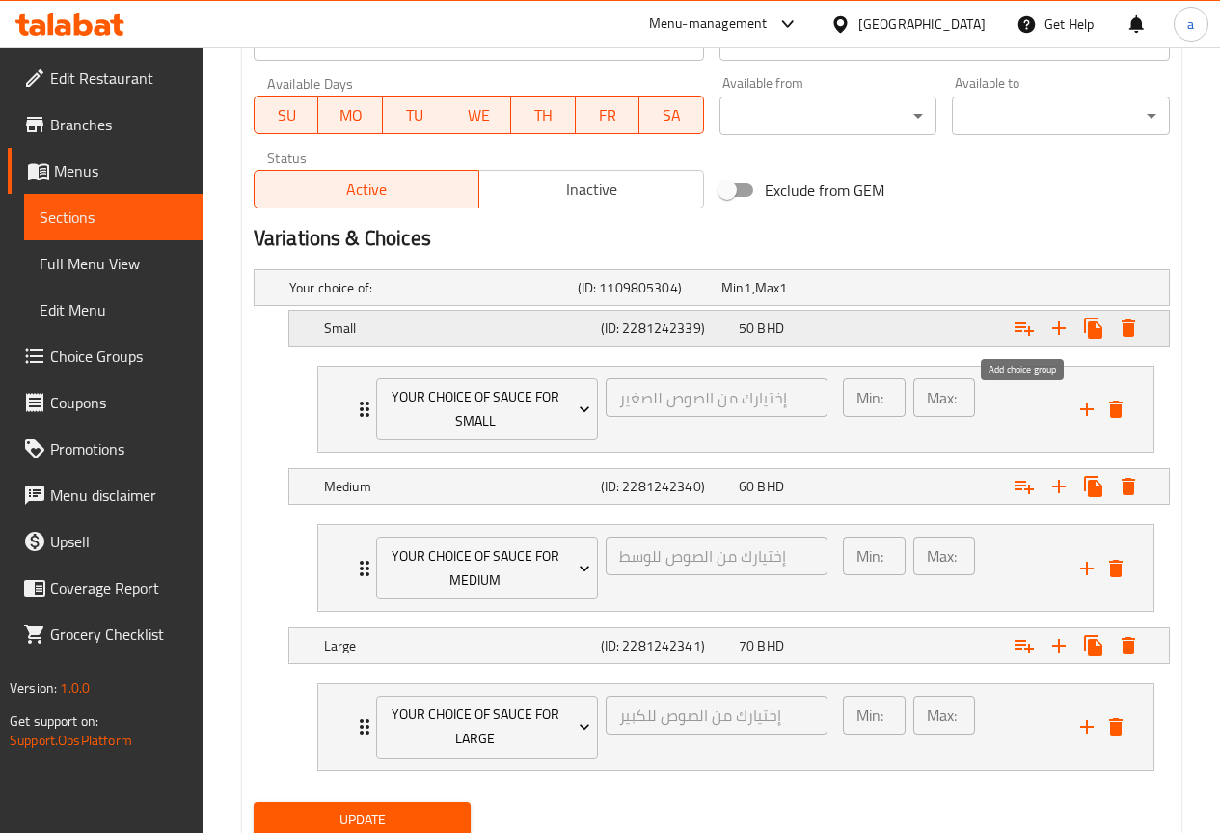
click at [1018, 330] on icon "Expand" at bounding box center [1024, 329] width 19 height 14
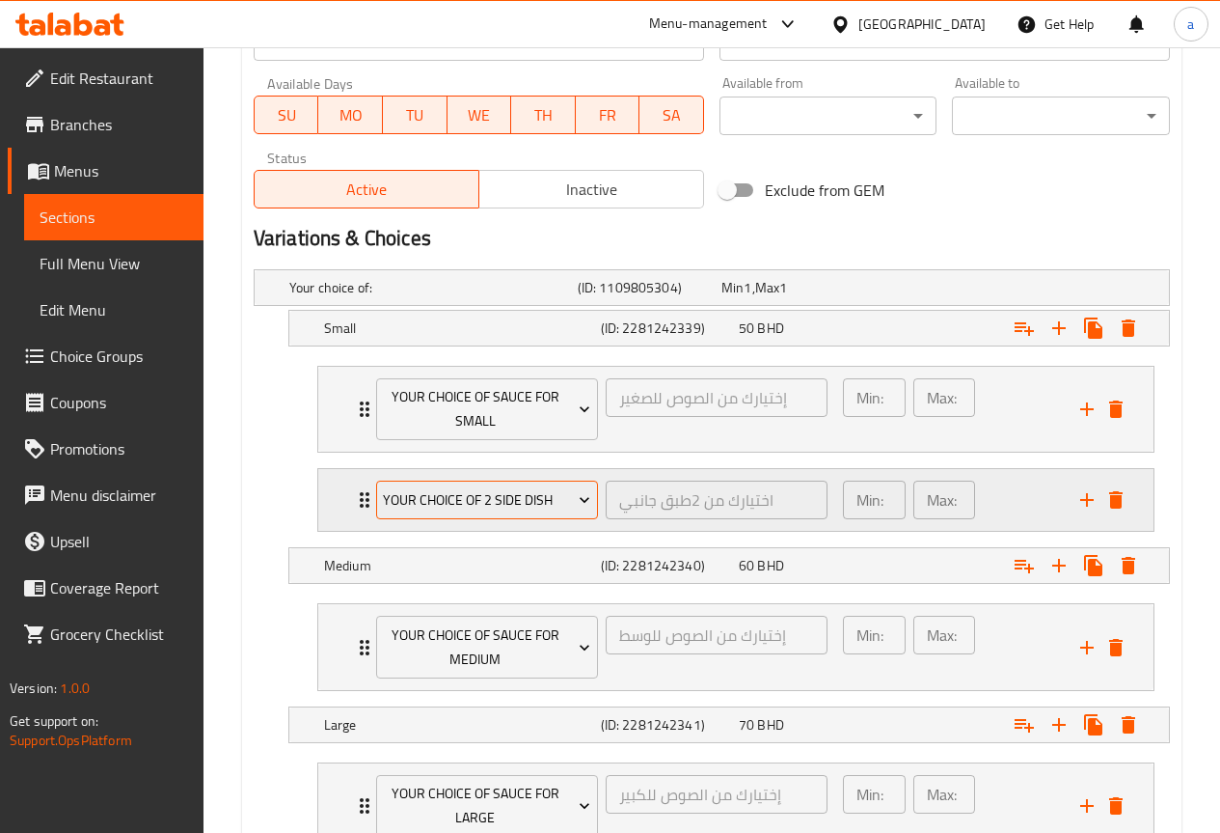
click at [536, 502] on span "your choice of 2 side dish" at bounding box center [486, 500] width 207 height 24
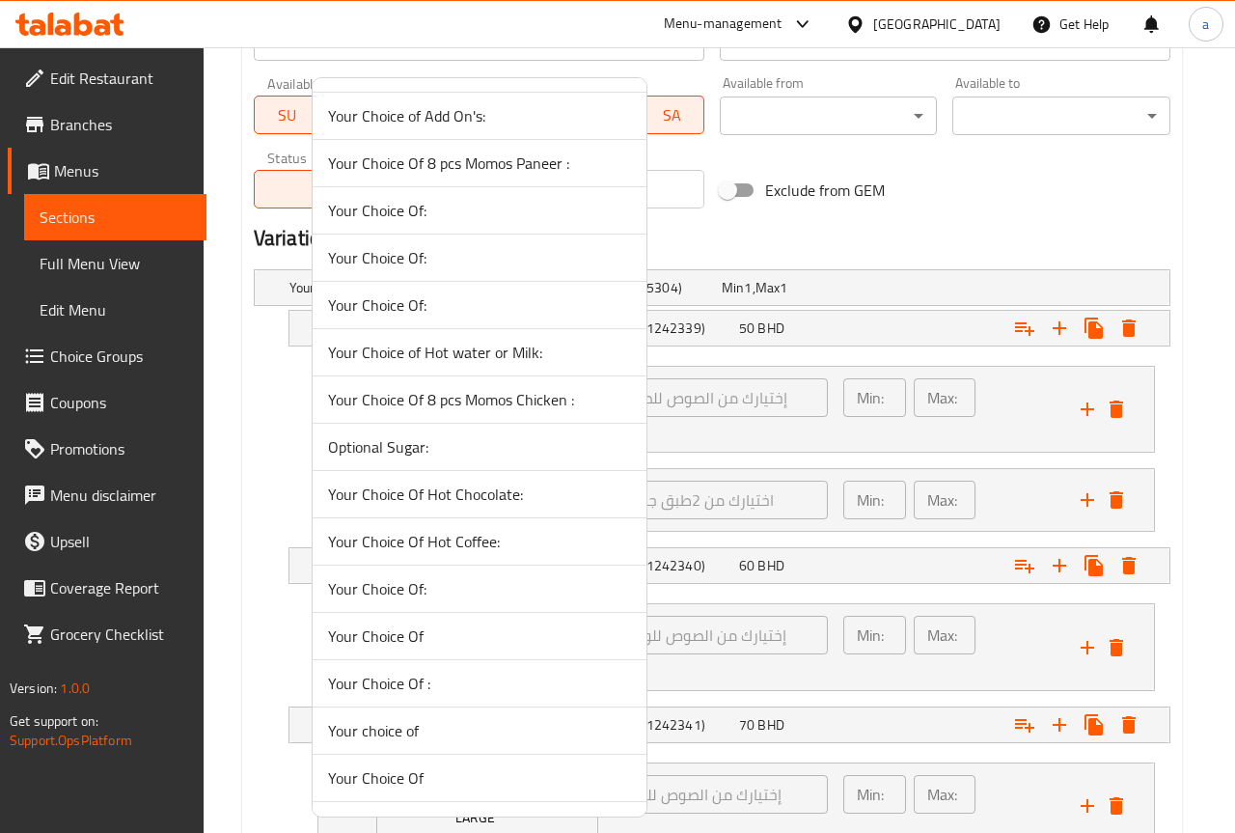
scroll to position [2073, 0]
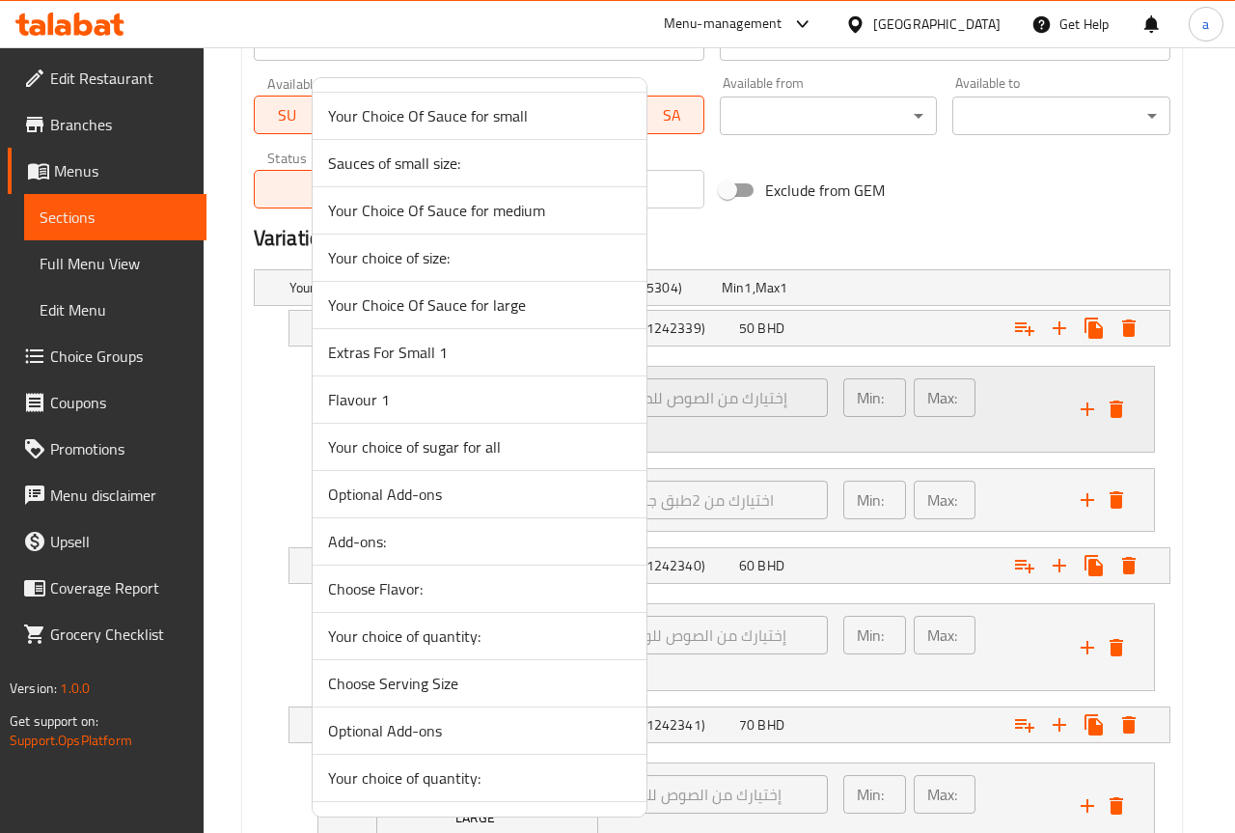
click at [527, 449] on span "Your choice of sugar for all" at bounding box center [479, 446] width 303 height 23
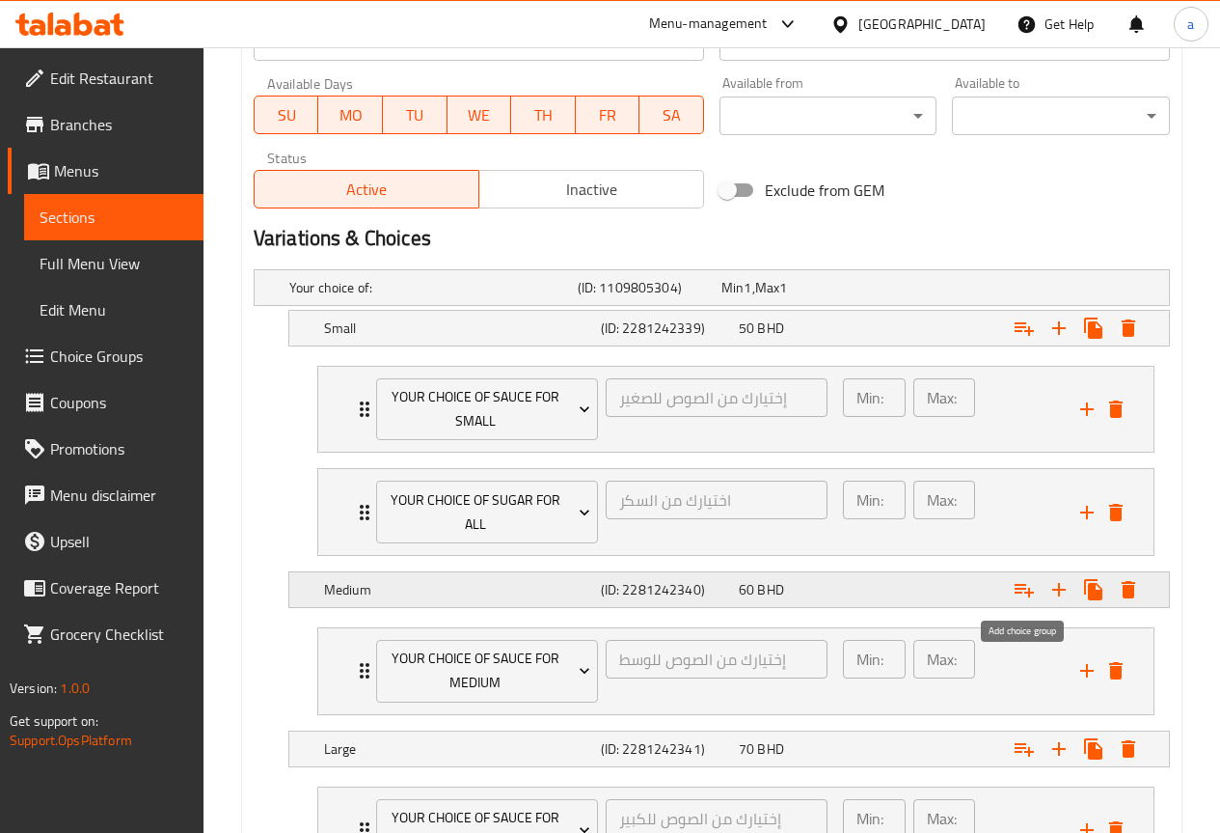
click at [1018, 589] on icon "Expand" at bounding box center [1024, 591] width 19 height 14
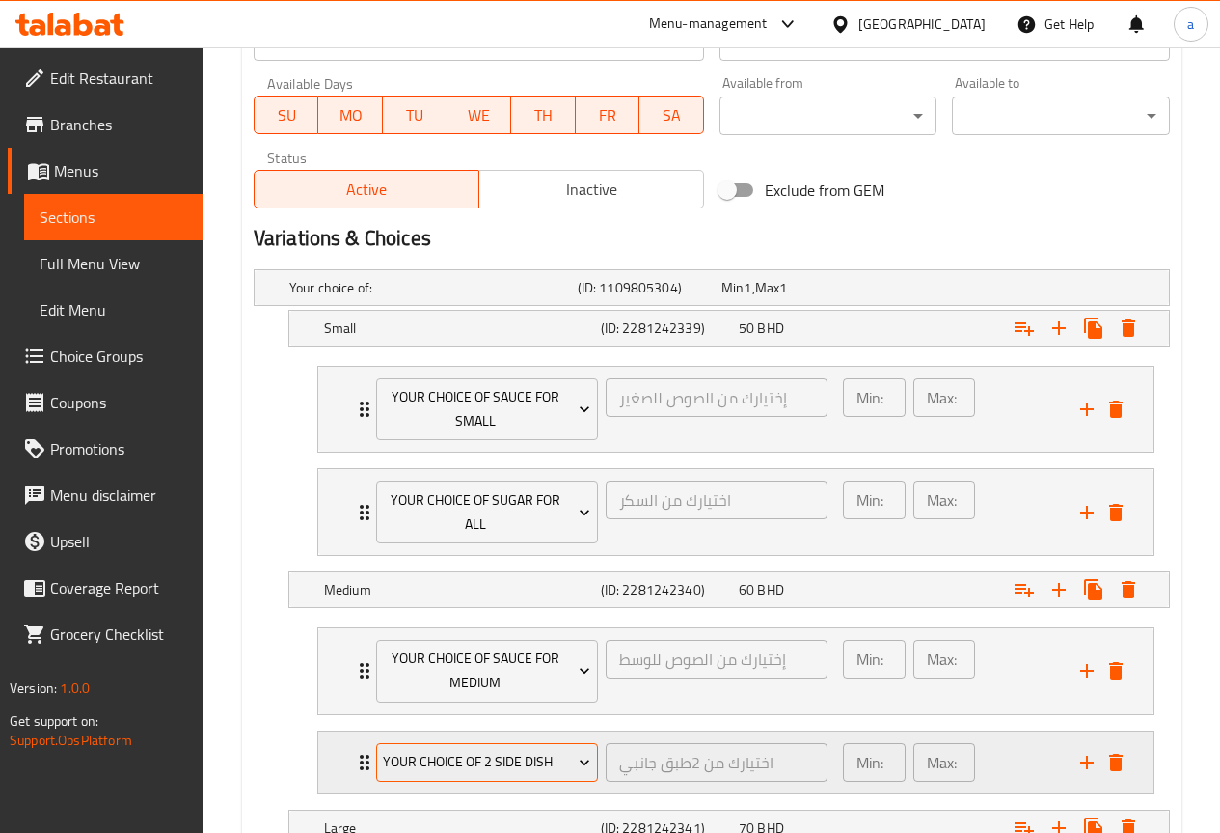
click at [504, 765] on span "your choice of 2 side dish" at bounding box center [486, 762] width 207 height 24
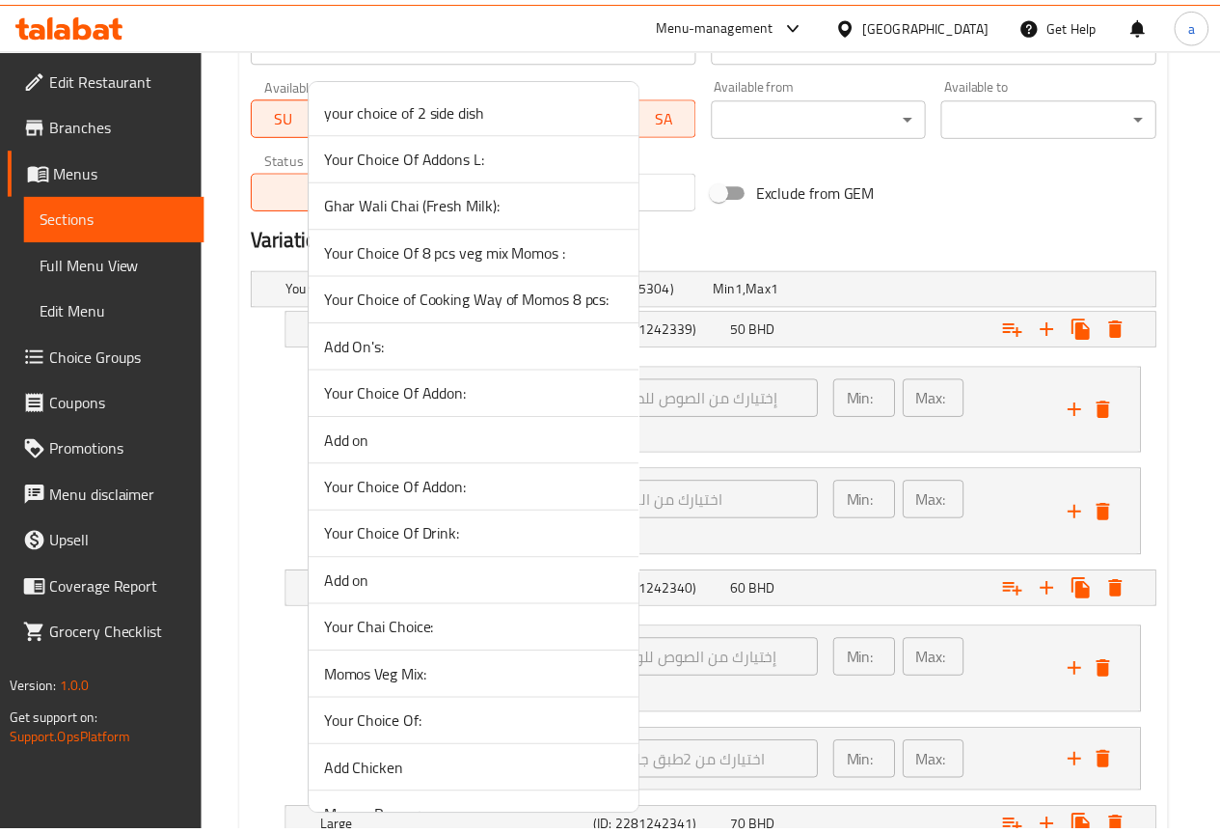
scroll to position [1742, 0]
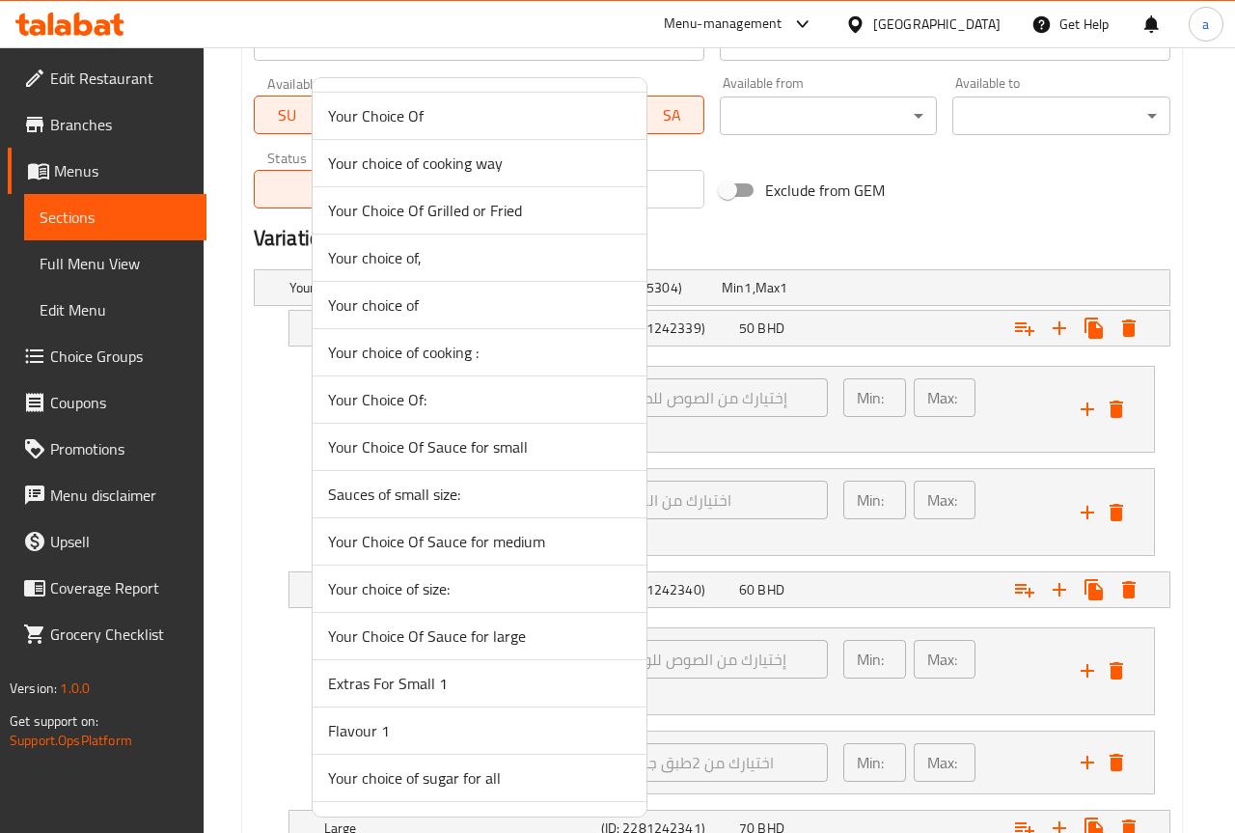
click at [505, 778] on span "Your choice of sugar for all" at bounding box center [479, 777] width 303 height 23
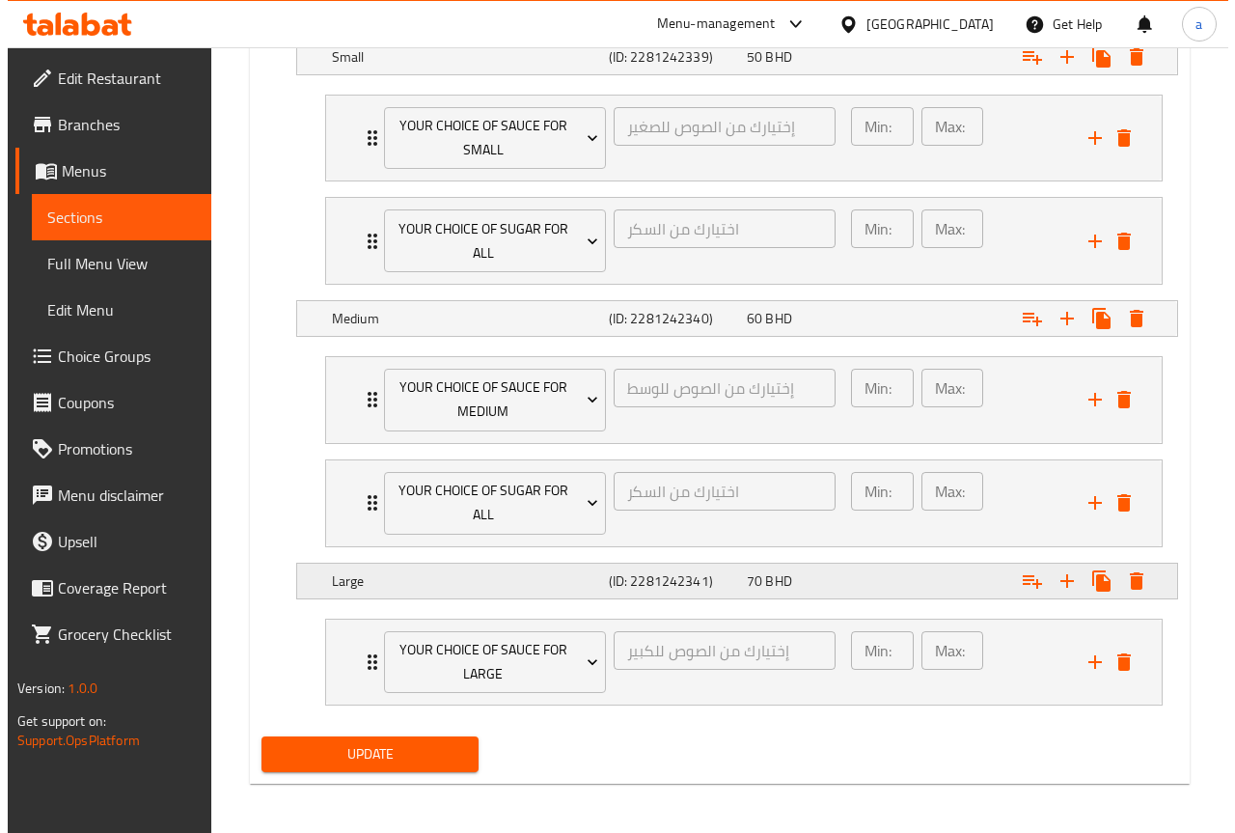
scroll to position [1144, 0]
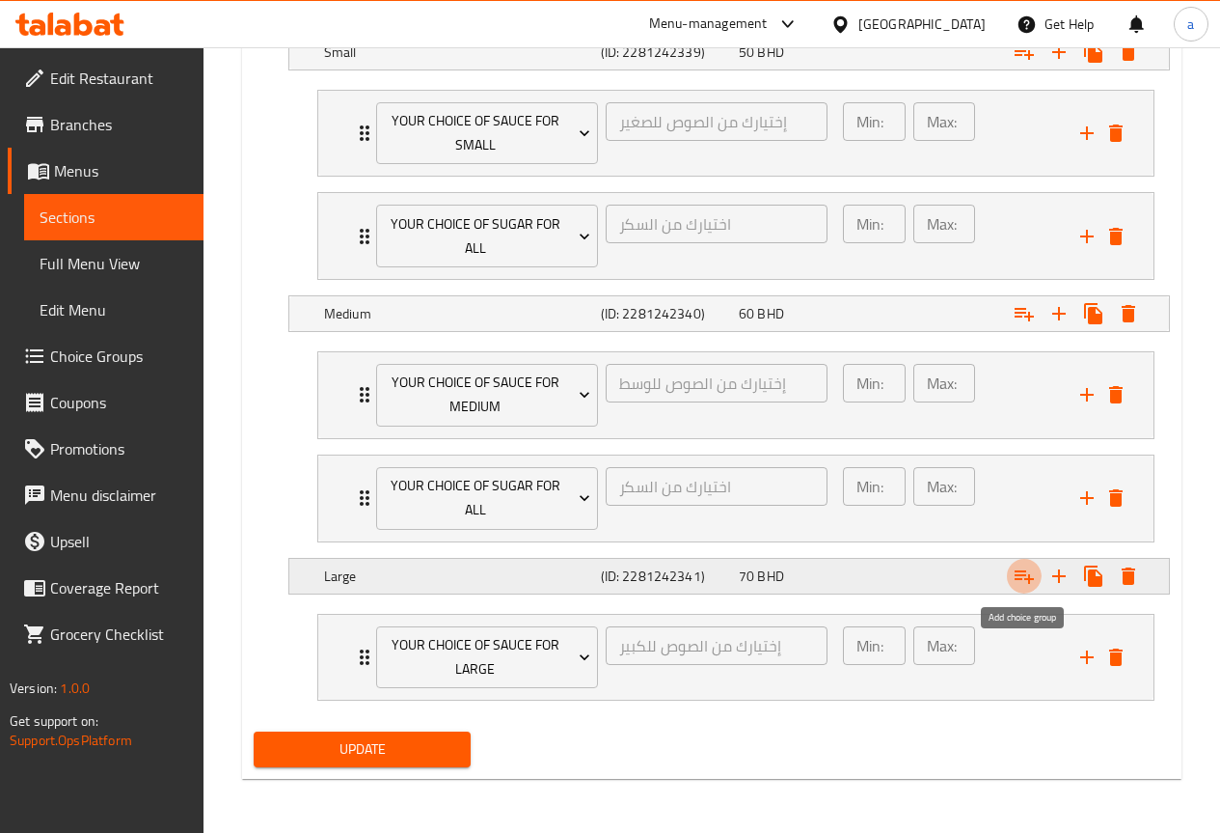
click at [1022, 570] on icon "Expand" at bounding box center [1024, 577] width 19 height 14
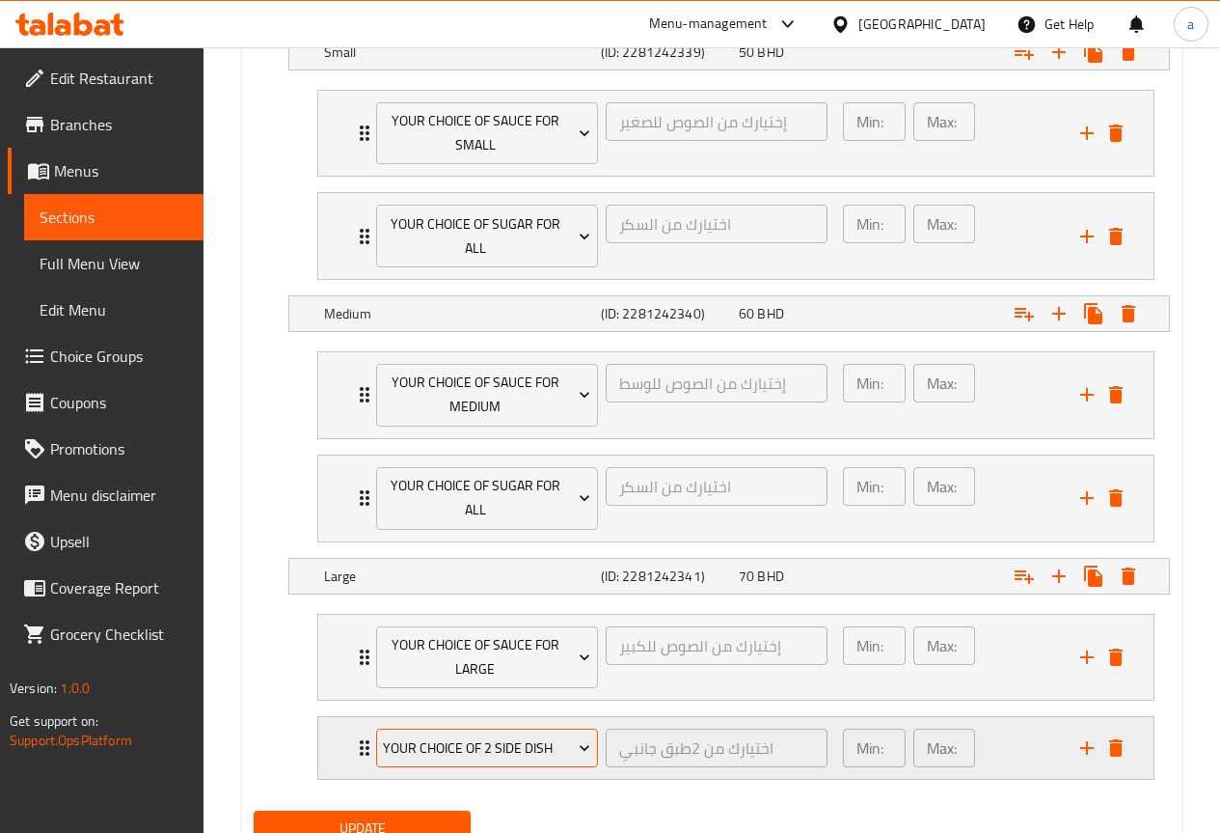
click at [476, 742] on span "your choice of 2 side dish" at bounding box center [486, 748] width 207 height 24
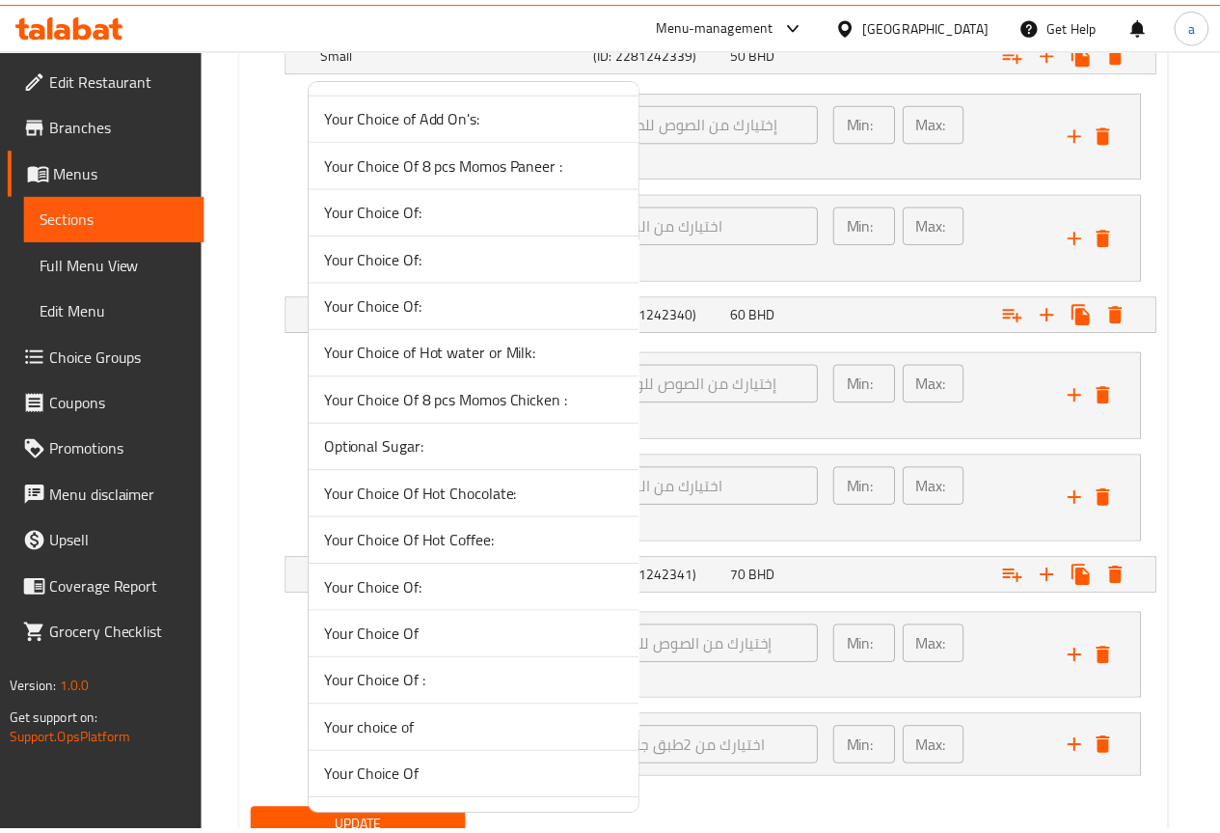
scroll to position [2073, 0]
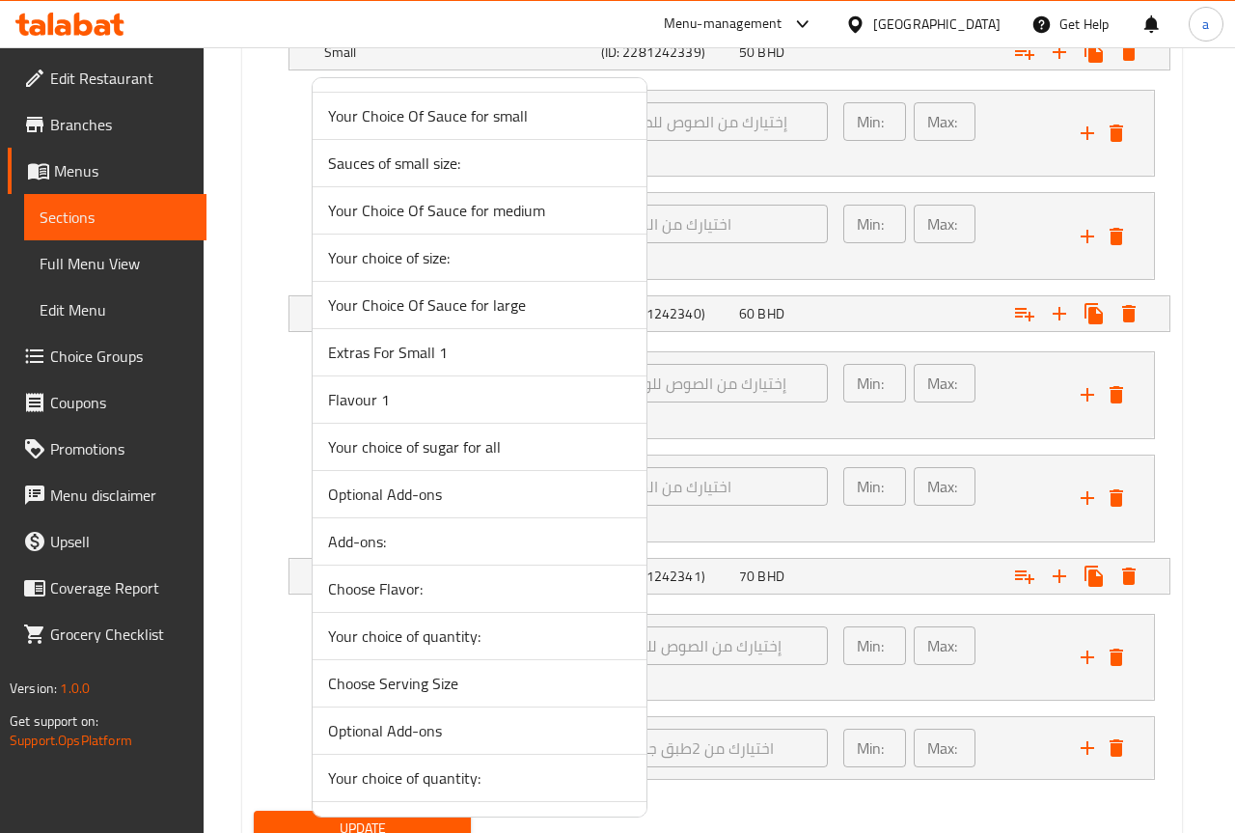
click at [517, 453] on span "Your choice of sugar for all" at bounding box center [479, 446] width 303 height 23
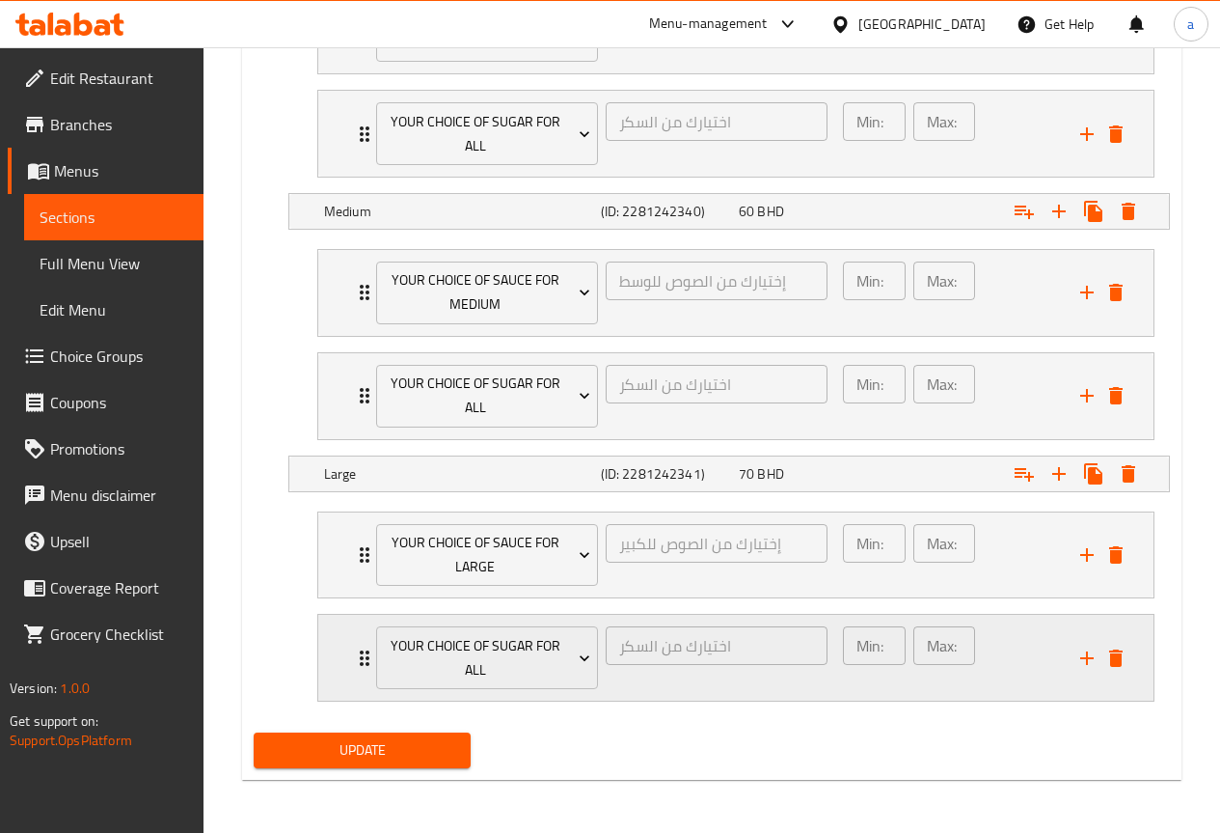
scroll to position [1247, 0]
click at [398, 734] on button "Update" at bounding box center [363, 749] width 218 height 36
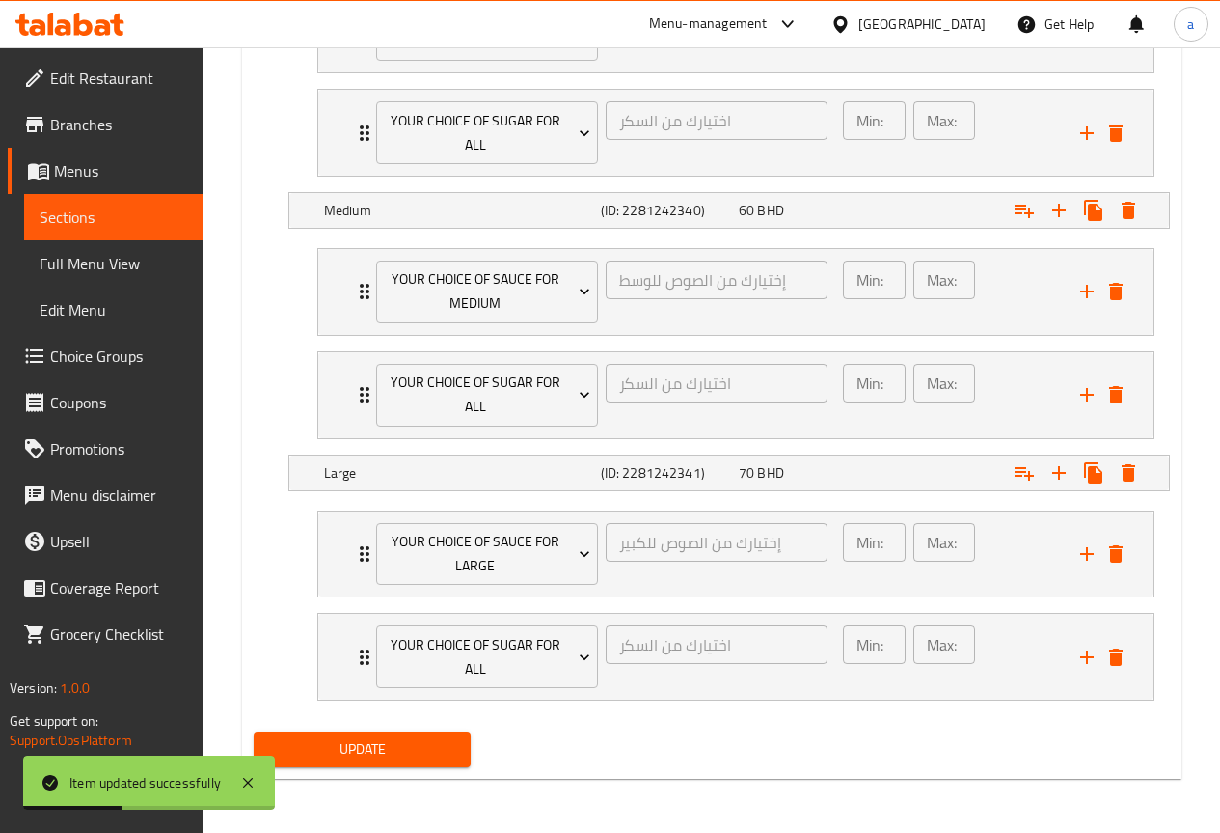
click at [107, 184] on link "Menus" at bounding box center [106, 171] width 196 height 46
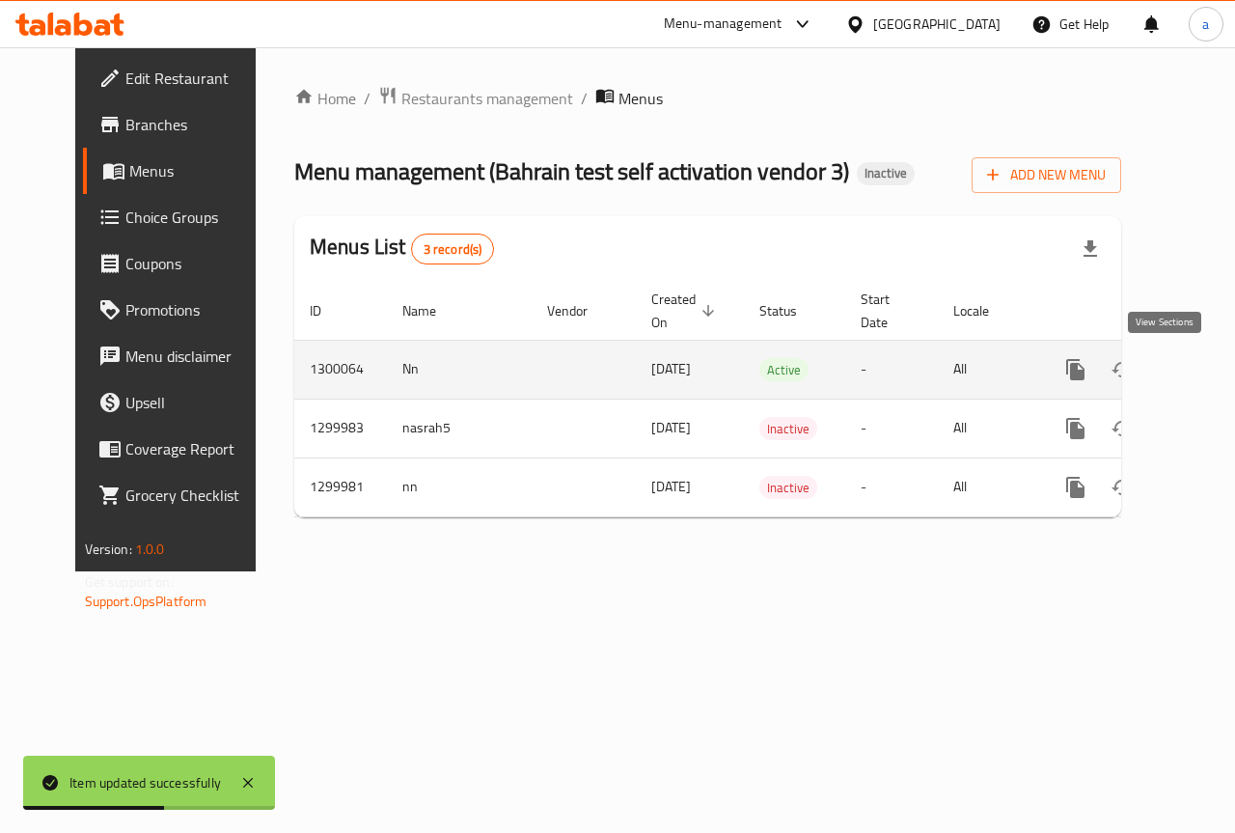
click at [1191, 368] on link "enhanced table" at bounding box center [1214, 369] width 46 height 46
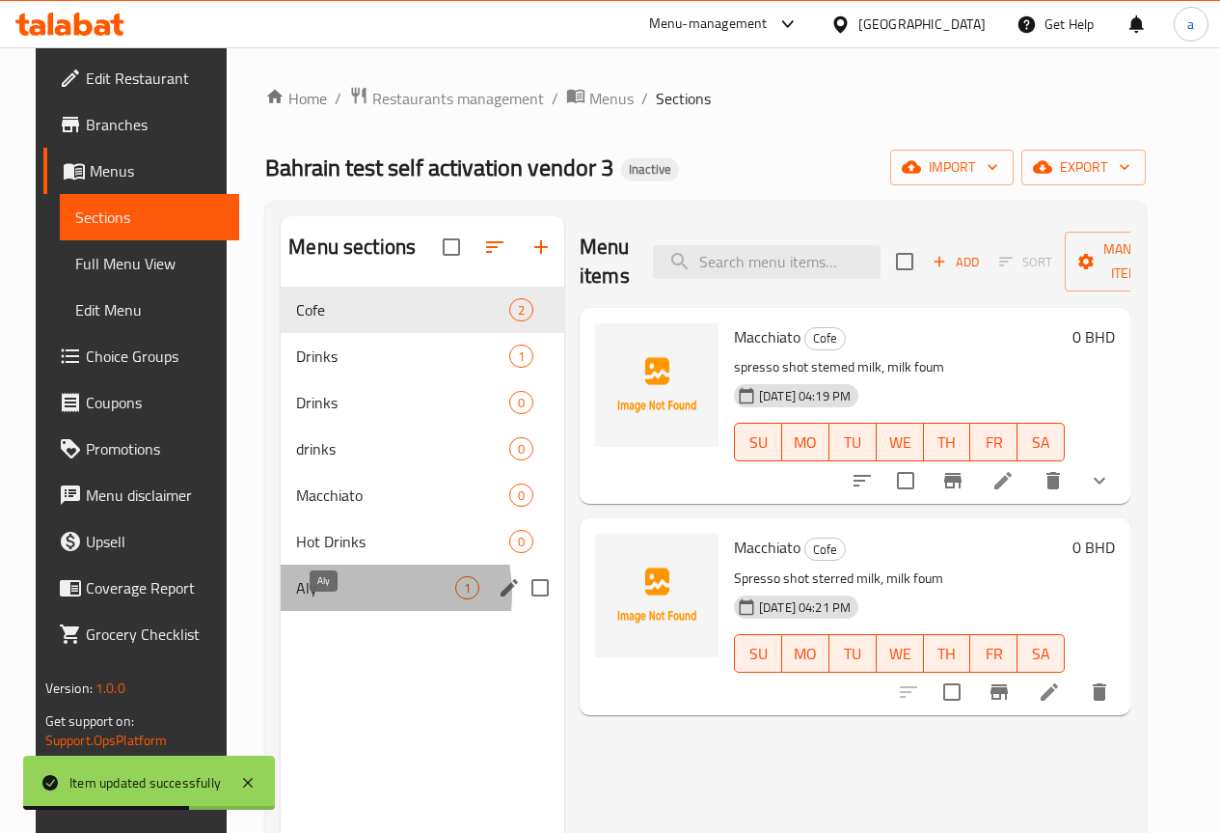
click at [328, 599] on span "Aly" at bounding box center [375, 587] width 159 height 23
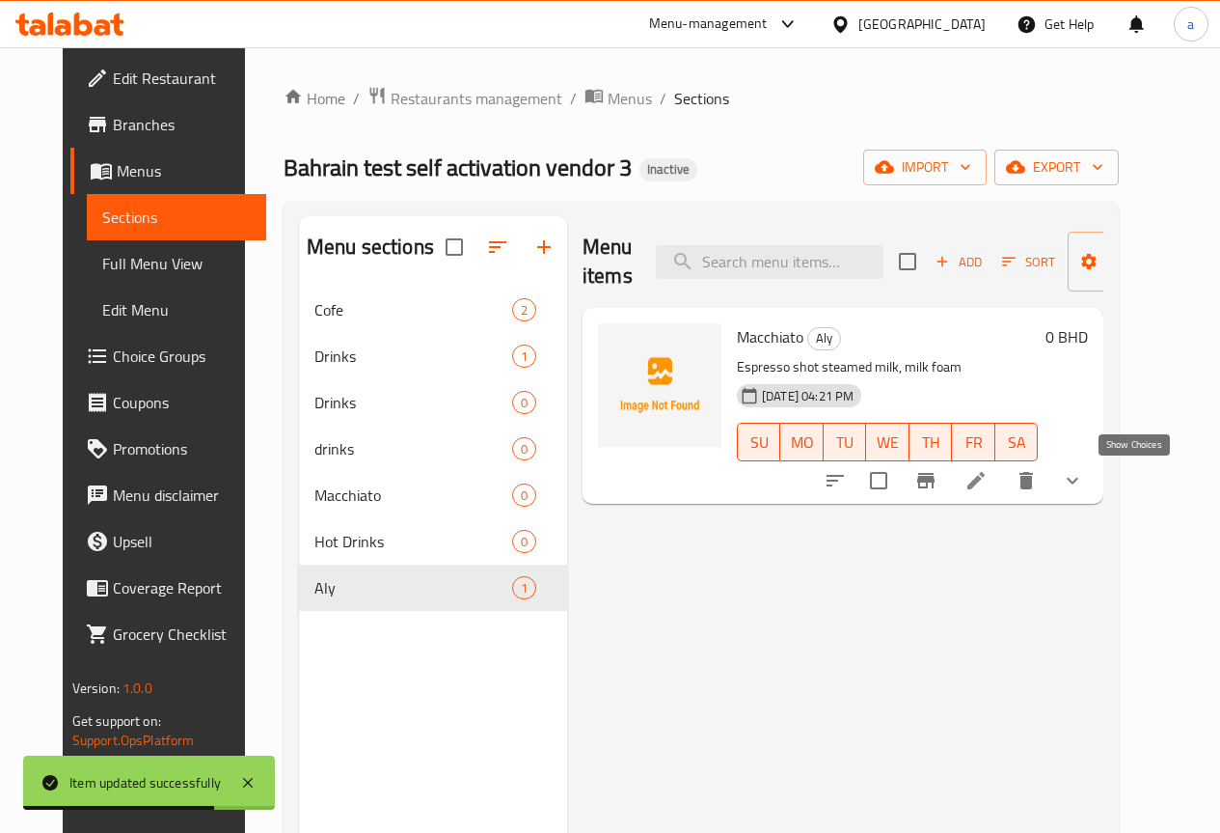
click at [1084, 471] on icon "show more" at bounding box center [1072, 480] width 23 height 23
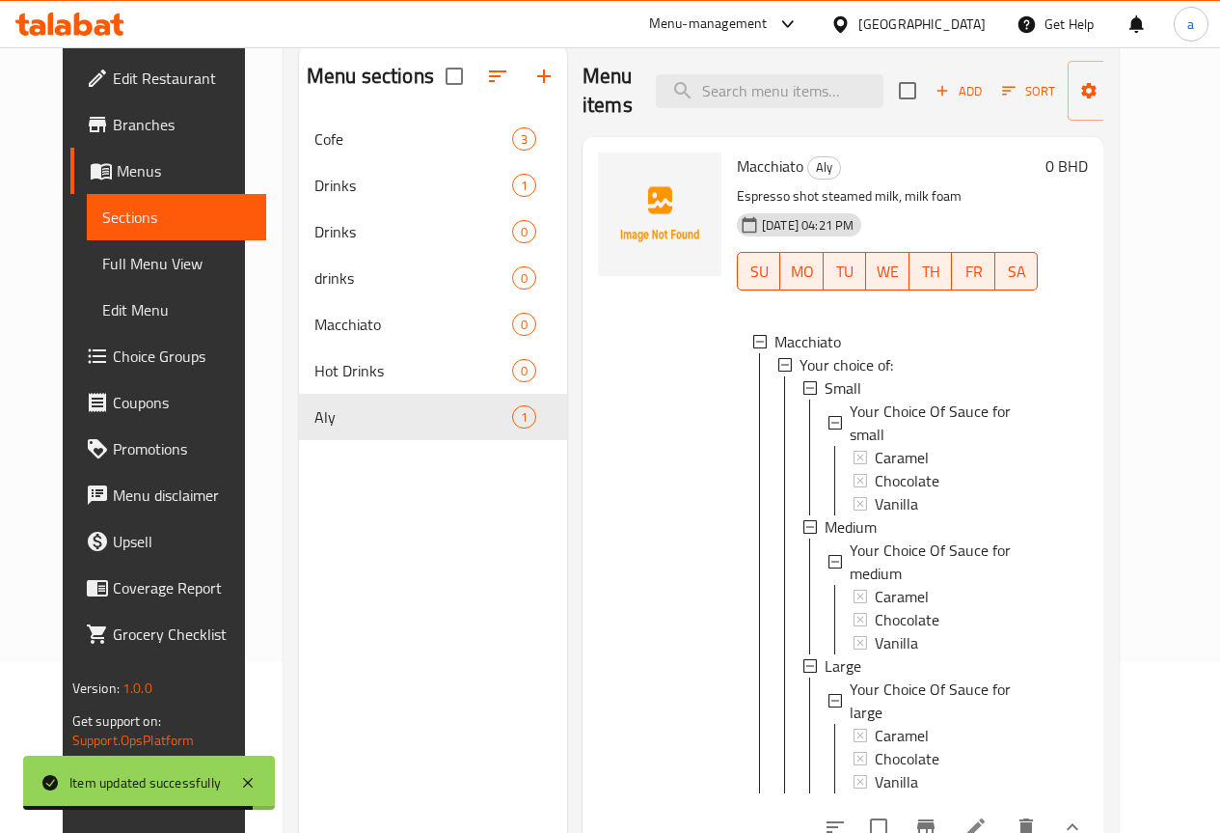
scroll to position [193, 0]
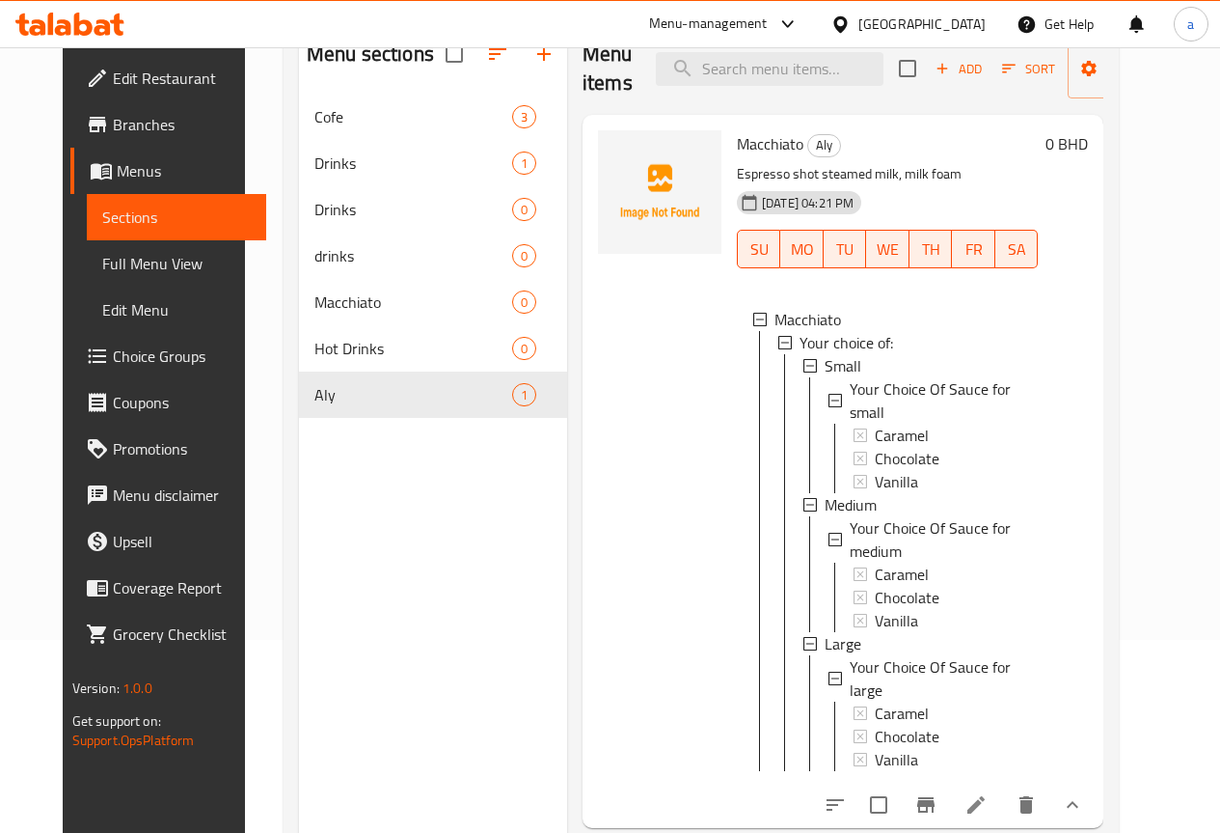
click at [1003, 787] on li at bounding box center [976, 804] width 54 height 35
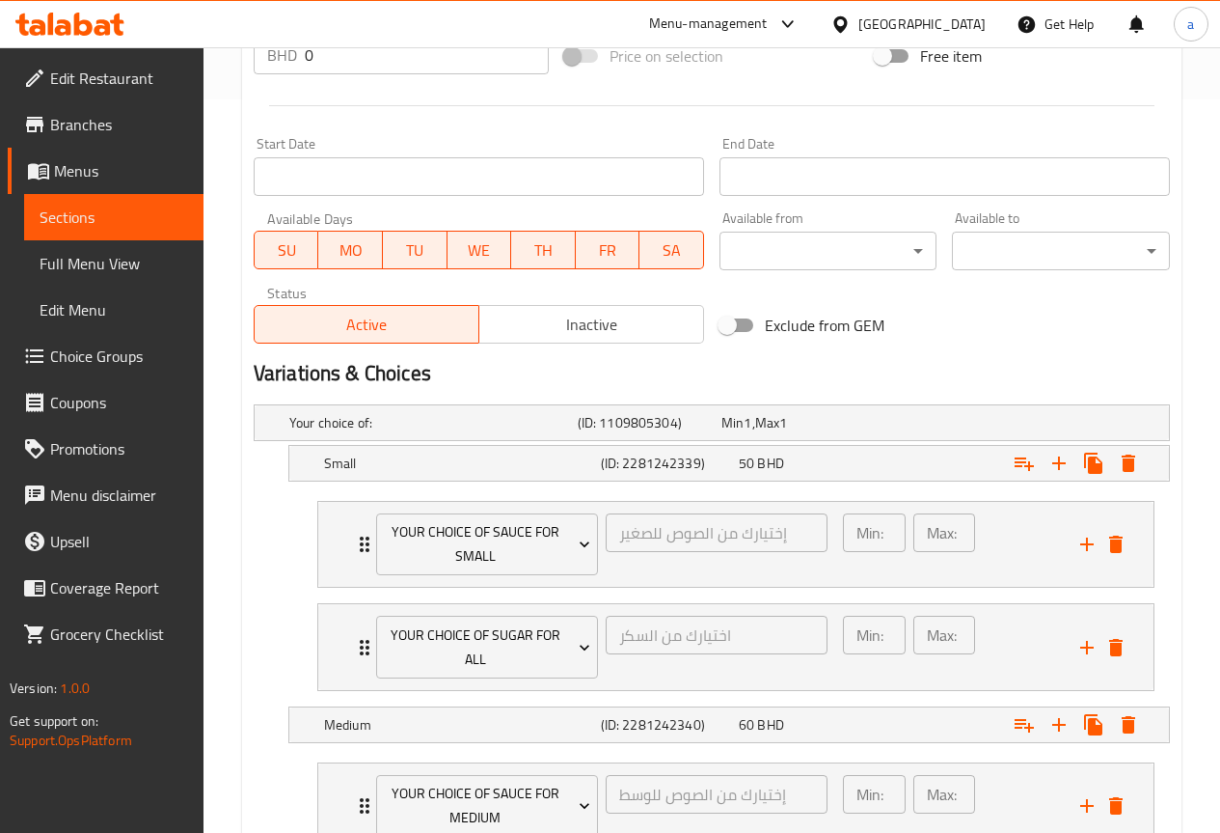
scroll to position [721, 0]
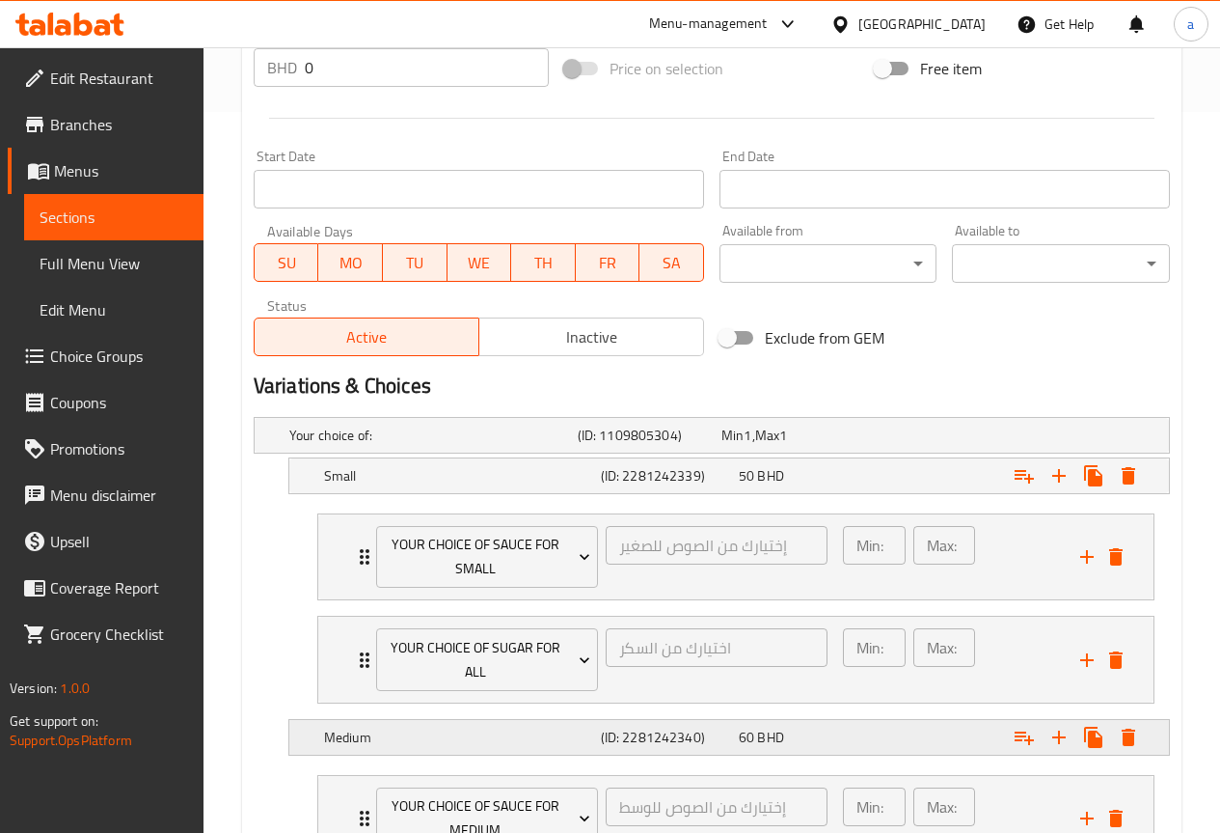
click at [876, 726] on div "Expand" at bounding box center [1011, 737] width 277 height 42
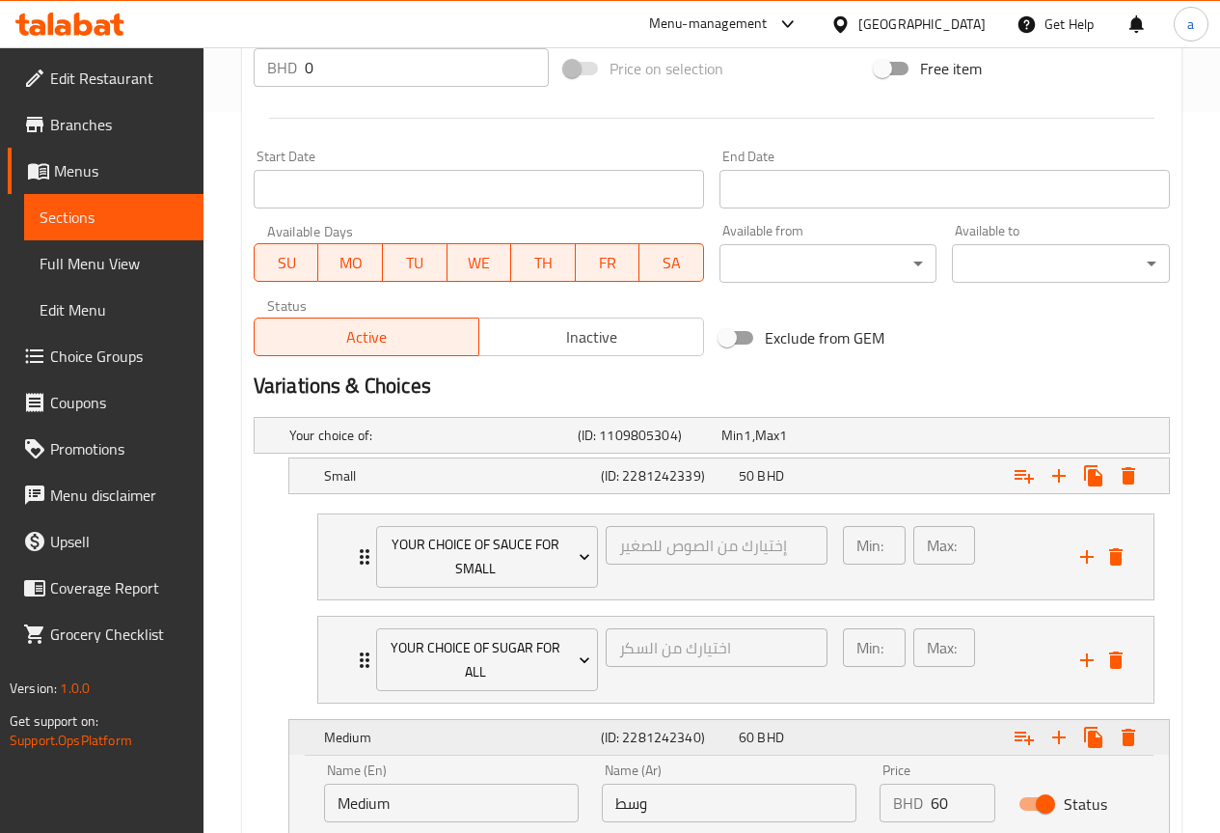
click at [812, 721] on div "Medium (ID: 2281242340) 60 BHD" at bounding box center [735, 737] width 830 height 42
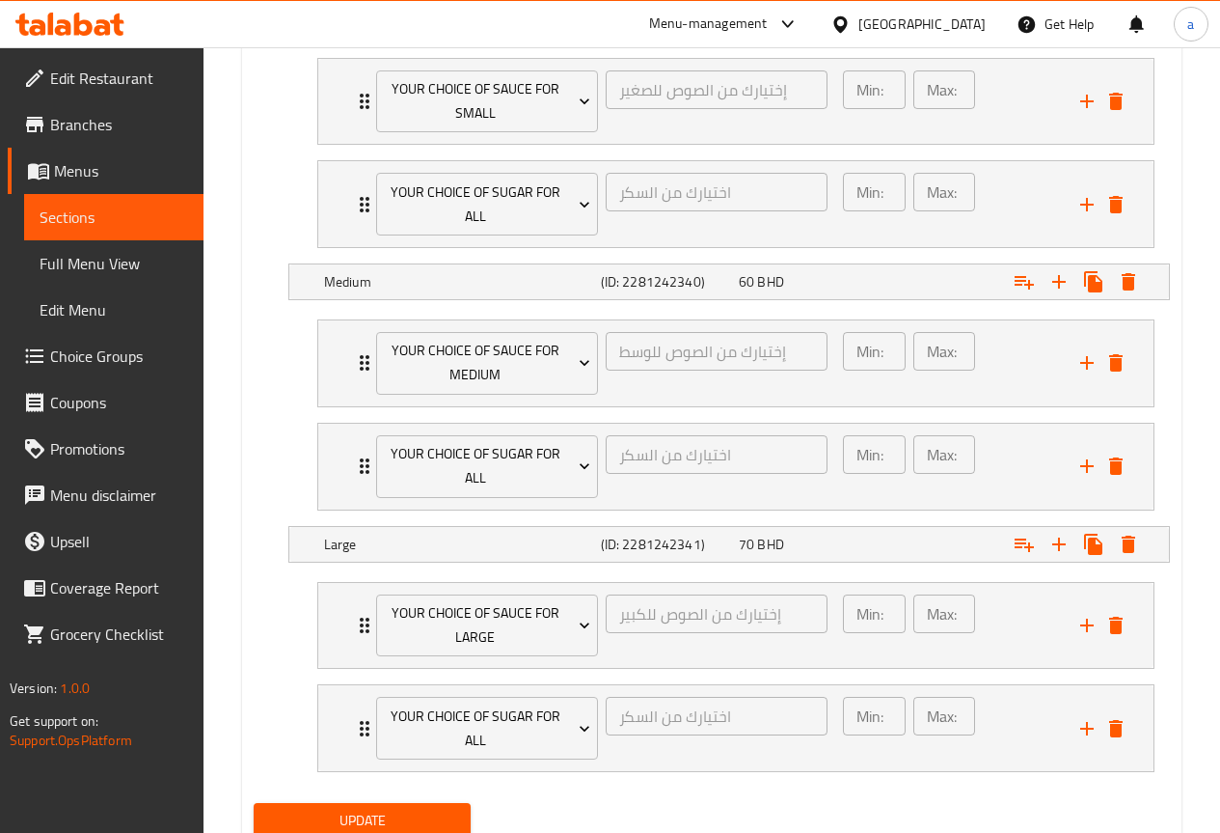
scroll to position [1181, 0]
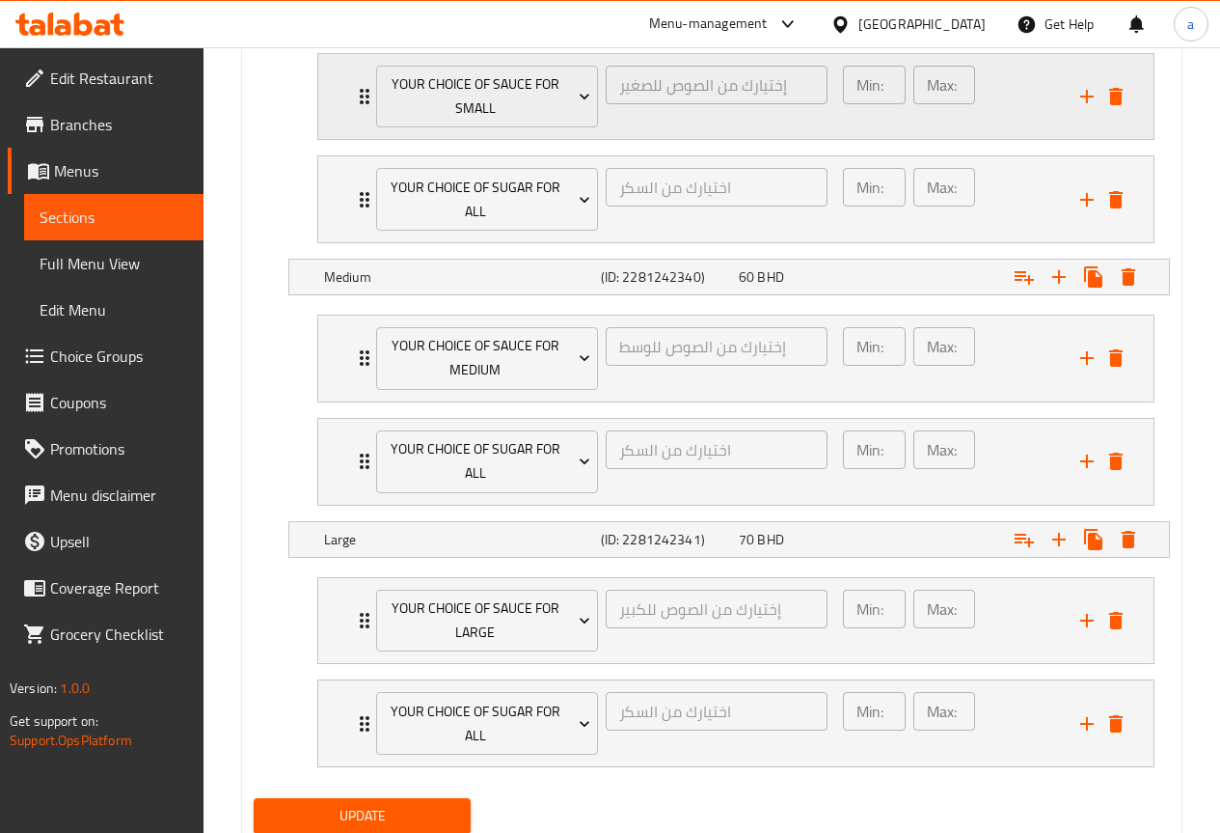
click at [369, 94] on div "Your Choice Of Sauce for small إختيارك من الصوص للصغير ​" at bounding box center [602, 97] width 475 height 86
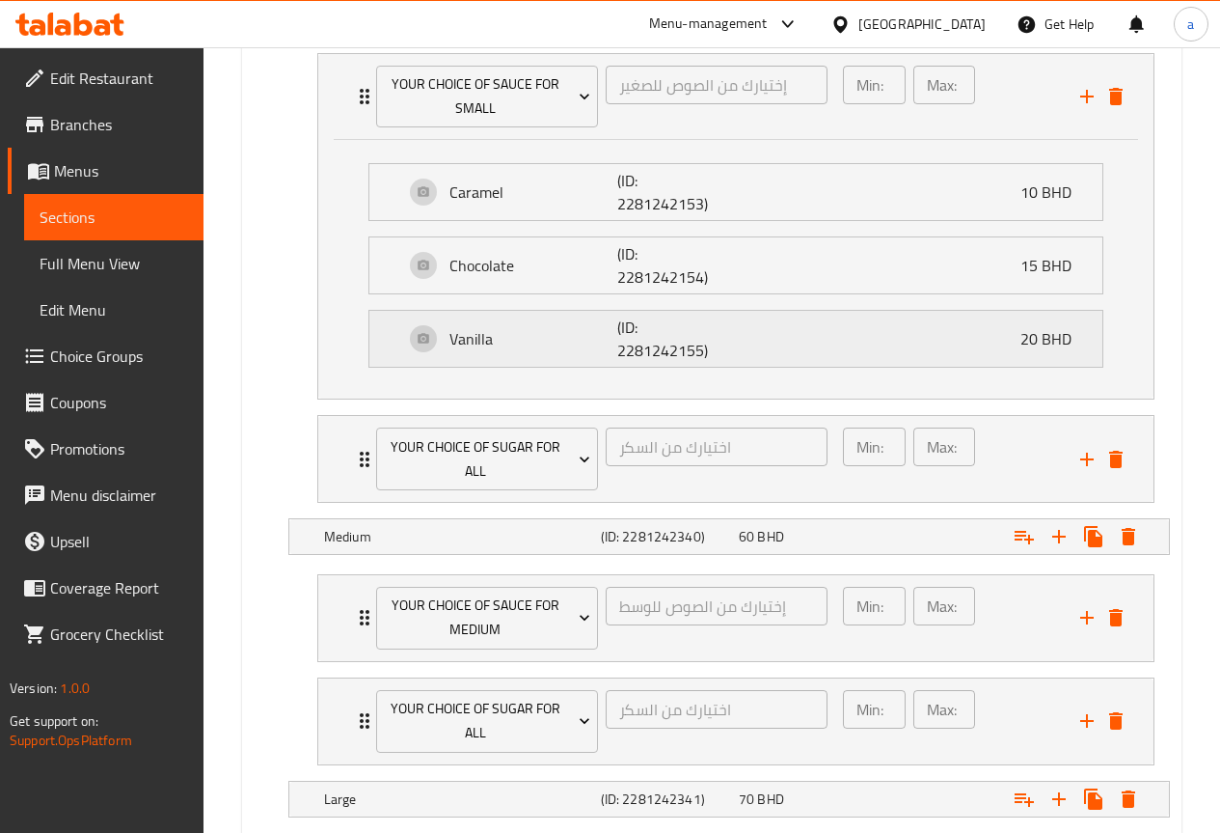
scroll to position [1277, 0]
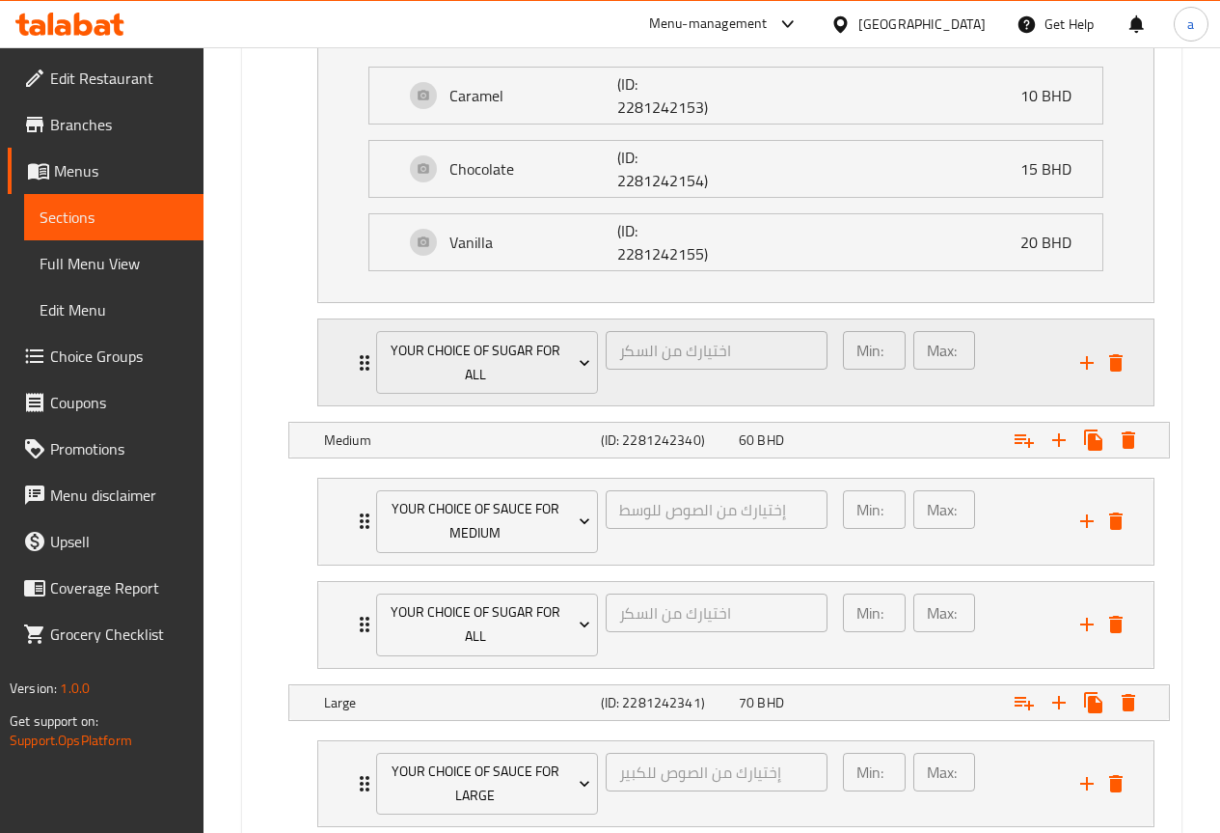
click at [363, 349] on div "Your choice of sugar for all اختيارك من السكر ​ Min: 1 ​ Max: 1 ​" at bounding box center [742, 362] width 778 height 86
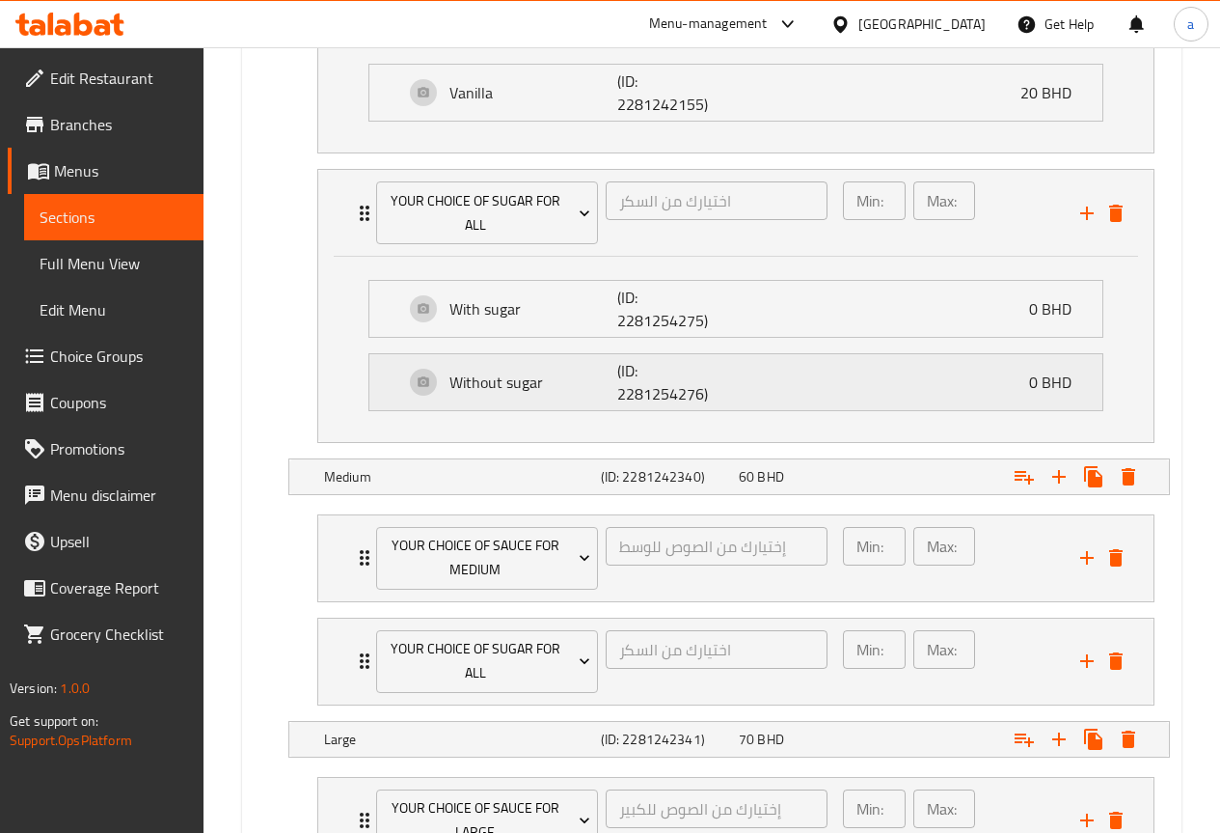
scroll to position [1470, 0]
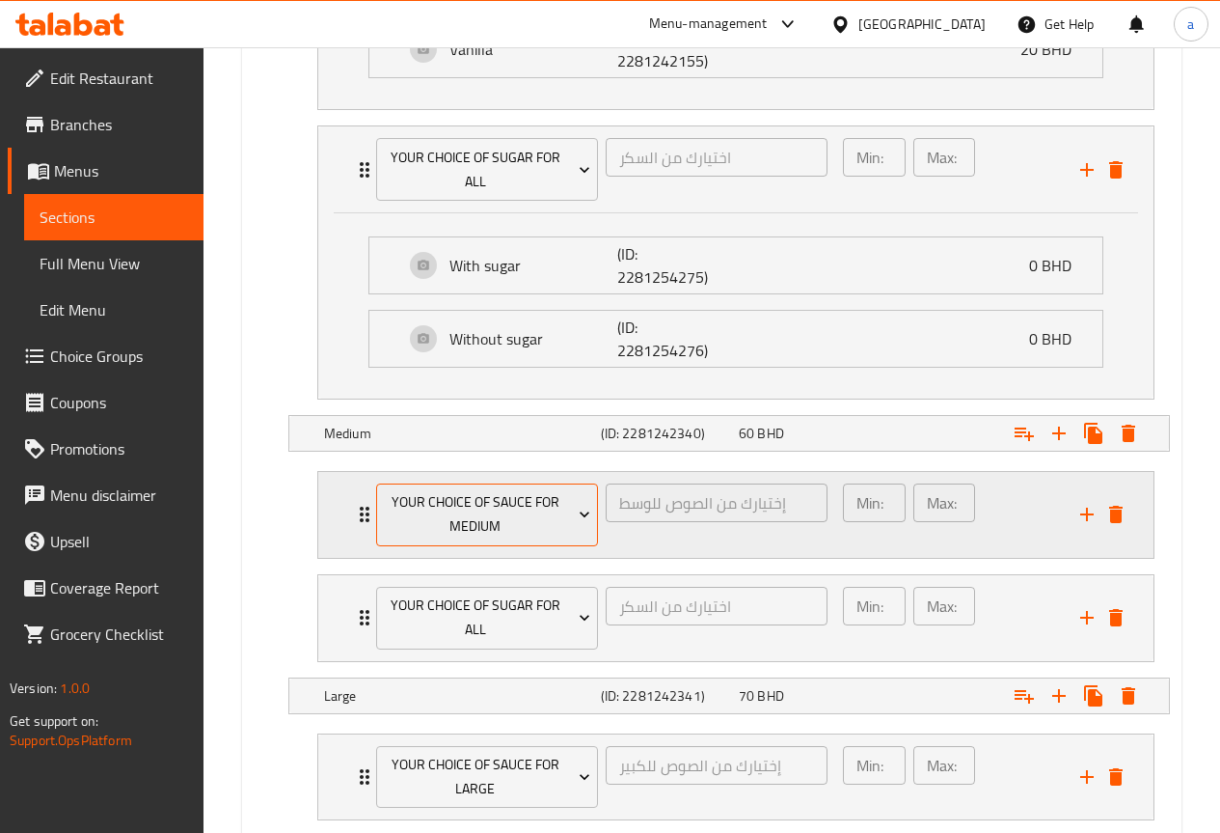
click at [376, 517] on button "Your Choice Of Sauce for medium" at bounding box center [487, 514] width 222 height 63
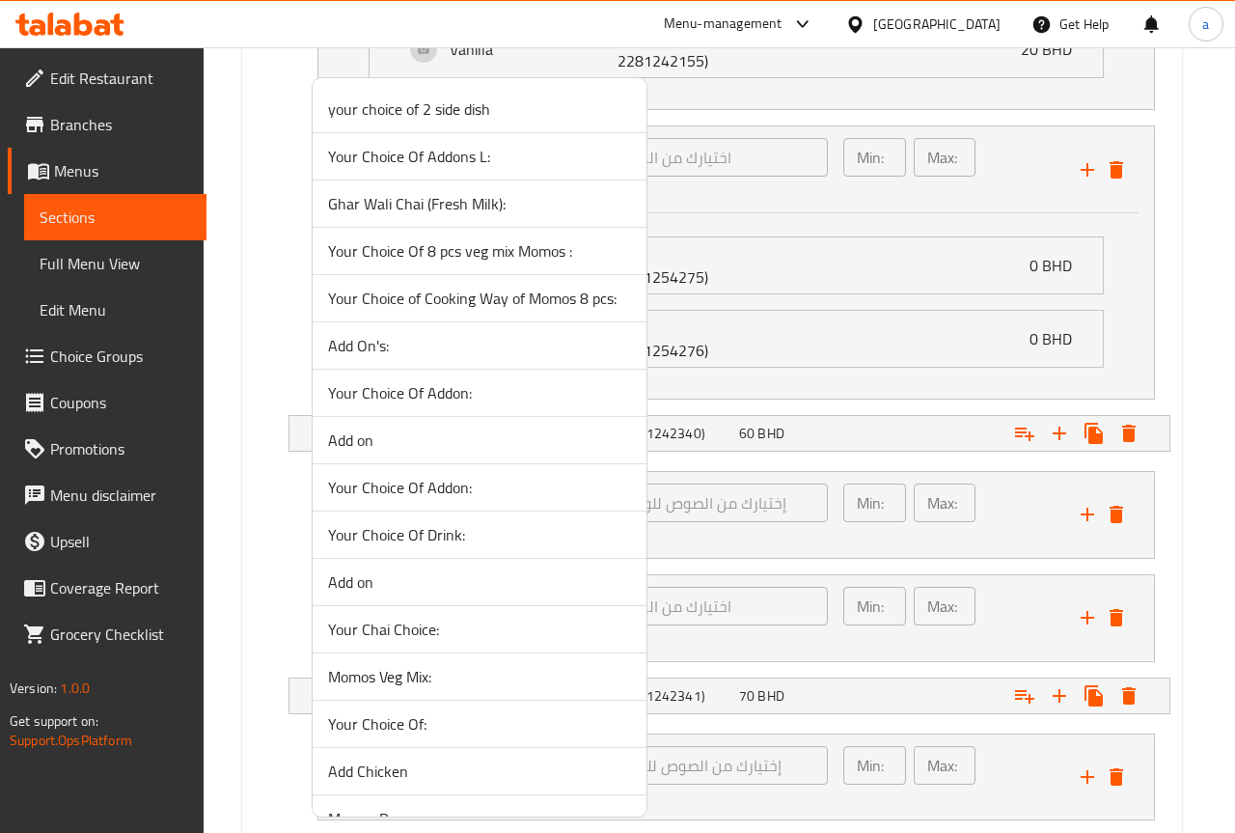
click at [772, 396] on div at bounding box center [617, 416] width 1235 height 833
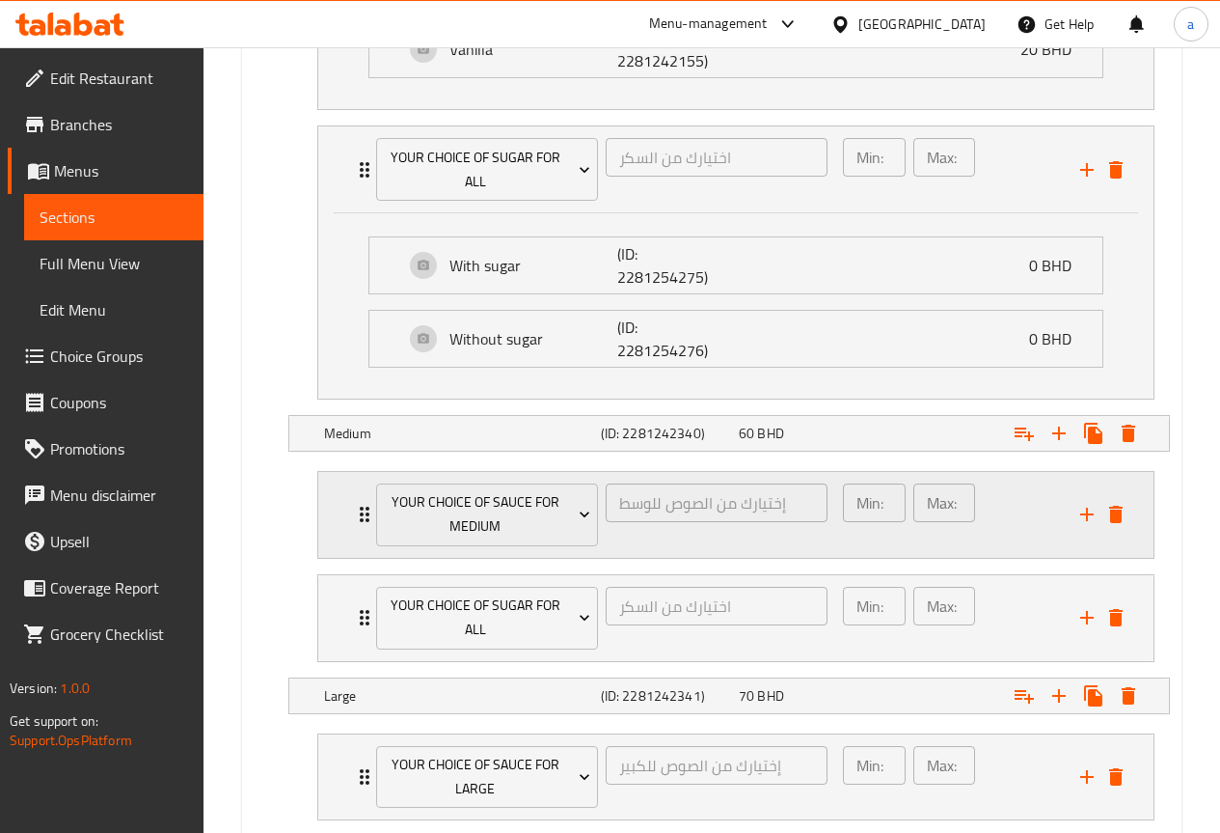
click at [361, 509] on icon "Expand" at bounding box center [365, 513] width 10 height 15
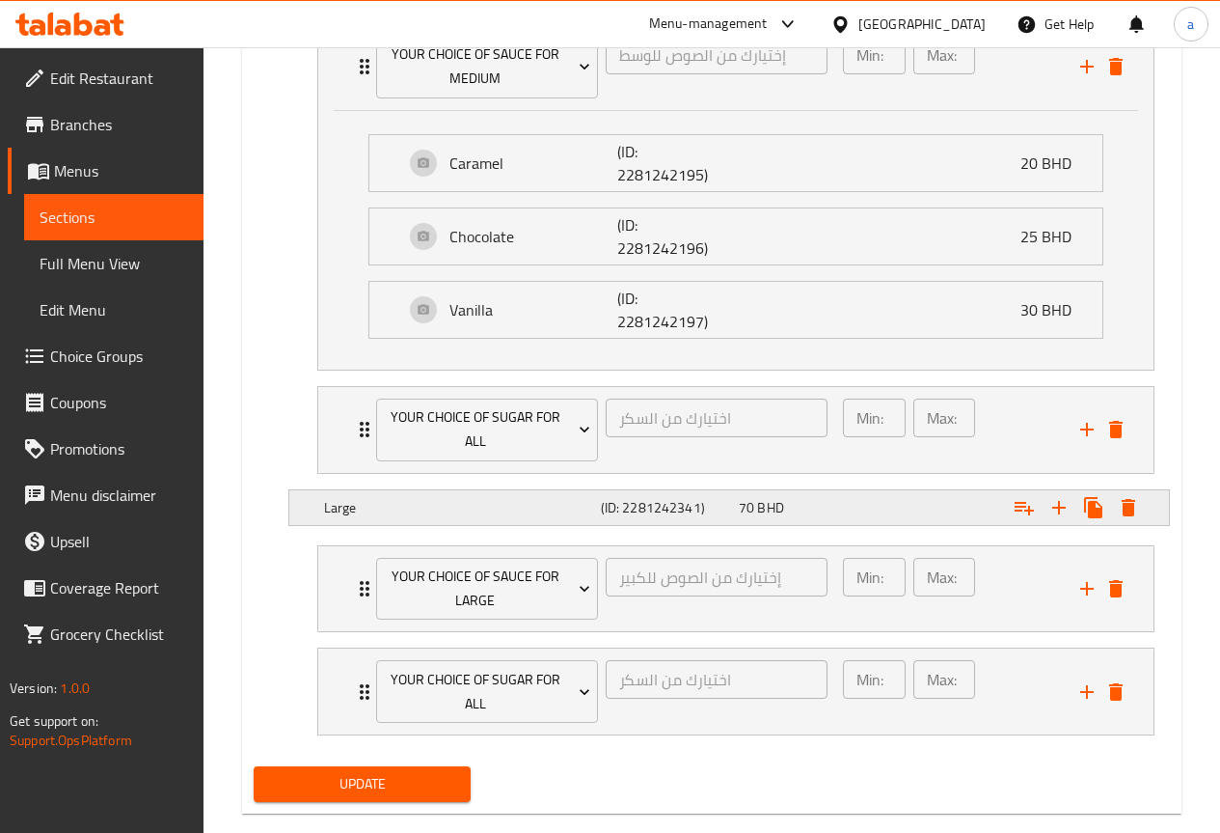
scroll to position [1952, 0]
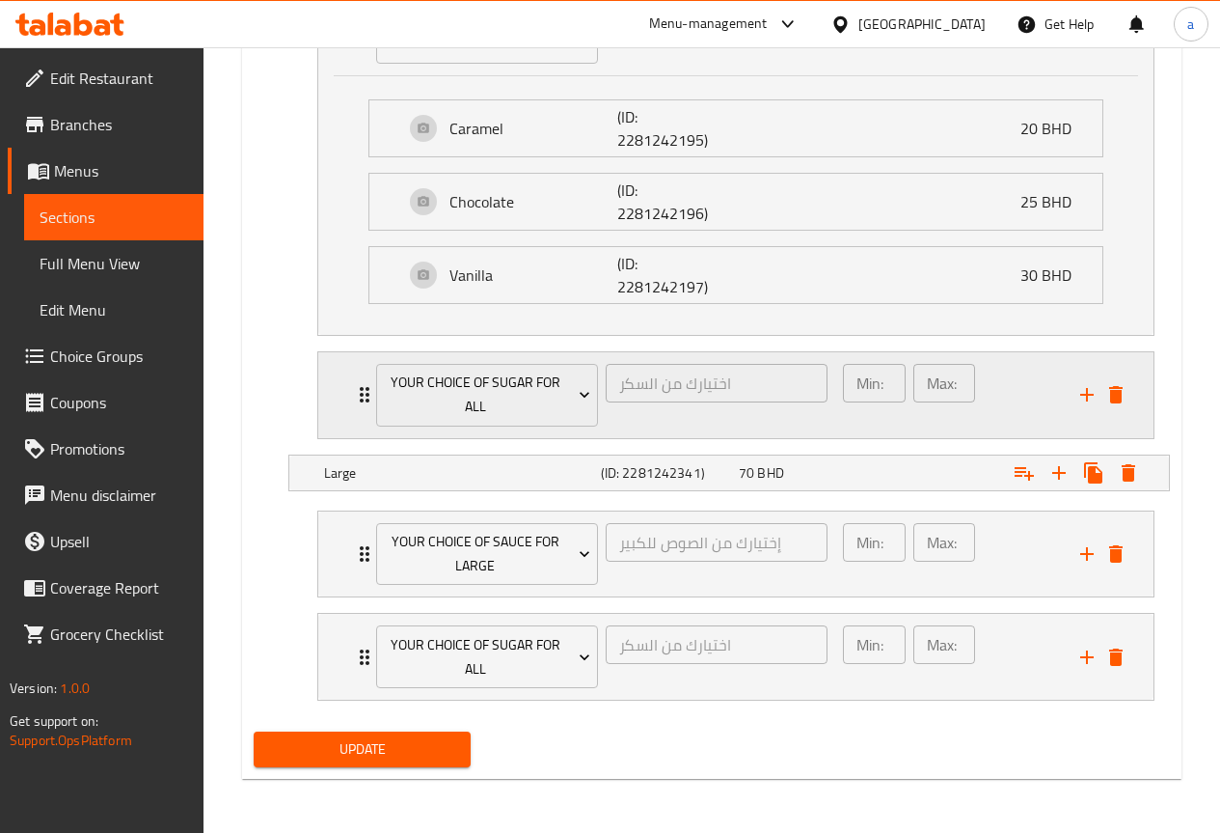
click at [373, 401] on div "Your choice of sugar for all" at bounding box center [487, 395] width 230 height 70
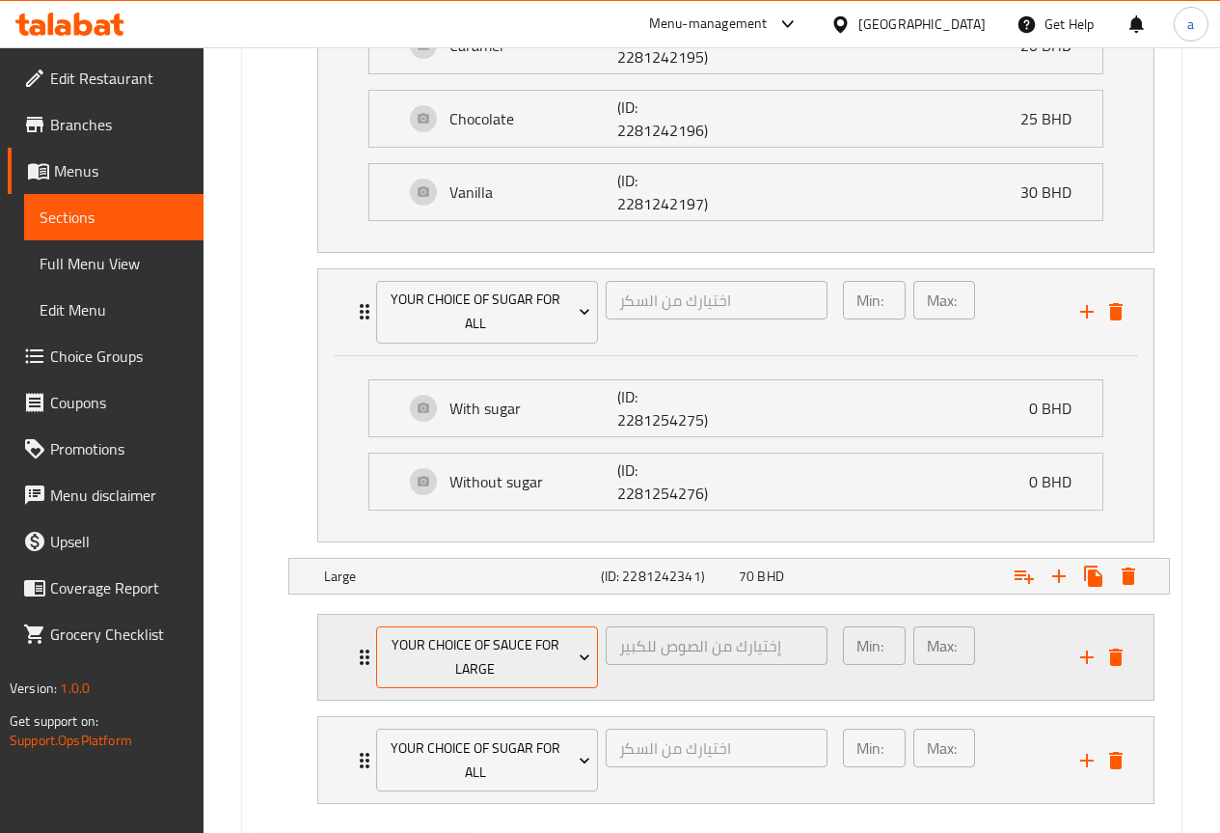
scroll to position [2139, 0]
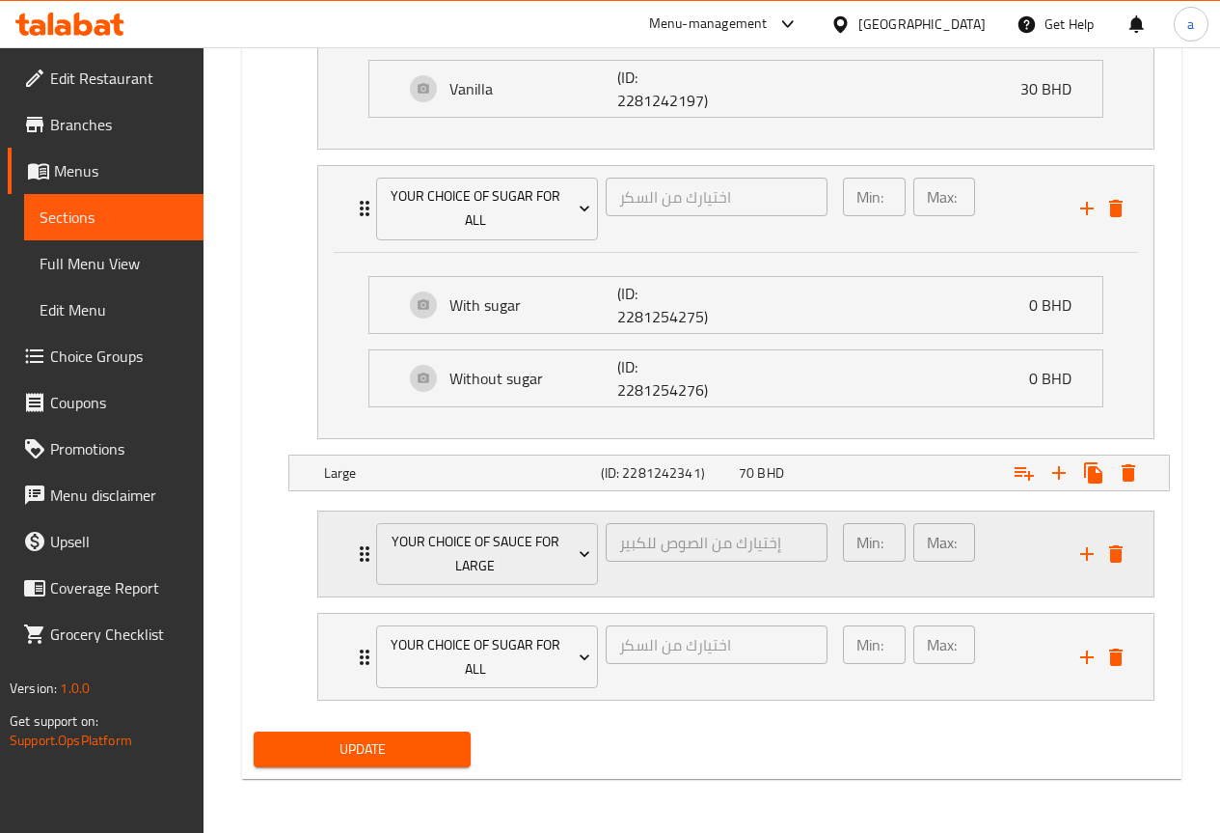
click at [356, 560] on icon "Expand" at bounding box center [364, 553] width 23 height 23
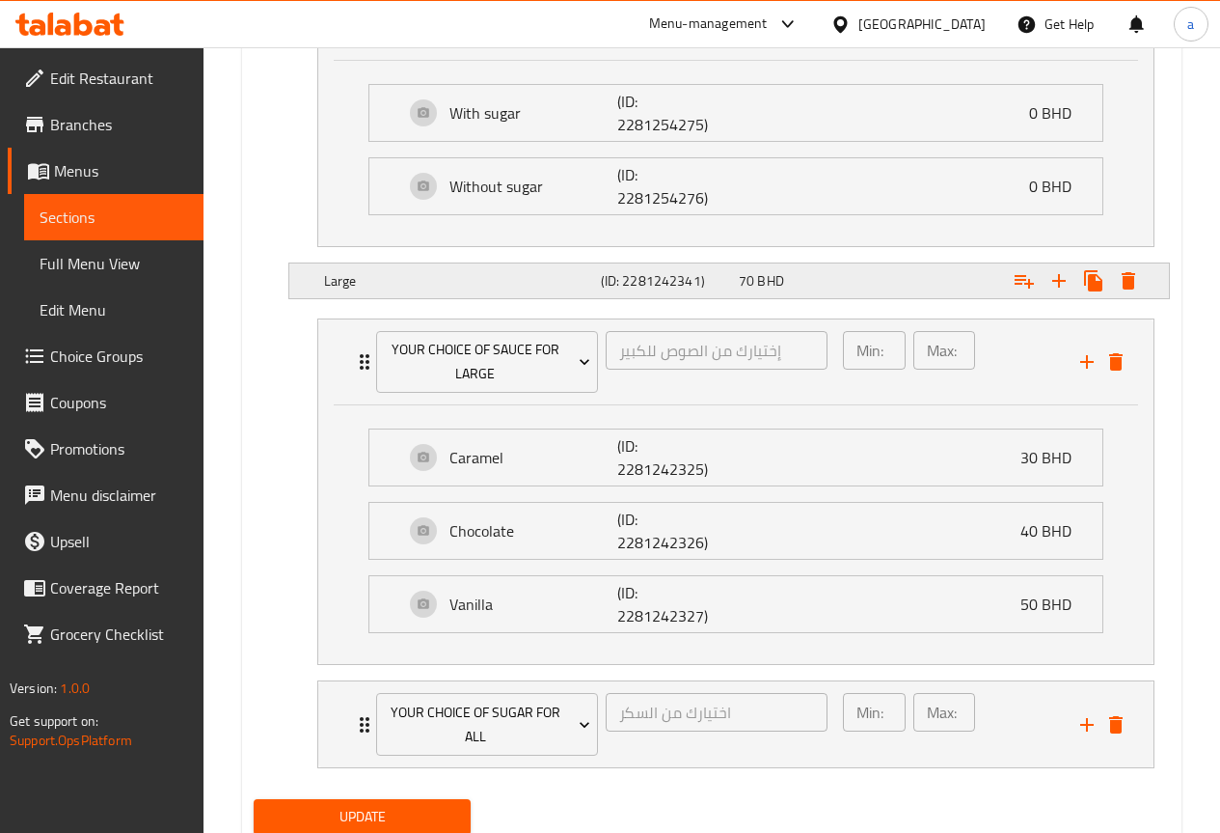
scroll to position [2332, 0]
click at [361, 732] on icon "Expand" at bounding box center [364, 723] width 23 height 23
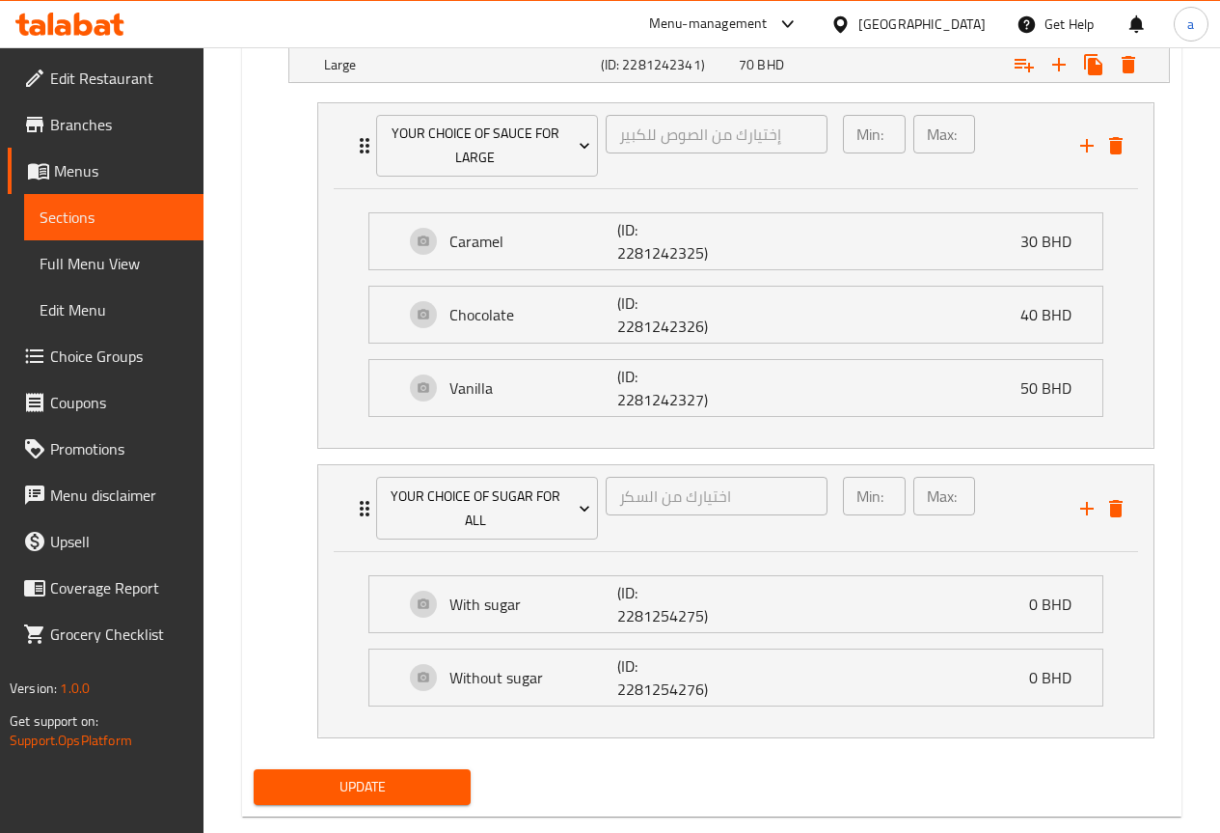
scroll to position [2584, 0]
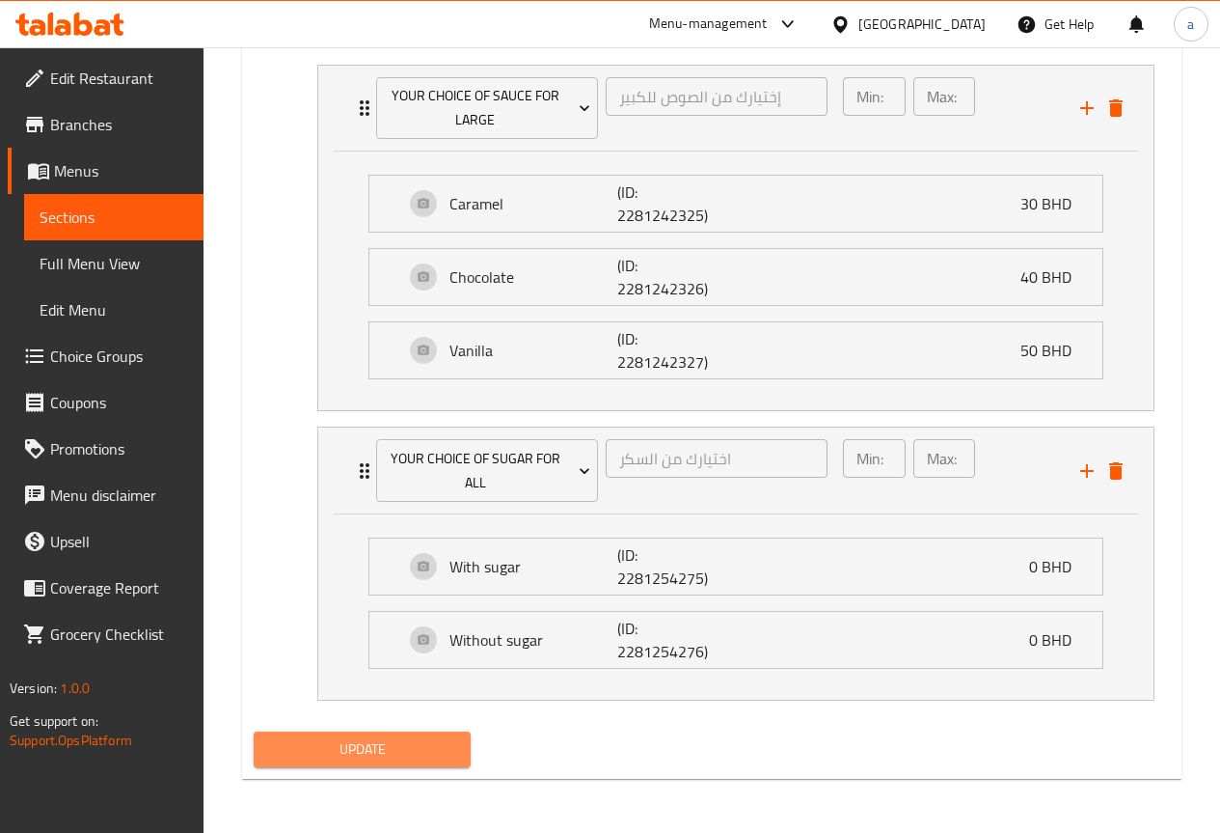
click at [388, 751] on span "Update" at bounding box center [362, 749] width 187 height 24
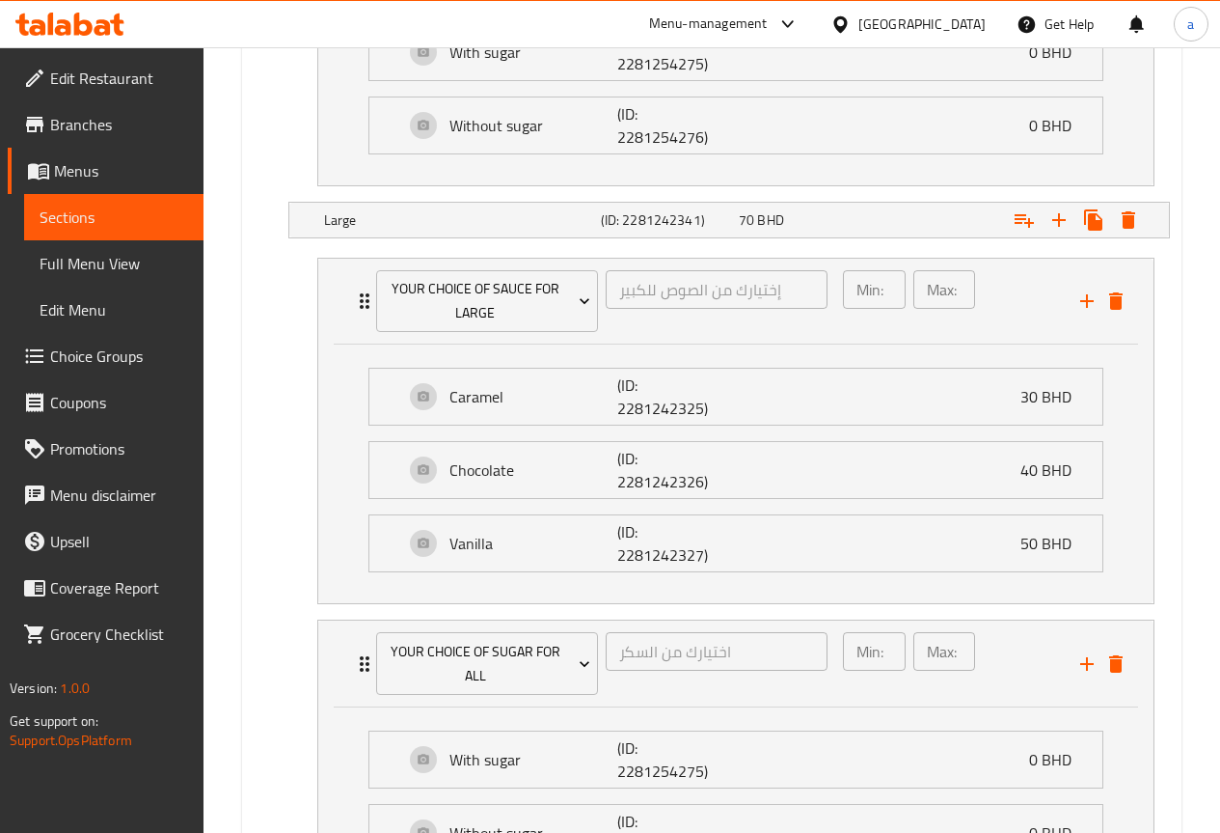
scroll to position [1909, 0]
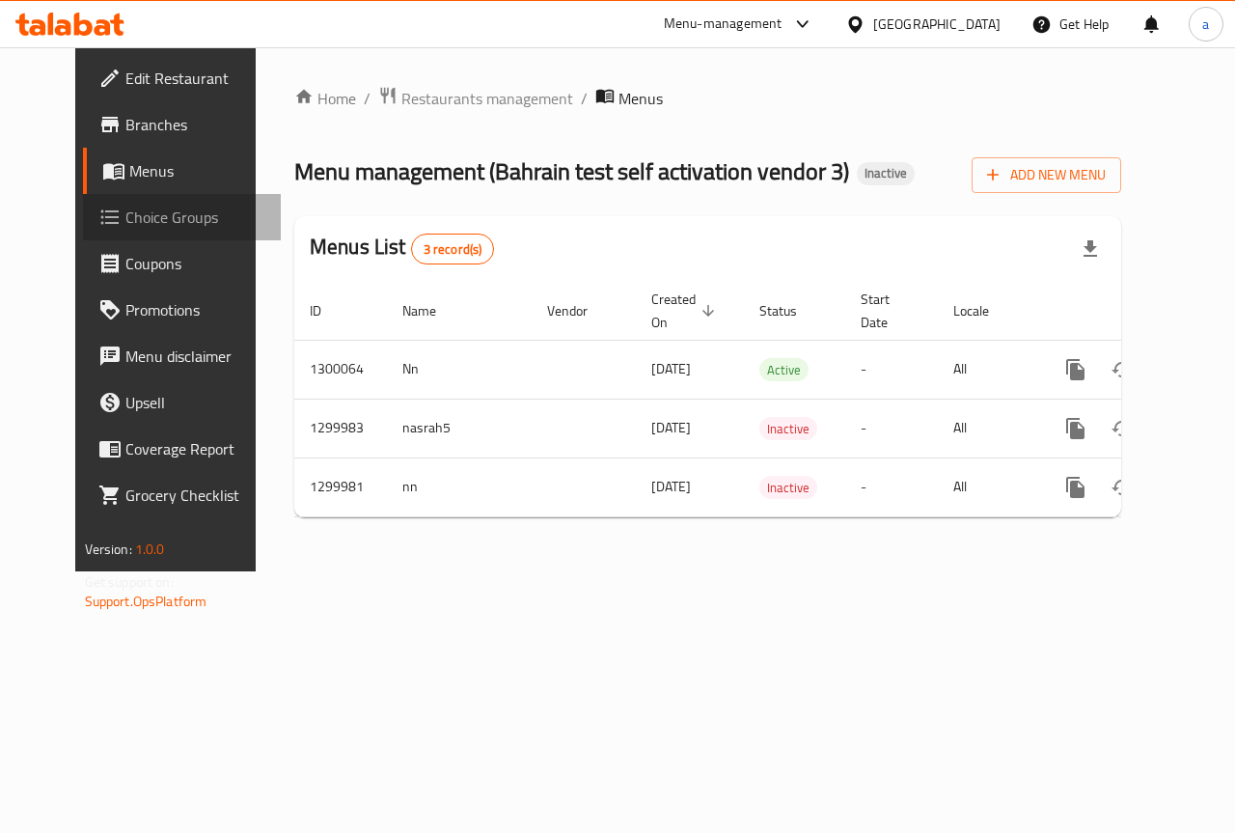
click at [129, 210] on span "Choice Groups" at bounding box center [195, 216] width 141 height 23
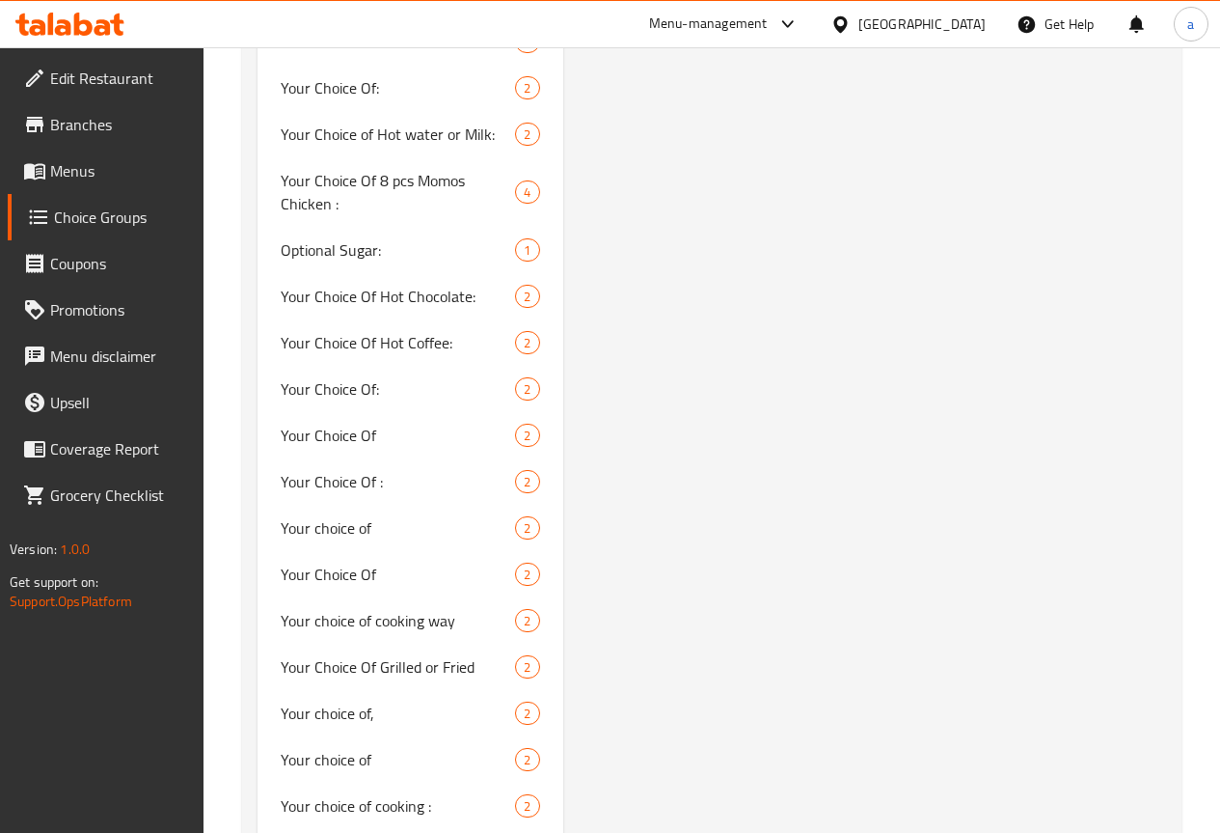
scroll to position [2219, 0]
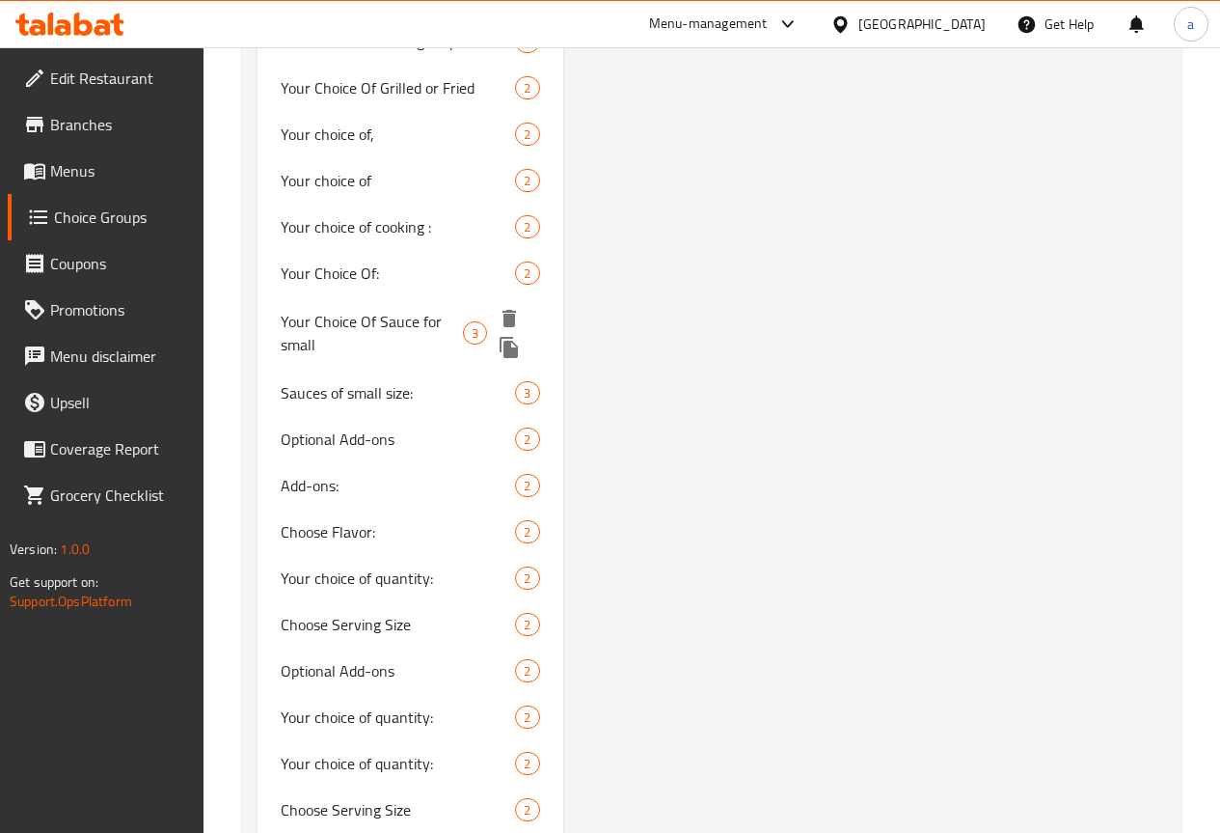
scroll to position [2221, 0]
click at [500, 356] on icon "duplicate" at bounding box center [509, 345] width 18 height 21
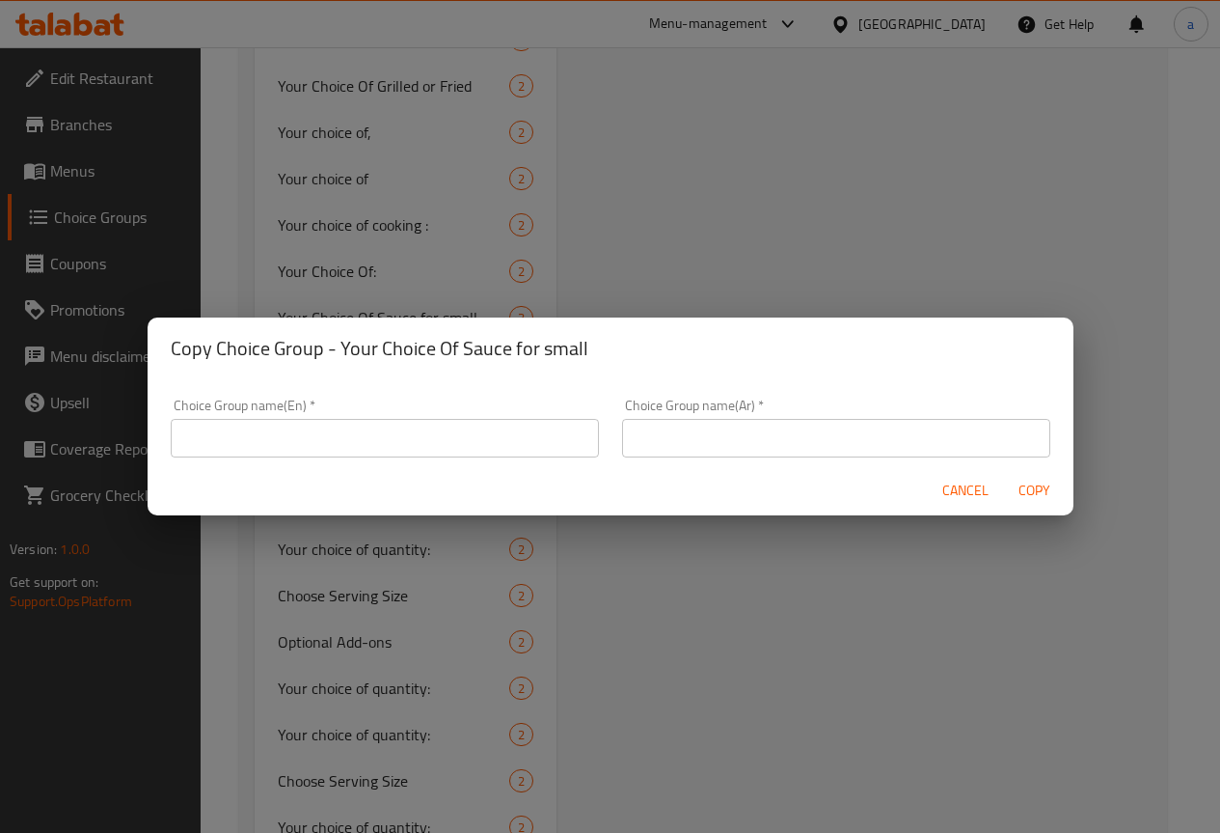
scroll to position [2219, 0]
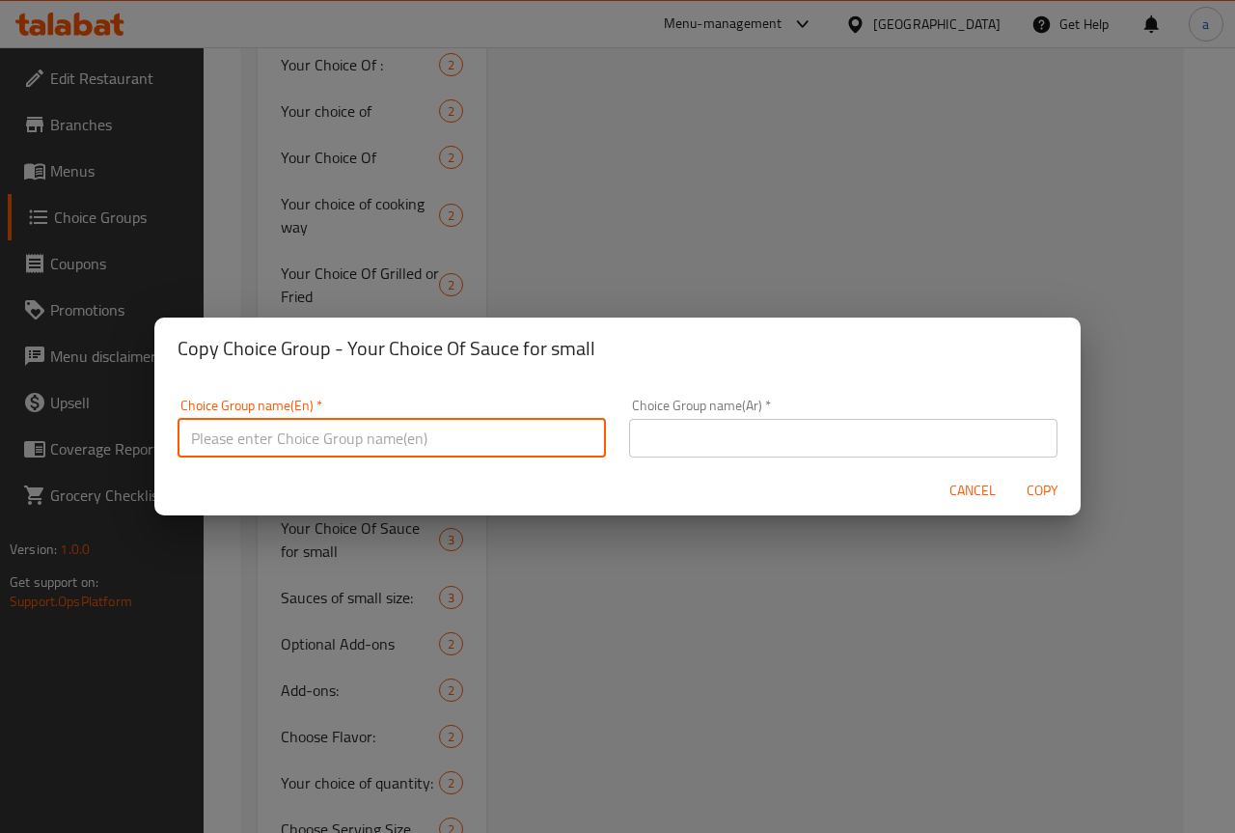
click at [483, 449] on input "text" at bounding box center [391, 438] width 428 height 39
click at [382, 441] on input "Your Choice Of Sauce for small" at bounding box center [391, 438] width 428 height 39
type input "Your Choice Of Sauce for medium"
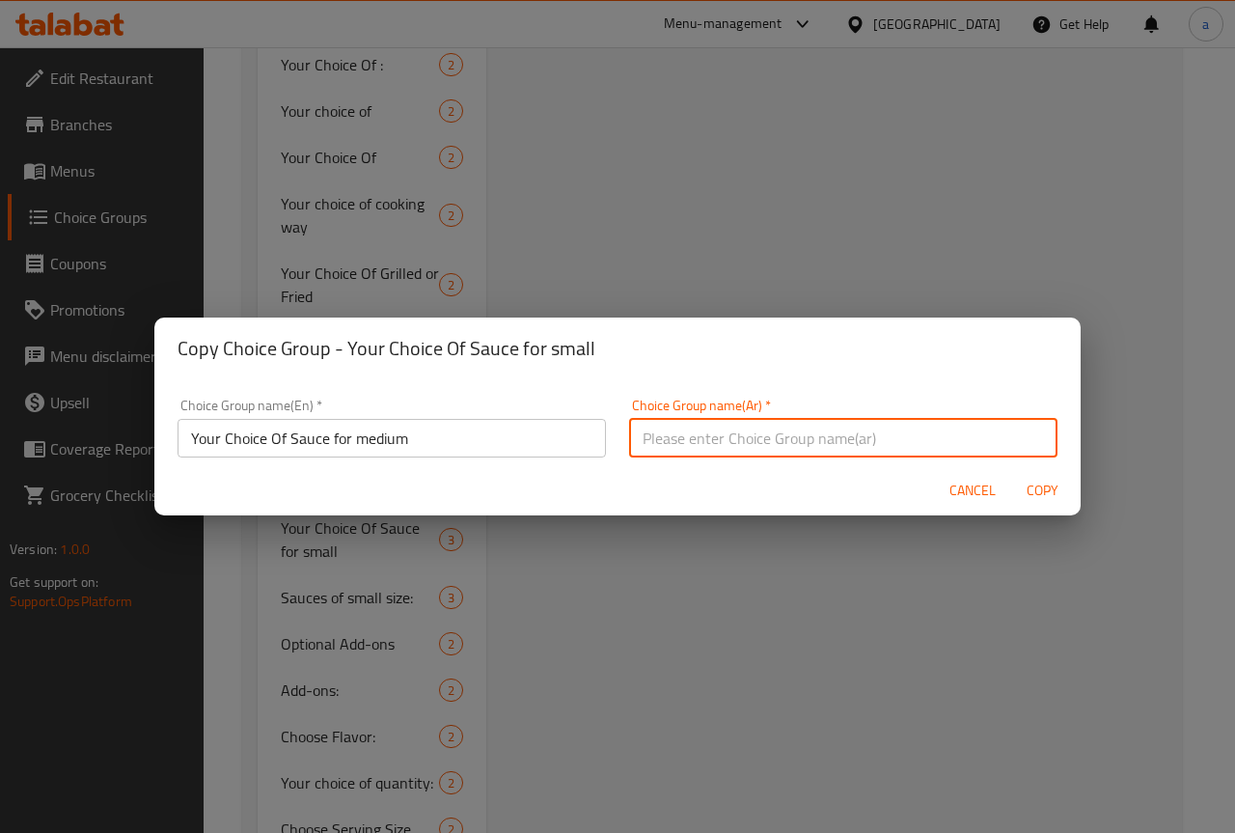
click at [732, 431] on input "text" at bounding box center [843, 438] width 428 height 39
click at [639, 435] on input "إختيارك من الصوص للصغير" at bounding box center [843, 438] width 428 height 39
type input "إختيارك من الصوص للوسط"
click at [1031, 481] on span "Copy" at bounding box center [1042, 490] width 46 height 24
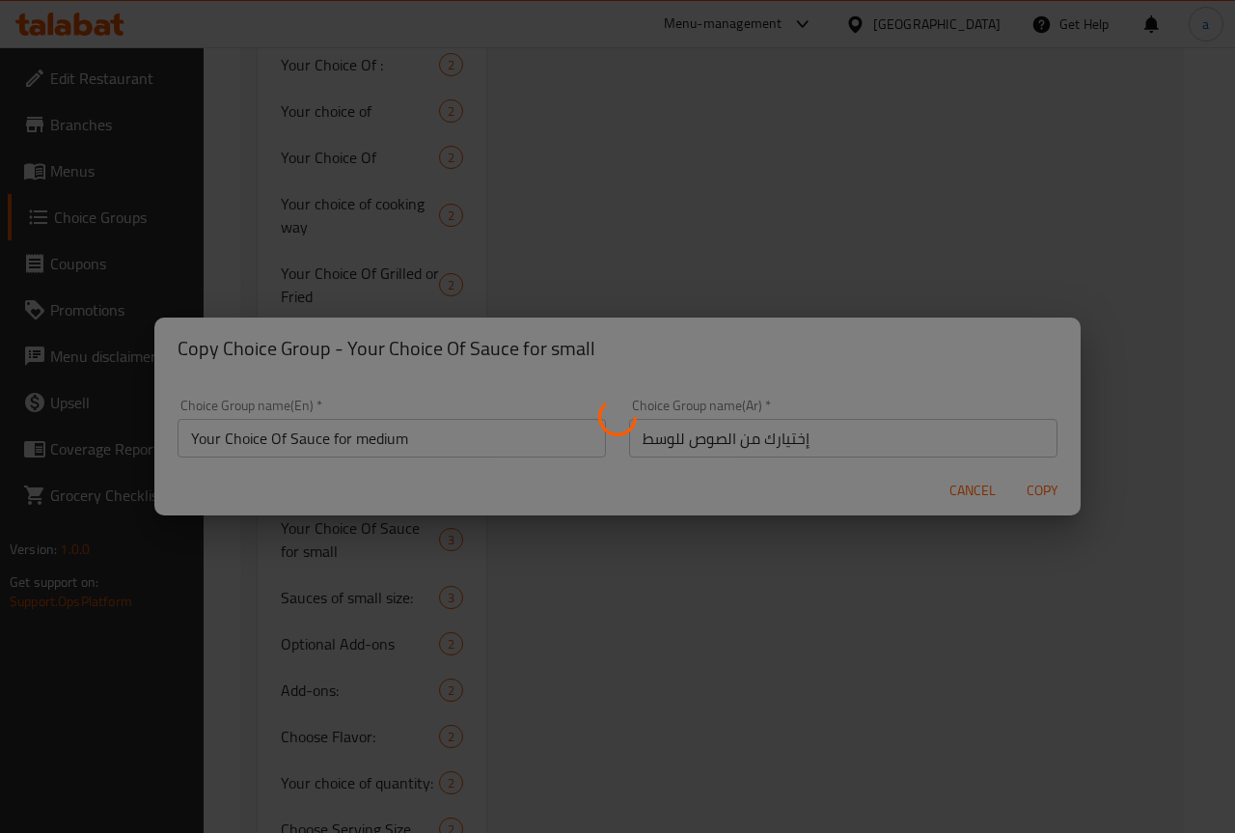
type input "Your Choice Of Sauce for medium"
type input "إختيارك من الصوص للوسط"
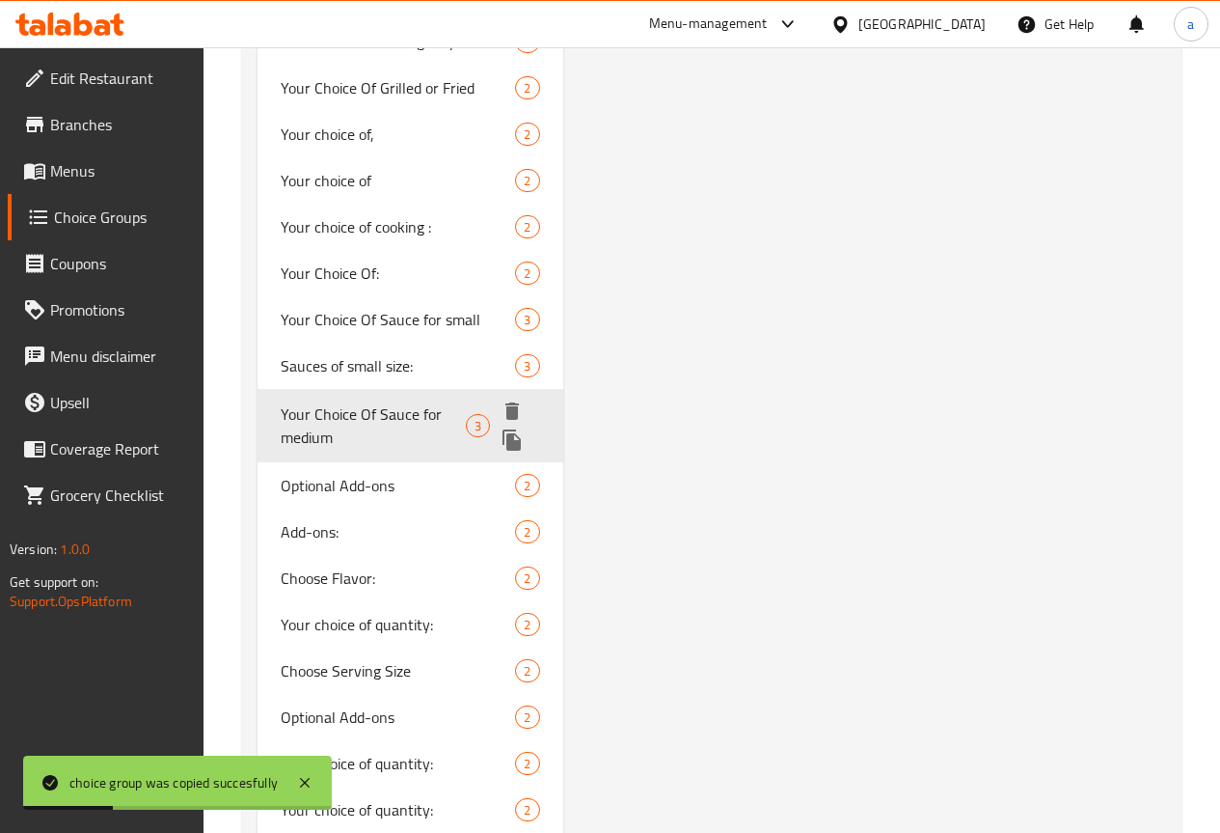
click at [357, 449] on span "Your Choice Of Sauce for medium" at bounding box center [373, 425] width 185 height 46
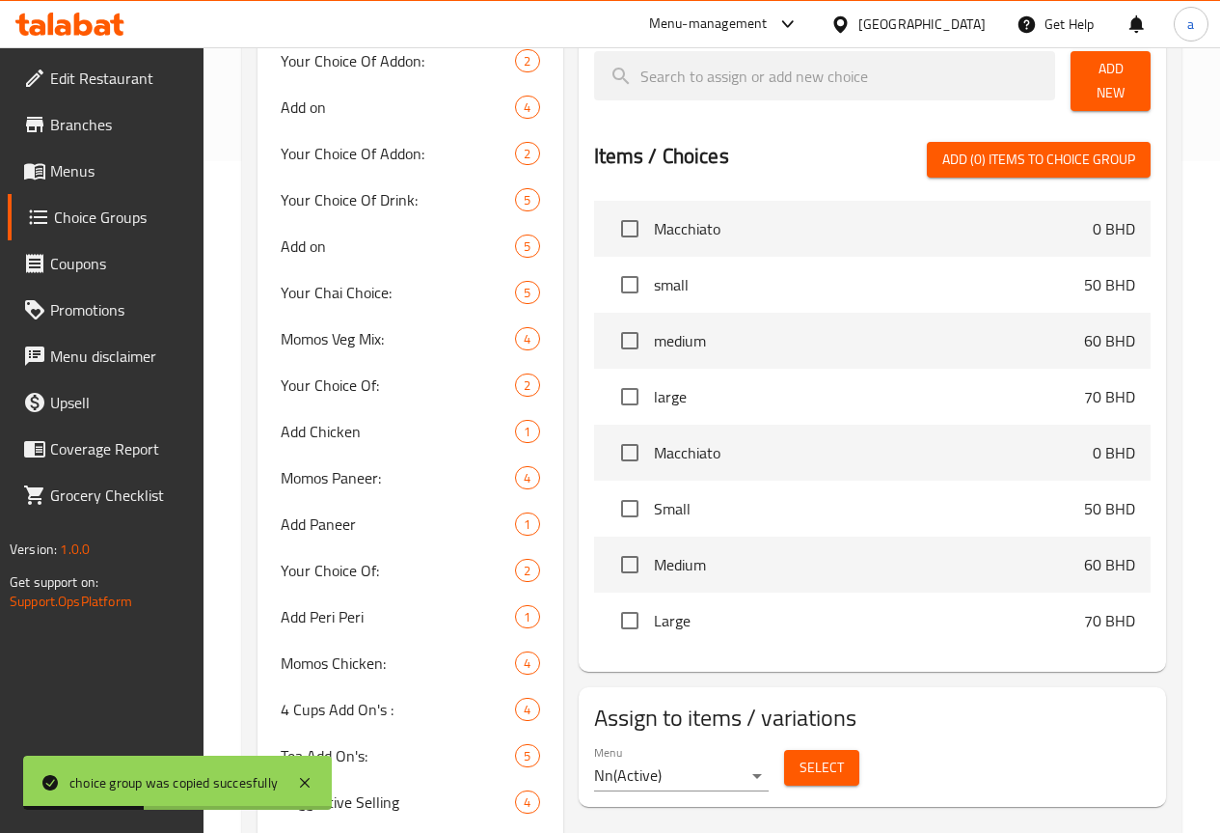
scroll to position [193, 0]
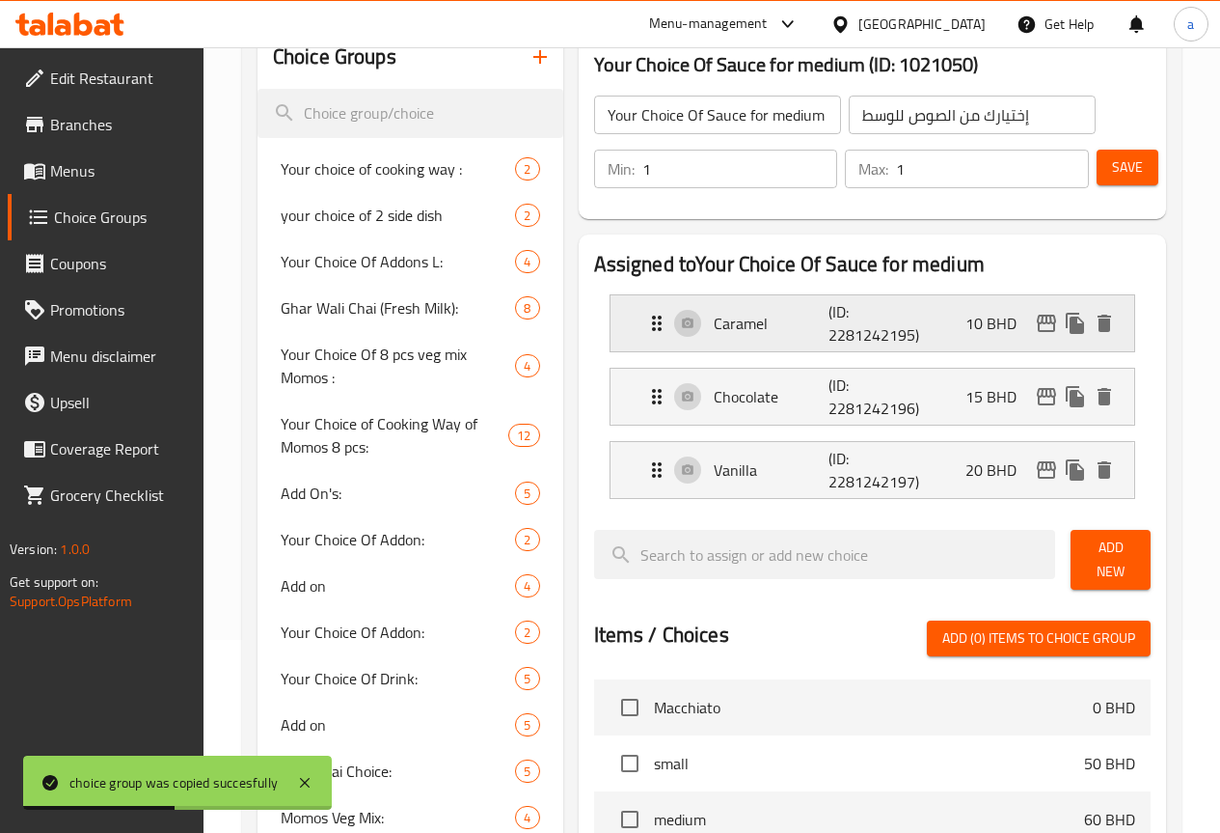
click at [829, 324] on p "(ID: 2281242195)" at bounding box center [867, 323] width 77 height 46
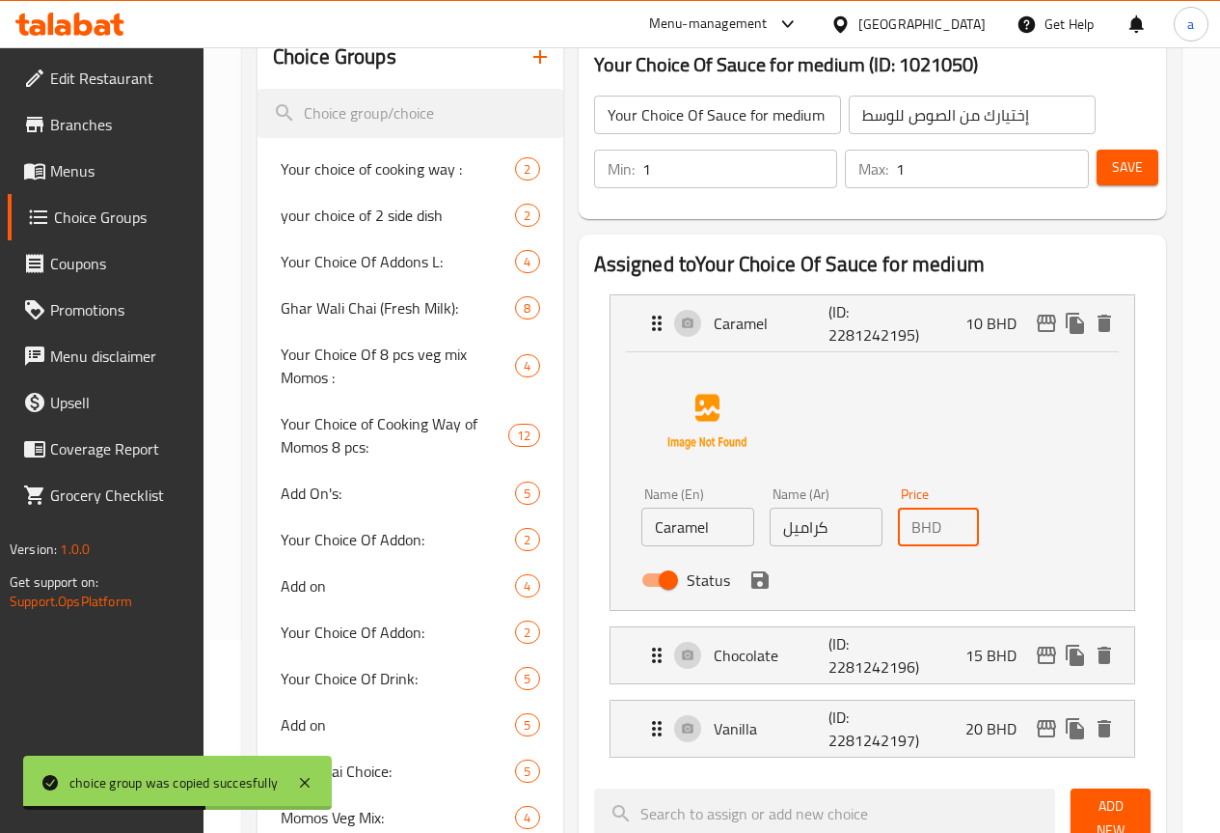
click at [949, 532] on input "10" at bounding box center [964, 526] width 30 height 39
click at [751, 577] on icon "save" at bounding box center [759, 579] width 17 height 17
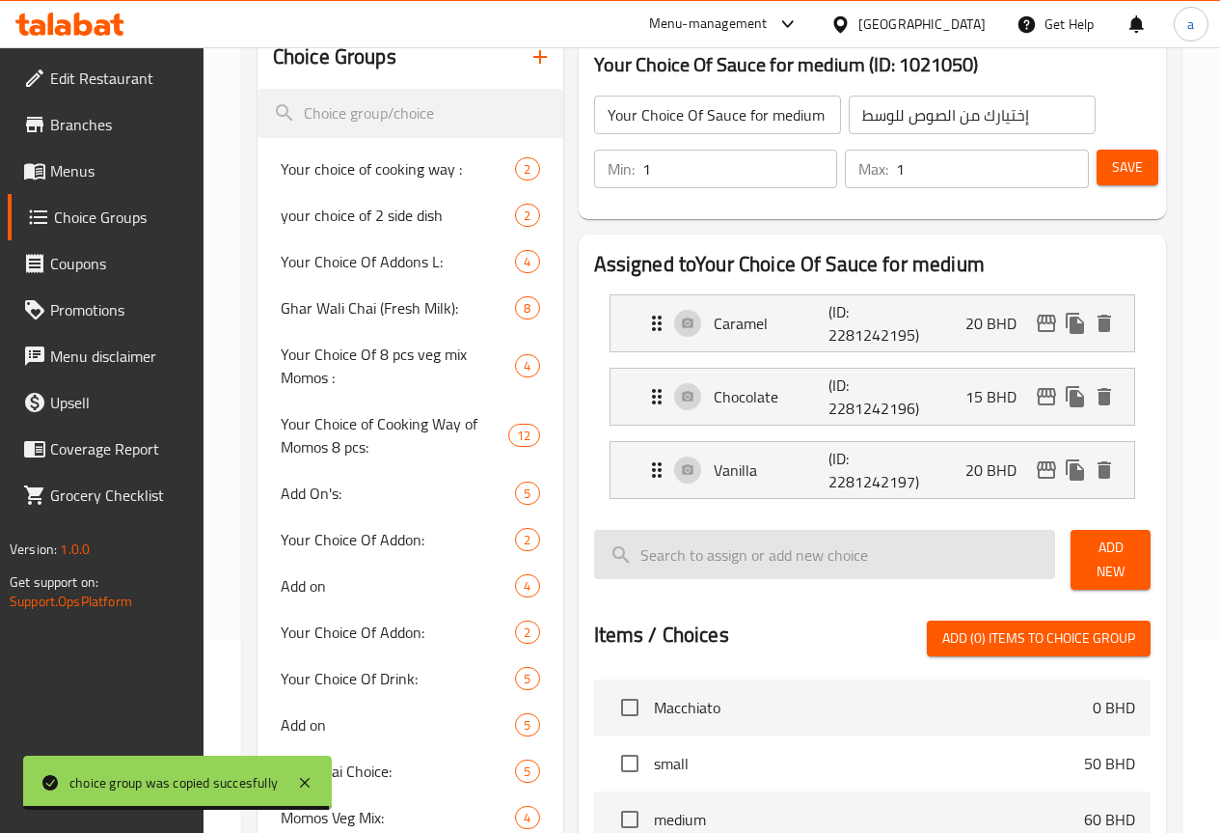
type input "20"
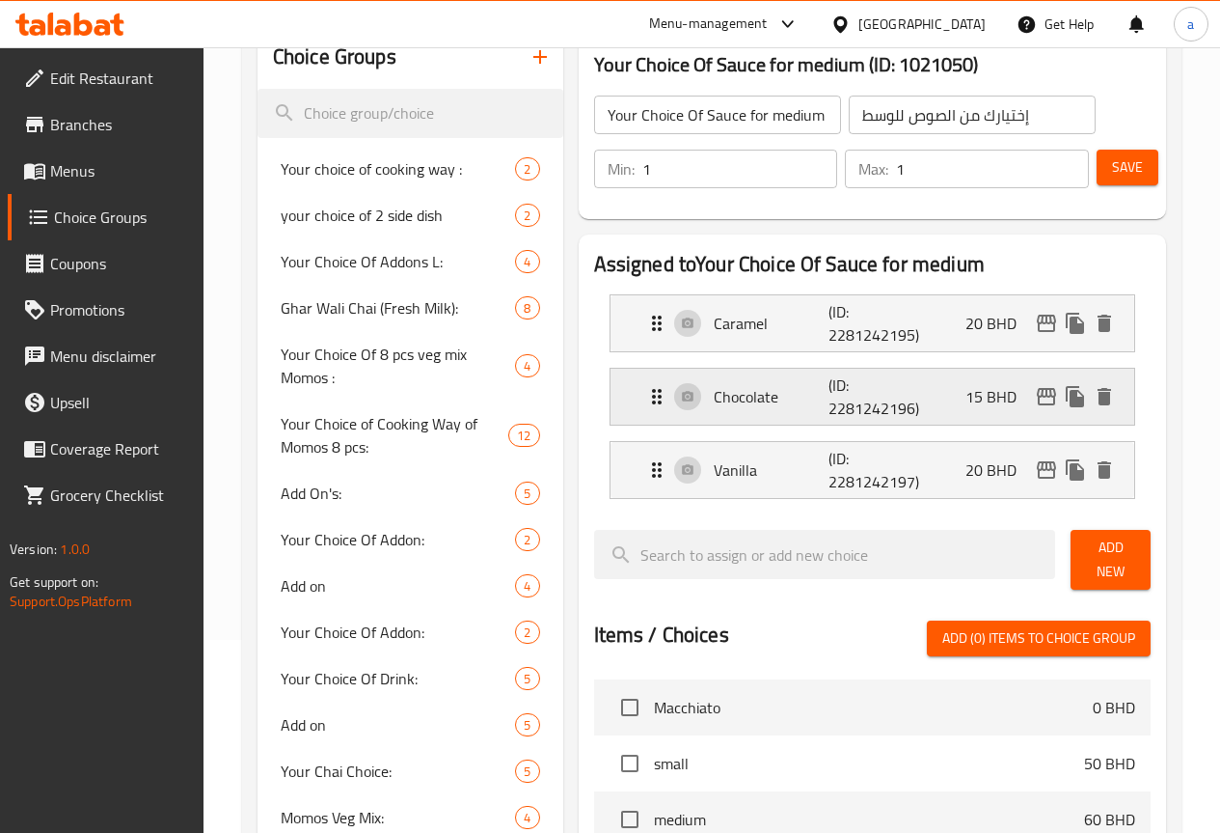
click at [955, 404] on div "Chocolate (ID: 2281242196) 15 BHD" at bounding box center [878, 397] width 466 height 56
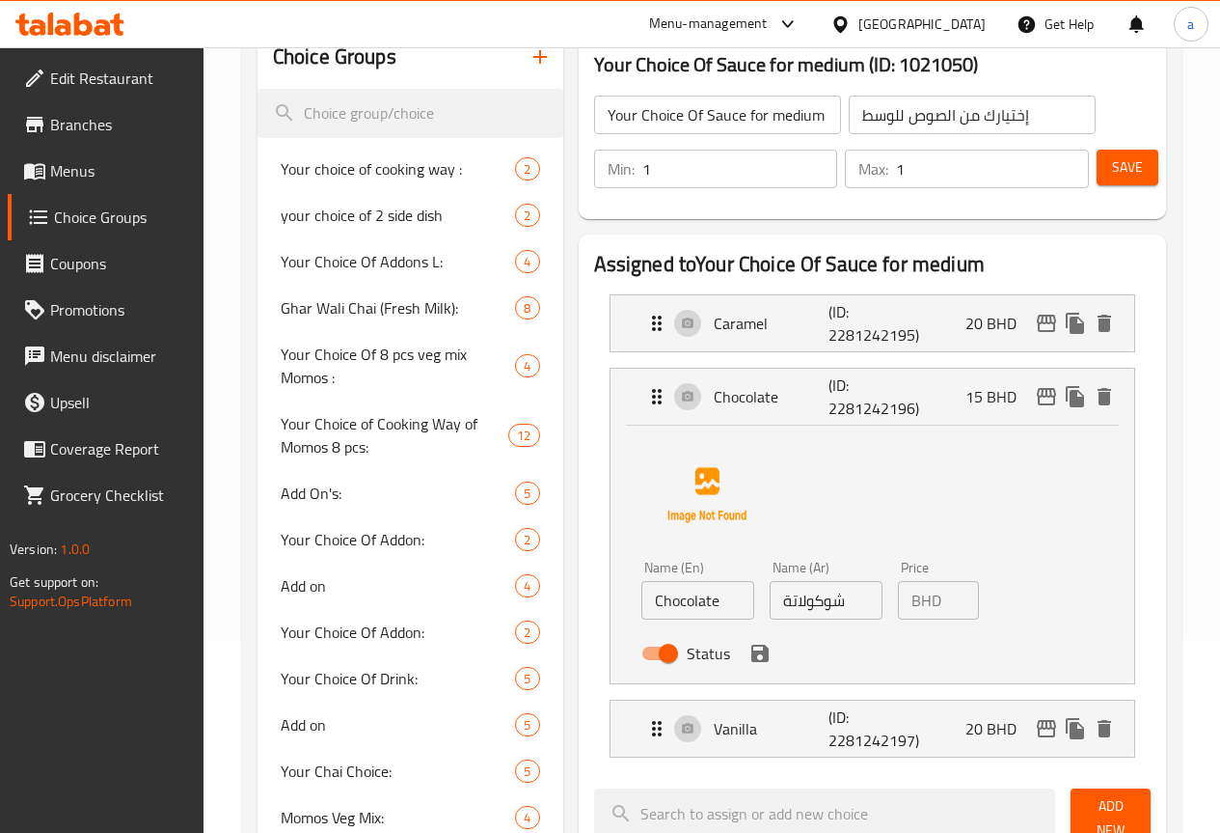
click at [913, 591] on div "BHD 15 Price" at bounding box center [938, 600] width 81 height 39
click at [751, 646] on icon "save" at bounding box center [759, 652] width 17 height 17
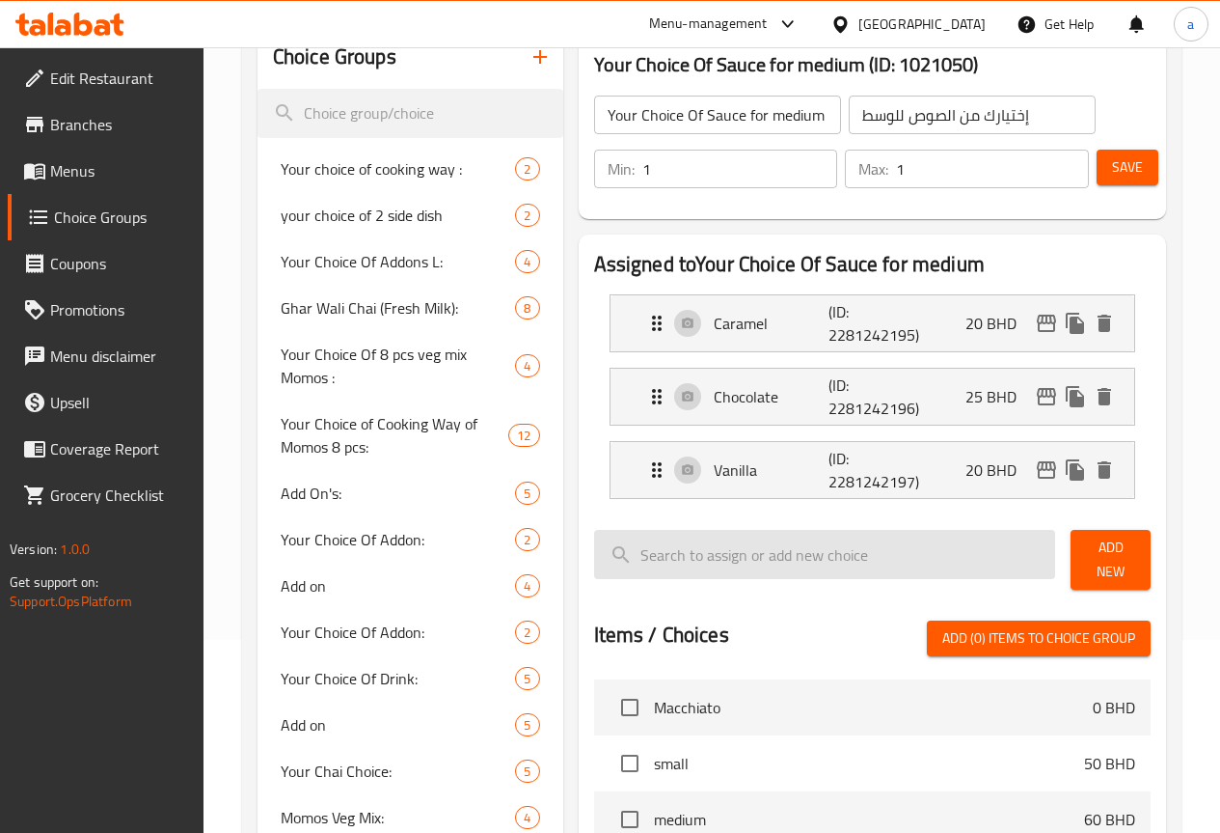
type input "25"
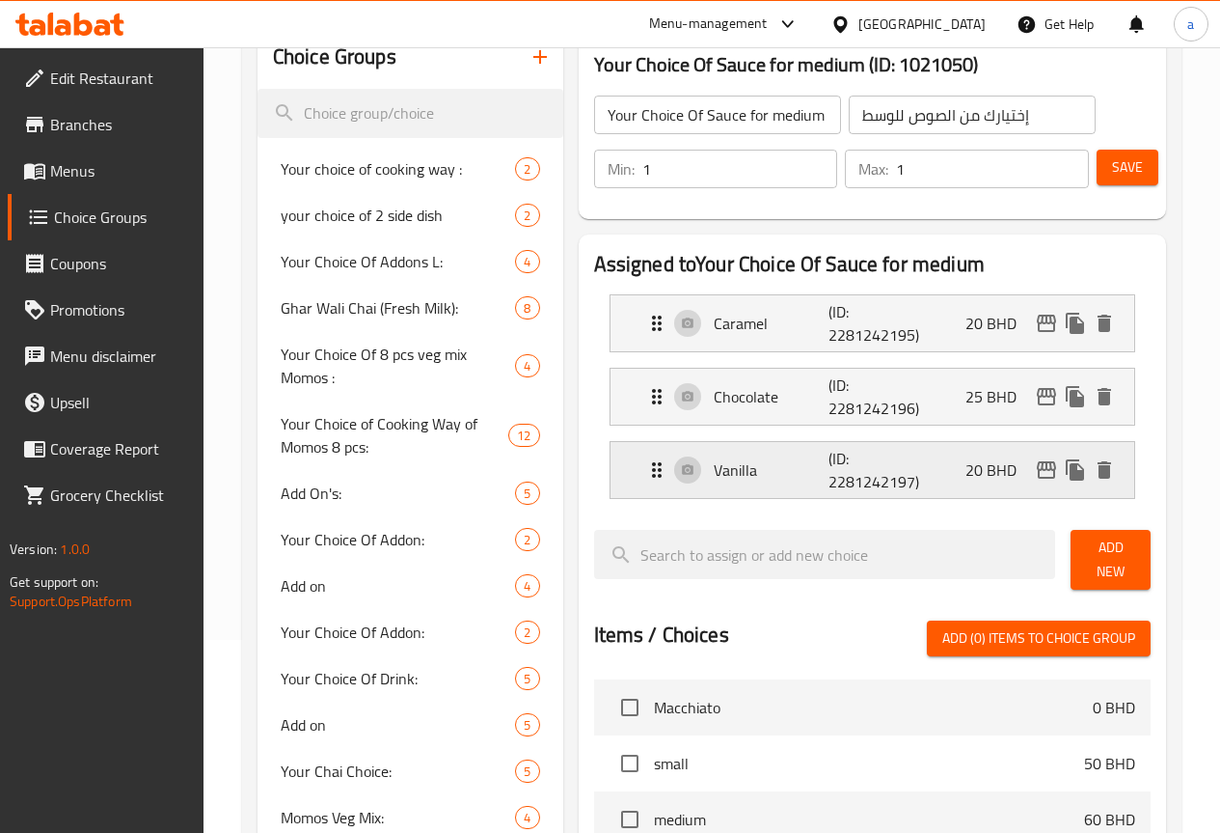
click at [842, 486] on p "(ID: 2281242197)" at bounding box center [867, 470] width 77 height 46
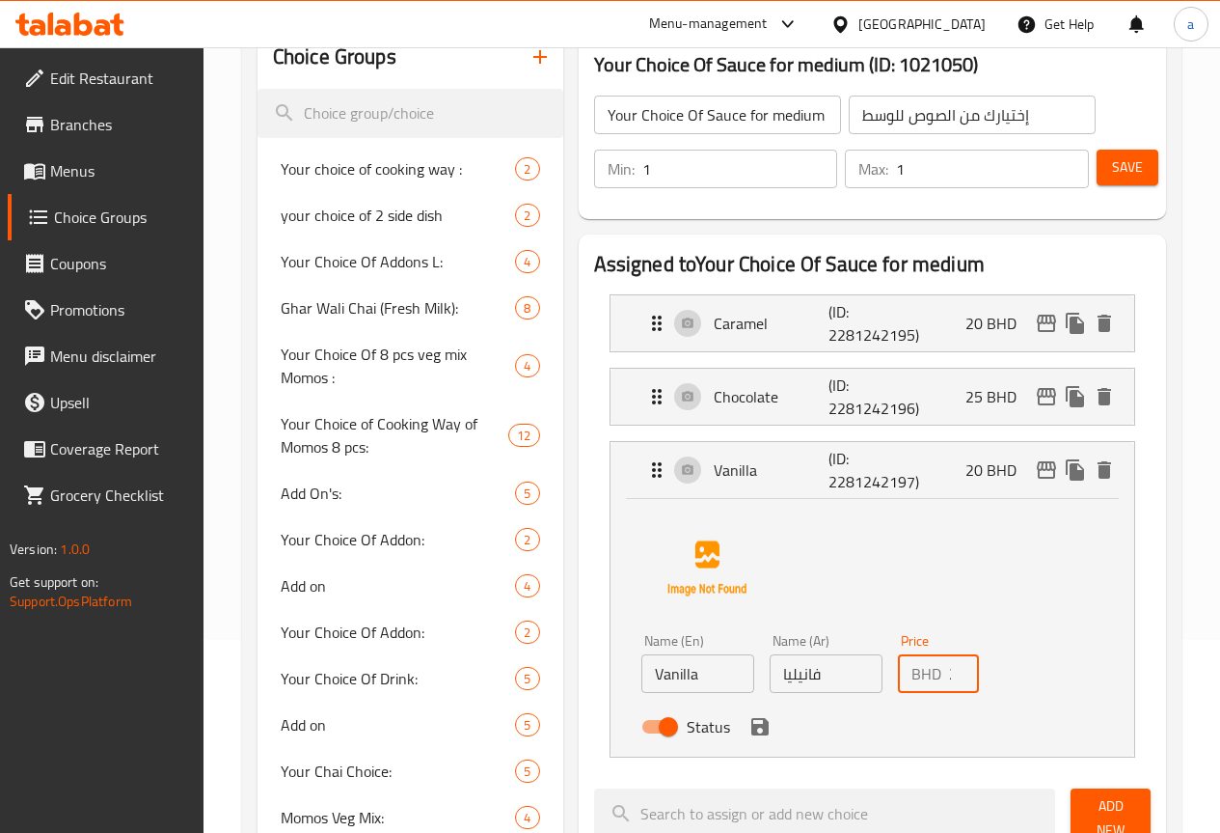
click at [949, 680] on input "20" at bounding box center [964, 673] width 30 height 39
click at [949, 678] on input "20" at bounding box center [964, 673] width 30 height 39
click at [751, 732] on icon "save" at bounding box center [759, 726] width 17 height 17
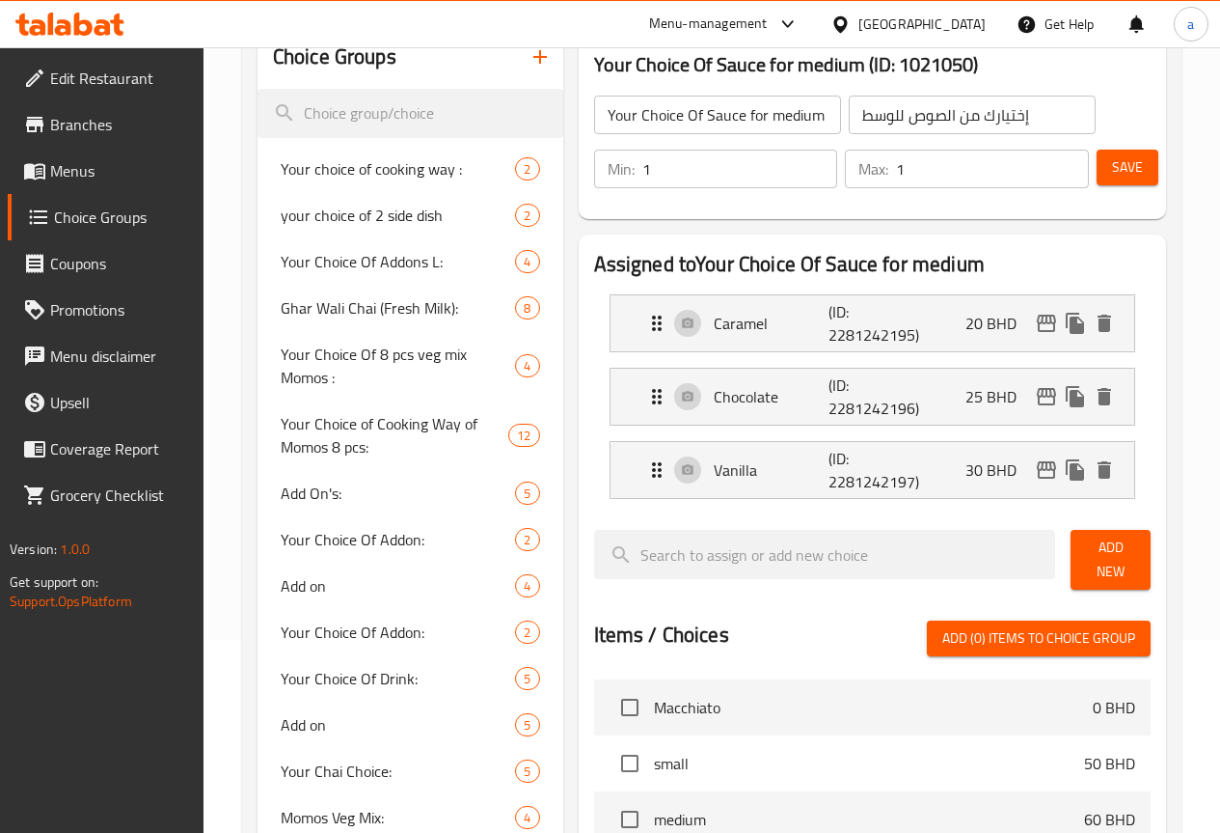
type input "30"
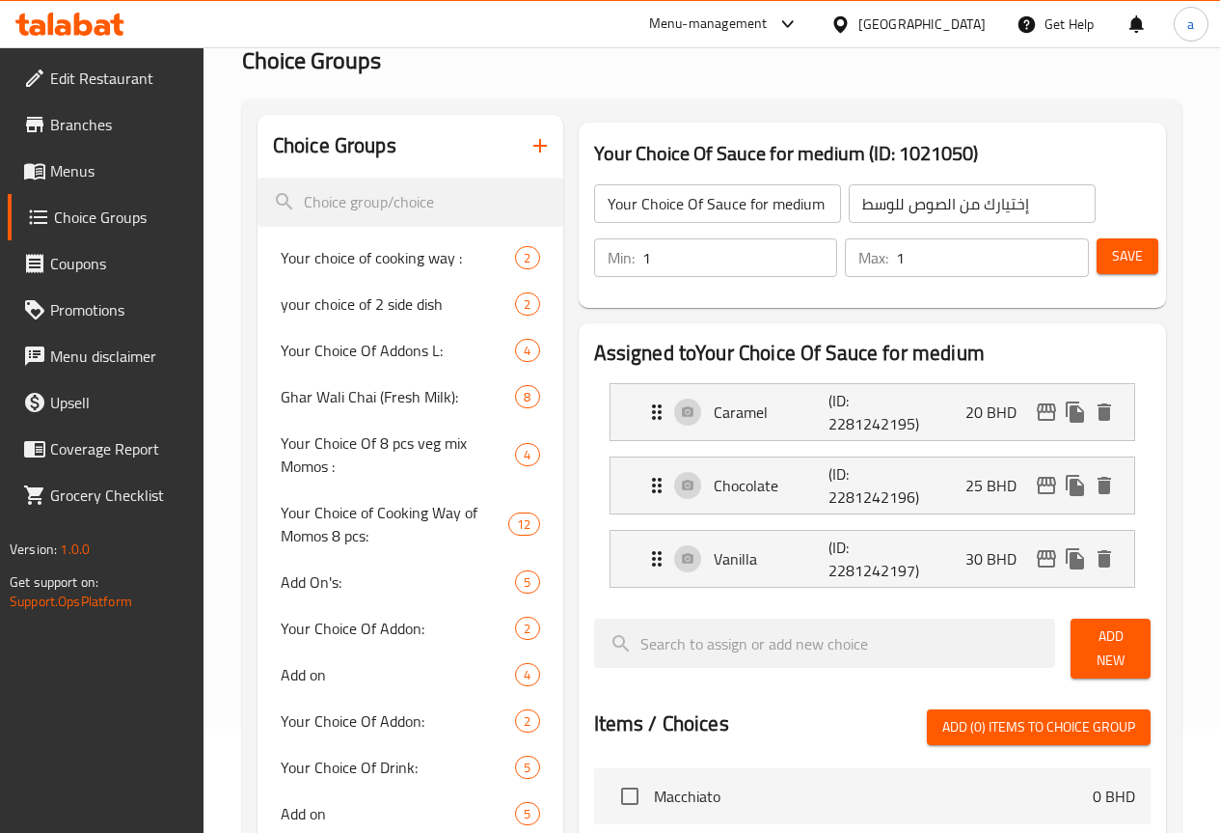
scroll to position [96, 0]
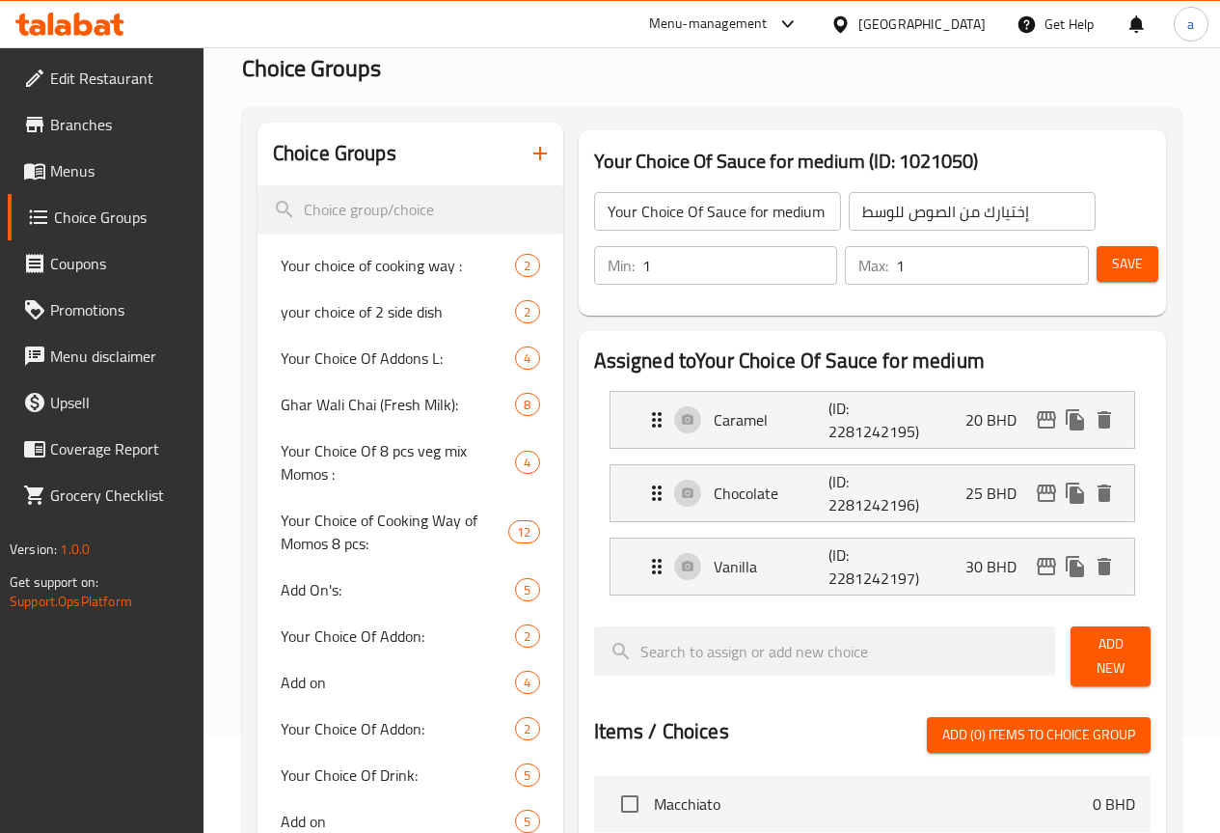
click at [1103, 263] on button "Save" at bounding box center [1128, 264] width 62 height 36
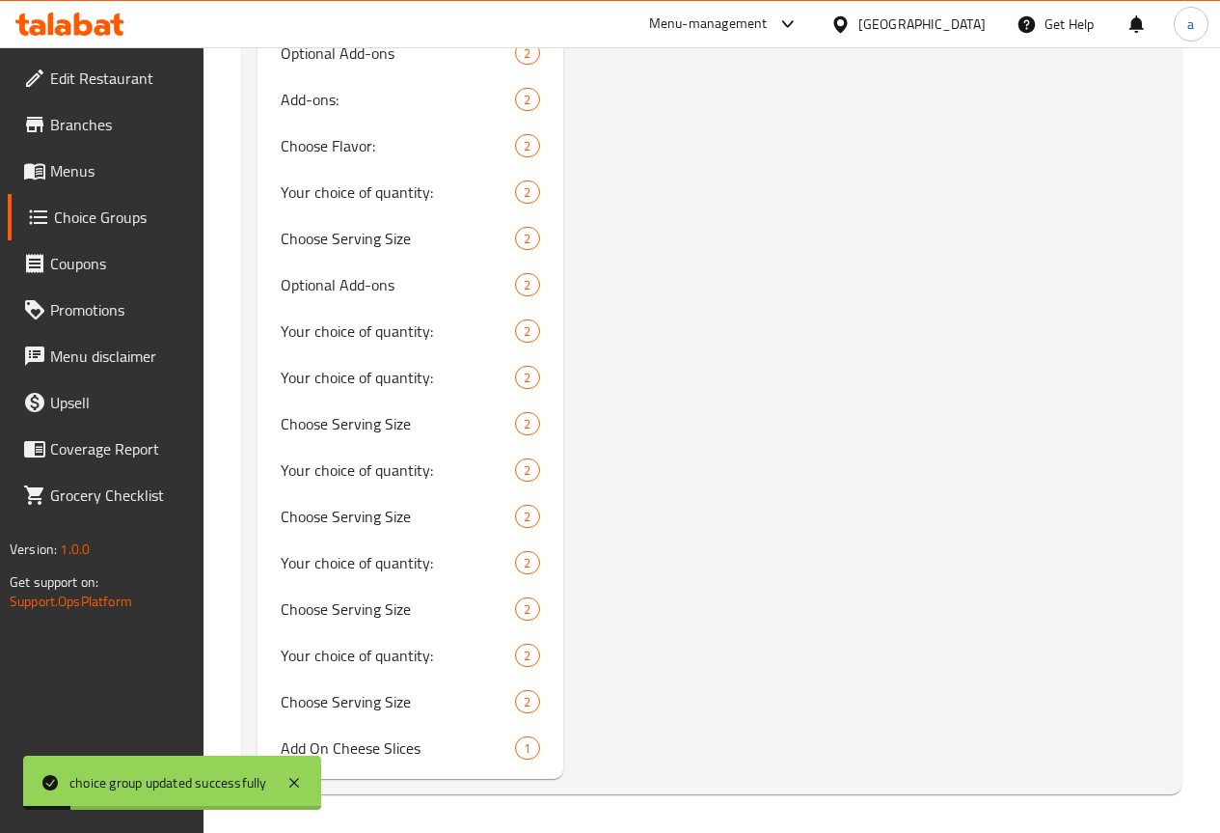
scroll to position [2701, 0]
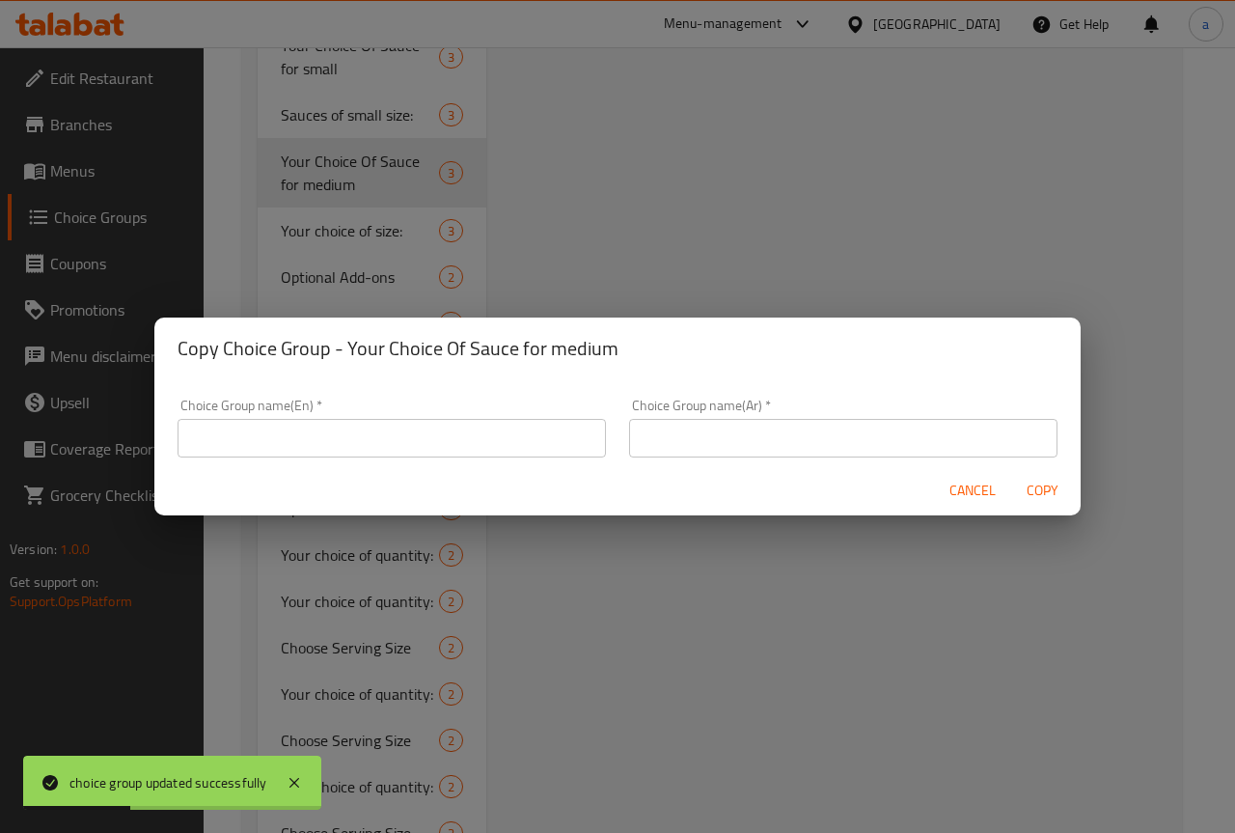
click at [428, 437] on input "text" at bounding box center [391, 438] width 428 height 39
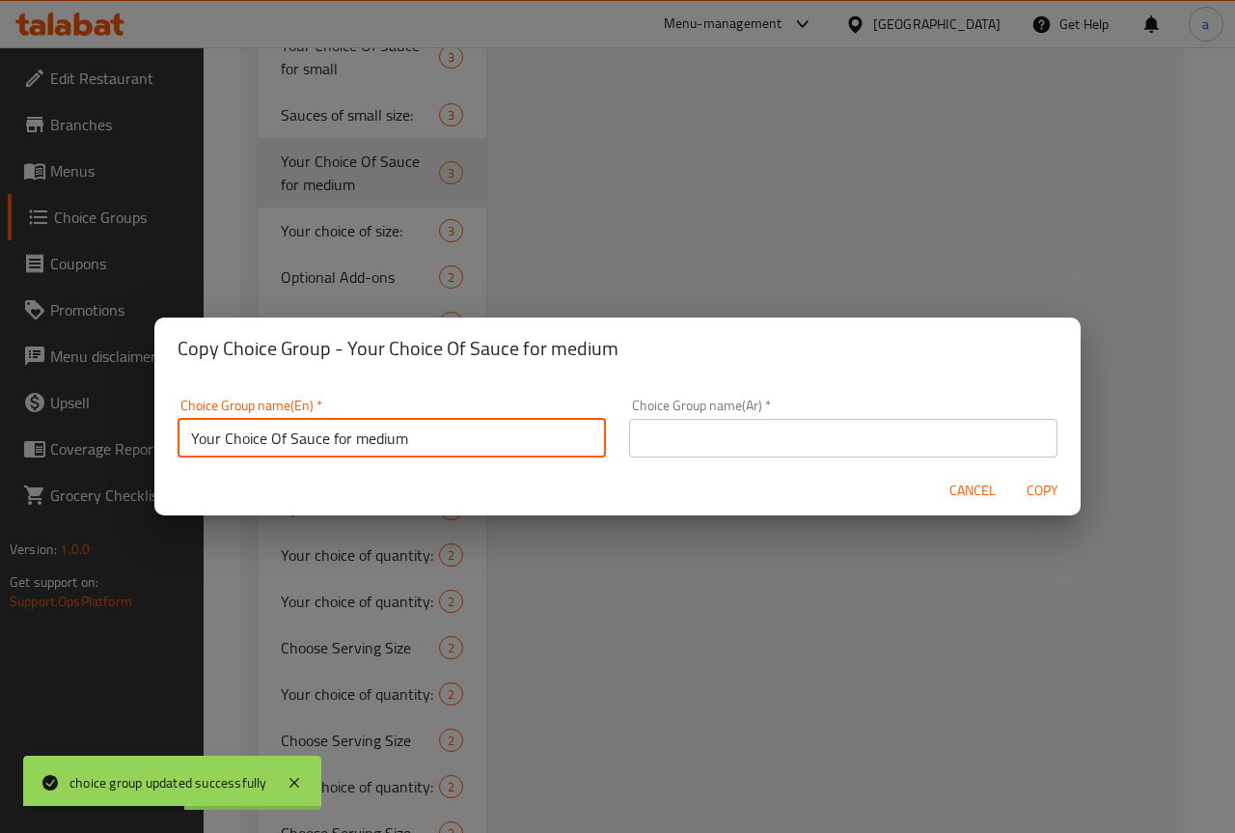
click at [404, 441] on input "Your Choice Of Sauce for medium" at bounding box center [391, 438] width 428 height 39
click at [403, 441] on input "Your Choice Of Sauce for medium" at bounding box center [391, 438] width 428 height 39
type input "Your Choice Of Sauce for large"
click at [728, 428] on input "text" at bounding box center [843, 438] width 428 height 39
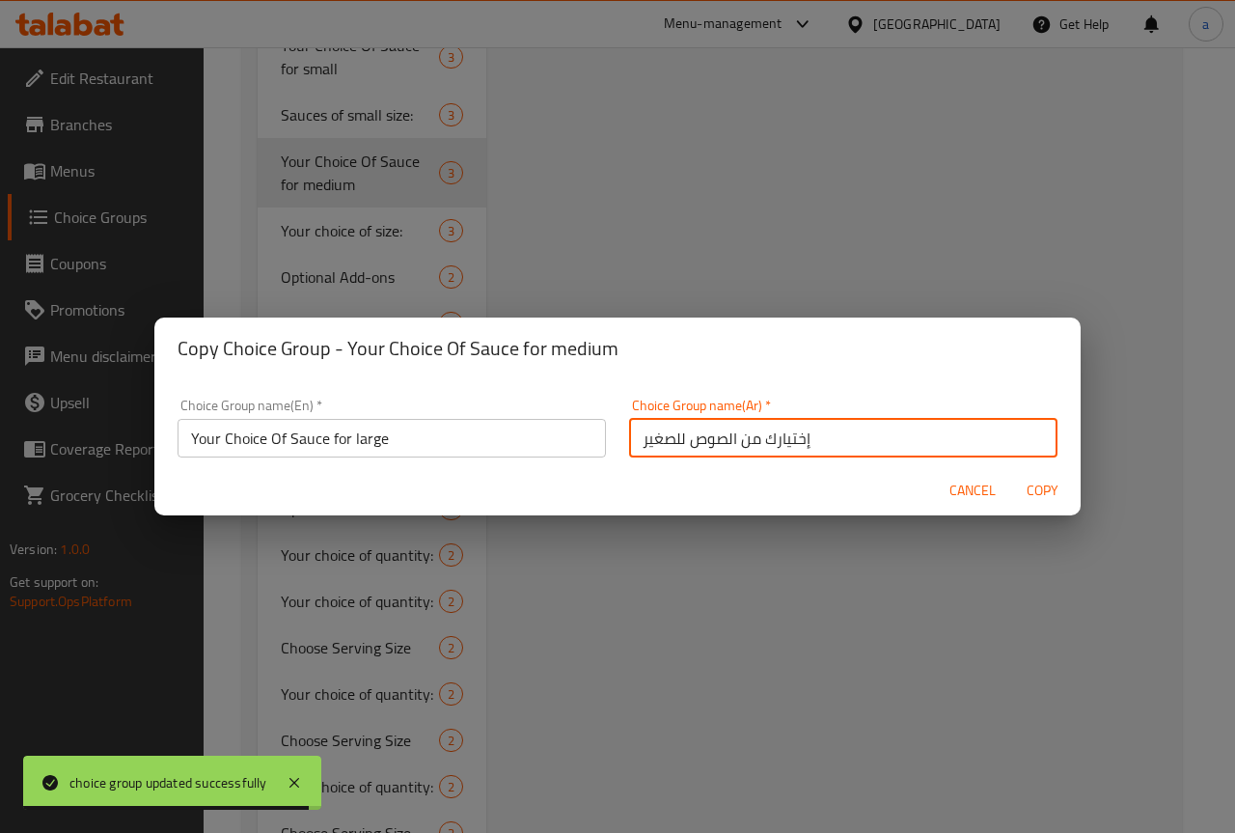
click at [649, 437] on input "إختيارك من الصوص للصغير" at bounding box center [843, 438] width 428 height 39
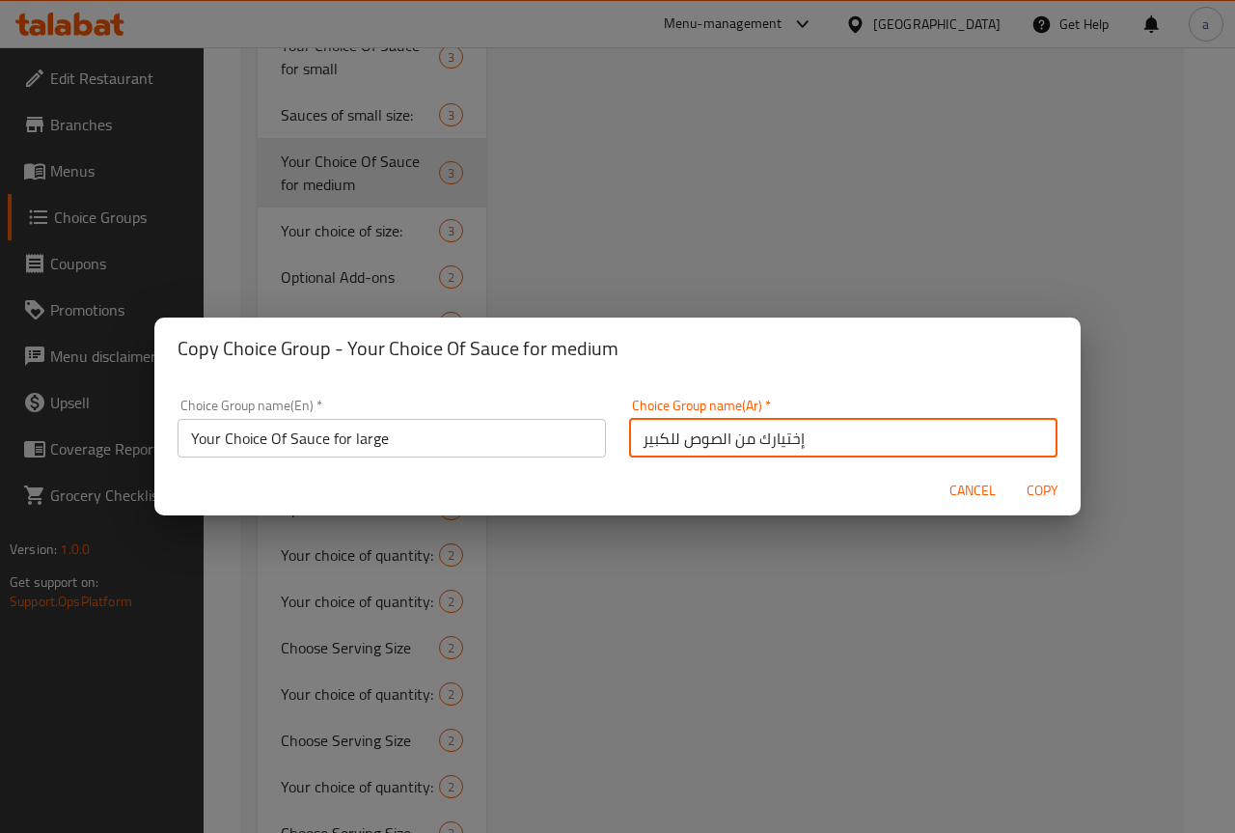
type input "إختيارك من الصوص للكبير"
click at [1035, 478] on span "Copy" at bounding box center [1042, 490] width 46 height 24
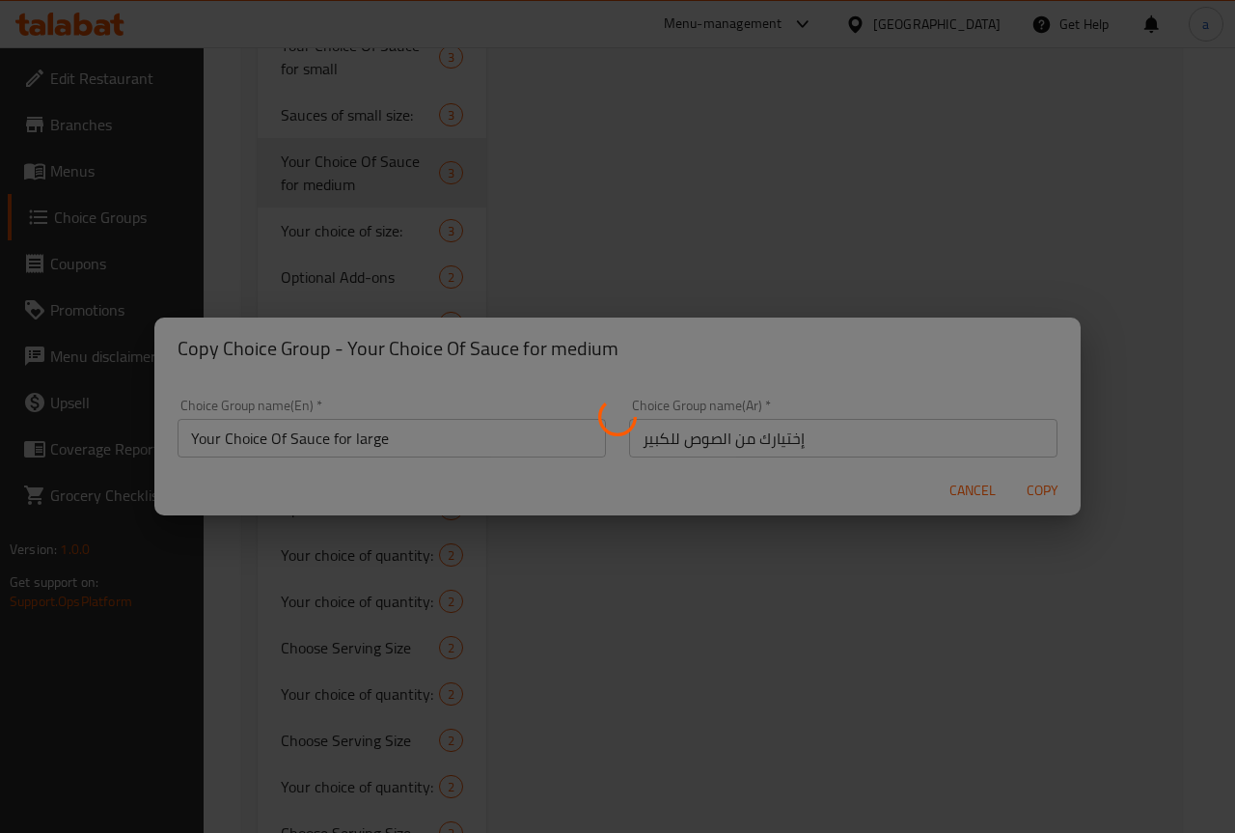
type input "Your Choice Of Sauce for large"
type input "إختيارك من الصوص للكبير"
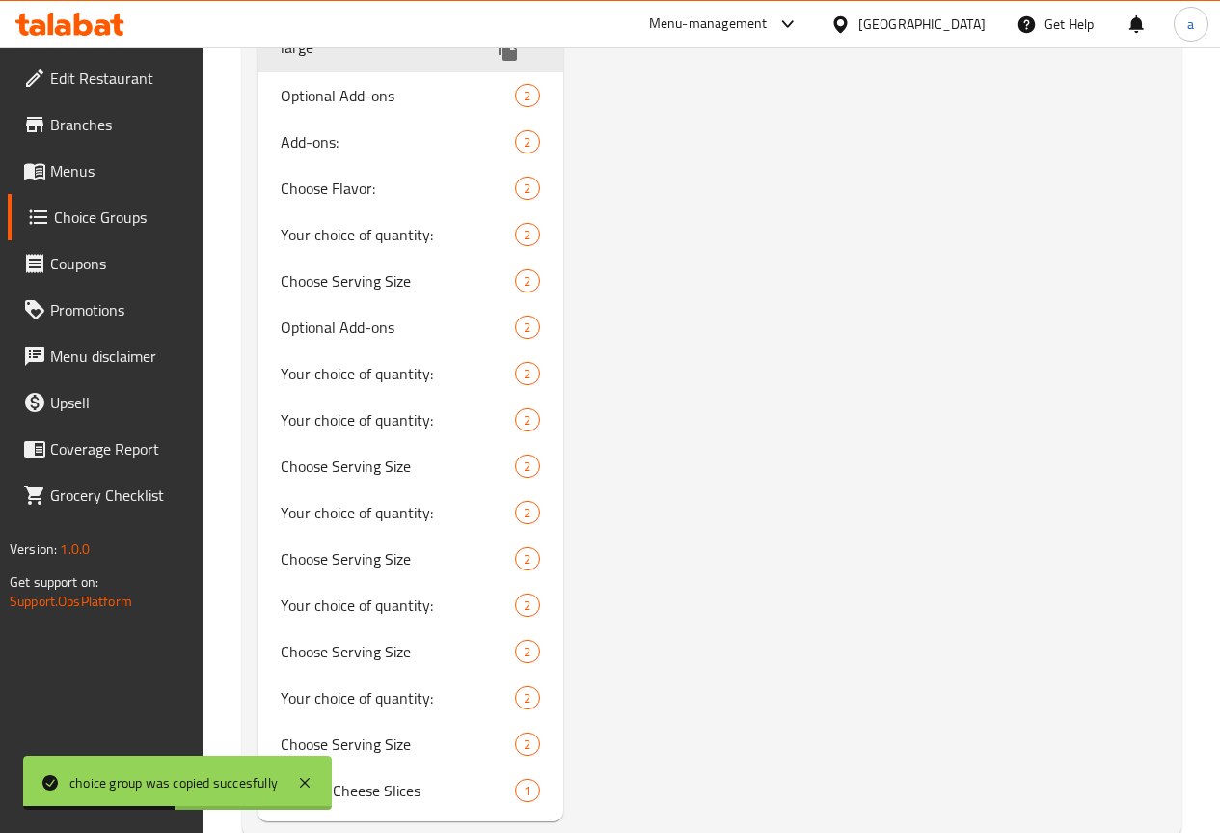
click at [369, 59] on span "Your Choice Of Sauce for large" at bounding box center [371, 36] width 181 height 46
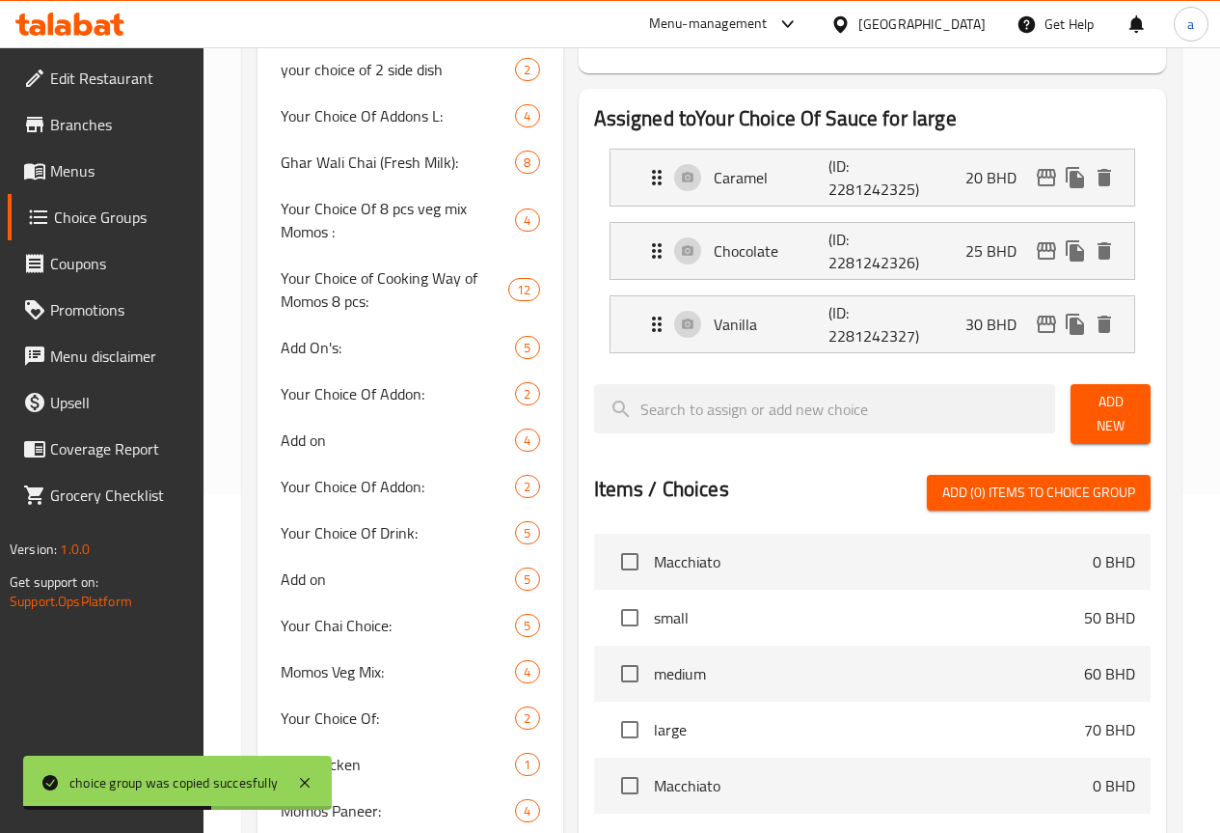
scroll to position [193, 0]
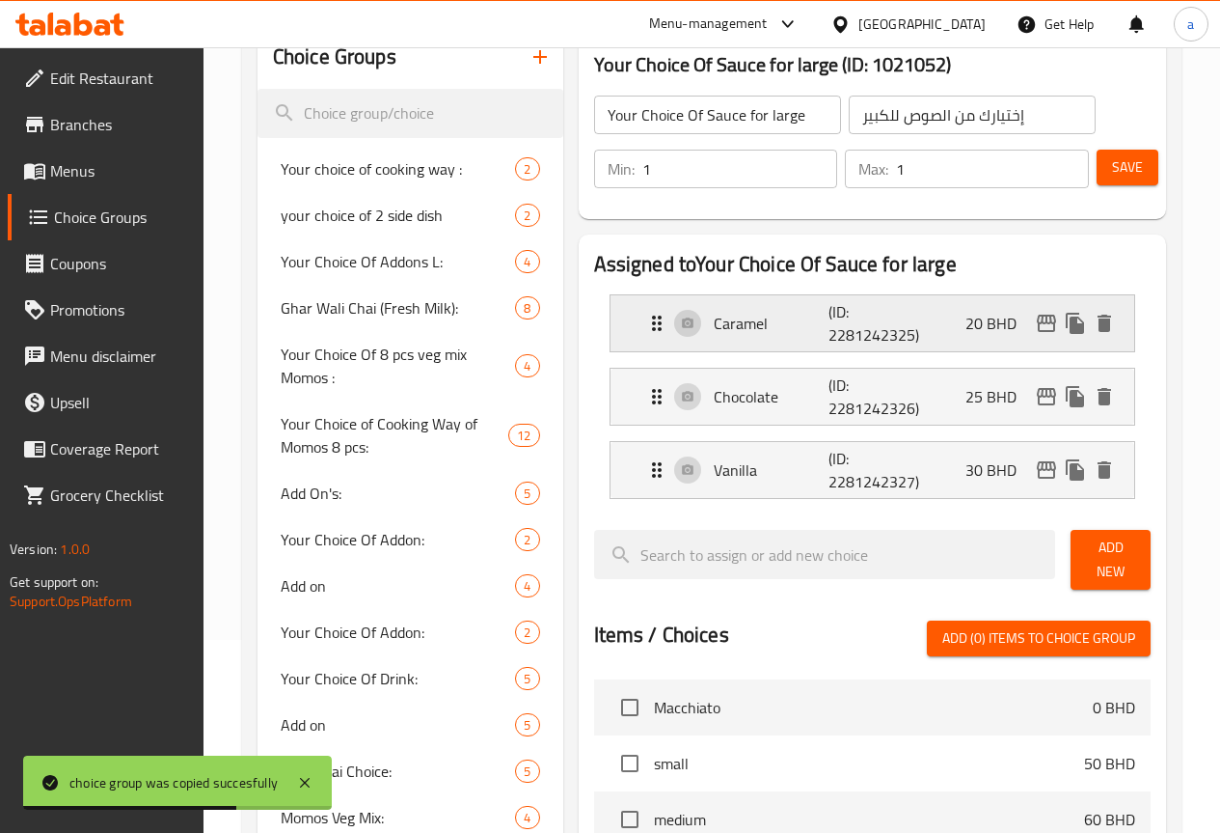
click at [829, 307] on p "(ID: 2281242325)" at bounding box center [867, 323] width 77 height 46
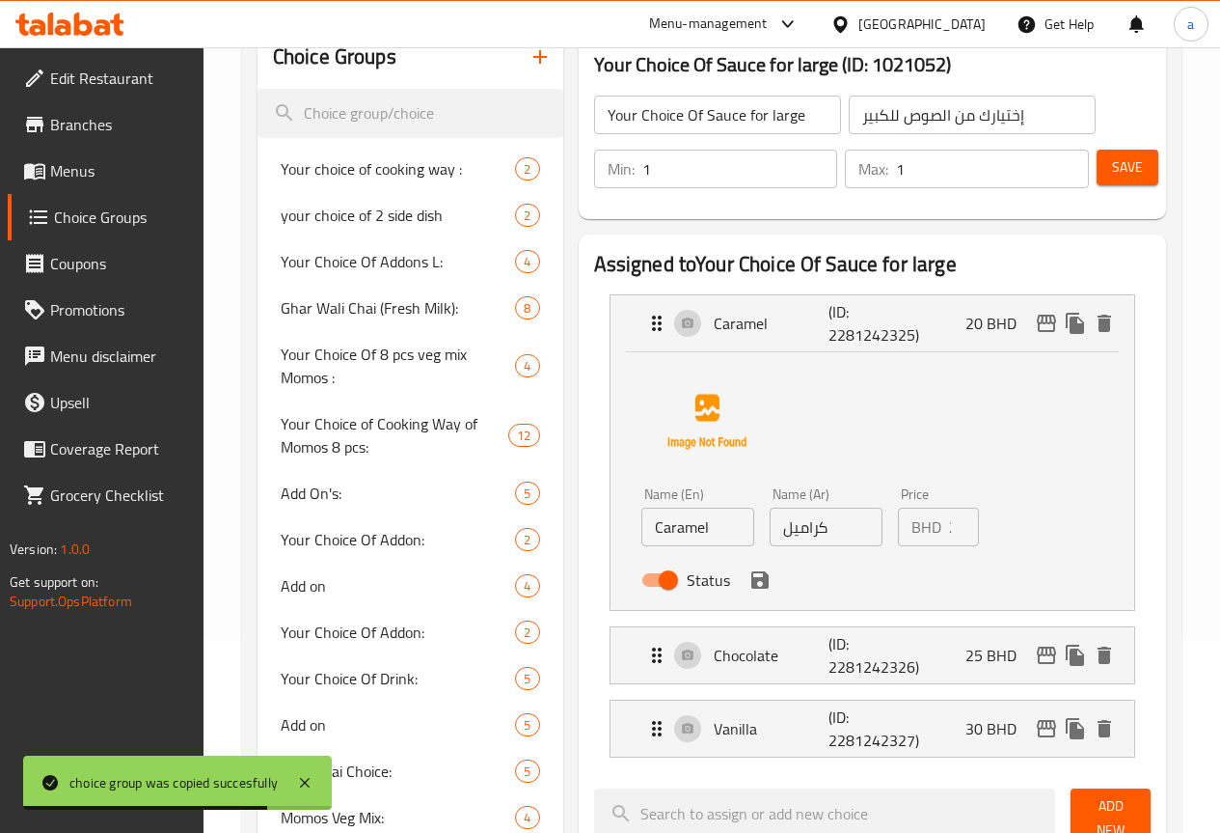
click at [949, 529] on input "20" at bounding box center [964, 526] width 30 height 39
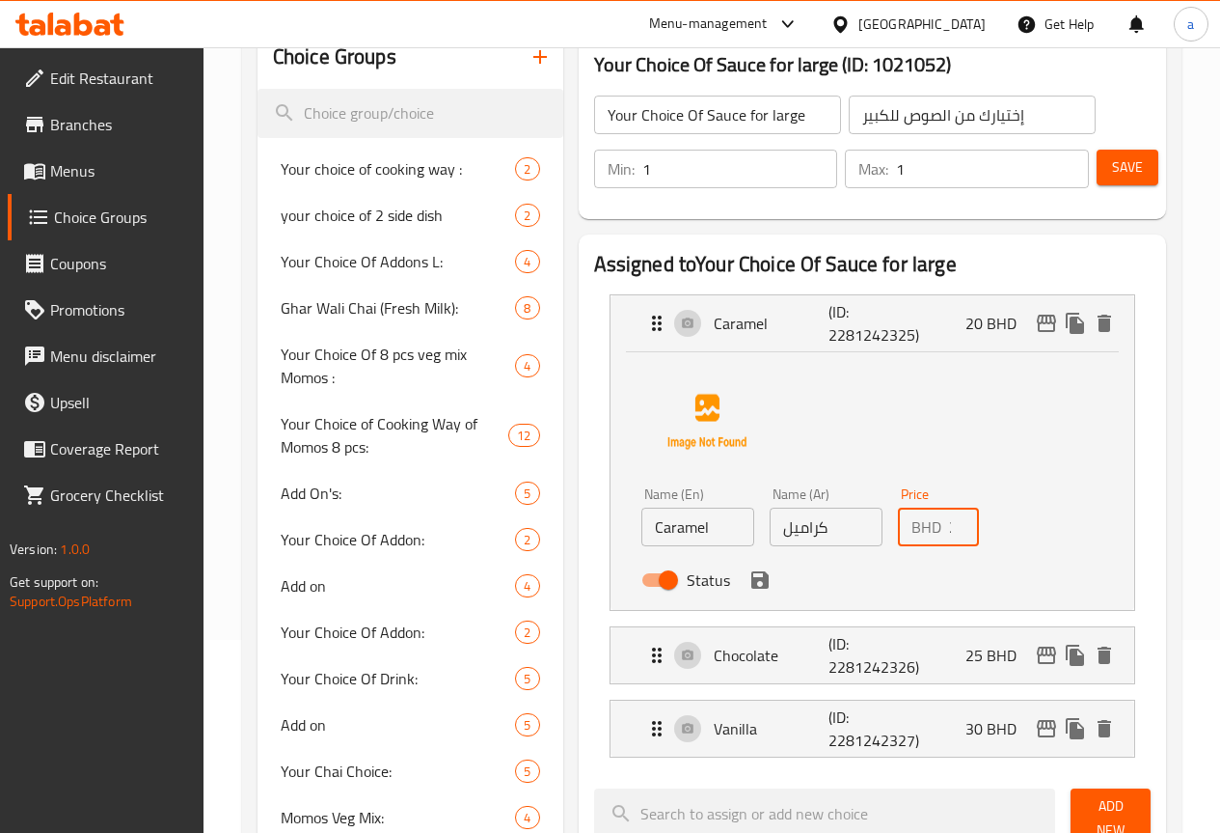
click at [751, 588] on icon "save" at bounding box center [759, 579] width 17 height 17
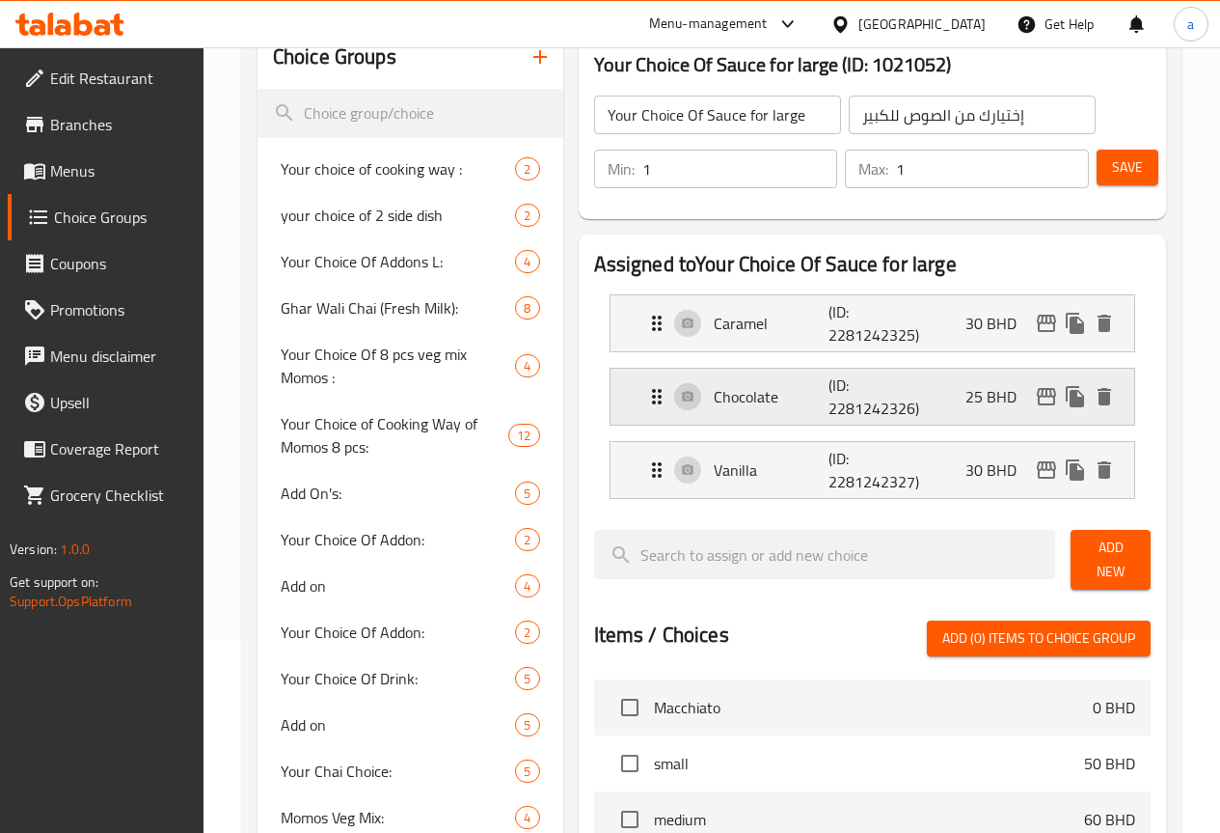
type input "30"
click at [953, 420] on div "Chocolate (ID: 2281242326) 25 BHD" at bounding box center [878, 397] width 466 height 56
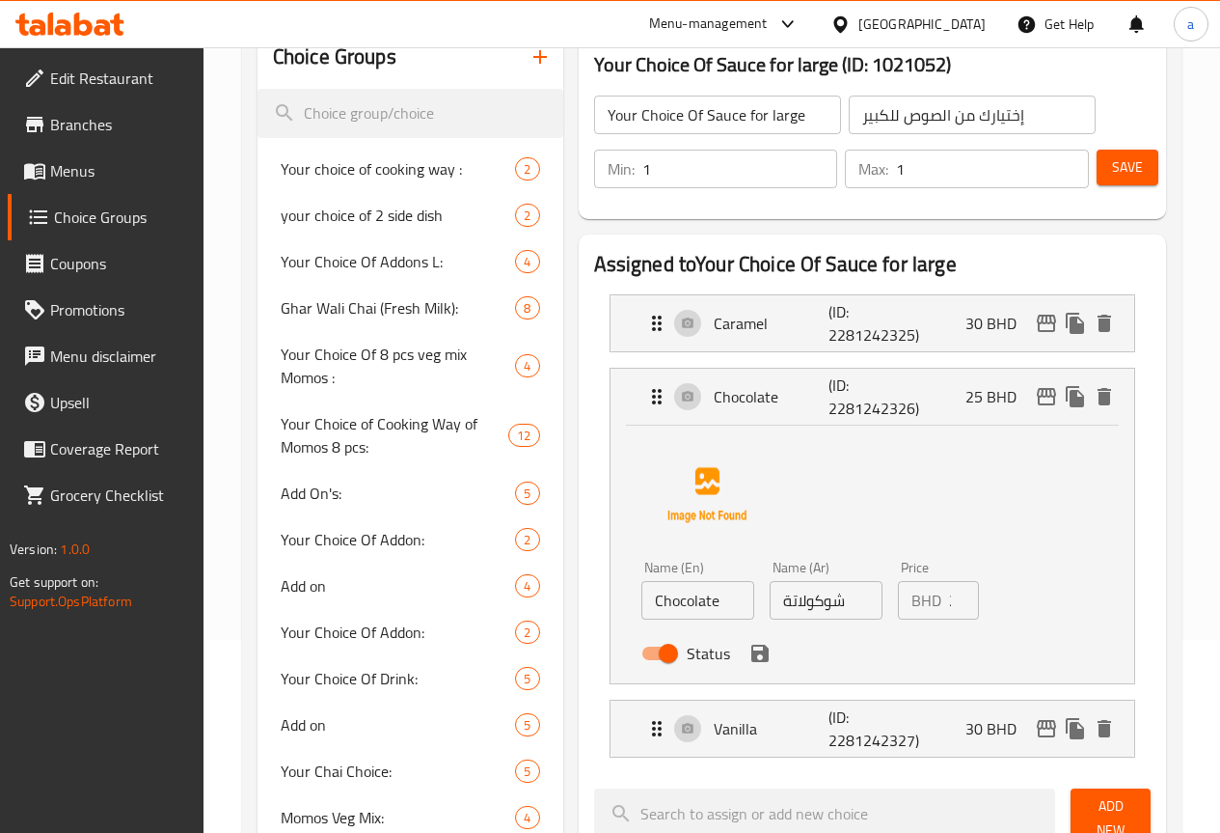
click at [949, 608] on input "24" at bounding box center [964, 600] width 30 height 39
click at [949, 608] on input "23" at bounding box center [964, 600] width 30 height 39
click at [949, 603] on input "22" at bounding box center [964, 600] width 30 height 39
click at [751, 652] on icon "save" at bounding box center [759, 652] width 17 height 17
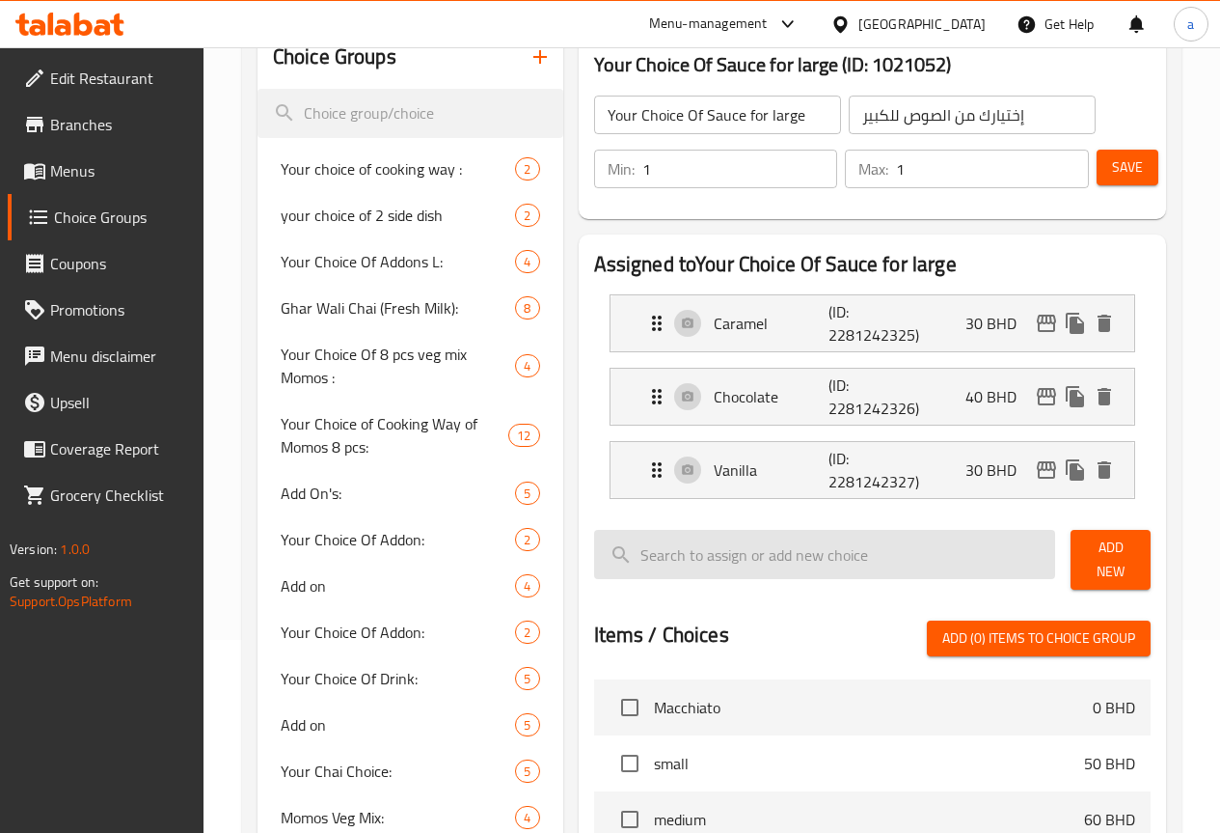
type input "40"
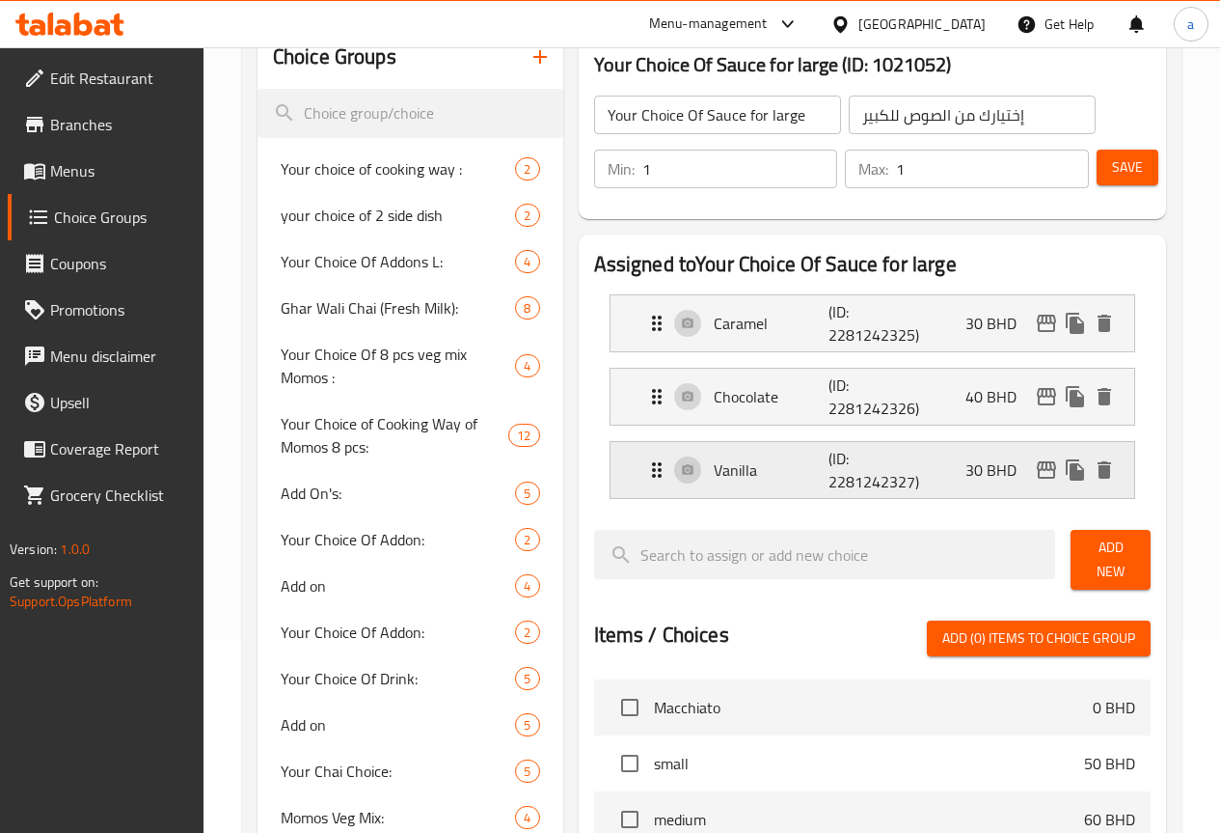
click at [879, 463] on div "Vanilla (ID: 2281242327) 30 BHD" at bounding box center [878, 470] width 466 height 56
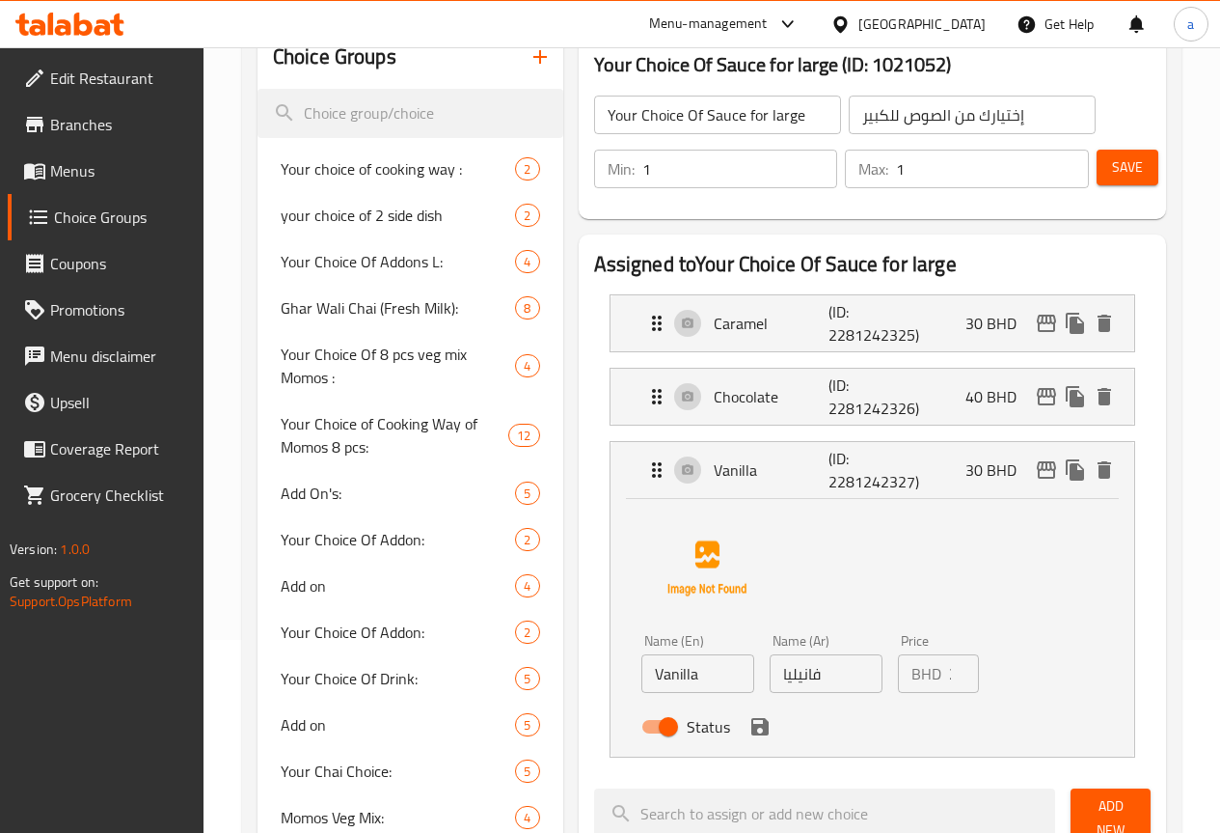
click at [949, 681] on input "30" at bounding box center [964, 673] width 30 height 39
click at [751, 726] on icon "save" at bounding box center [759, 726] width 17 height 17
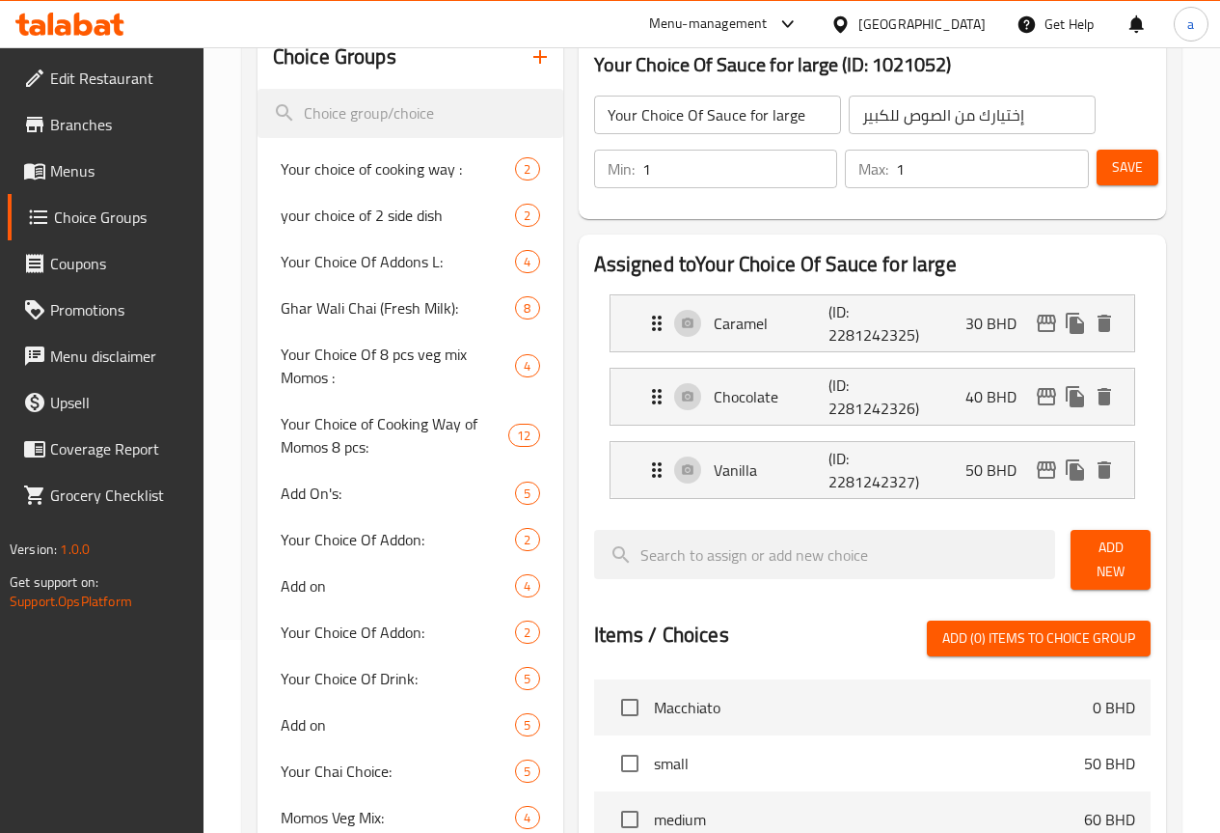
type input "50"
click at [1128, 163] on span "Save" at bounding box center [1127, 167] width 31 height 24
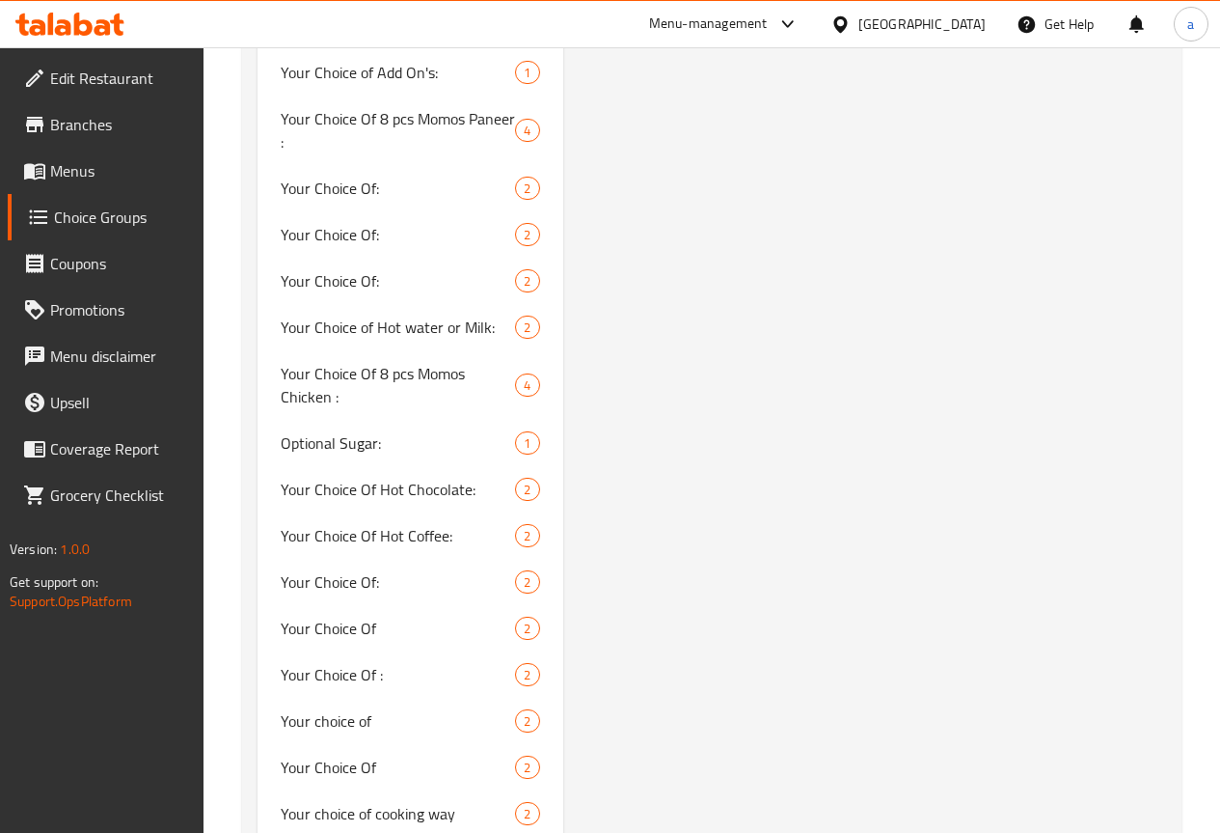
scroll to position [2341, 0]
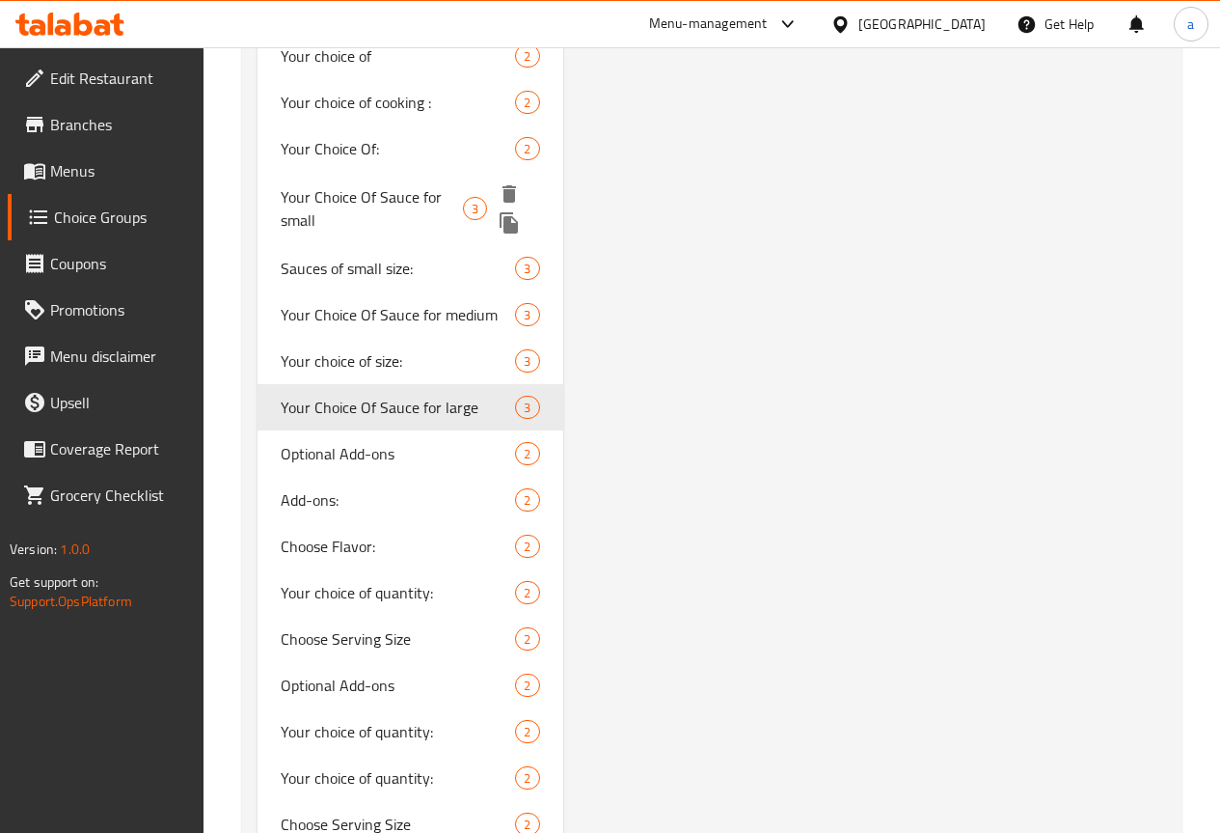
click at [327, 232] on span "Your Choice Of Sauce for small" at bounding box center [372, 208] width 182 height 46
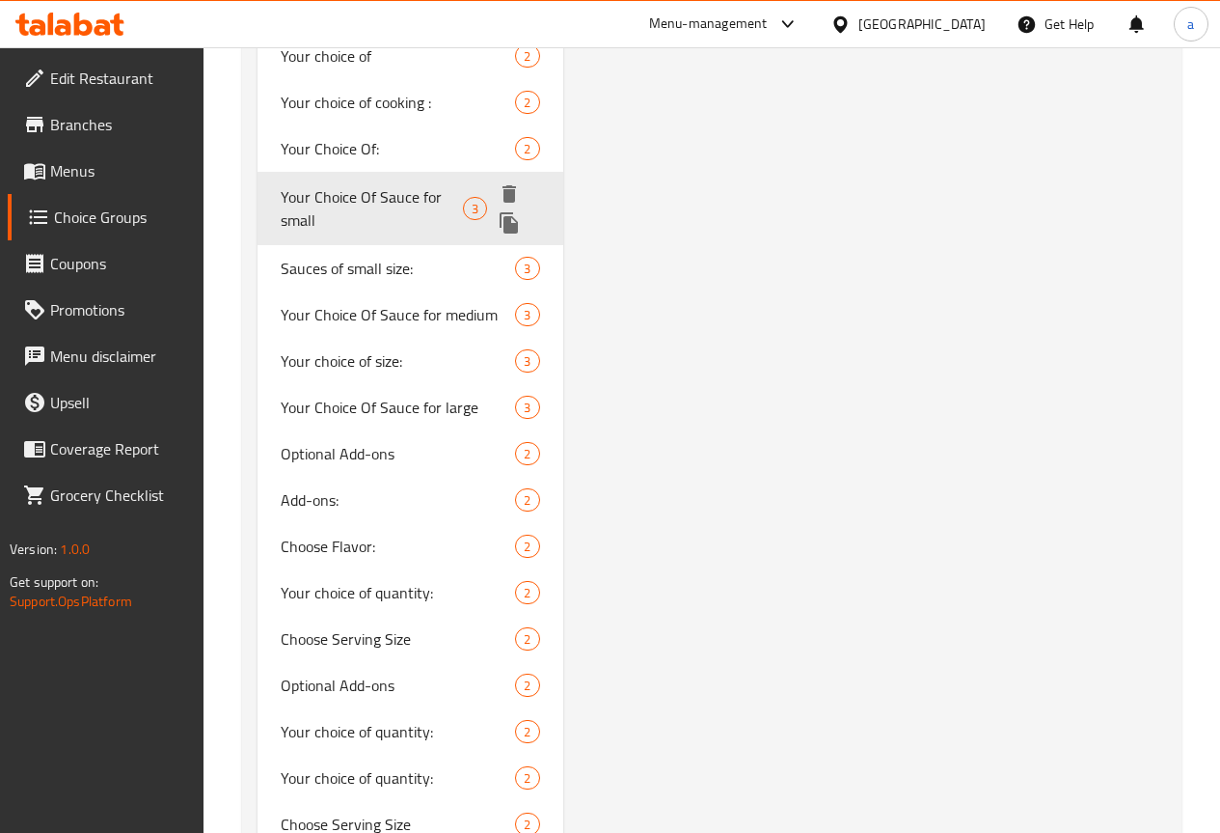
type input "Your Choice Of Sauce for small"
type input "إختيارك من الصوص للصغير"
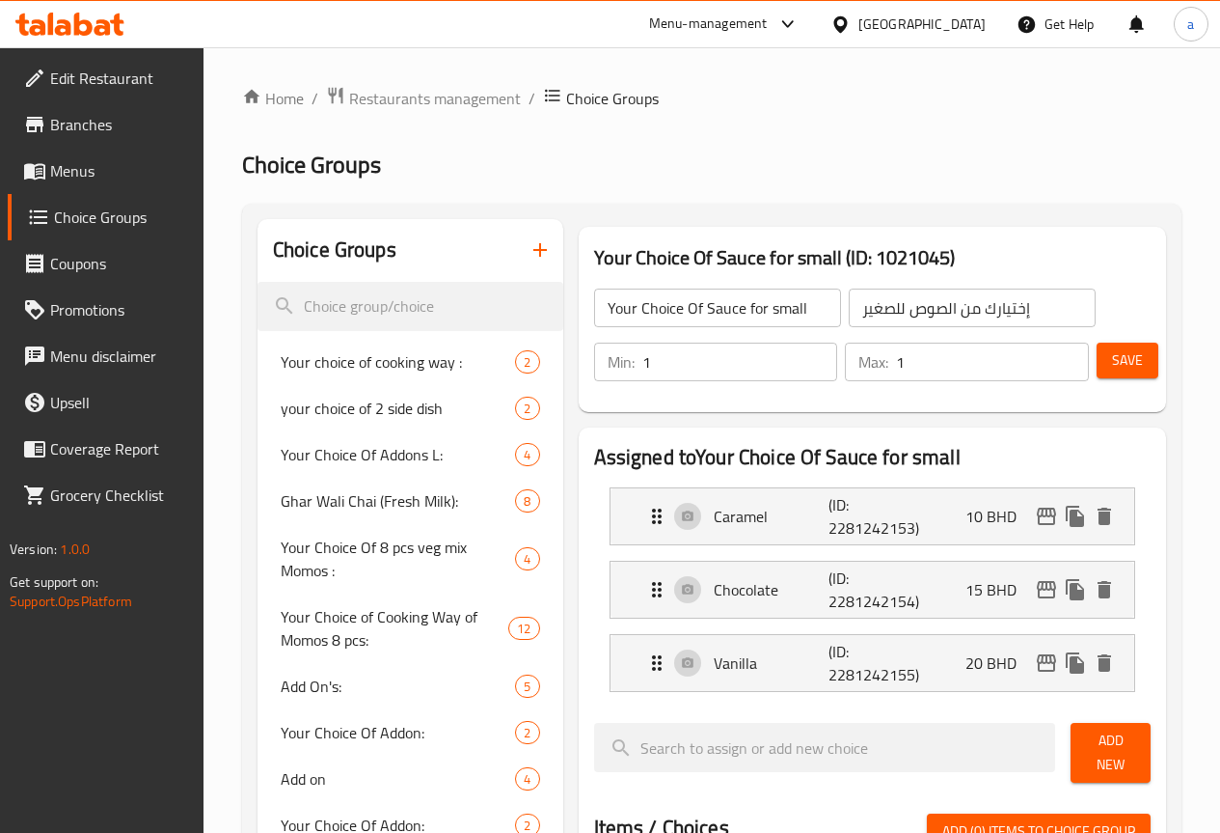
scroll to position [1589, 0]
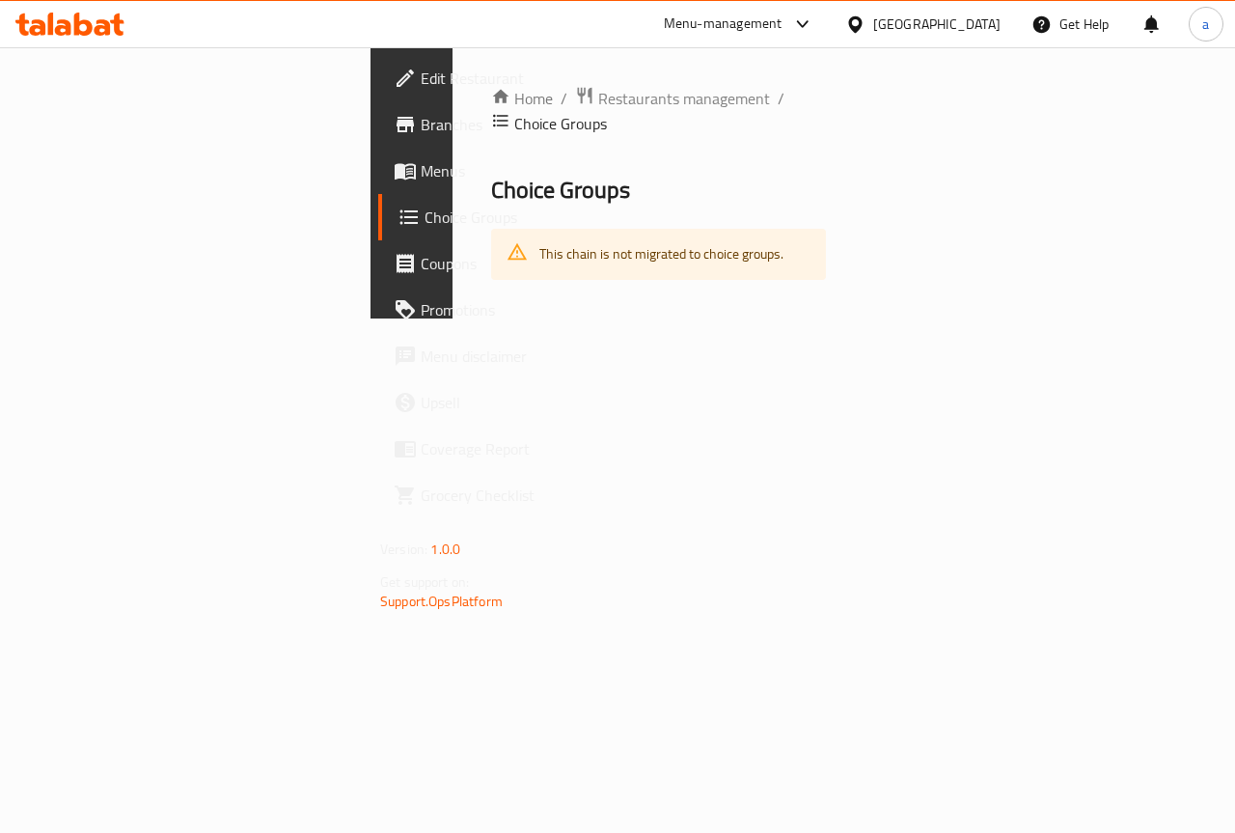
click at [421, 173] on span "Menus" at bounding box center [491, 170] width 141 height 23
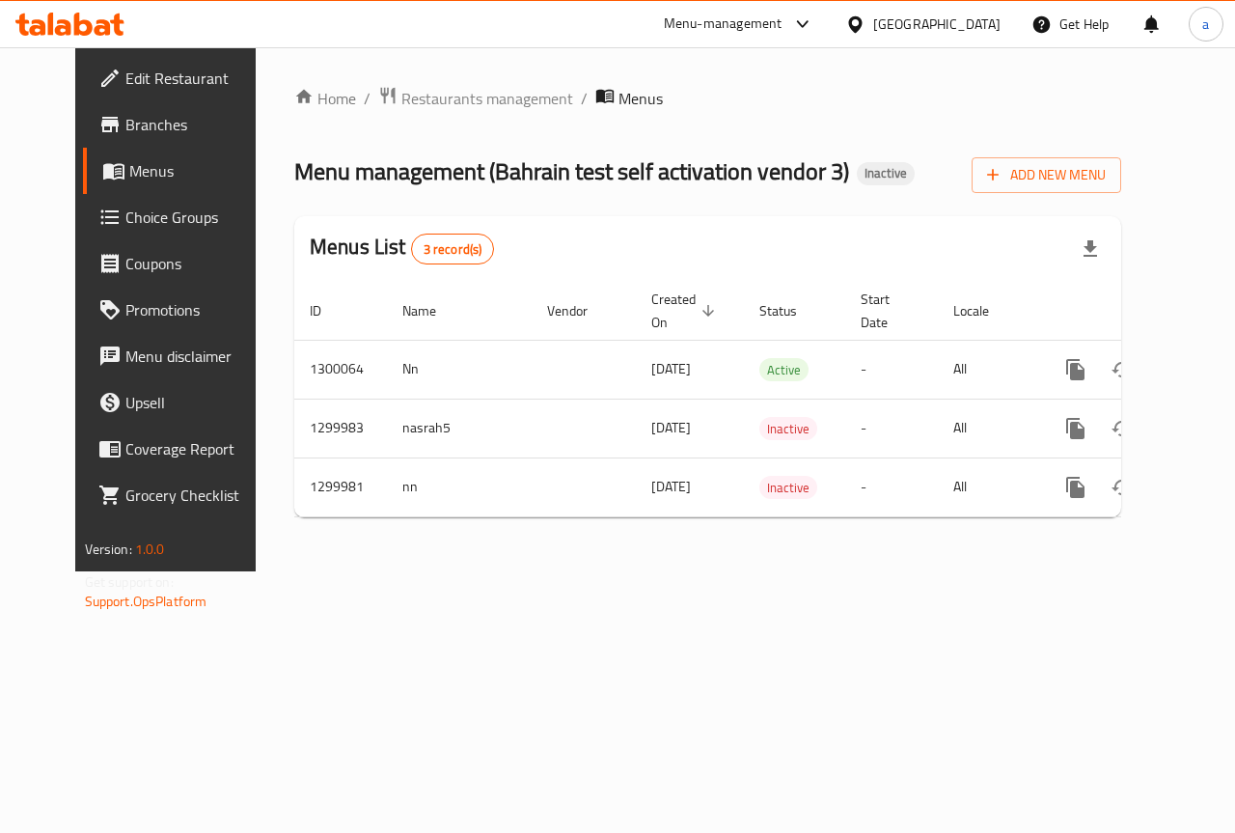
click at [137, 226] on span "Choice Groups" at bounding box center [195, 216] width 141 height 23
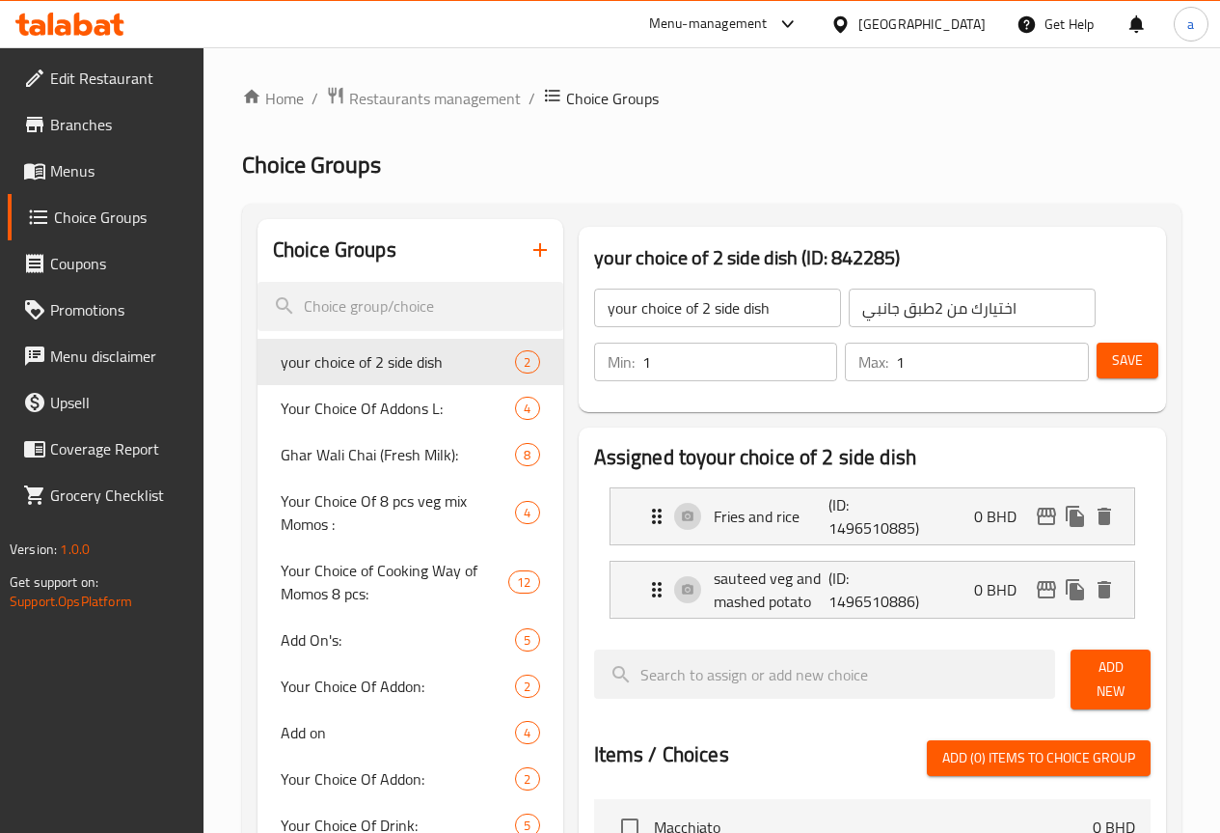
click at [796, 158] on h2 "Choice Groups" at bounding box center [712, 165] width 940 height 31
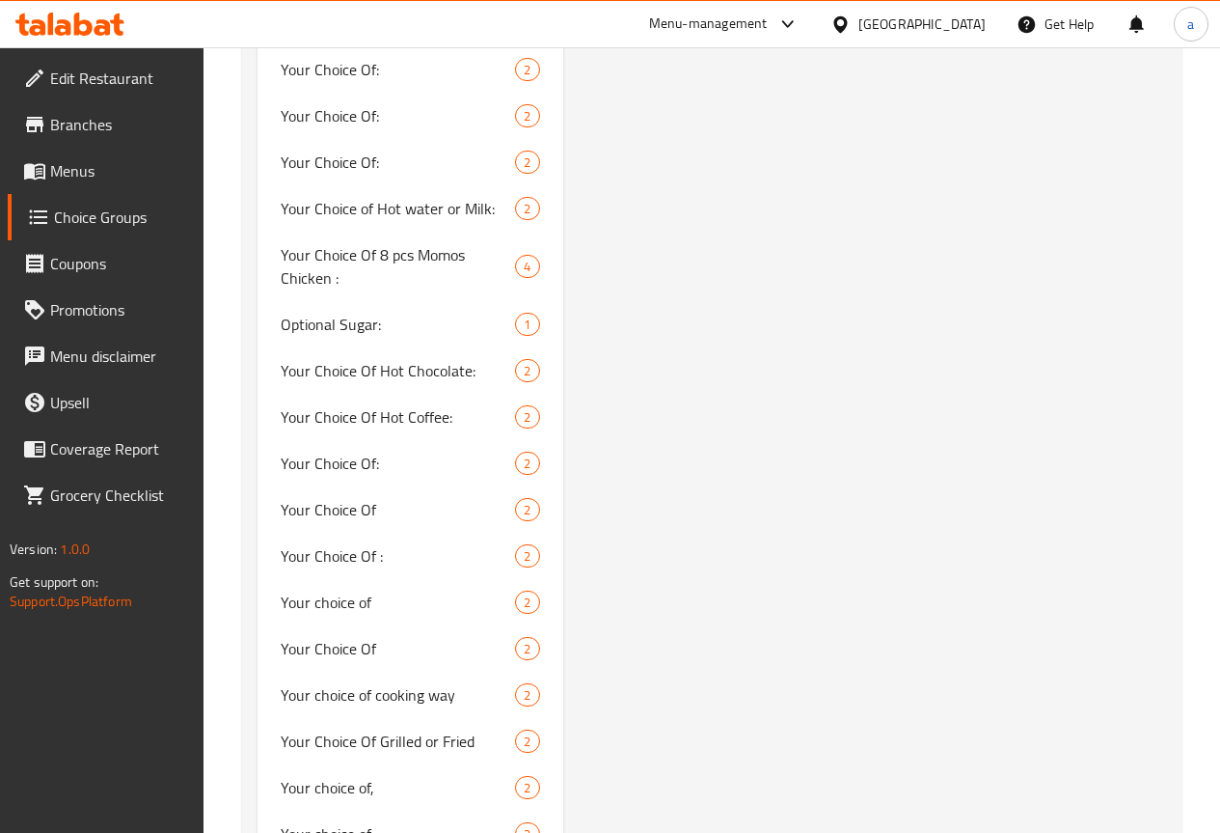
scroll to position [2654, 0]
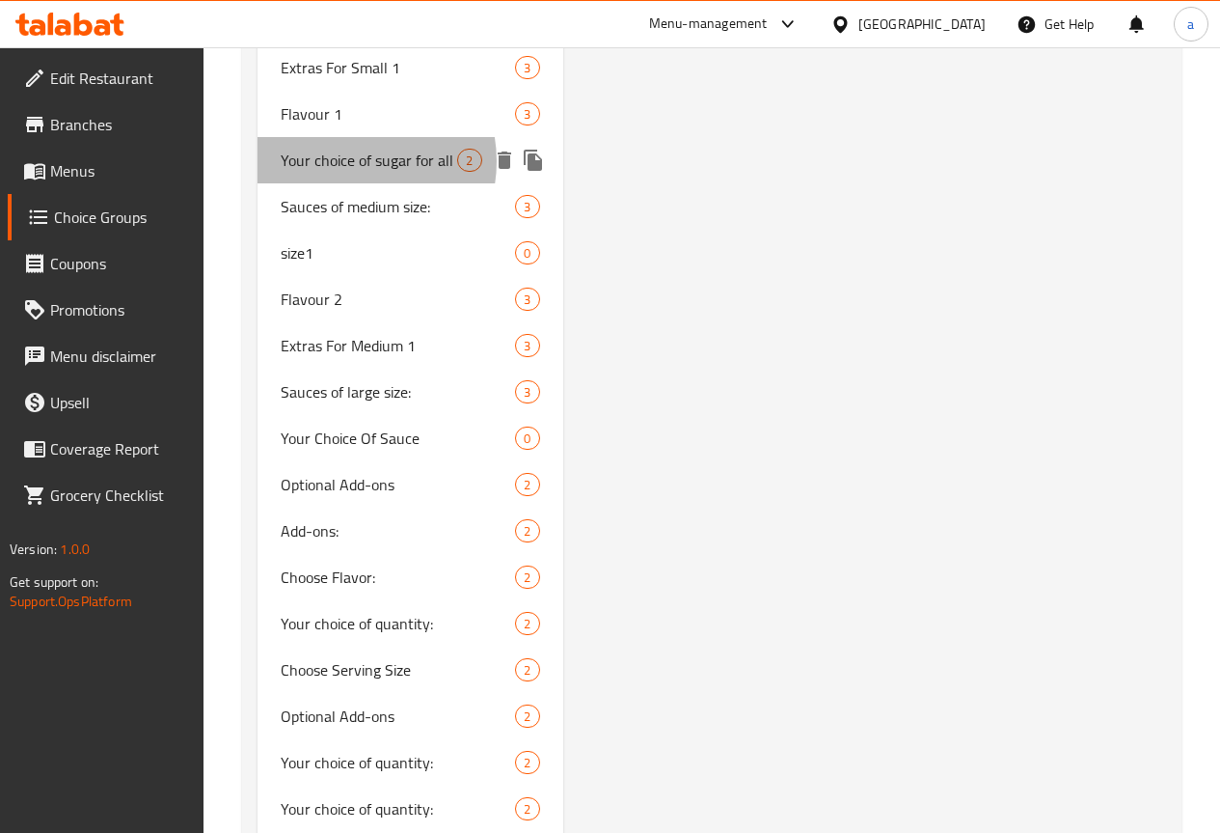
click at [348, 172] on span "Your choice of sugar for all" at bounding box center [369, 160] width 177 height 23
type input "Your choice of sugar for all"
type input "اختيارك من السكر"
click at [349, 172] on span "Your choice of sugar for all" at bounding box center [369, 160] width 177 height 23
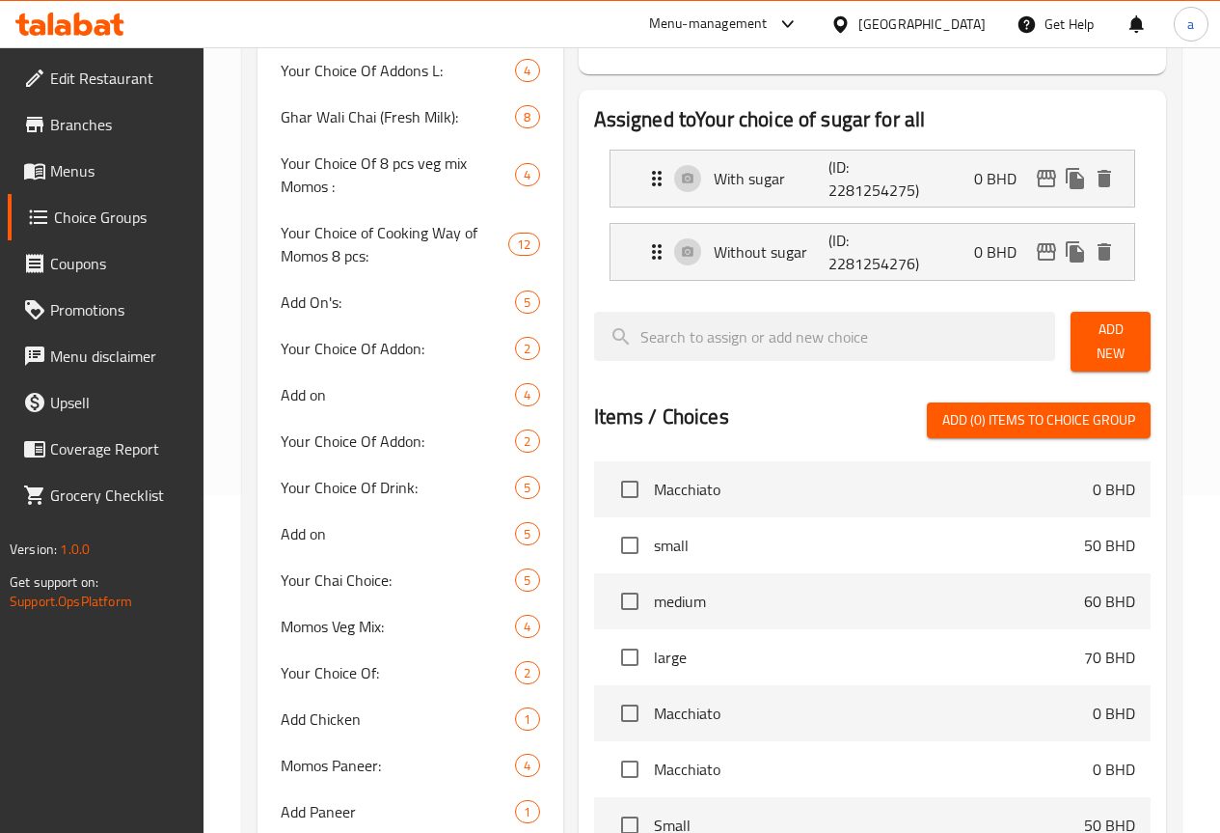
scroll to position [0, 0]
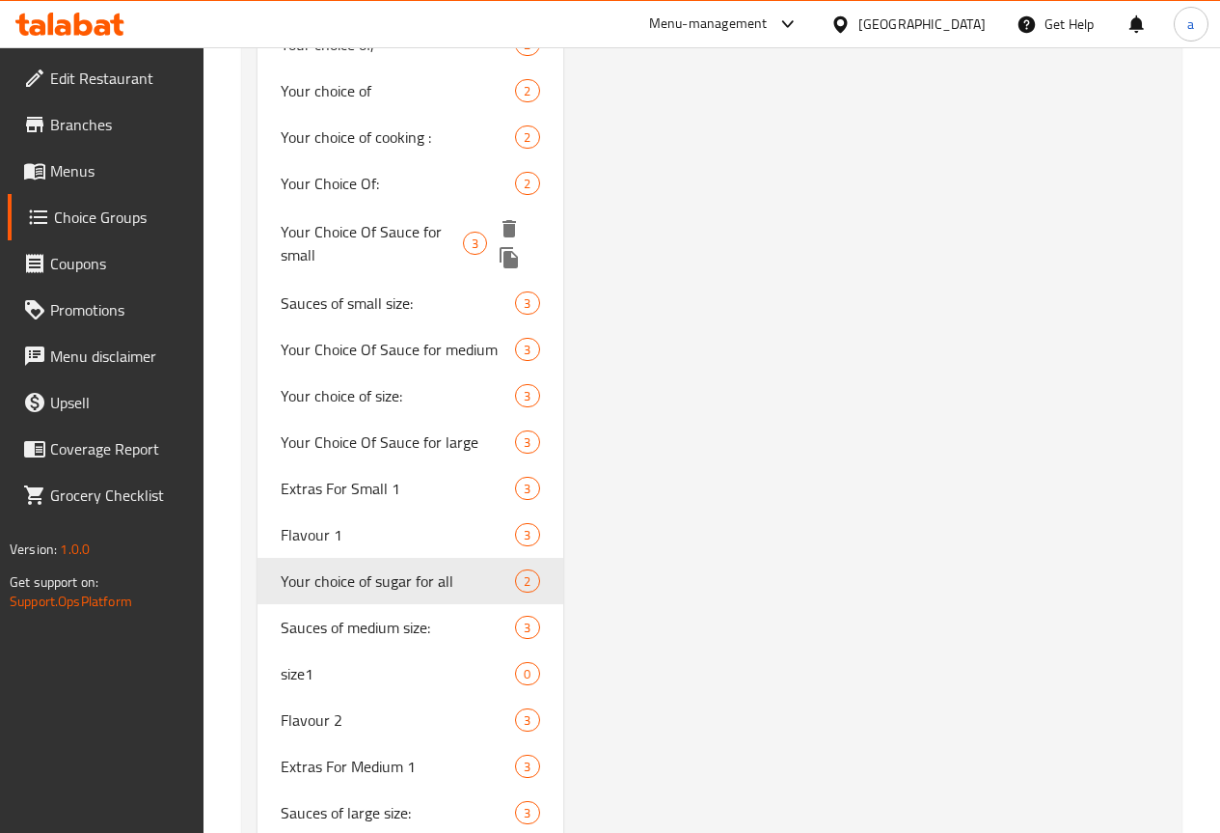
click at [323, 266] on span "Your Choice Of Sauce for small" at bounding box center [372, 243] width 182 height 46
type input "Your Choice Of Sauce for small"
type input "إختيارك من الصوص للصغير"
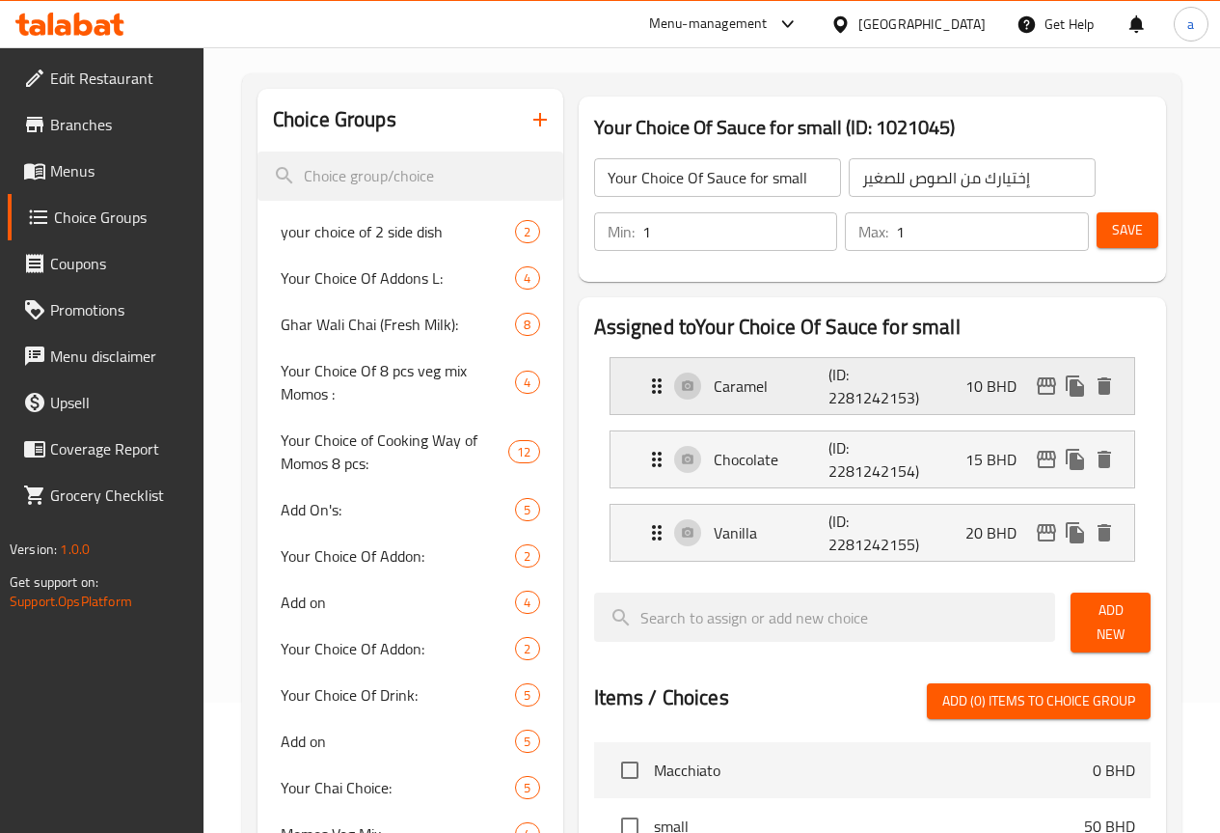
scroll to position [96, 0]
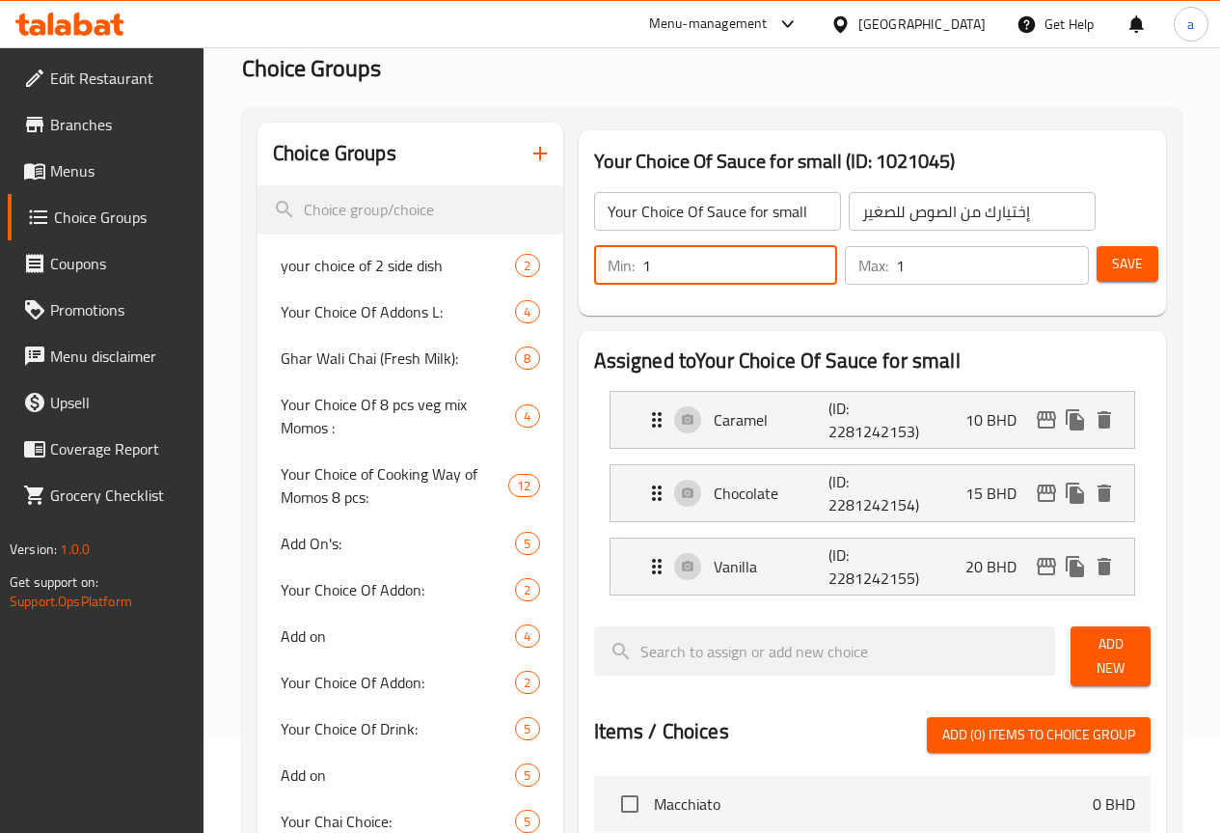
drag, startPoint x: 703, startPoint y: 273, endPoint x: 543, endPoint y: 277, distance: 160.2
click at [594, 277] on div "Min: 1 ​" at bounding box center [716, 265] width 244 height 39
type input "0"
click at [579, 331] on div "Assigned to Your Choice Of Sauce for small Caramel (ID: 2281242153) 10 BHD Name…" at bounding box center [872, 807] width 587 height 952
click at [643, 259] on input "0" at bounding box center [740, 265] width 196 height 39
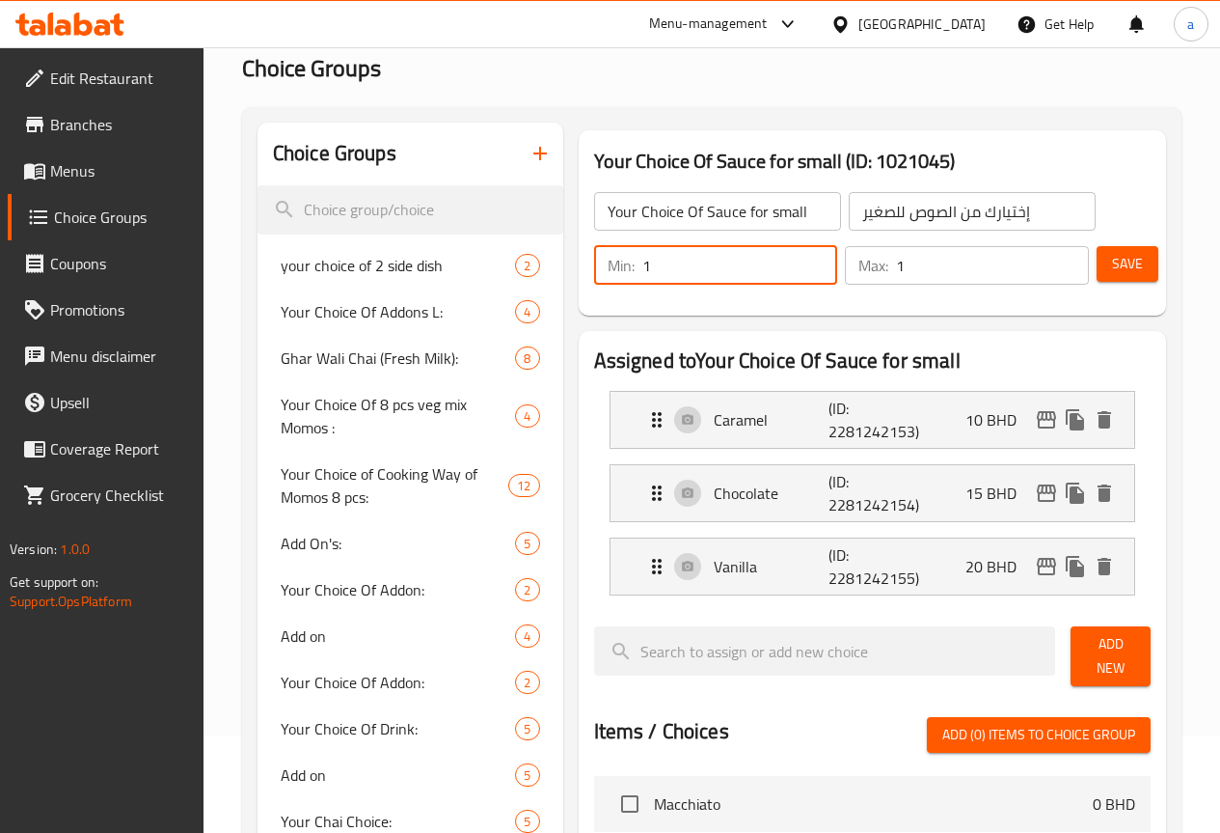
type input "1"
click at [648, 326] on div "Assigned to Your Choice Of Sauce for small Caramel (ID: 2281242153) 10 BHD Name…" at bounding box center [872, 807] width 603 height 968
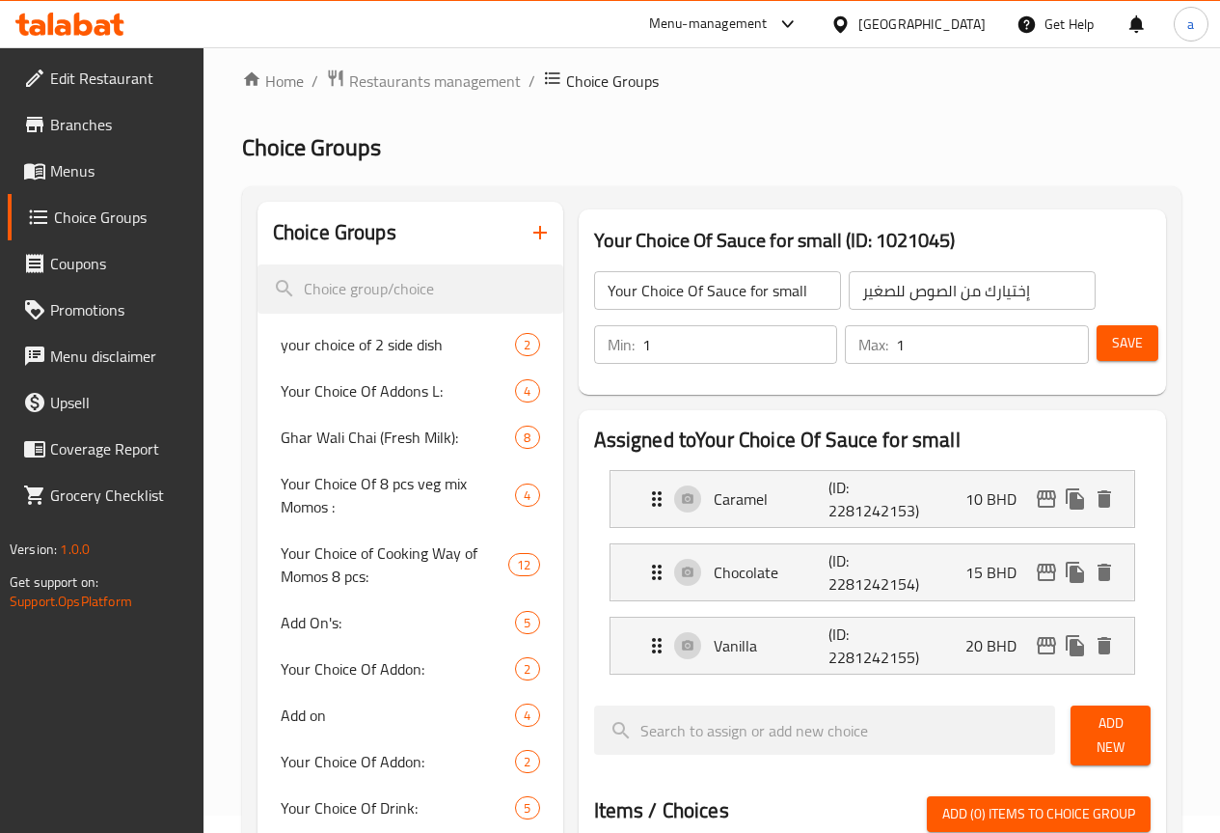
scroll to position [0, 0]
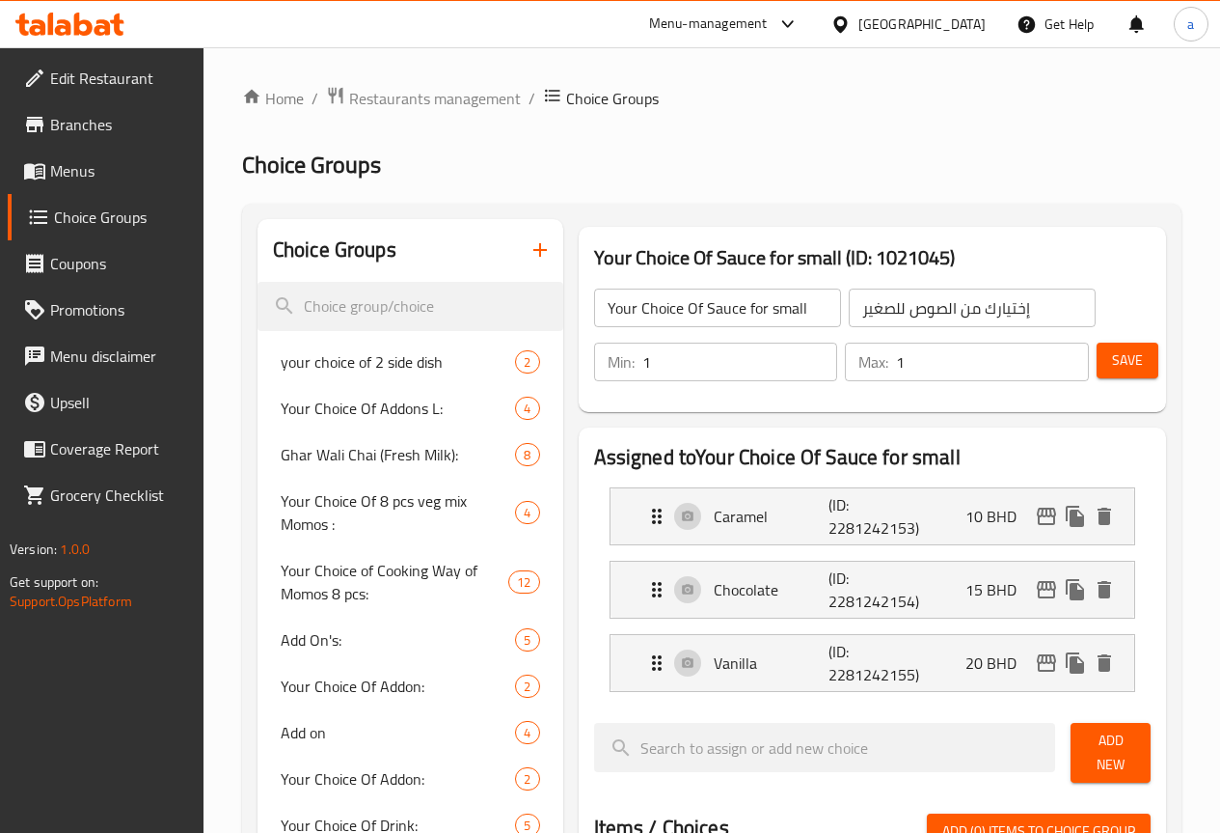
click at [642, 347] on input "1" at bounding box center [740, 361] width 196 height 39
type input "0"
click at [687, 394] on div "Your Choice Of Sauce for small ​ إختيارك من الصوص للصغير ​ Min: 0 ​ Max: 1 ​ Sa…" at bounding box center [873, 334] width 572 height 139
click at [1135, 360] on span "Save" at bounding box center [1127, 360] width 31 height 24
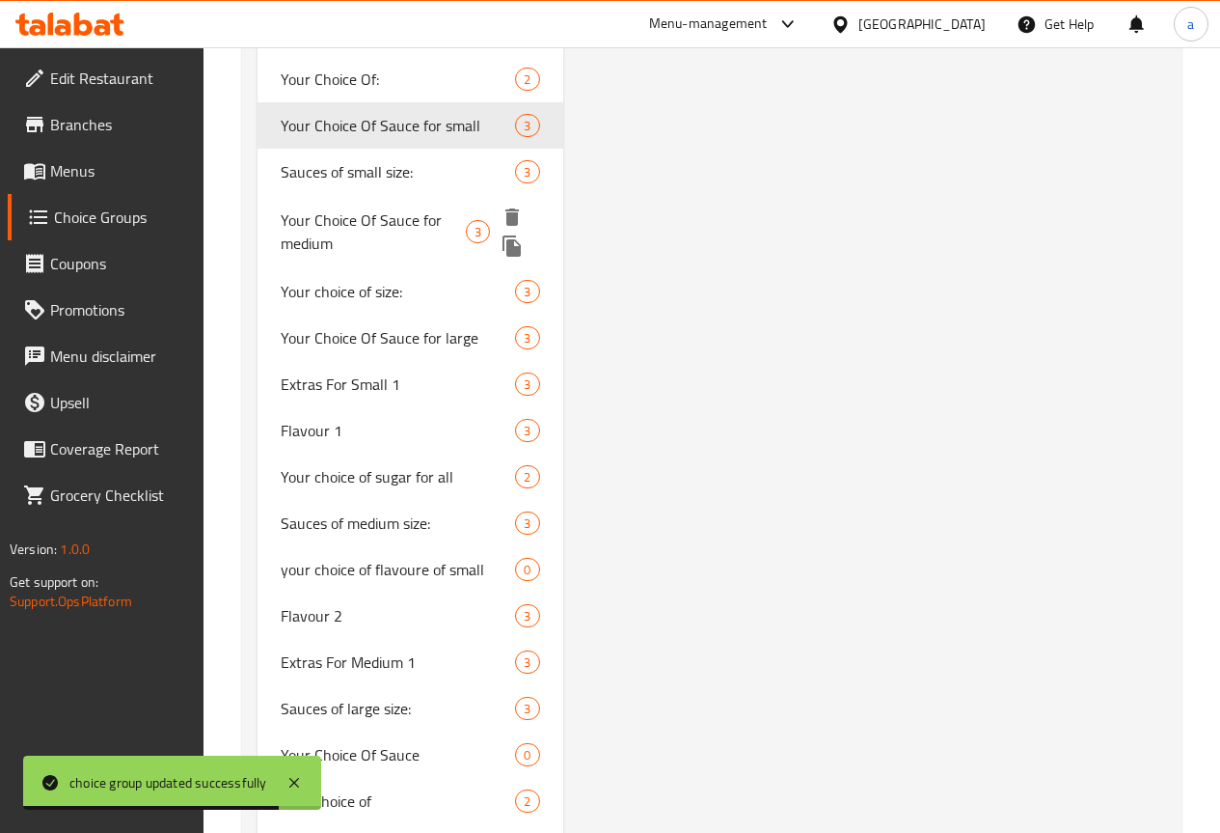
click at [331, 255] on span "Your Choice Of Sauce for medium" at bounding box center [373, 231] width 185 height 46
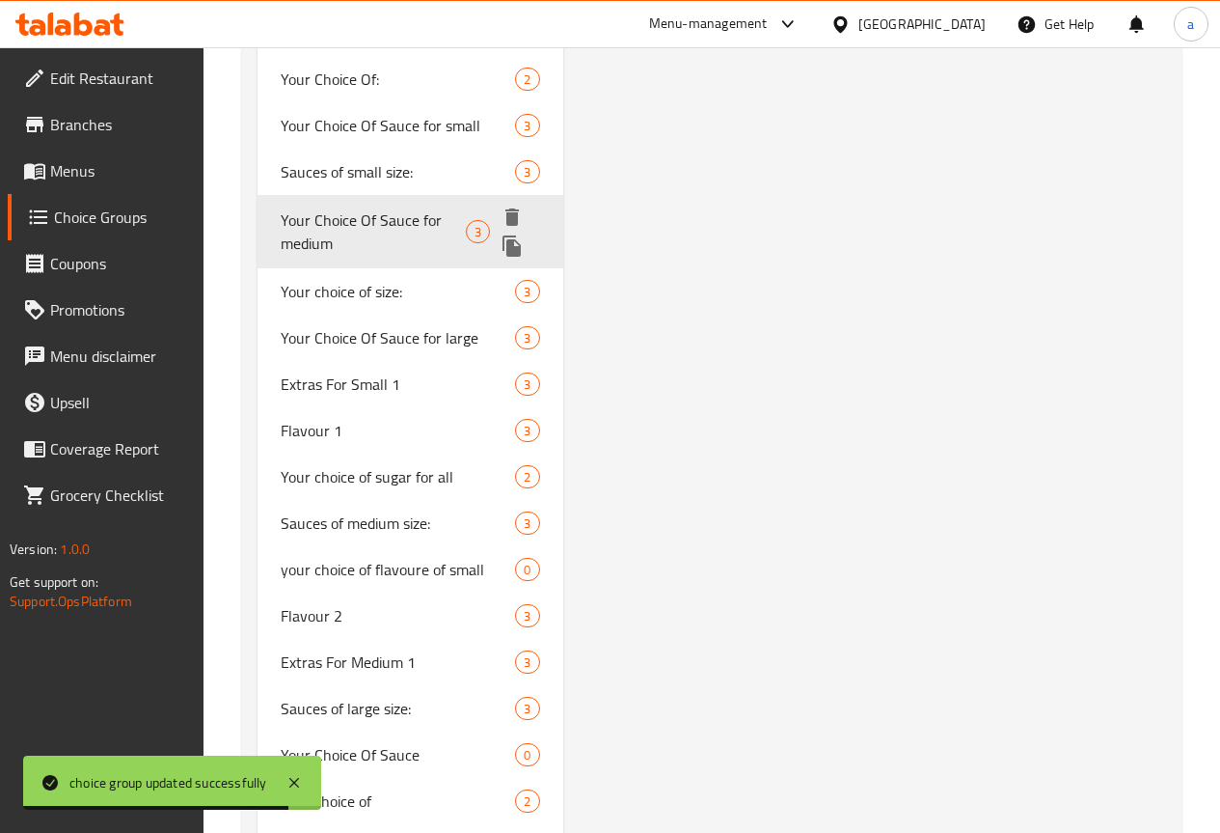
type input "Your Choice Of Sauce for medium"
type input "إختيارك من الصوص للوسط"
type input "1"
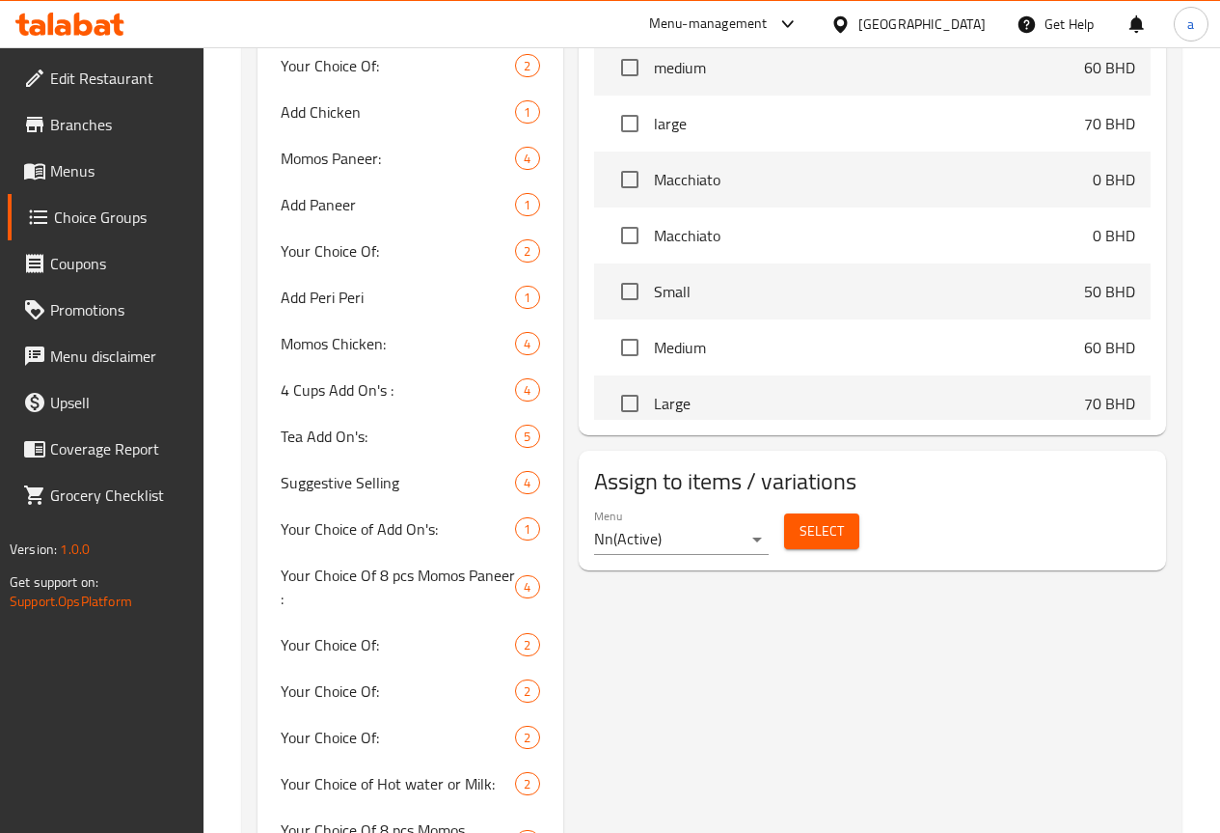
scroll to position [242, 0]
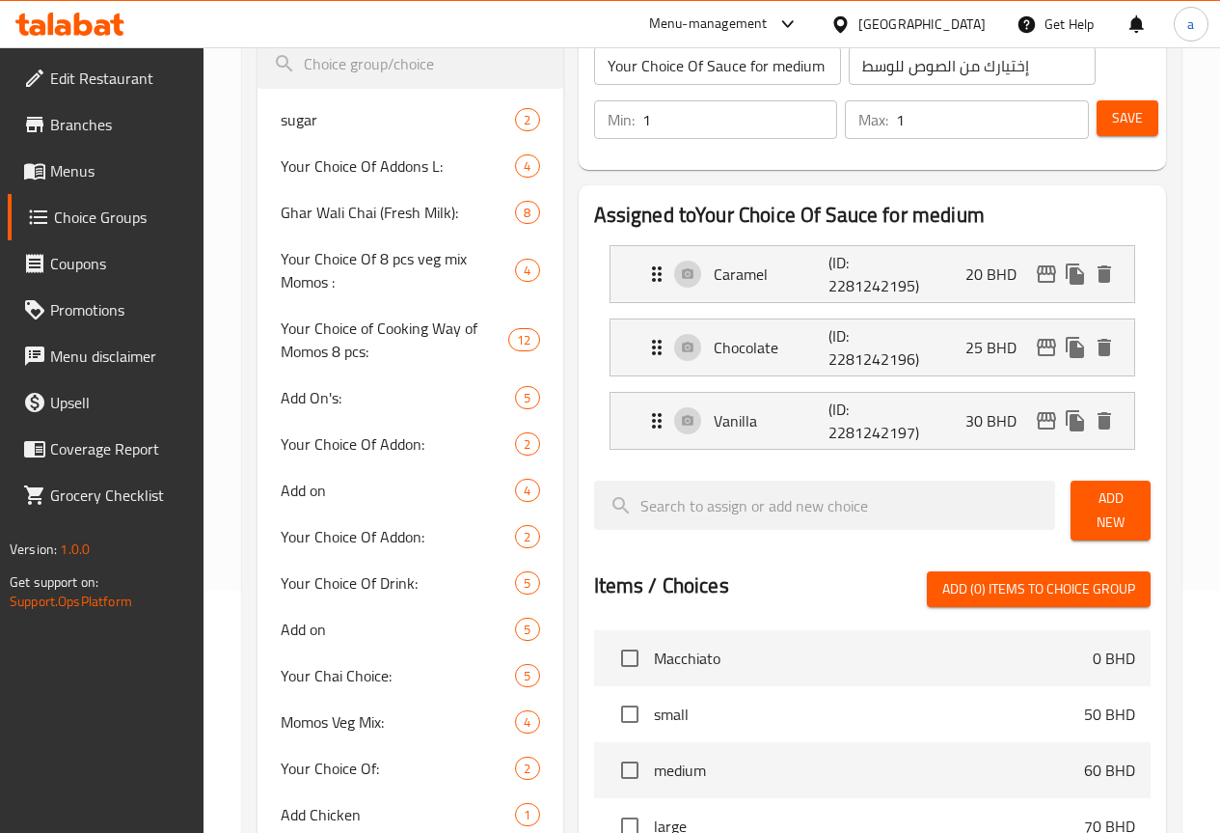
click at [722, 127] on input "1" at bounding box center [740, 119] width 196 height 39
type input "0"
click at [1124, 118] on span "Save" at bounding box center [1127, 118] width 31 height 24
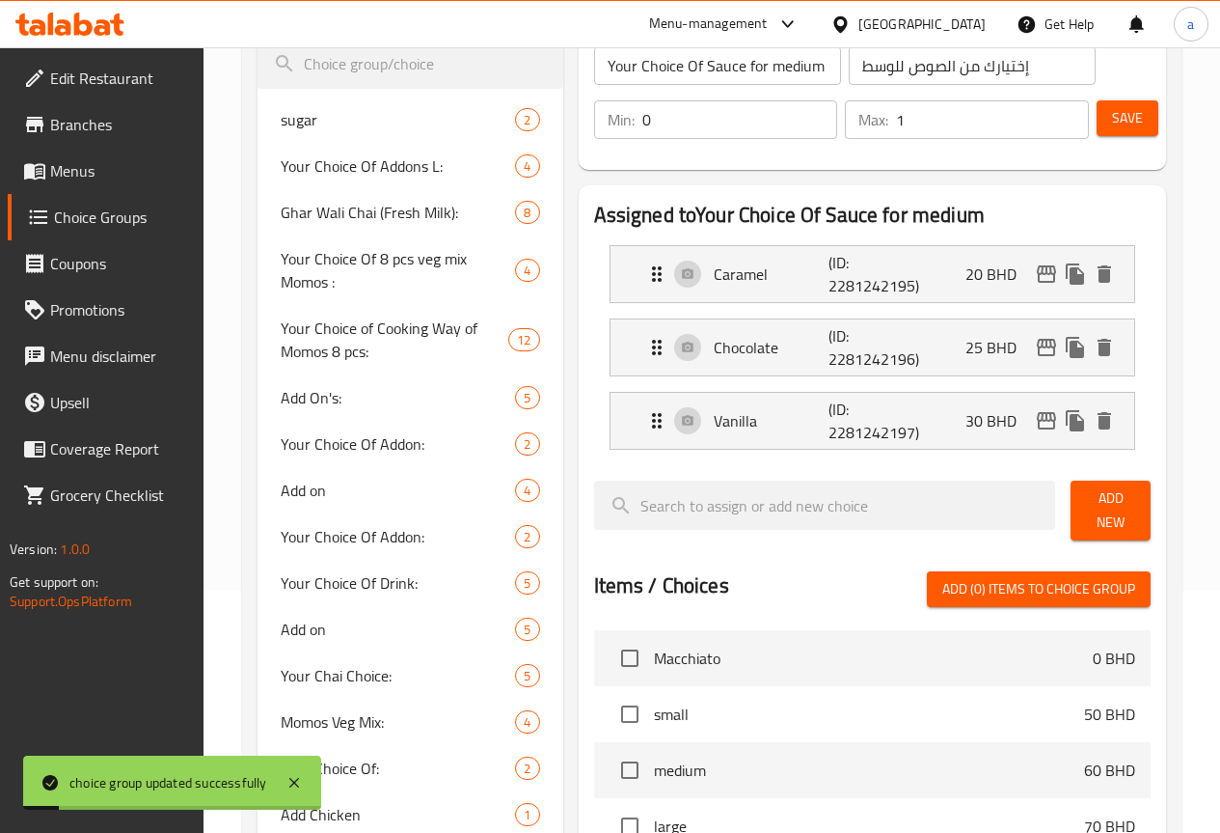
scroll to position [2480, 0]
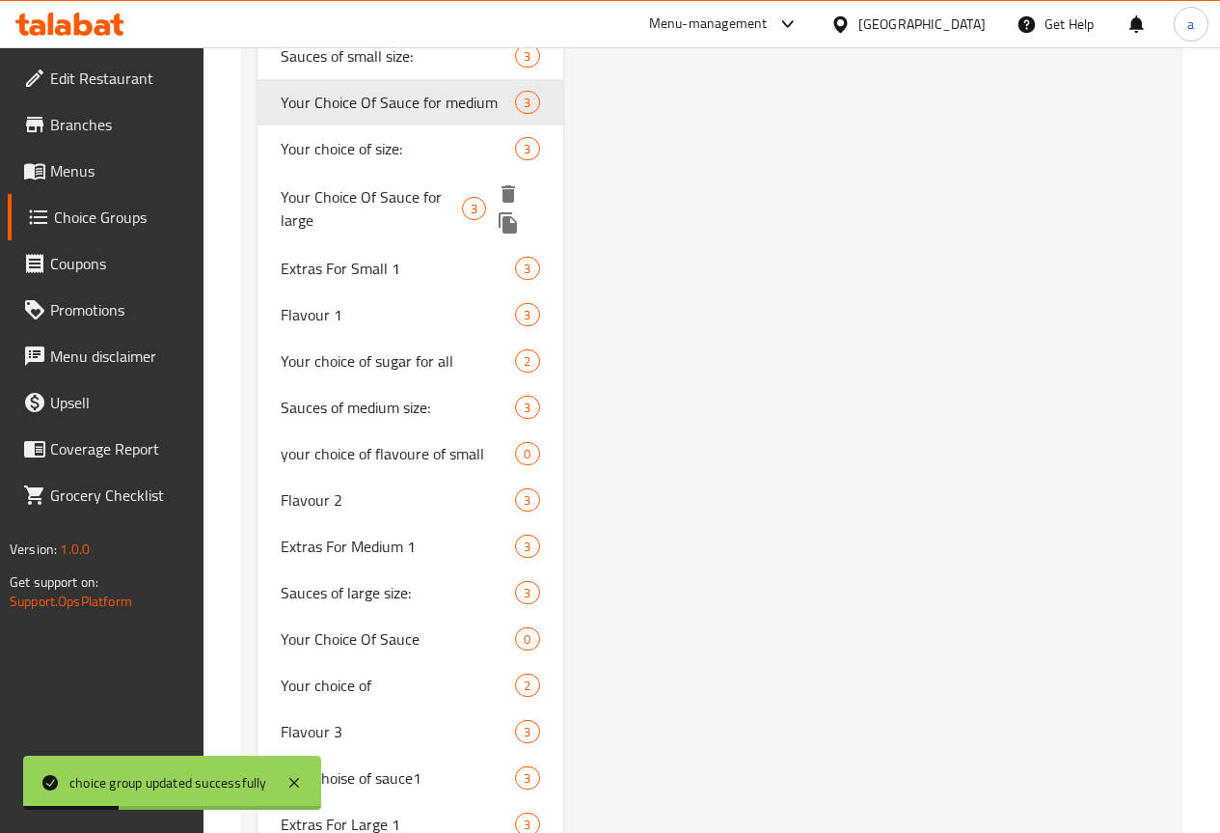
click at [364, 232] on span "Your Choice Of Sauce for large" at bounding box center [371, 208] width 181 height 46
type input "Your Choice Of Sauce for large"
type input "إختيارك من الصوص للكبير"
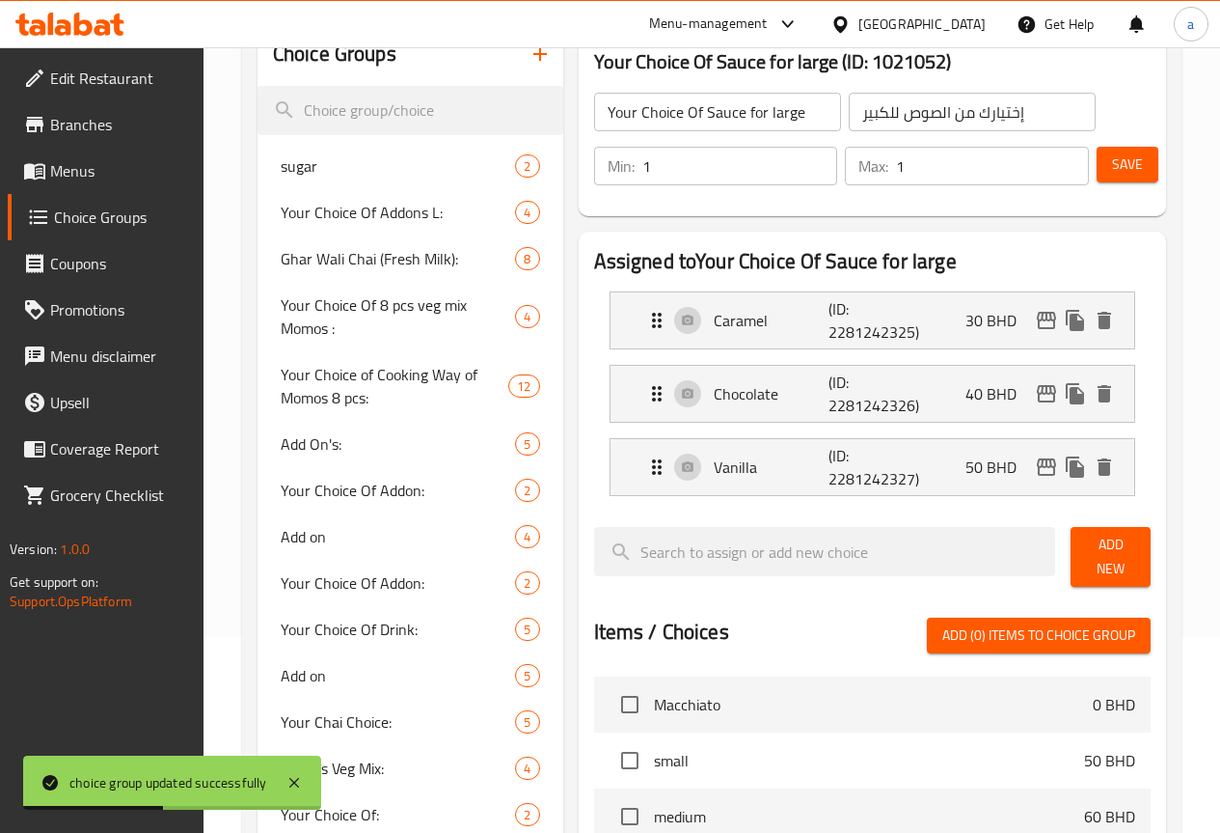
scroll to position [0, 0]
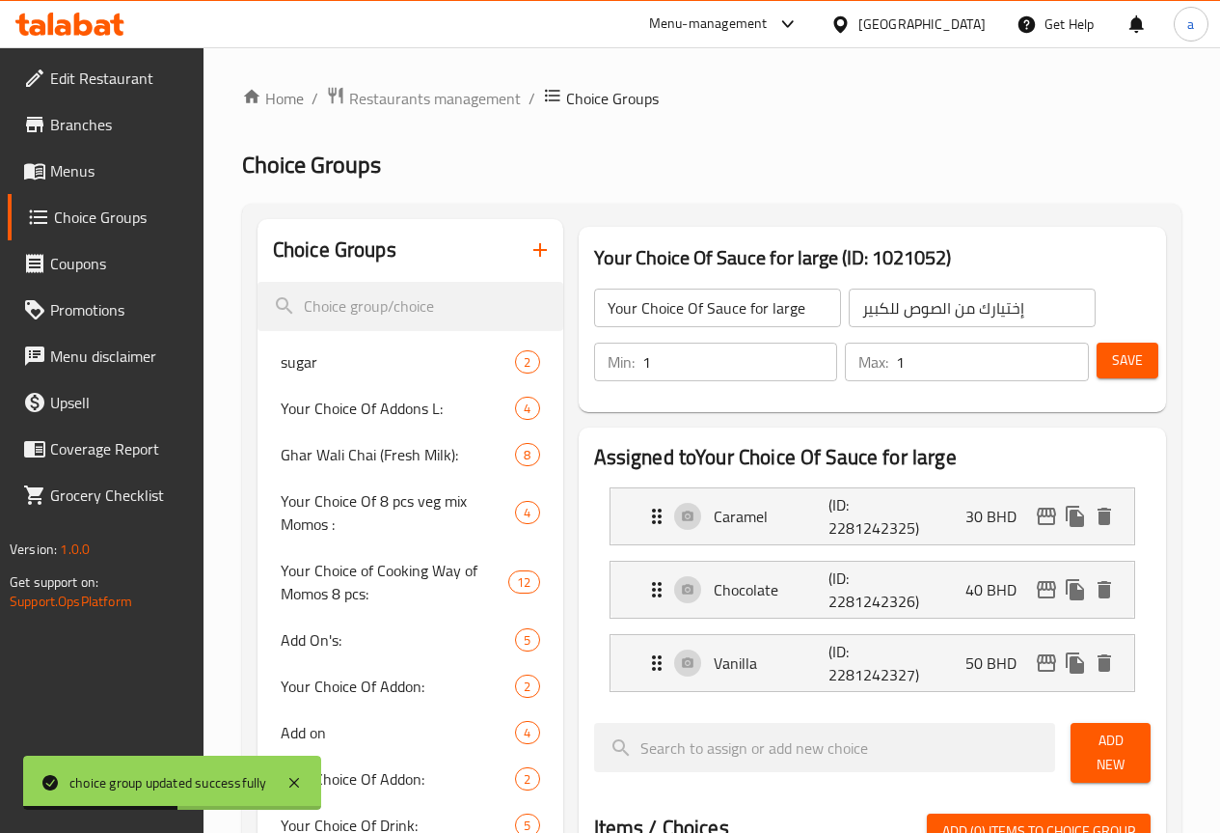
click at [642, 368] on input "1" at bounding box center [740, 361] width 196 height 39
type input "0"
click at [1150, 361] on button "Save" at bounding box center [1128, 360] width 62 height 36
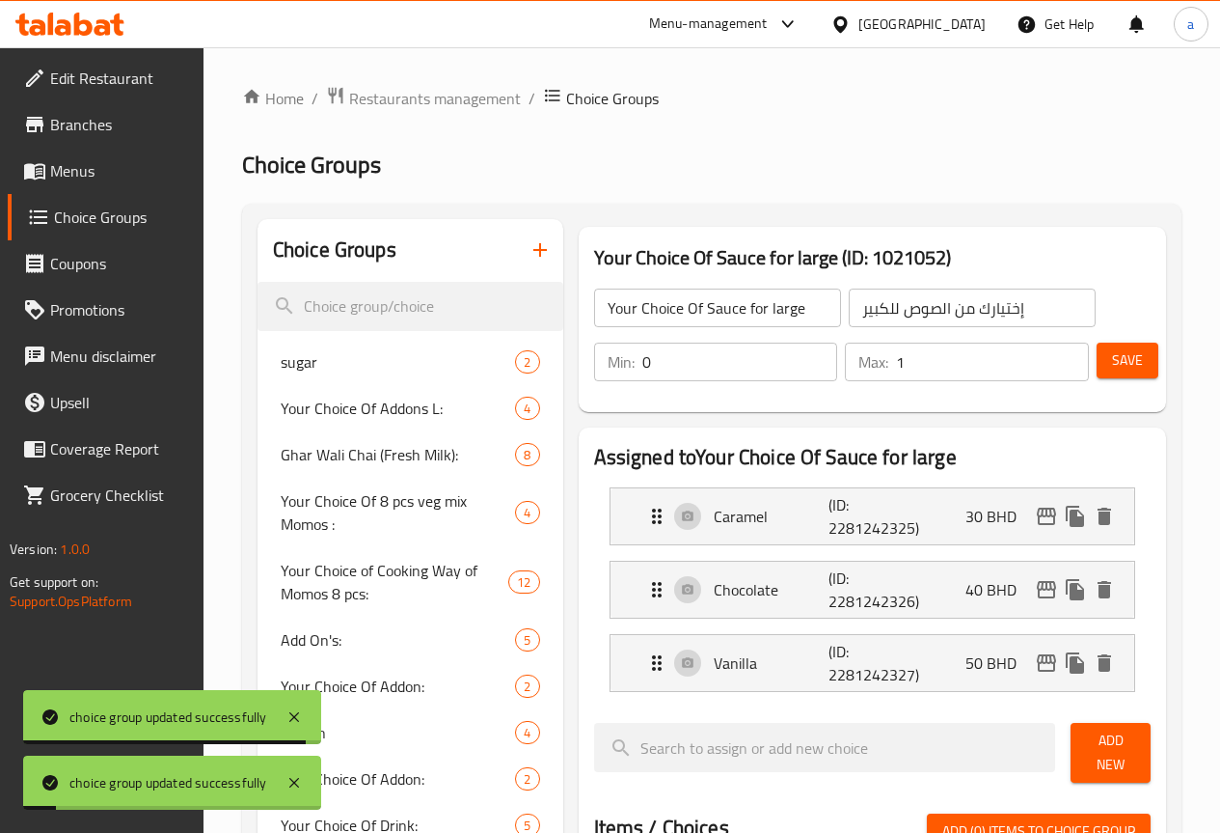
click at [109, 166] on span "Menus" at bounding box center [119, 170] width 138 height 23
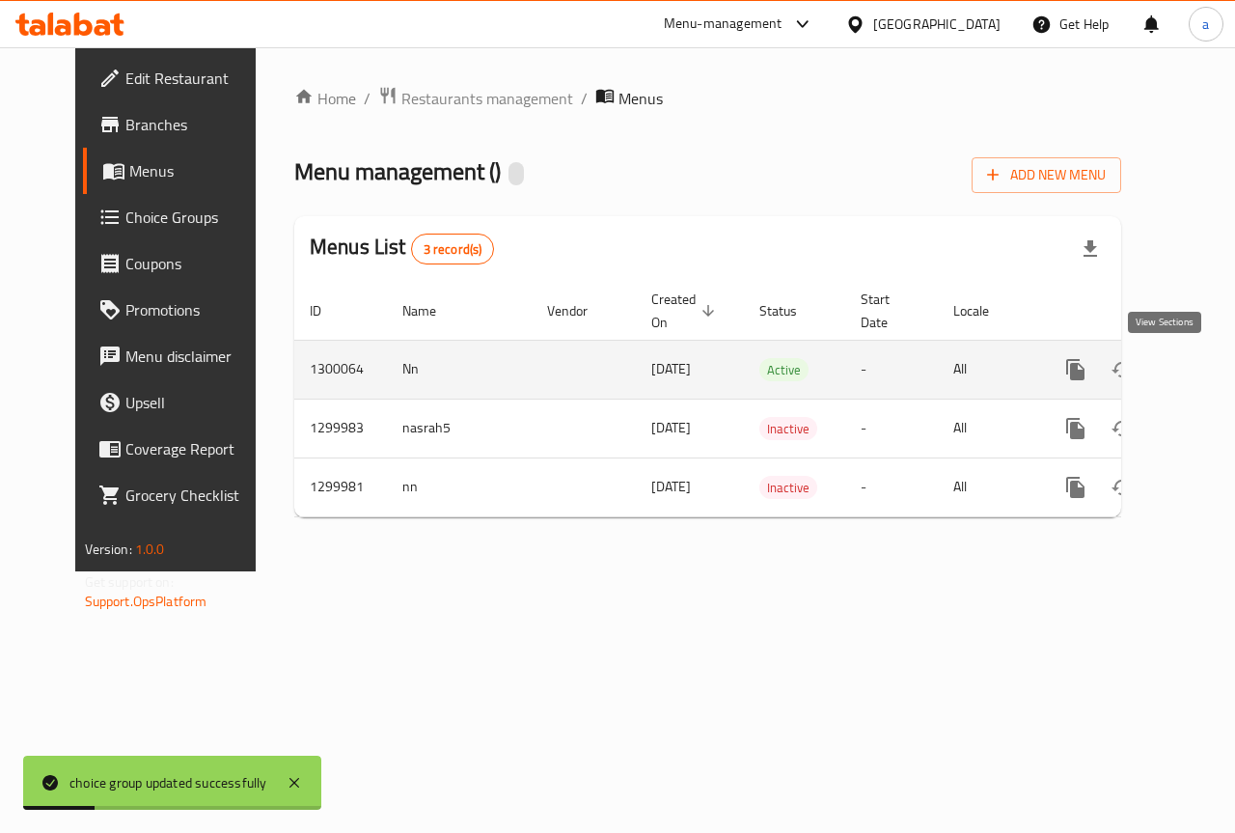
click at [1191, 370] on link "enhanced table" at bounding box center [1214, 369] width 46 height 46
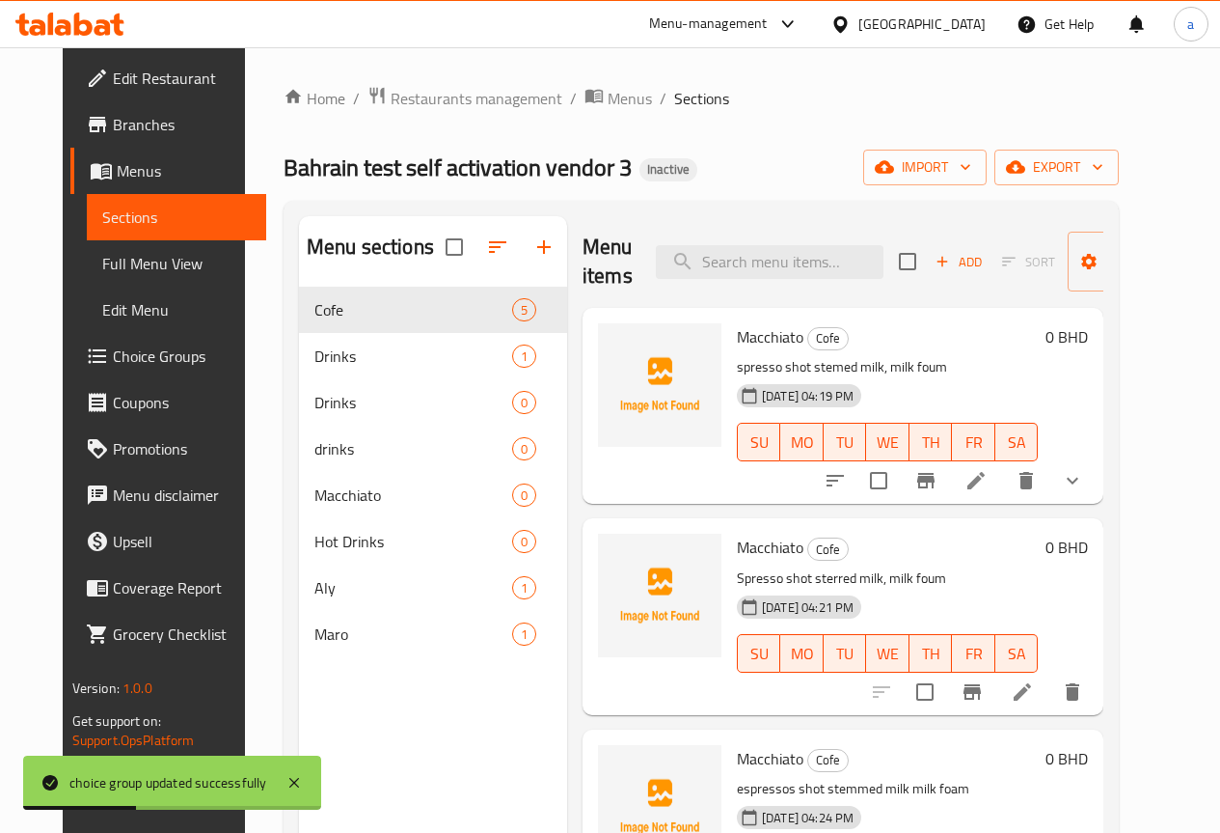
click at [113, 353] on span "Choice Groups" at bounding box center [182, 355] width 138 height 23
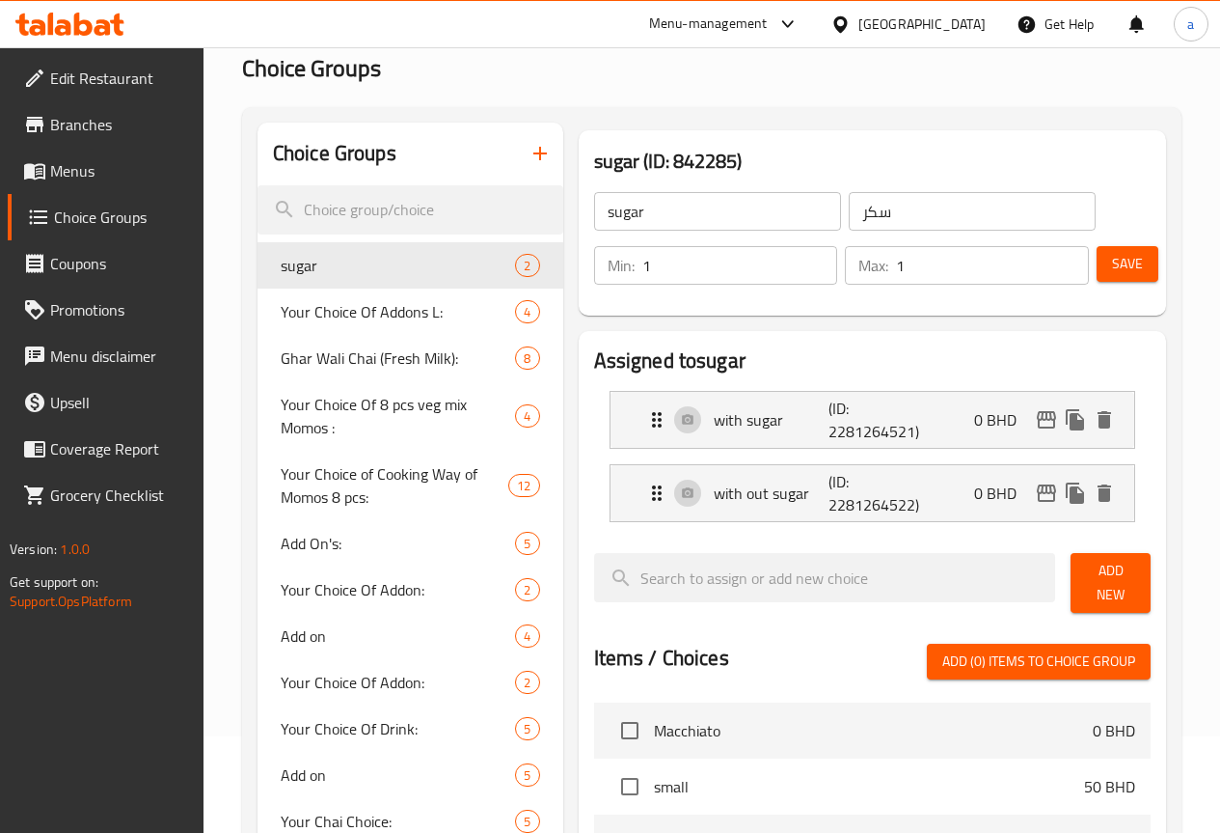
scroll to position [2480, 0]
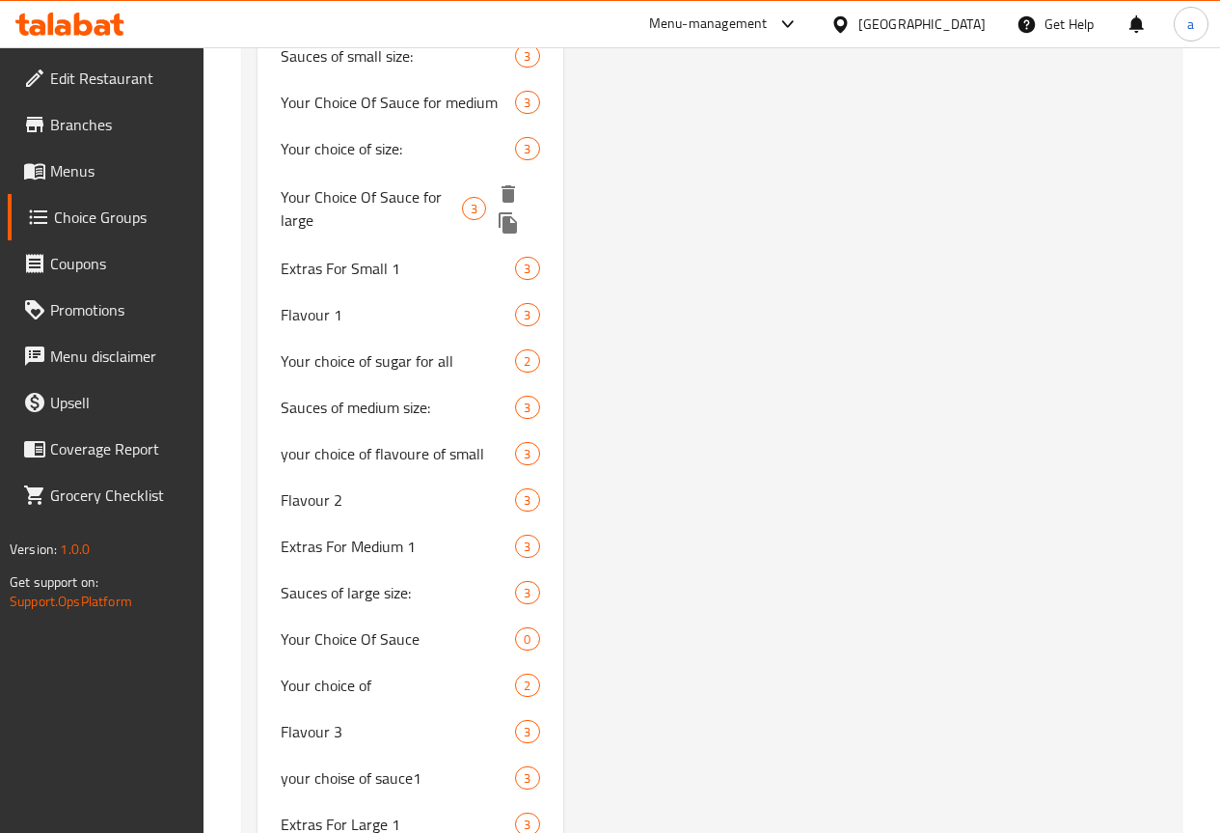
click at [314, 232] on span "Your Choice Of Sauce for large" at bounding box center [371, 208] width 181 height 46
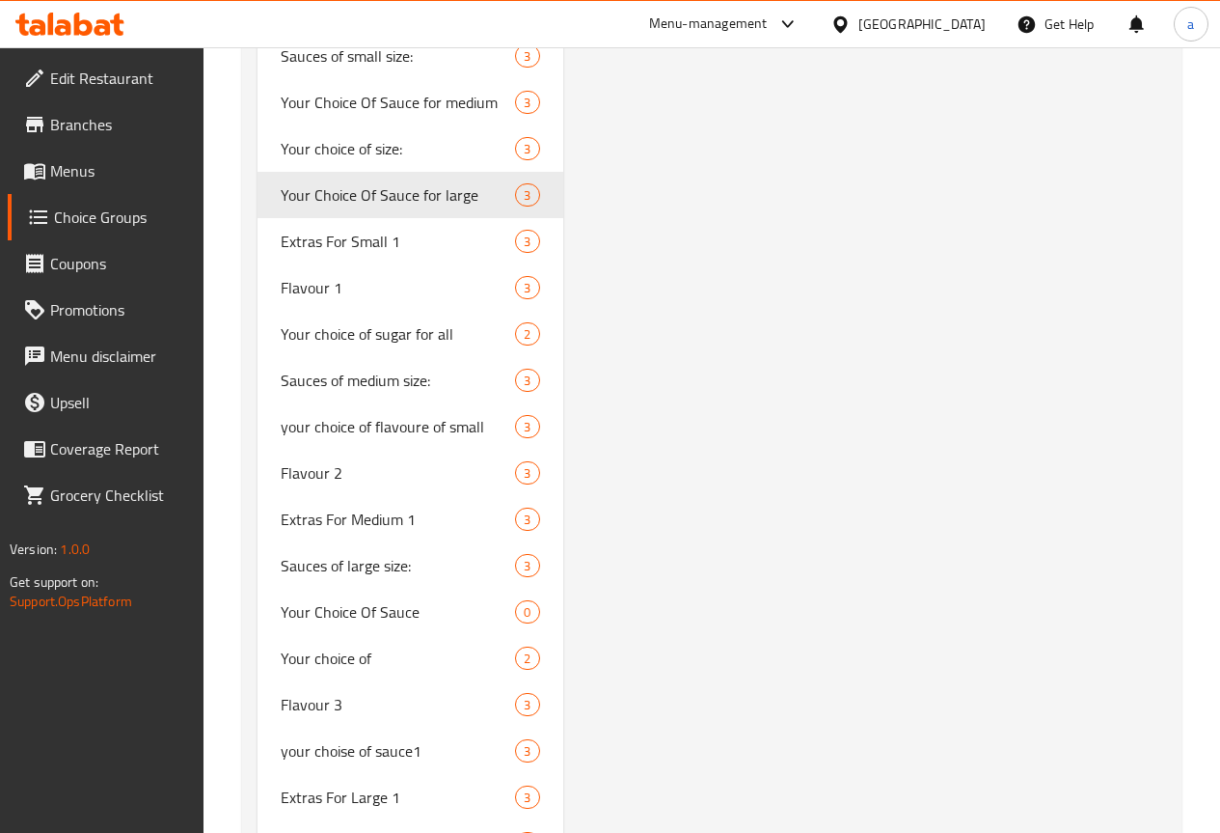
type input "Your Choice Of Sauce for large"
type input "إختيارك من الصوص للكبير"
type input "0"
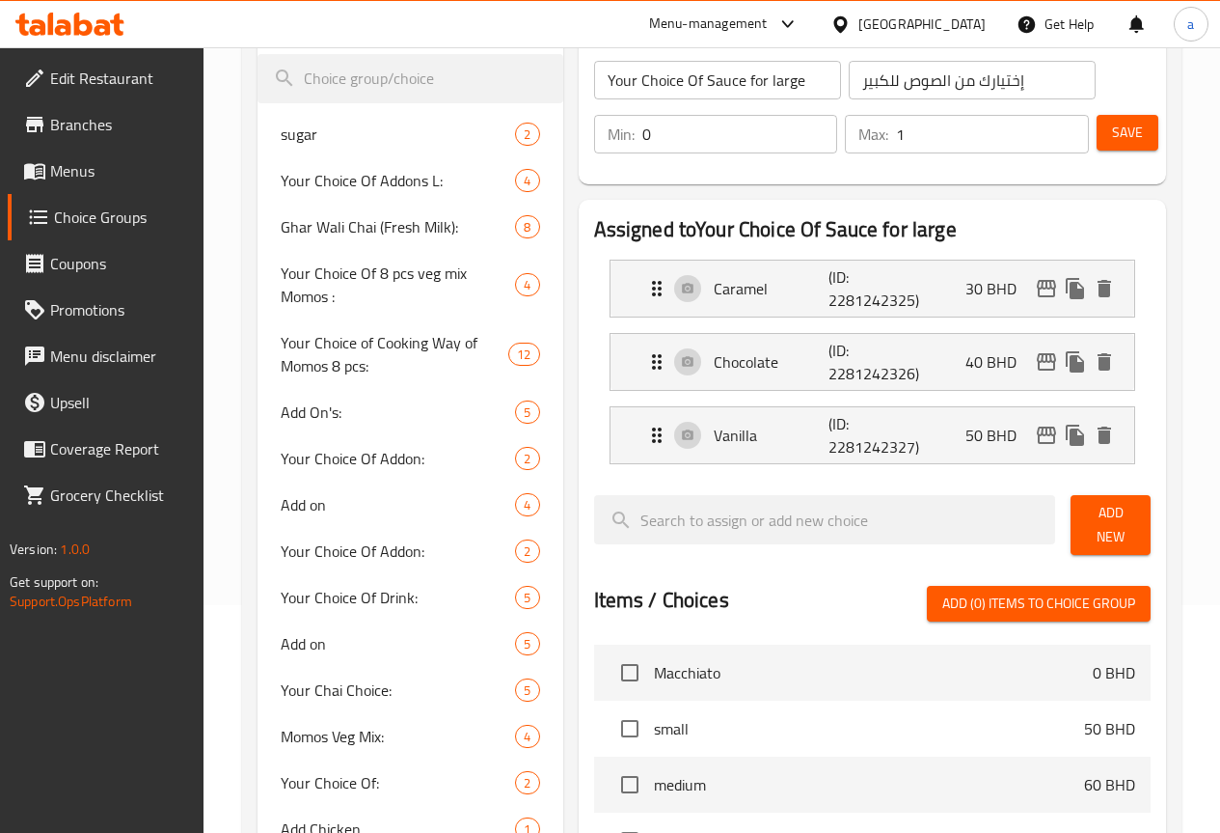
scroll to position [0, 0]
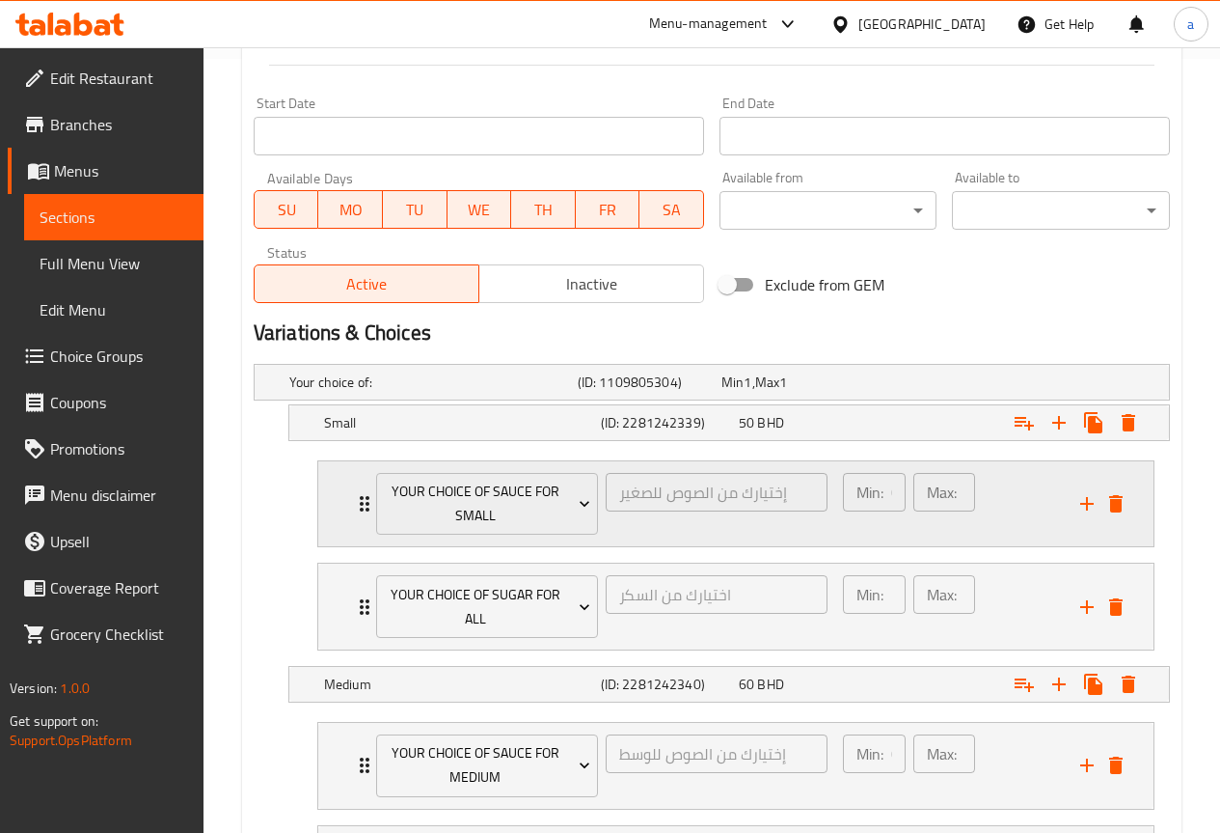
scroll to position [868, 0]
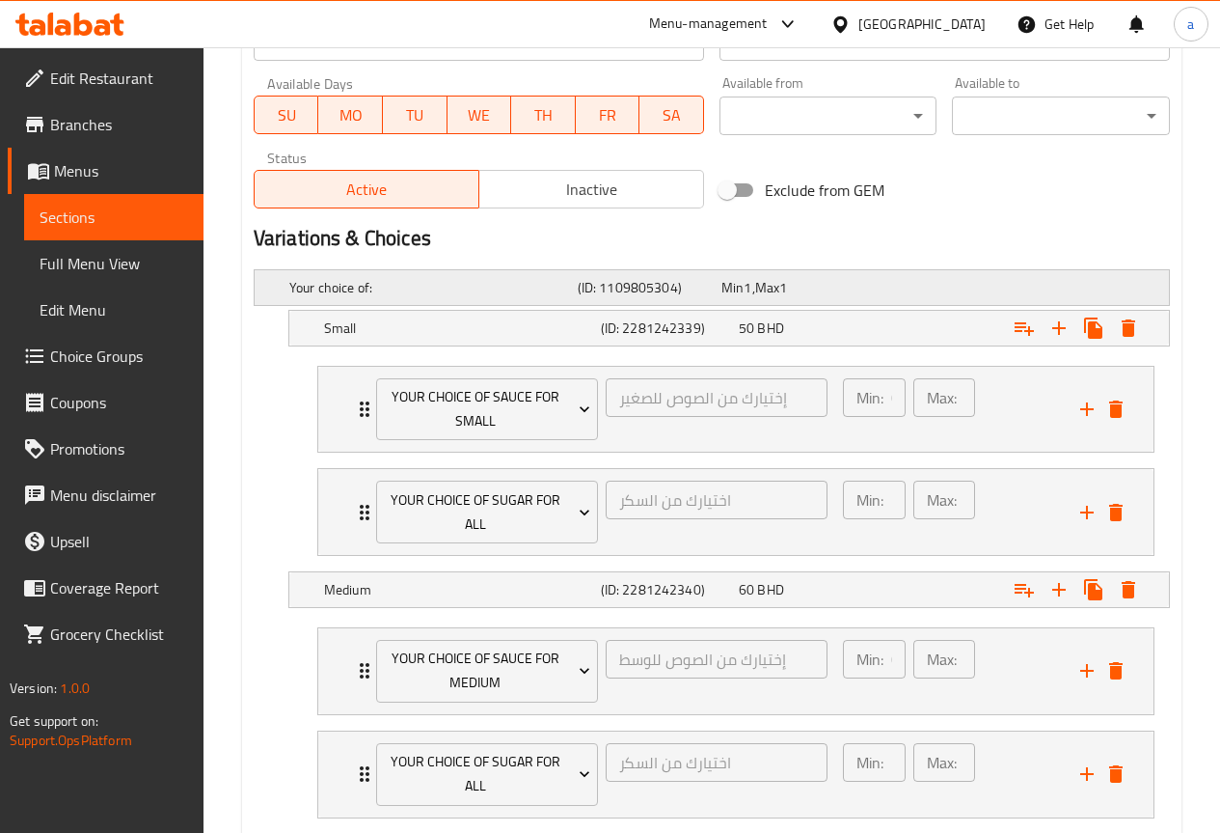
click at [723, 294] on span "Min" at bounding box center [733, 287] width 22 height 25
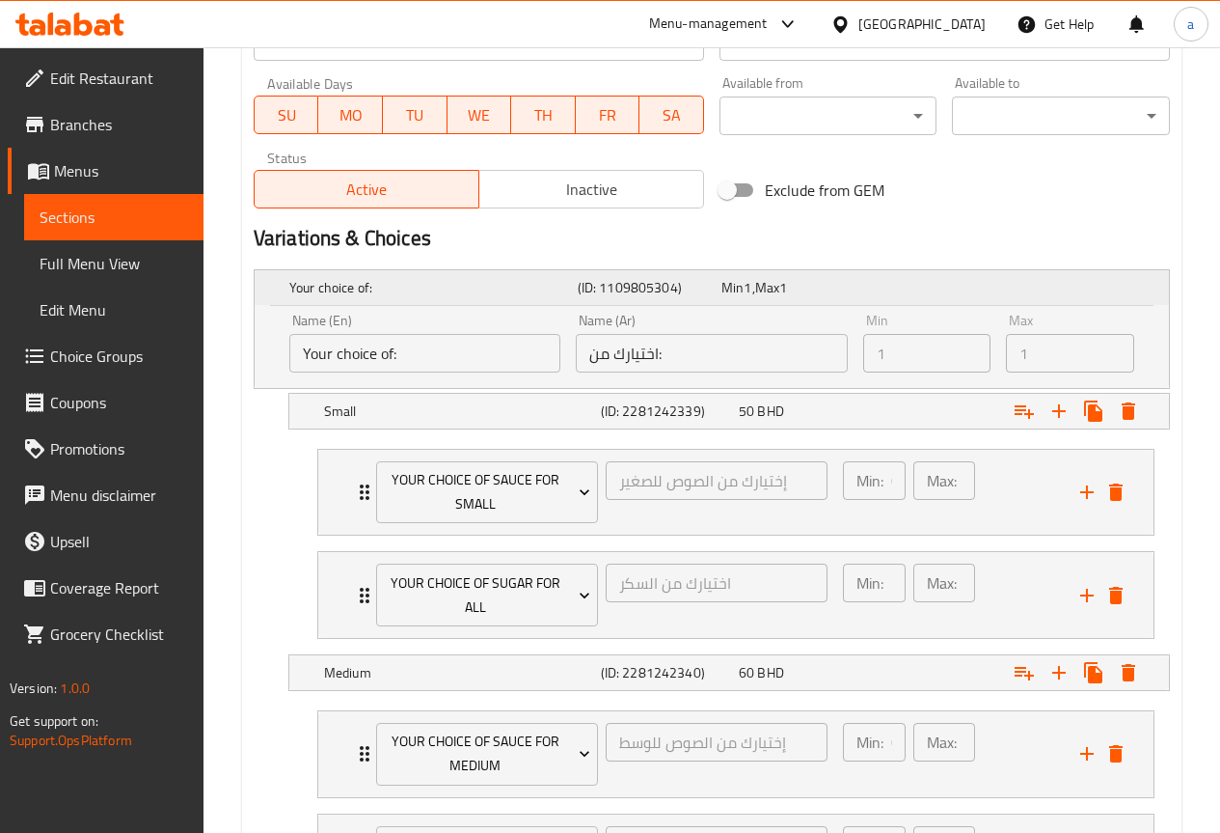
click at [707, 308] on div "Your choice of: (ID: 1109805304) Min 1 , Max 1" at bounding box center [718, 287] width 864 height 42
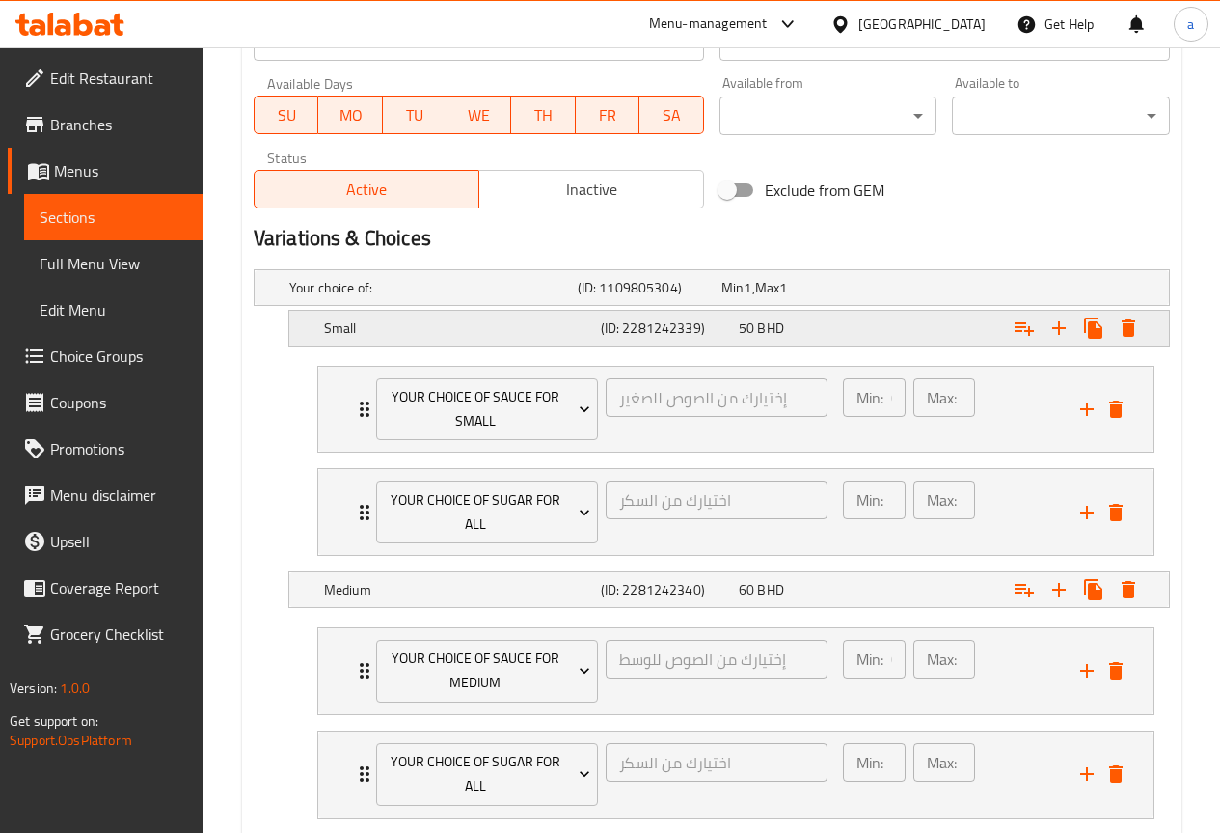
click at [697, 337] on h5 "(ID: 2281242339)" at bounding box center [666, 327] width 130 height 19
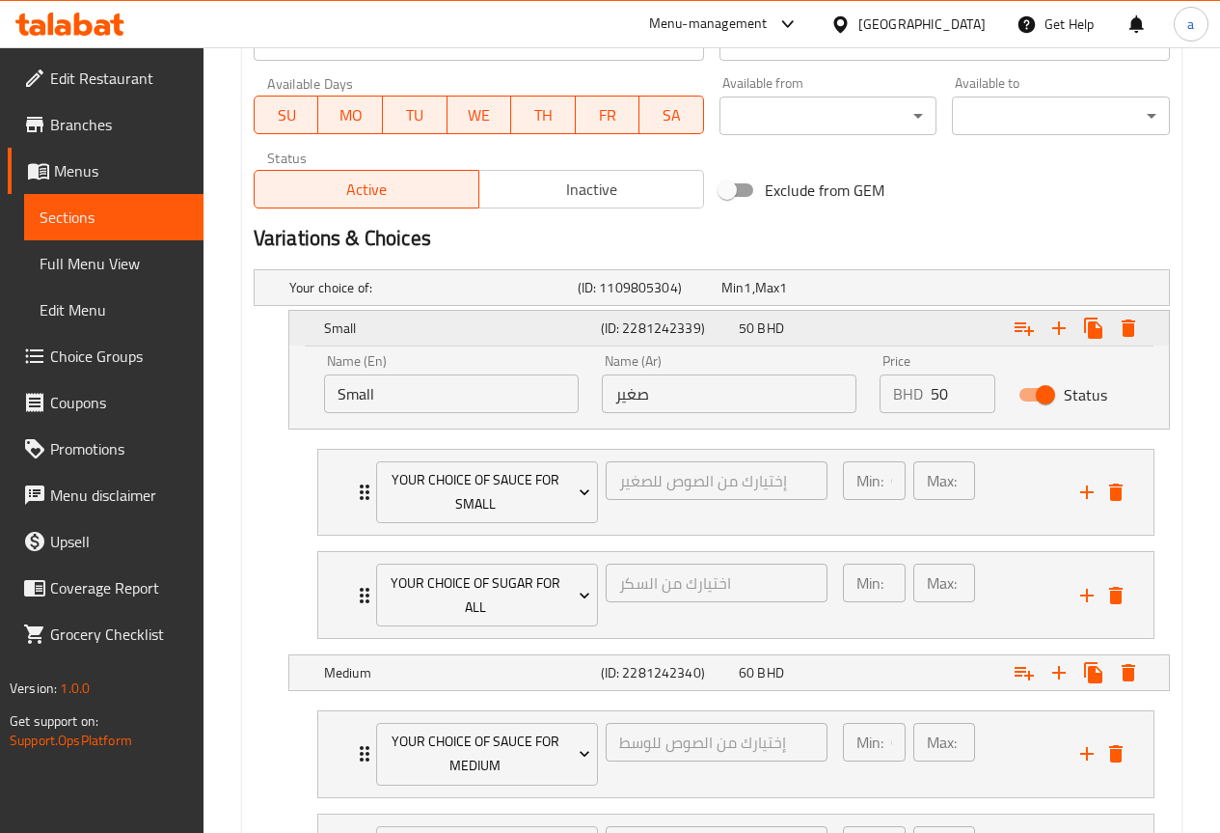
click at [649, 334] on h5 "(ID: 2281242339)" at bounding box center [666, 327] width 130 height 19
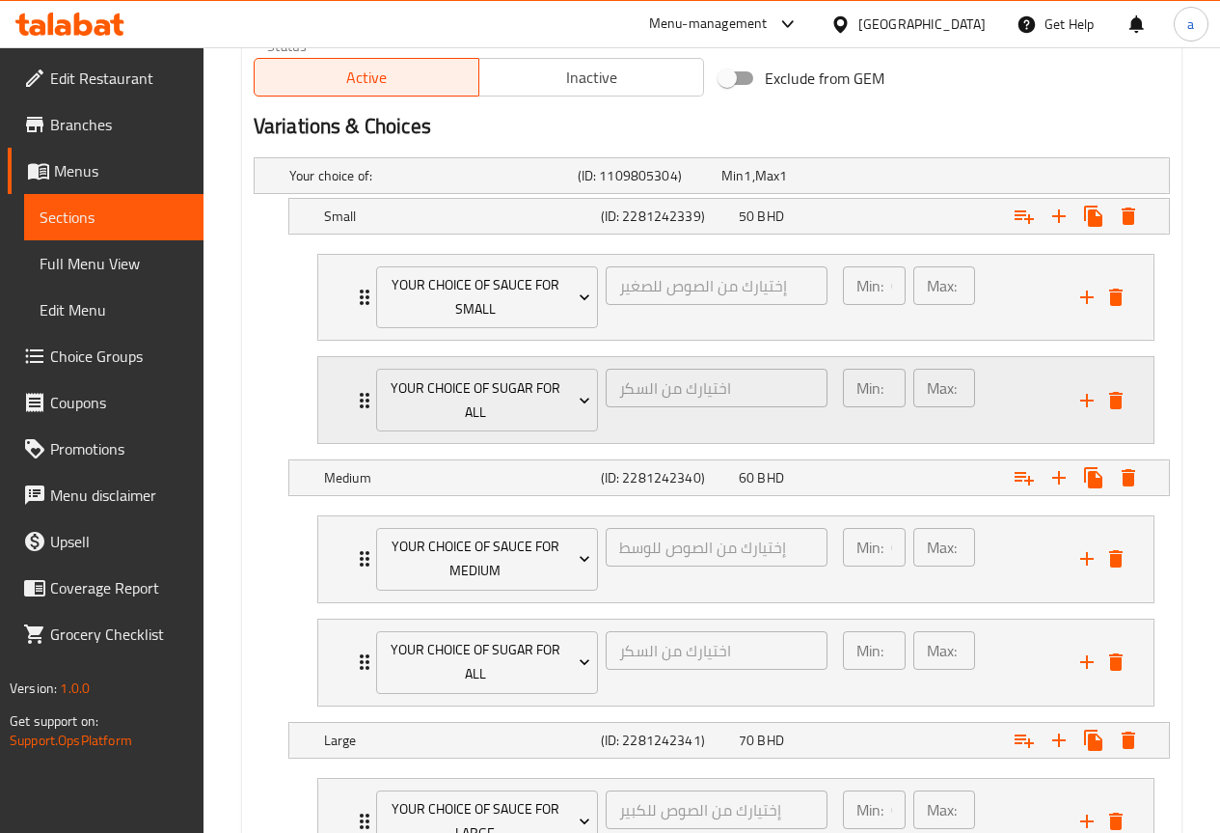
scroll to position [1061, 0]
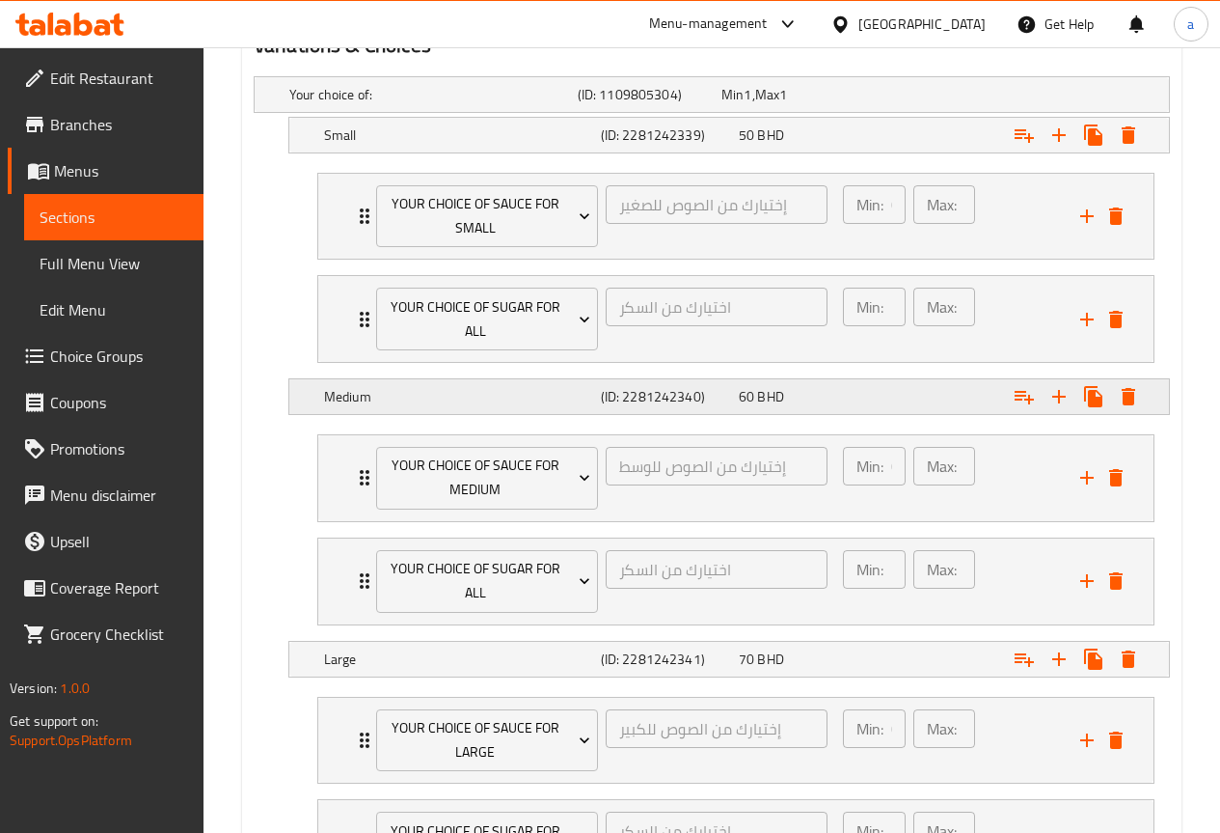
click at [593, 403] on div "Medium" at bounding box center [458, 396] width 277 height 27
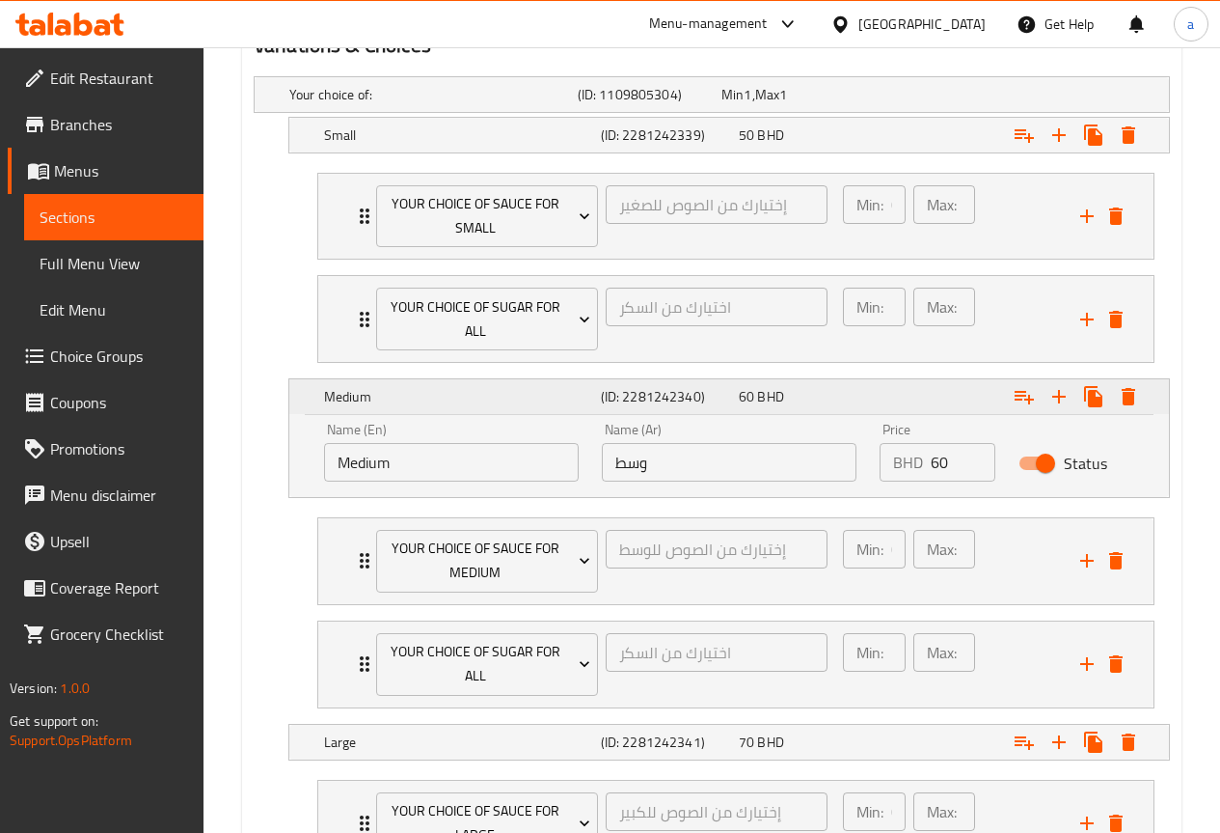
click at [591, 403] on h5 "Medium" at bounding box center [458, 396] width 269 height 19
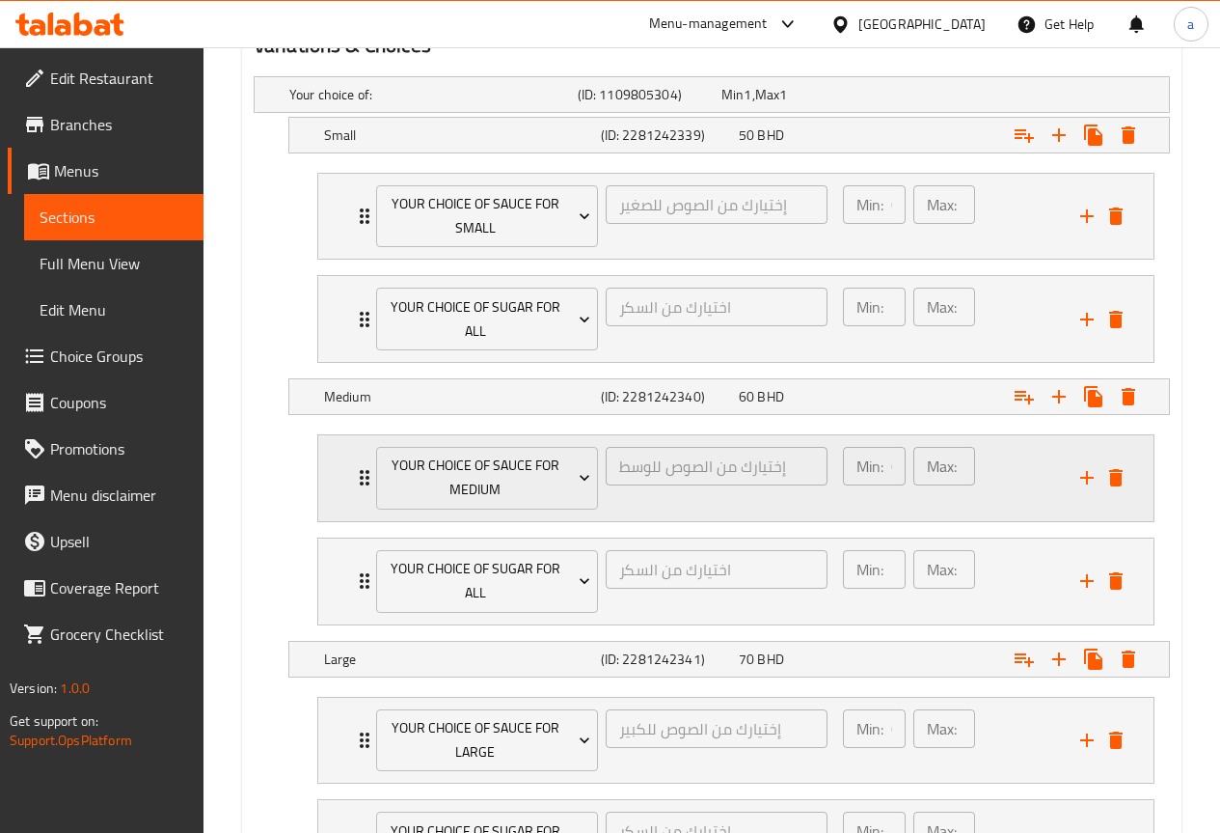
click at [366, 469] on div "Your Choice Of Sauce for medium إختيارك من الصوص للوسط ​" at bounding box center [602, 478] width 475 height 86
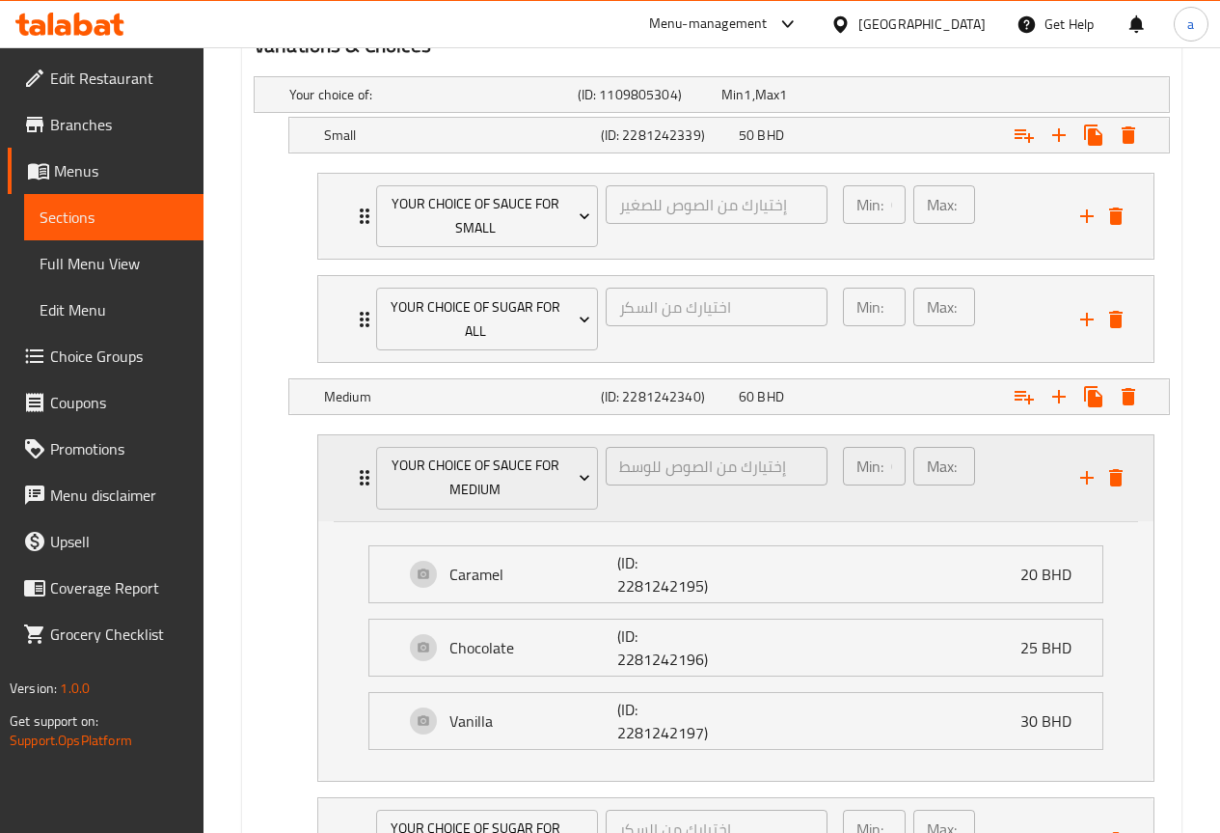
click at [366, 469] on div "Your Choice Of Sauce for medium إختيارك من الصوص للوسط ​" at bounding box center [602, 478] width 475 height 86
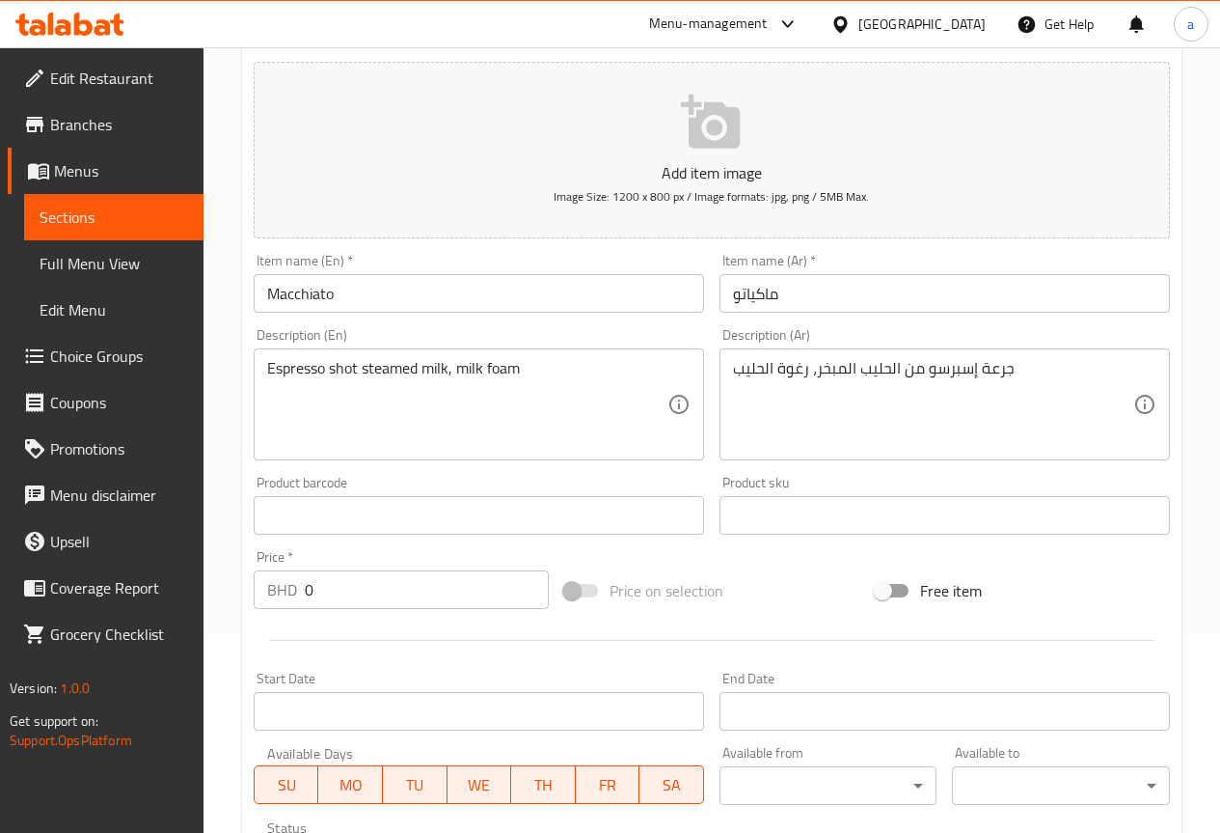
scroll to position [193, 0]
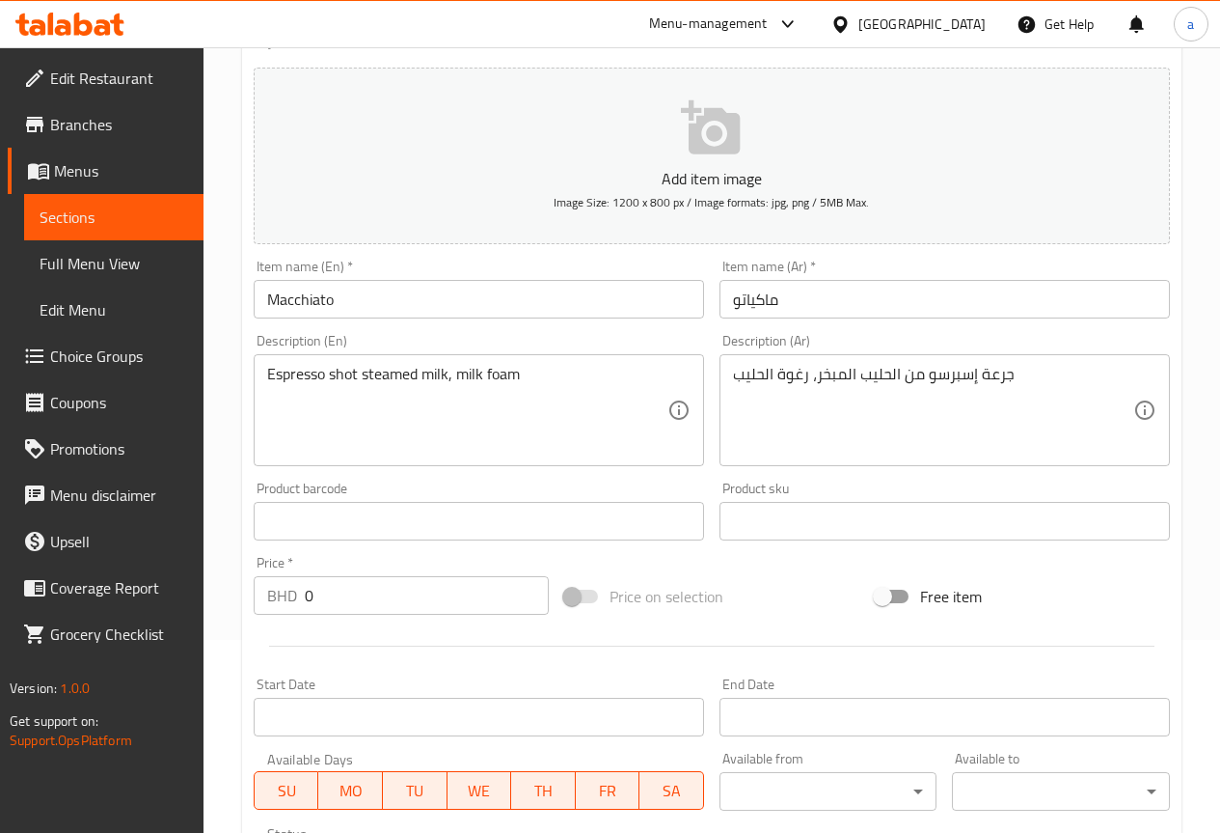
click at [146, 206] on span "Sections" at bounding box center [114, 216] width 149 height 23
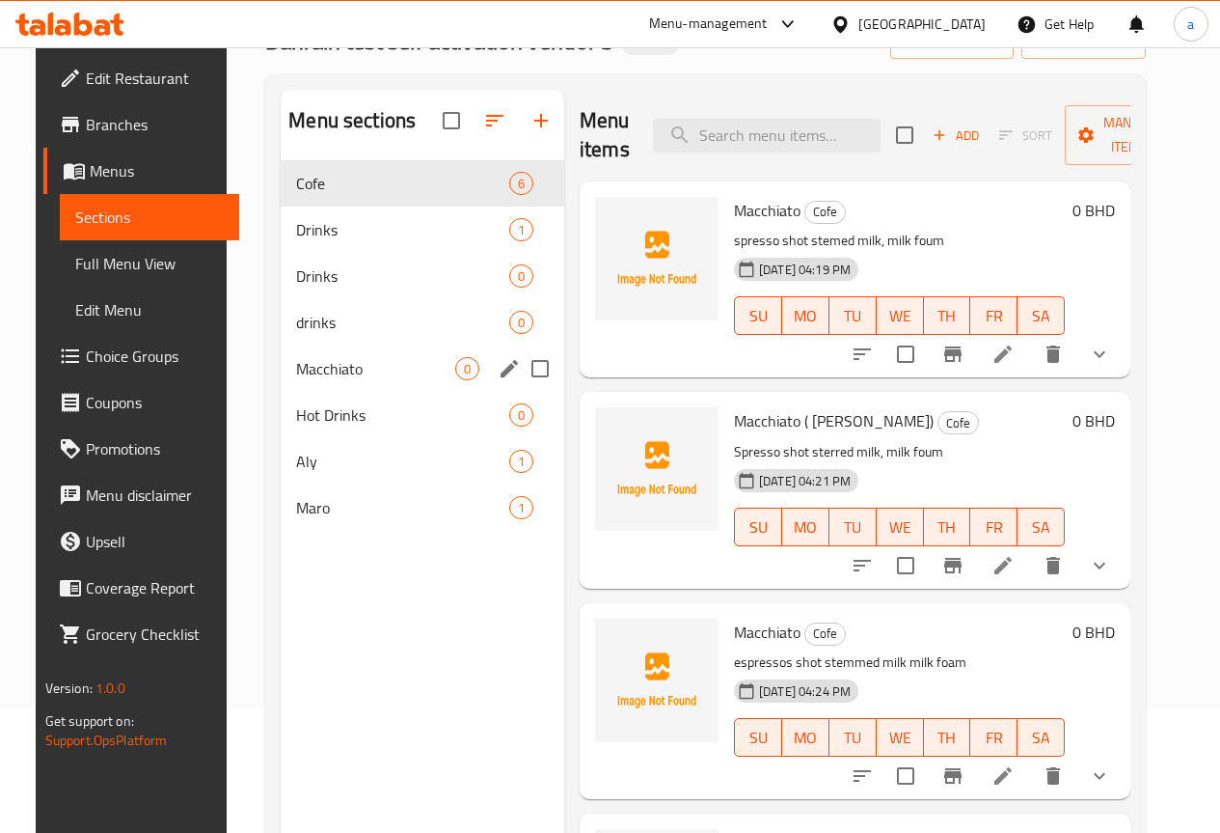
scroll to position [270, 0]
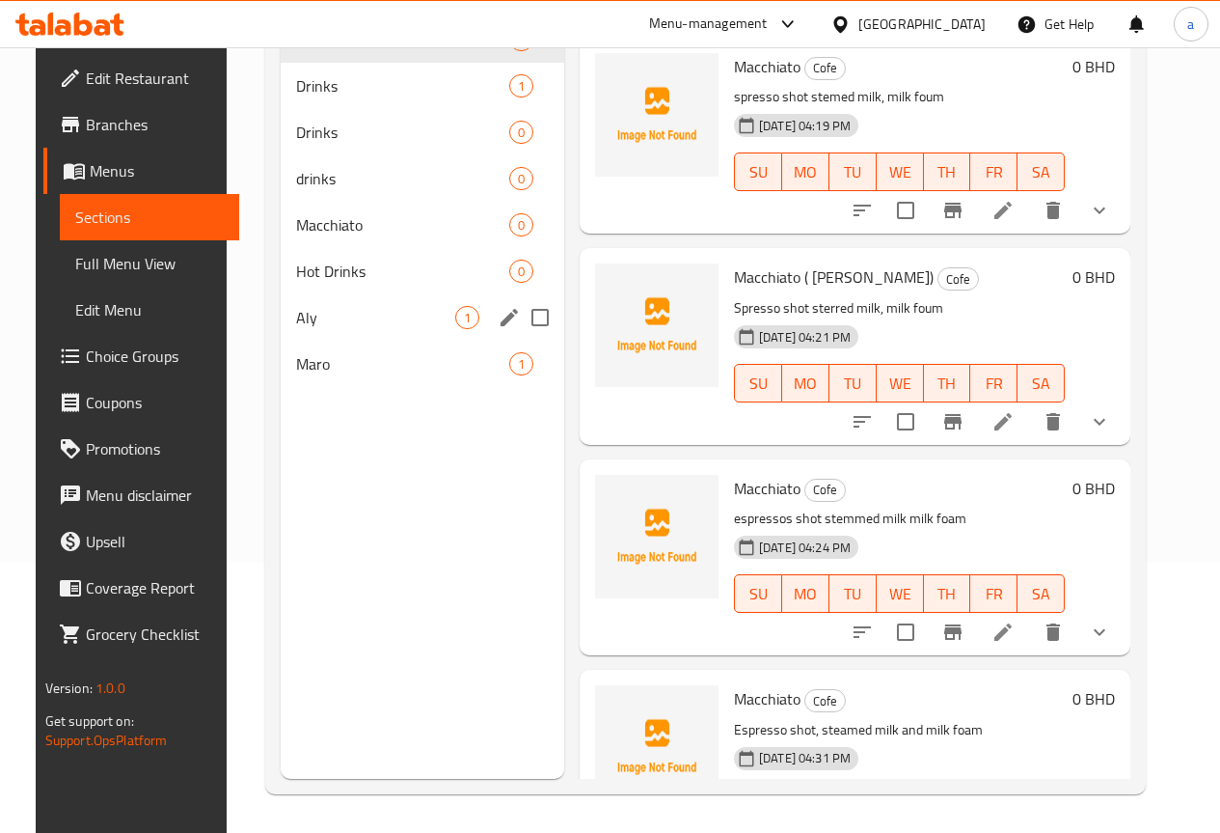
click at [324, 329] on span "Aly" at bounding box center [375, 317] width 159 height 23
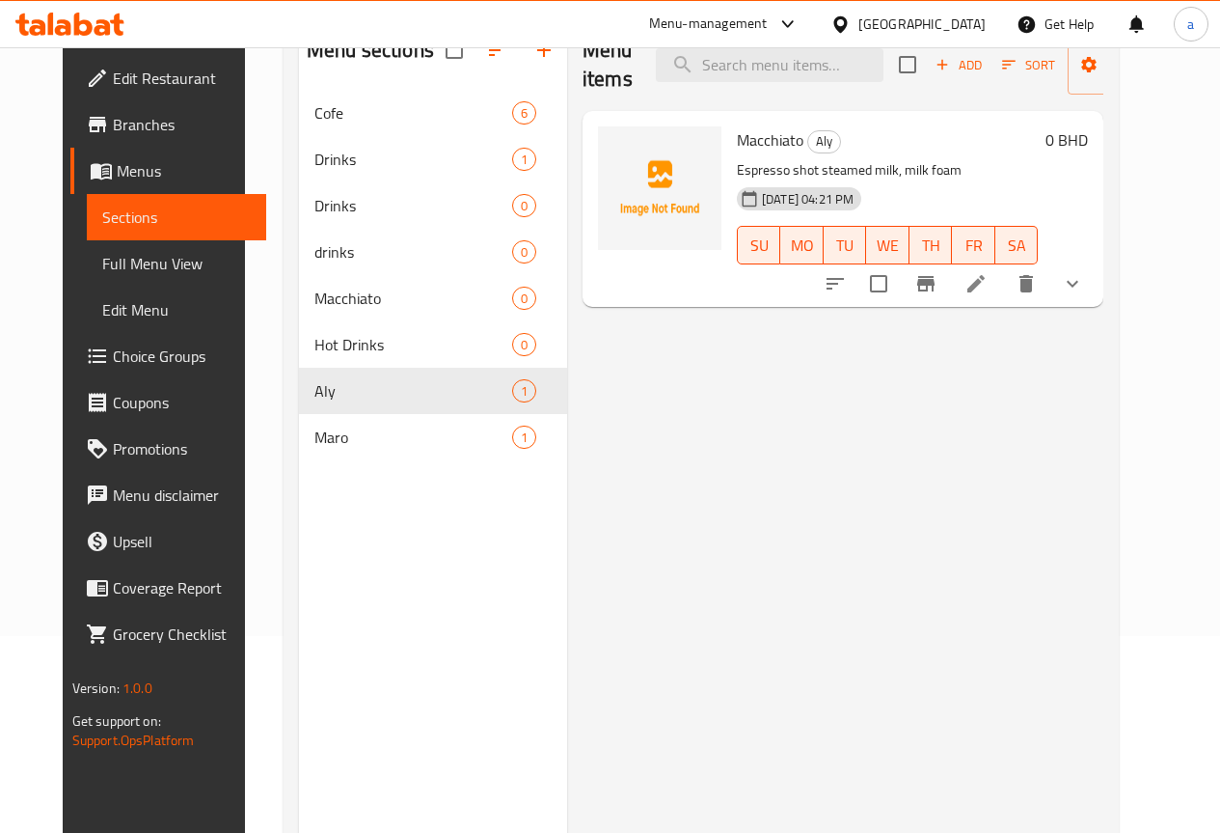
scroll to position [77, 0]
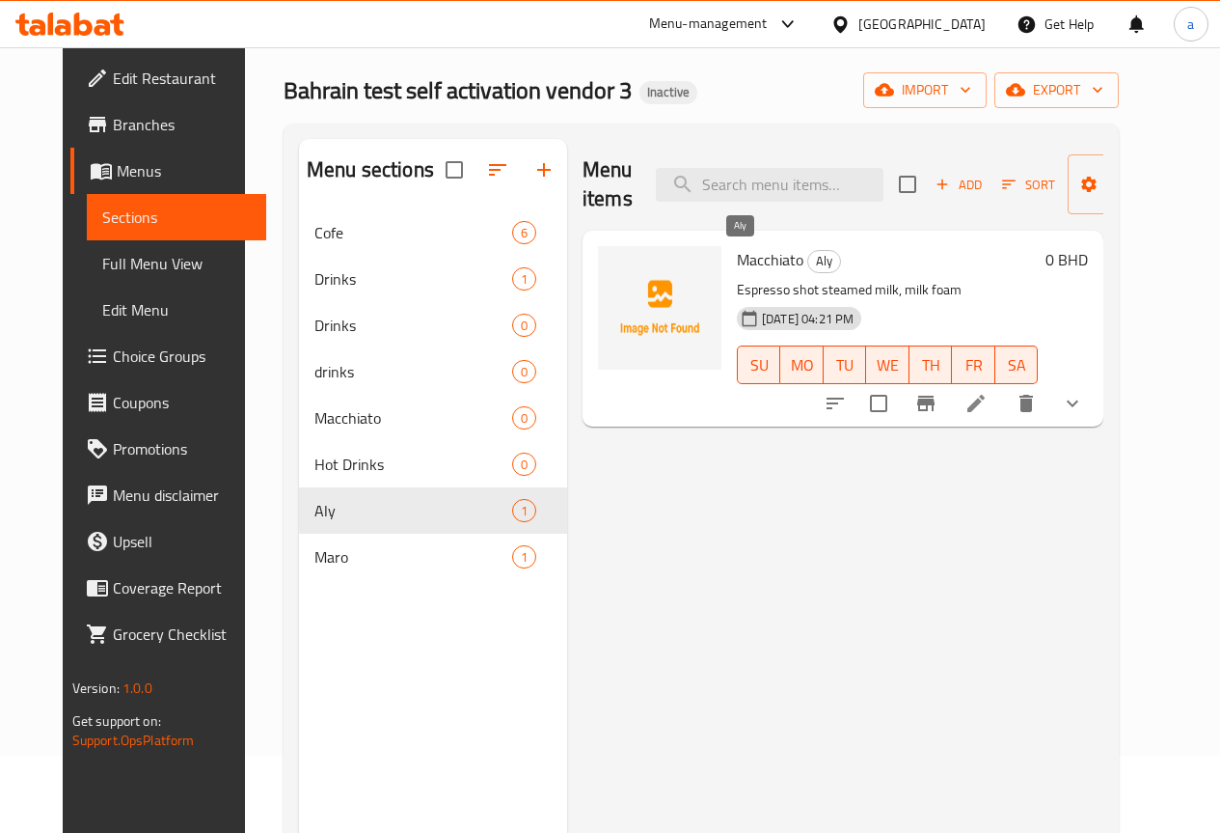
click at [808, 262] on span "Aly" at bounding box center [824, 261] width 32 height 22
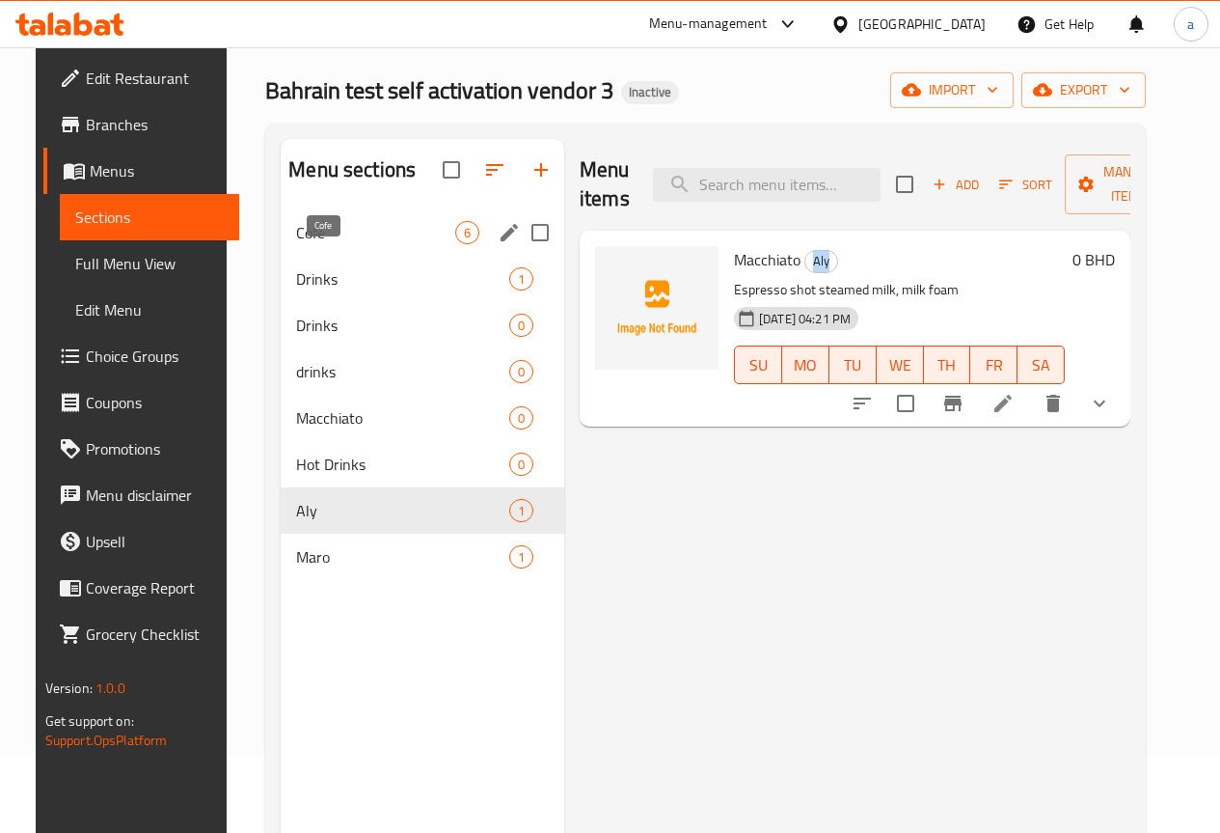
click at [355, 244] on span "Cofe" at bounding box center [375, 232] width 159 height 23
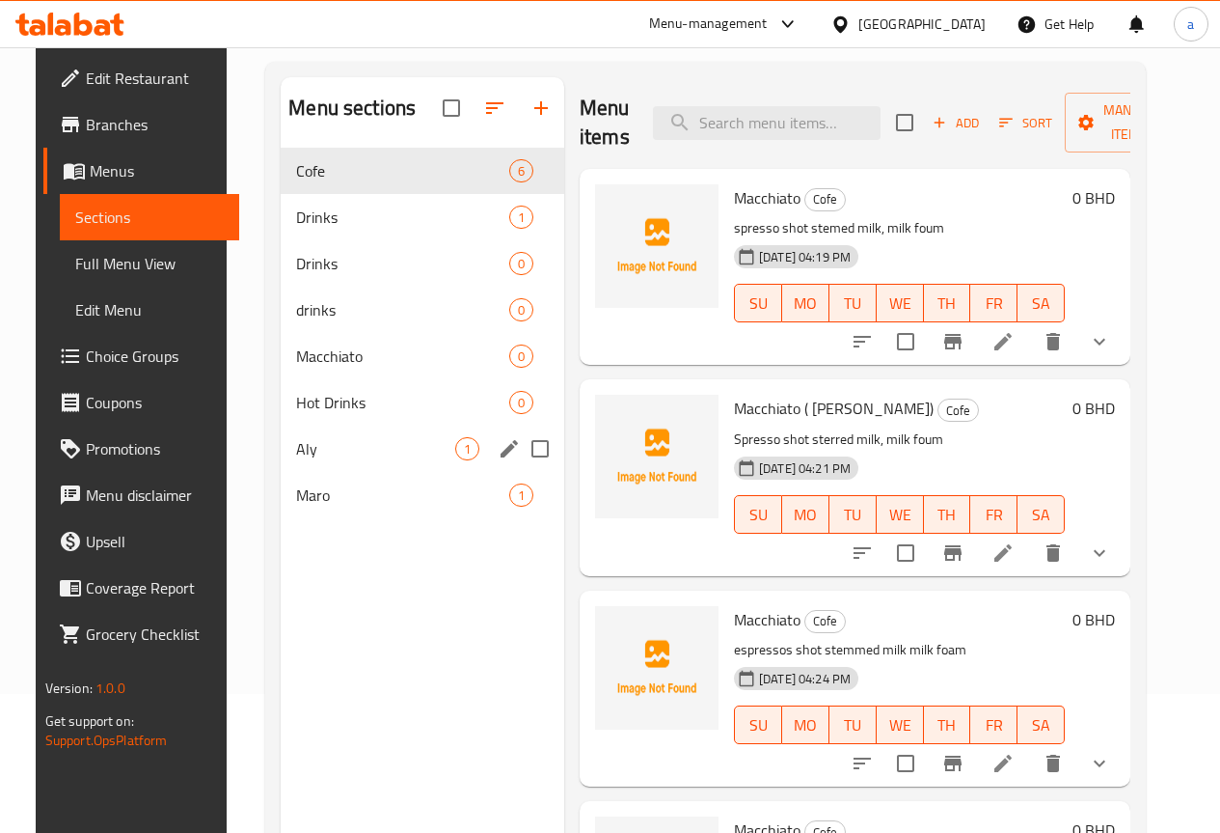
scroll to position [174, 0]
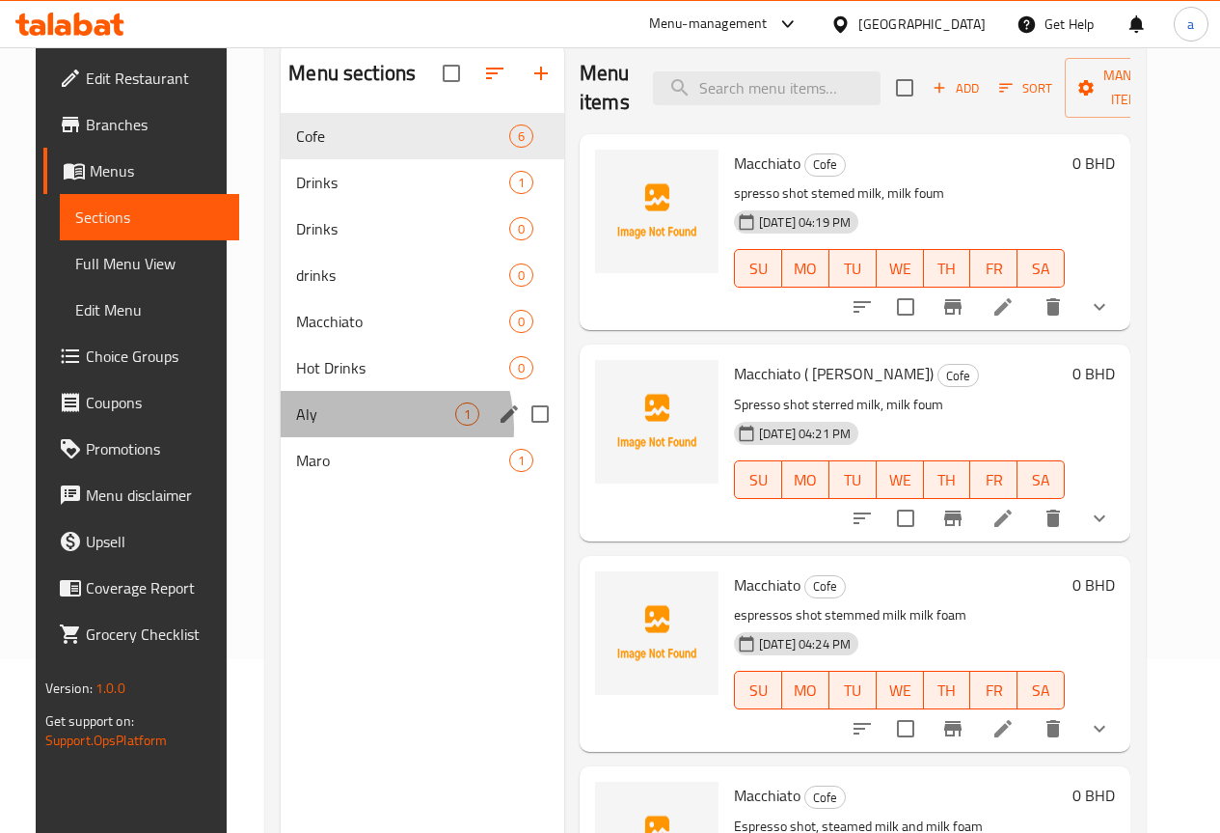
click at [336, 437] on div "Aly 1" at bounding box center [423, 414] width 284 height 46
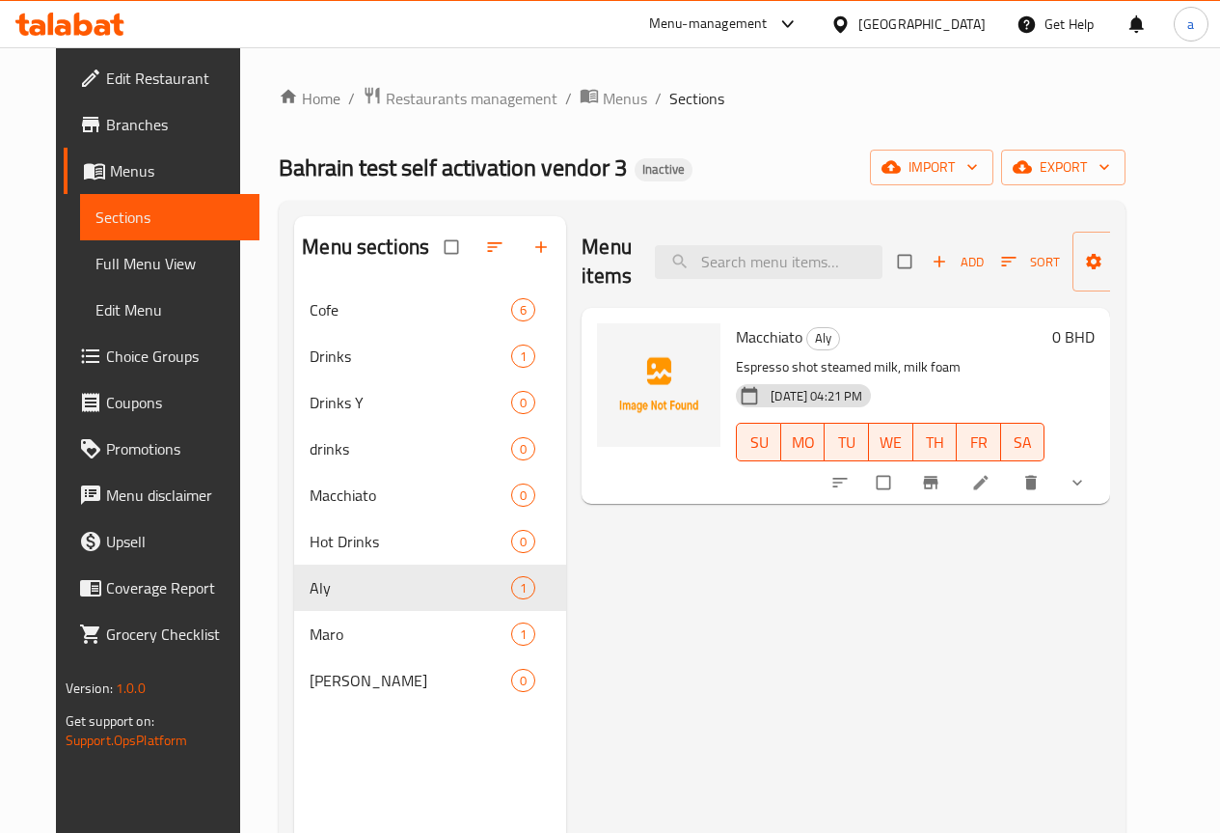
click at [991, 483] on icon at bounding box center [980, 482] width 19 height 19
